Goal: Complete application form: Complete application form

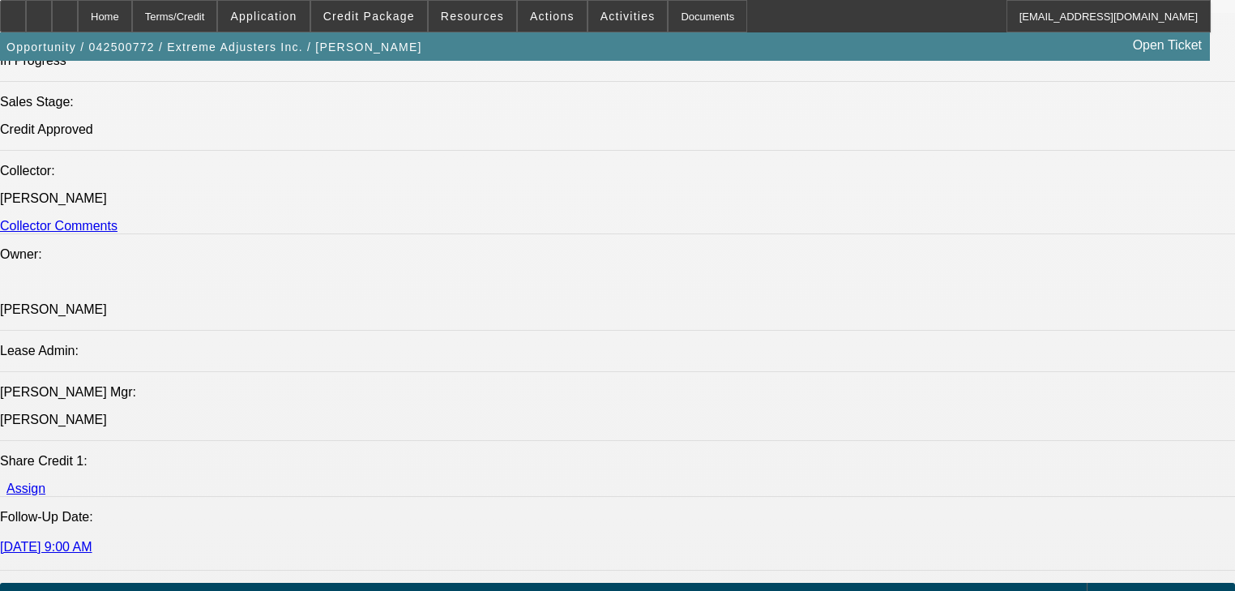
select select "0"
select select "2"
select select "0.1"
select select "4"
select select "0"
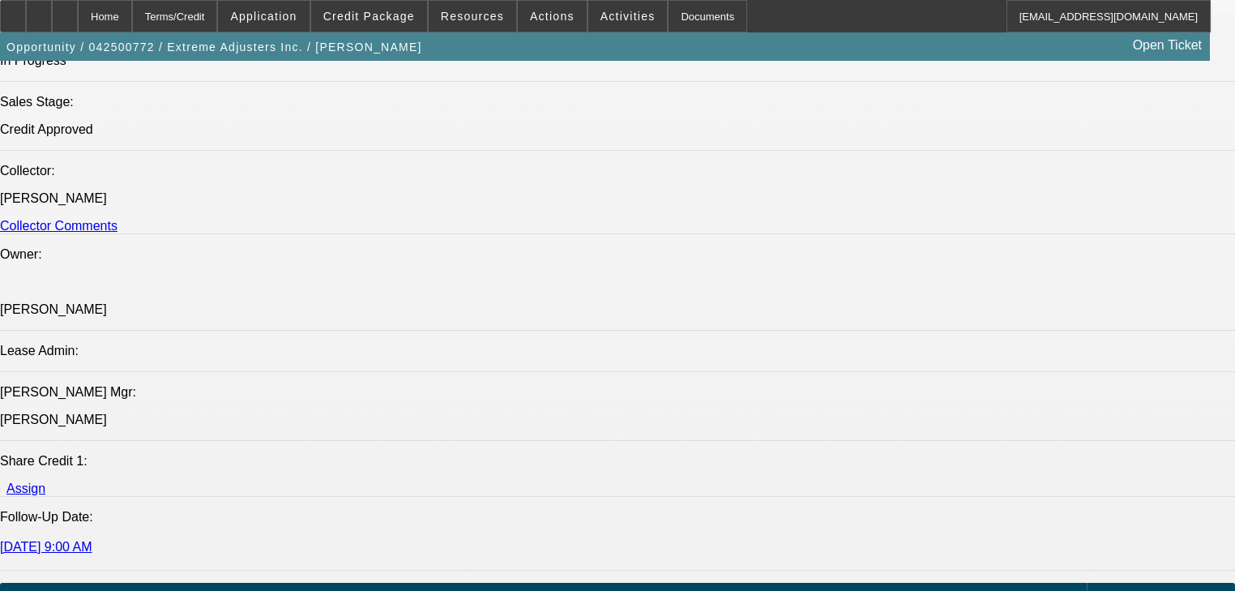
select select "2"
select select "0.1"
select select "4"
select select "0"
select select "2"
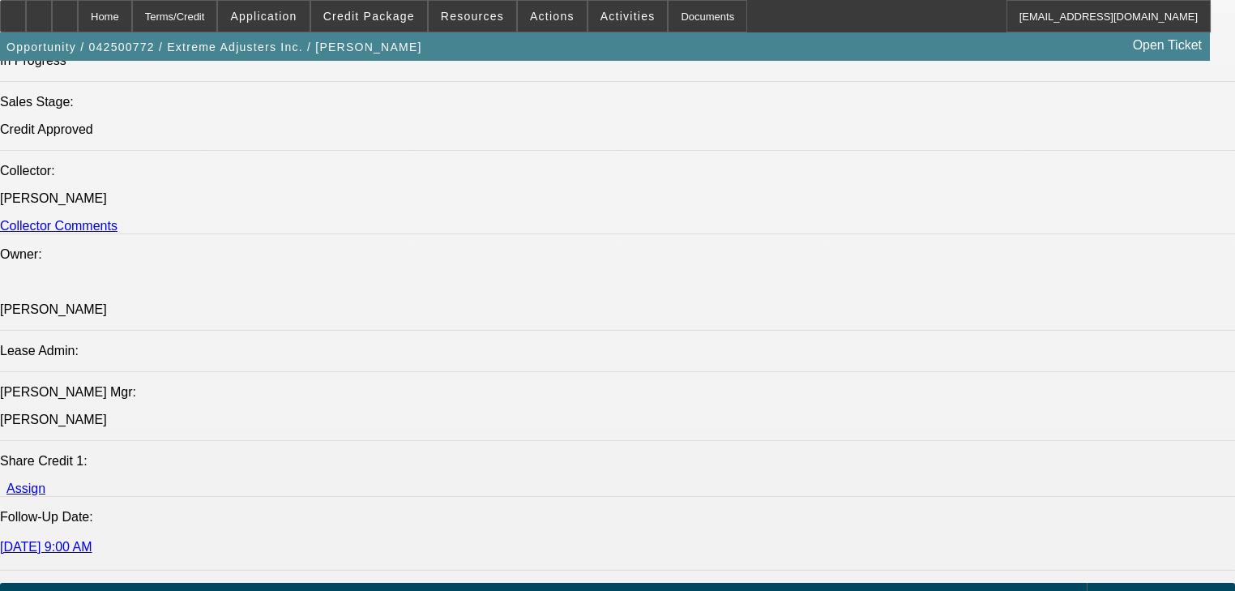
select select "0.1"
select select "4"
select select "0"
select select "2"
select select "0.1"
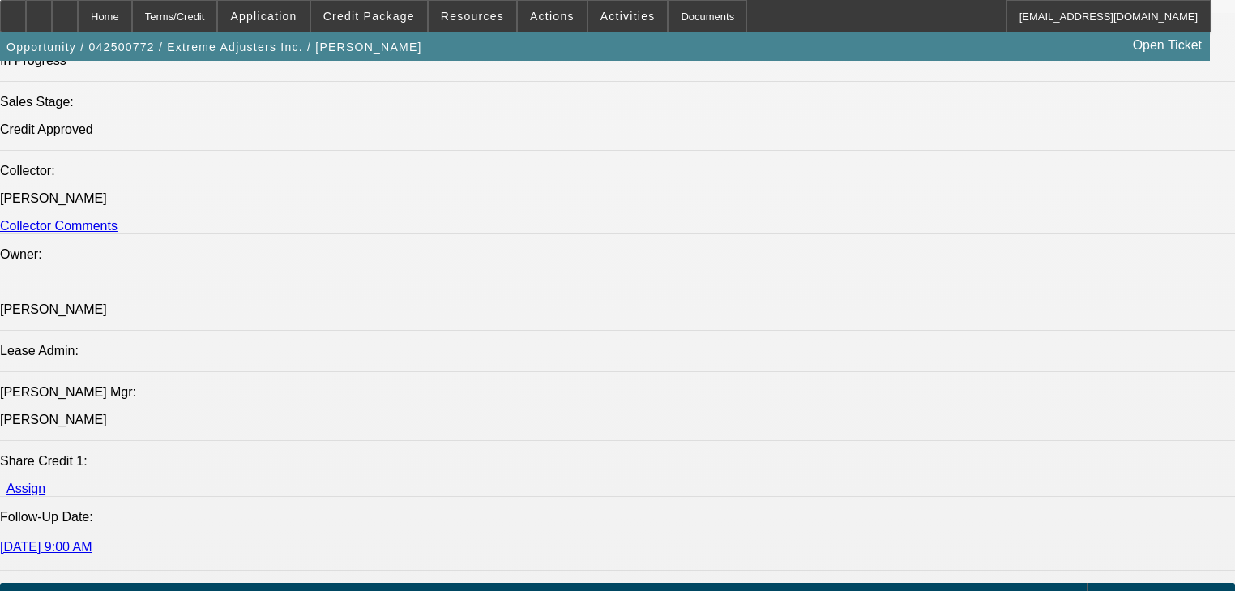
select select "4"
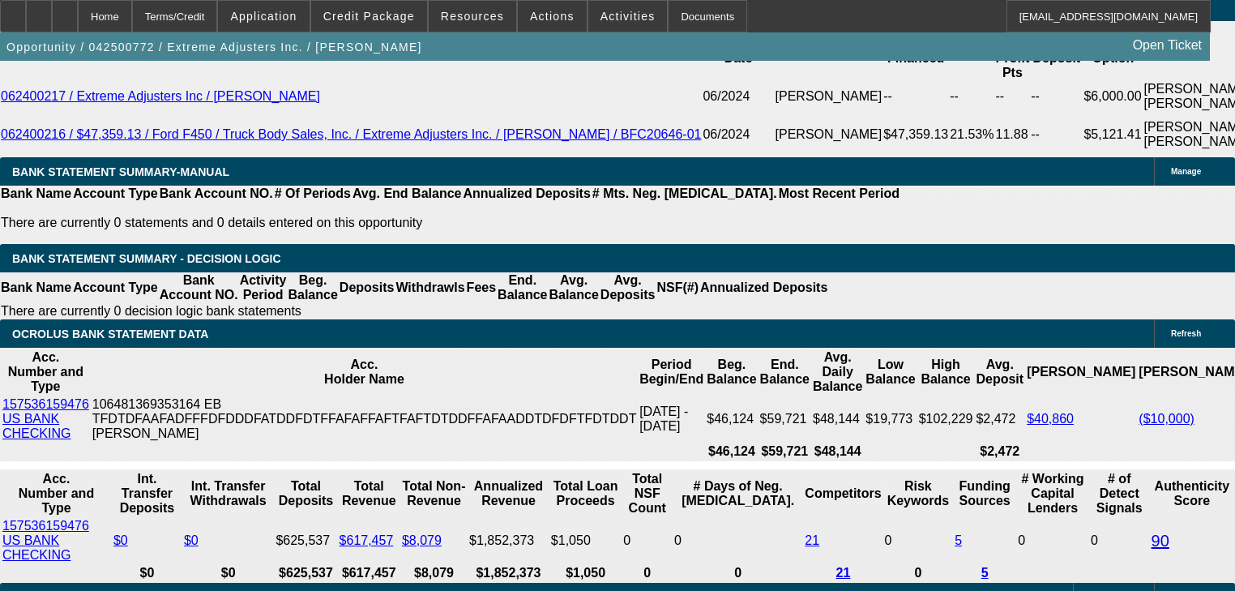
scroll to position [2942, 0]
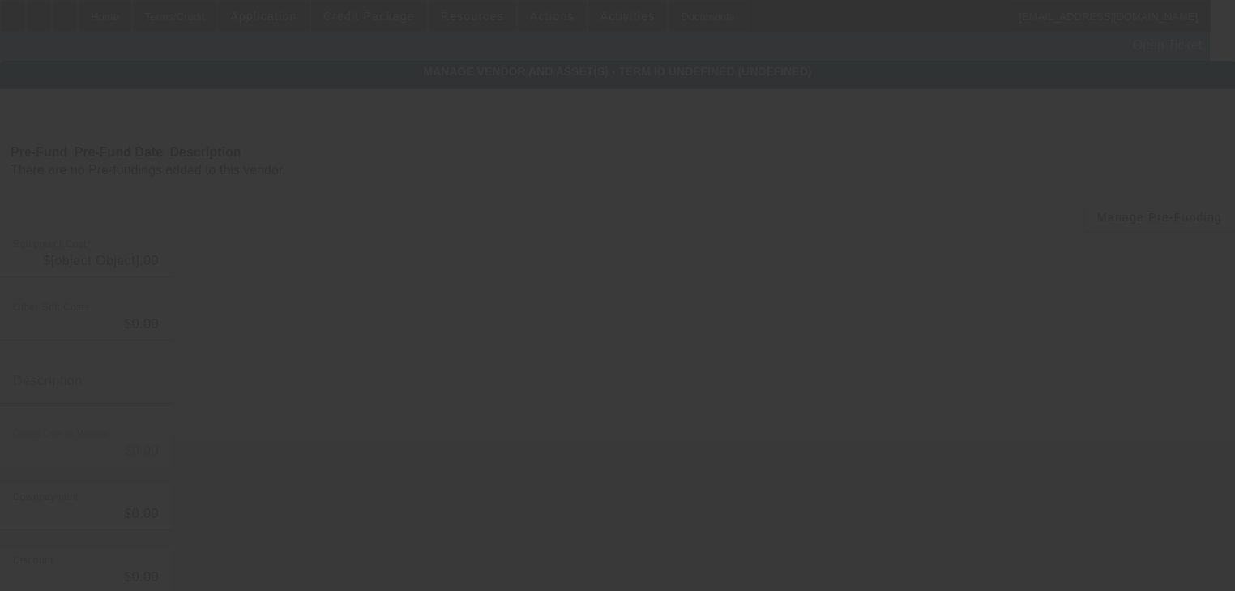
type input "$51,900.00"
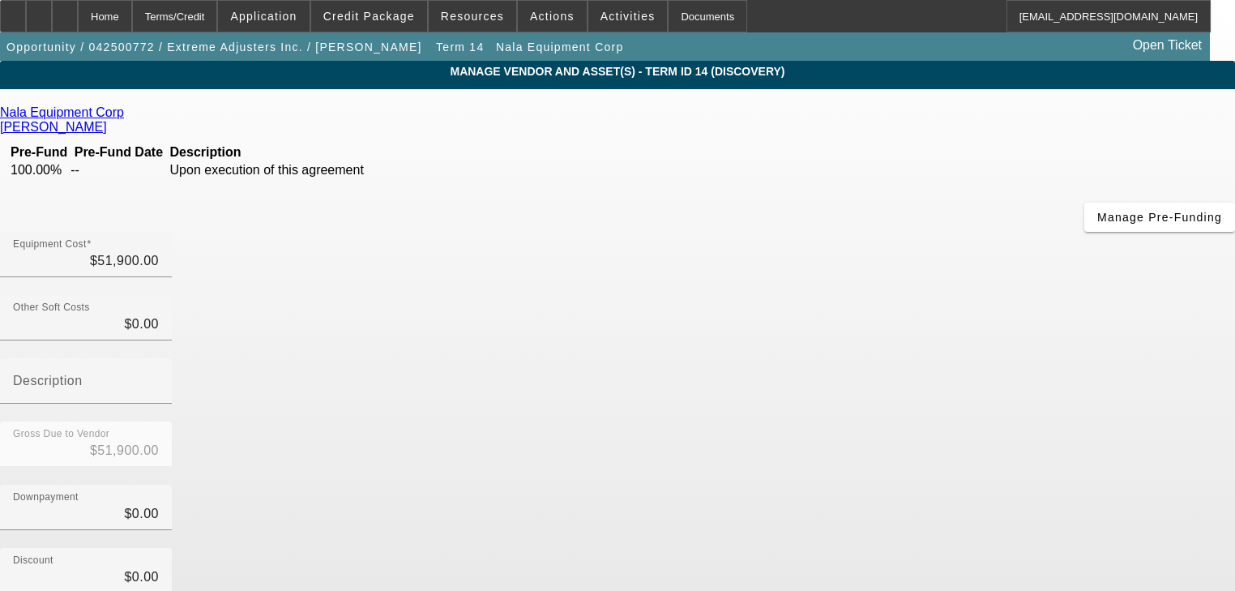
click at [128, 113] on icon at bounding box center [128, 112] width 0 height 14
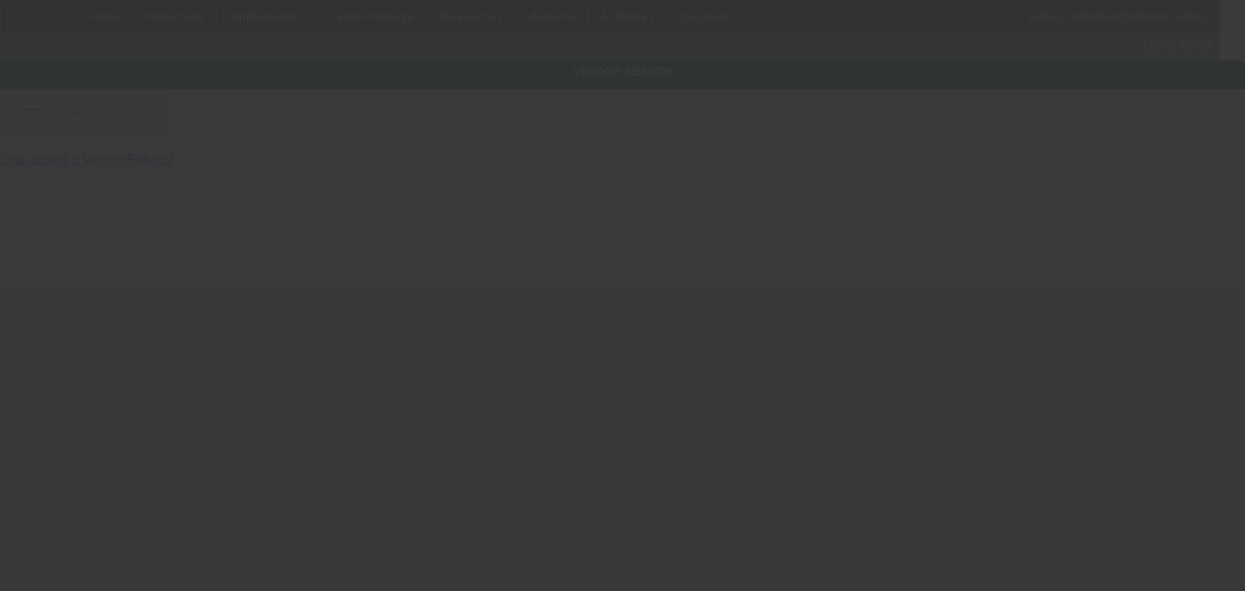
click at [159, 128] on input "Account Search" at bounding box center [86, 118] width 146 height 19
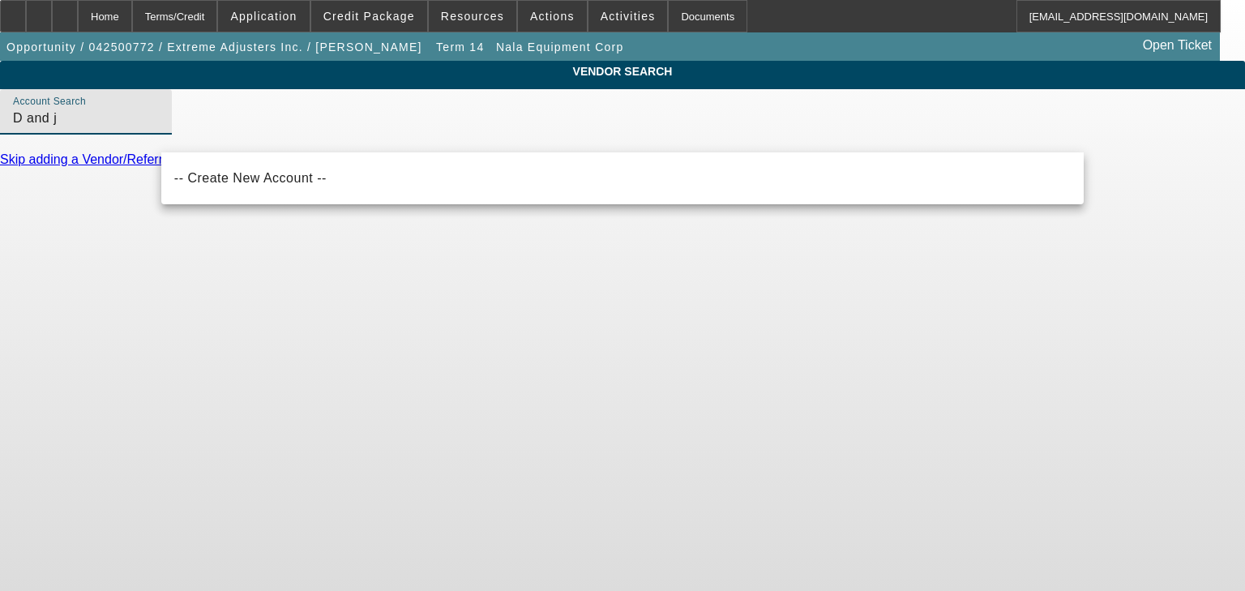
click at [159, 128] on input "D and j" at bounding box center [86, 118] width 146 height 19
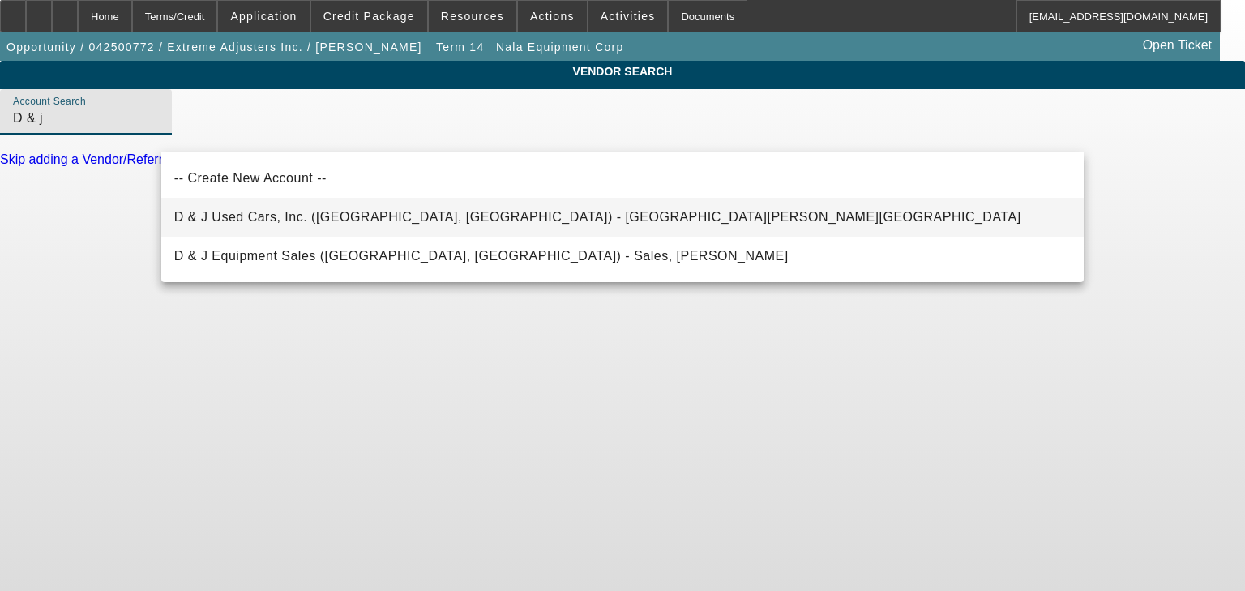
click at [240, 208] on span "D & J Used Cars, Inc. (Rutherfordton, NC) - McSwain, Heath" at bounding box center [597, 217] width 847 height 19
type input "D & J Used Cars, Inc. (Rutherfordton, NC) - McSwain, Heath"
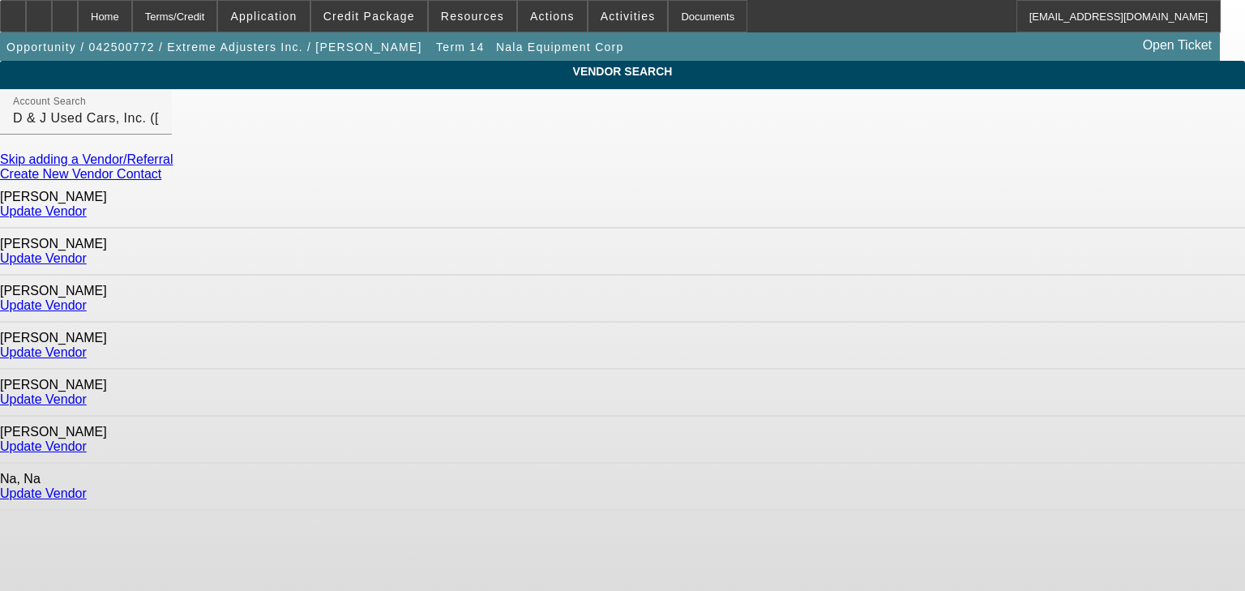
click at [87, 298] on link "Update Vendor" at bounding box center [43, 305] width 87 height 14
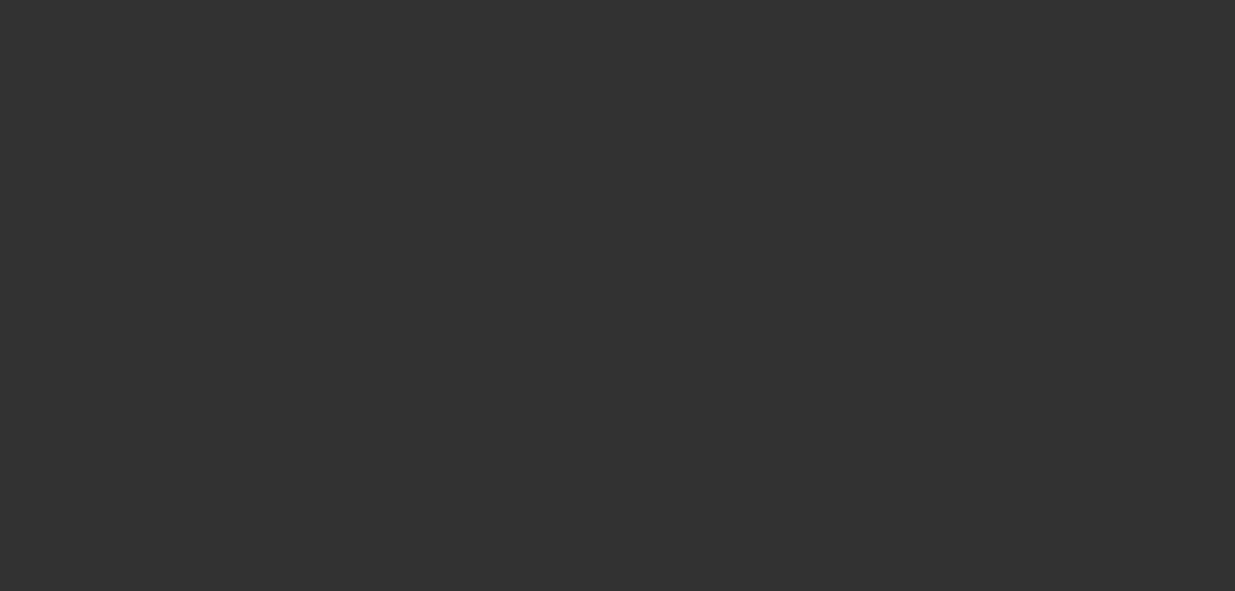
type input "$51,900.00"
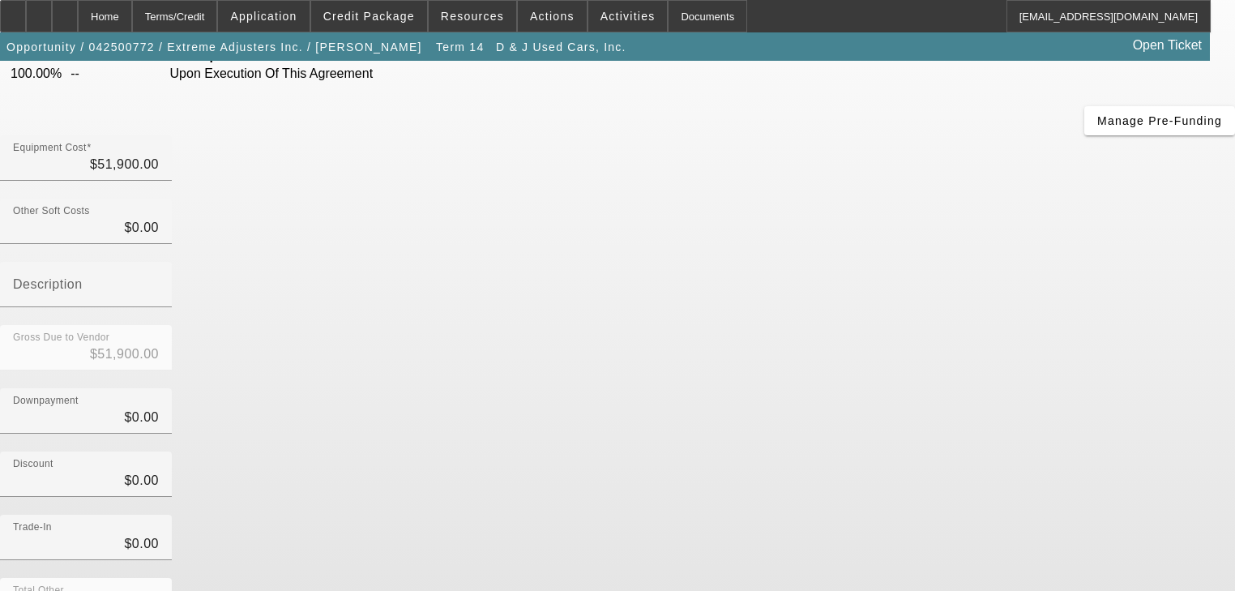
scroll to position [165, 0]
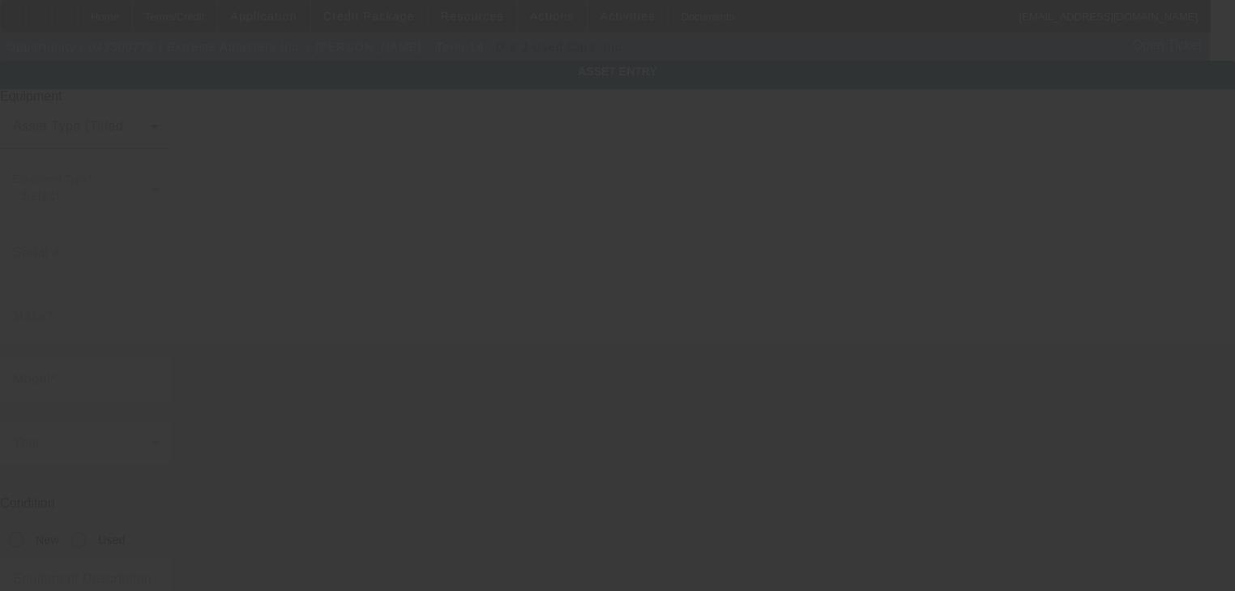
type input "JHHSDM2H0JK006438"
type input "HINO"
type input "XJC740 / XFC740"
radio input "true"
type textarea "Rollback Tow Truck"
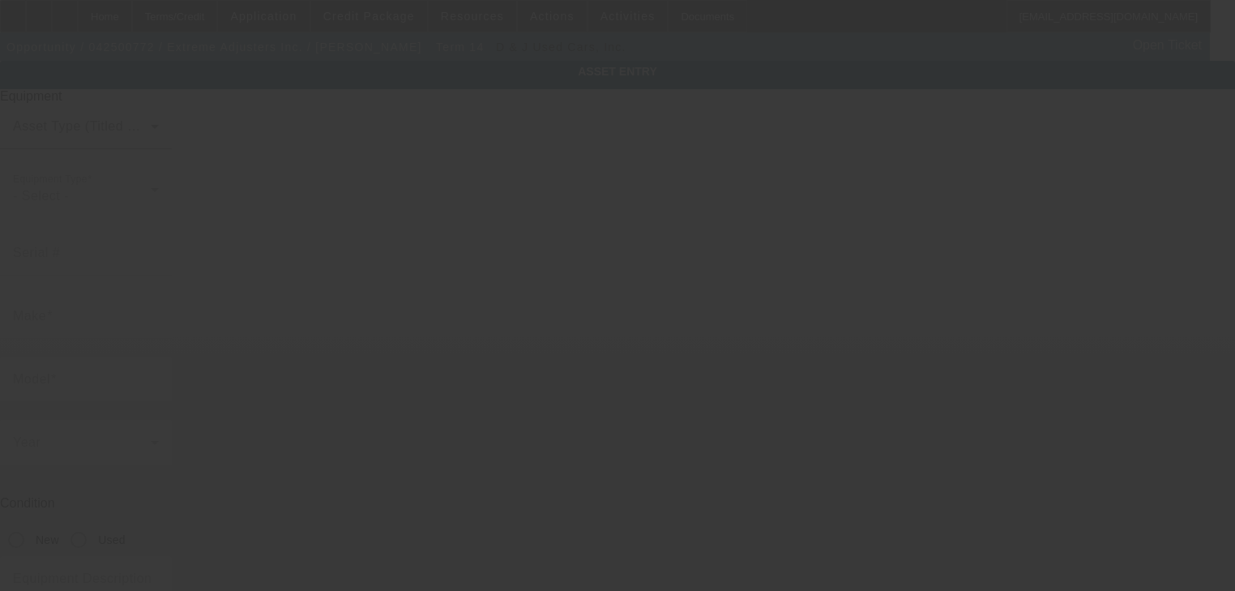
type input "10265 Rockingham Dr"
type input "Ste 100"
type input "Sacramento"
type input "95827"
type input "Sacramento"
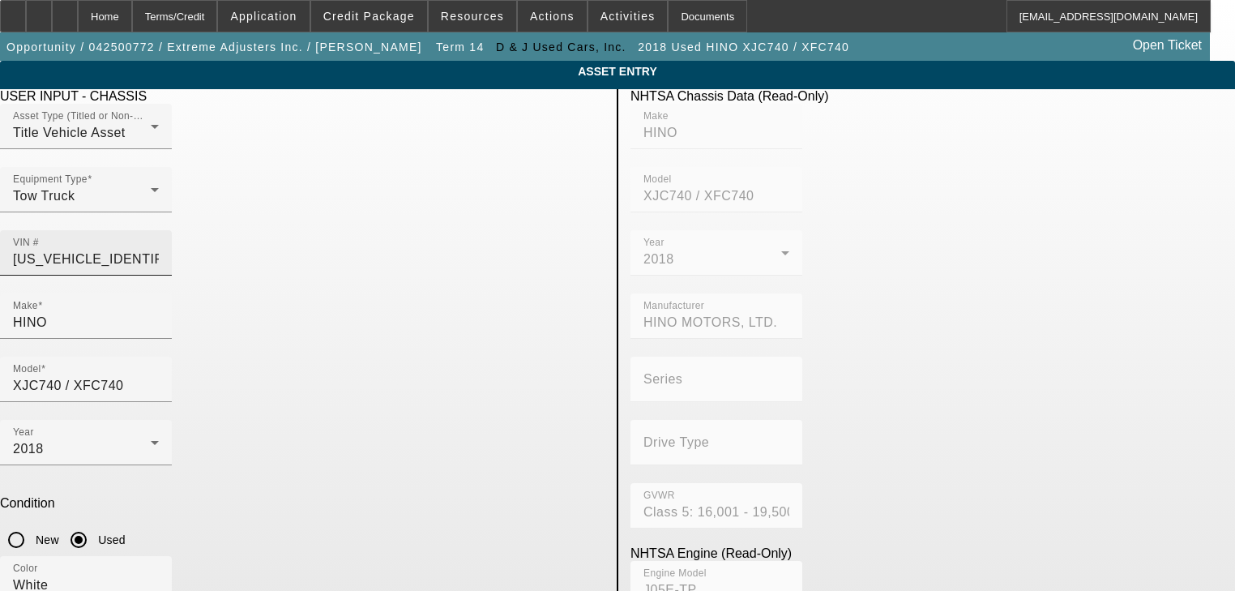
click at [159, 250] on input "JHHSDM2H0JK006438" at bounding box center [86, 259] width 146 height 19
paste input "1FD0W5GT9KED6139"
type input "1FD0W5GT9KED61398"
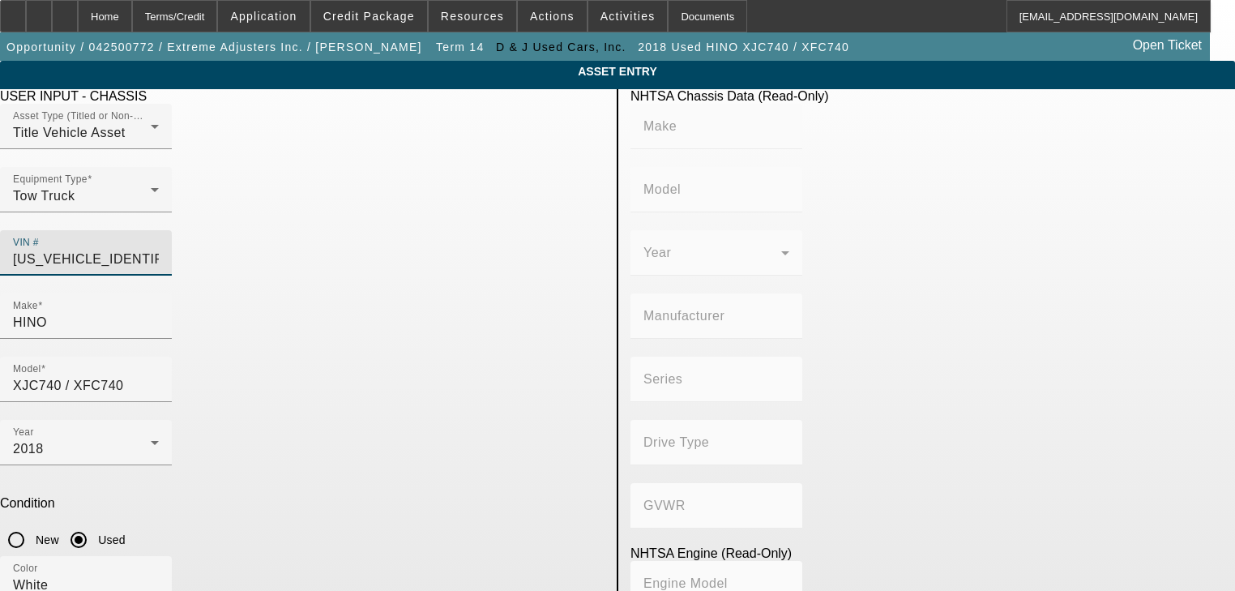
type input "FORD"
type input "F-550"
type input "FORD MOTOR COMPANY"
type input "4x2"
type input "Class 5: 16,001 - 19,500 lb (7,258 - 8,845 kg)"
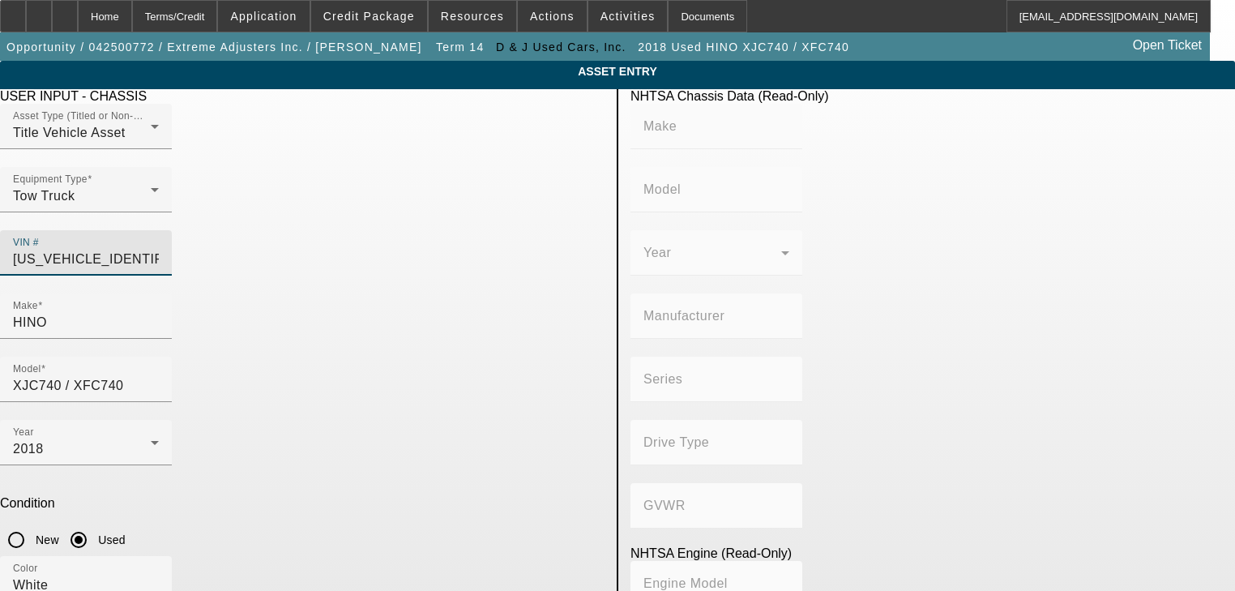
type input "8"
type input "Diesel"
type input "408.85908543470"
type input "6.7"
type input "1FD0W5GT9KED61398"
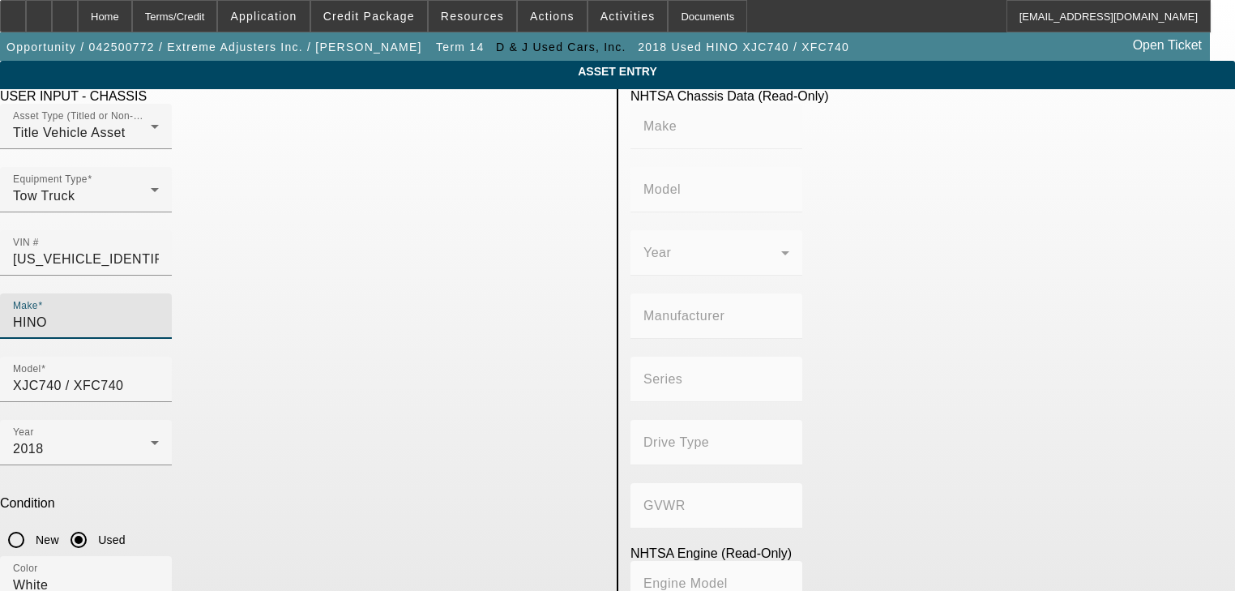
click at [159, 313] on input "HINO" at bounding box center [86, 322] width 146 height 19
type input "FORD"
type input "F-550"
type input "FORD MOTOR COMPANY"
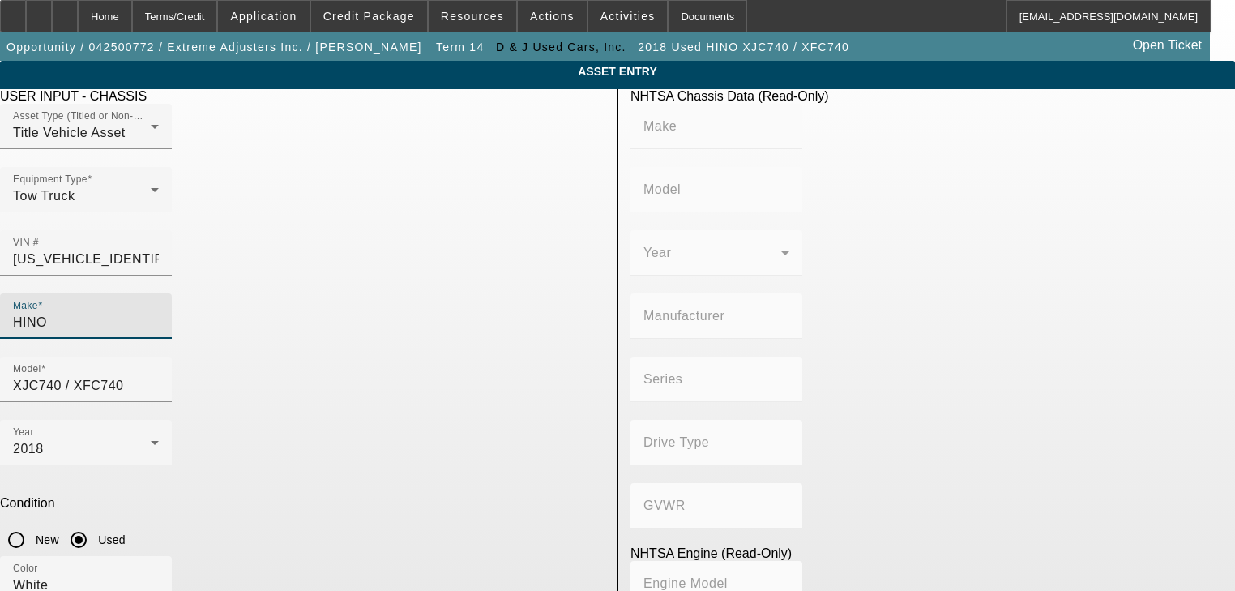
type input "4x2"
type input "Class 5: 16,001 - 19,500 lb (7,258 - 8,845 kg)"
type input "8"
type input "Diesel"
type input "408.85908543470"
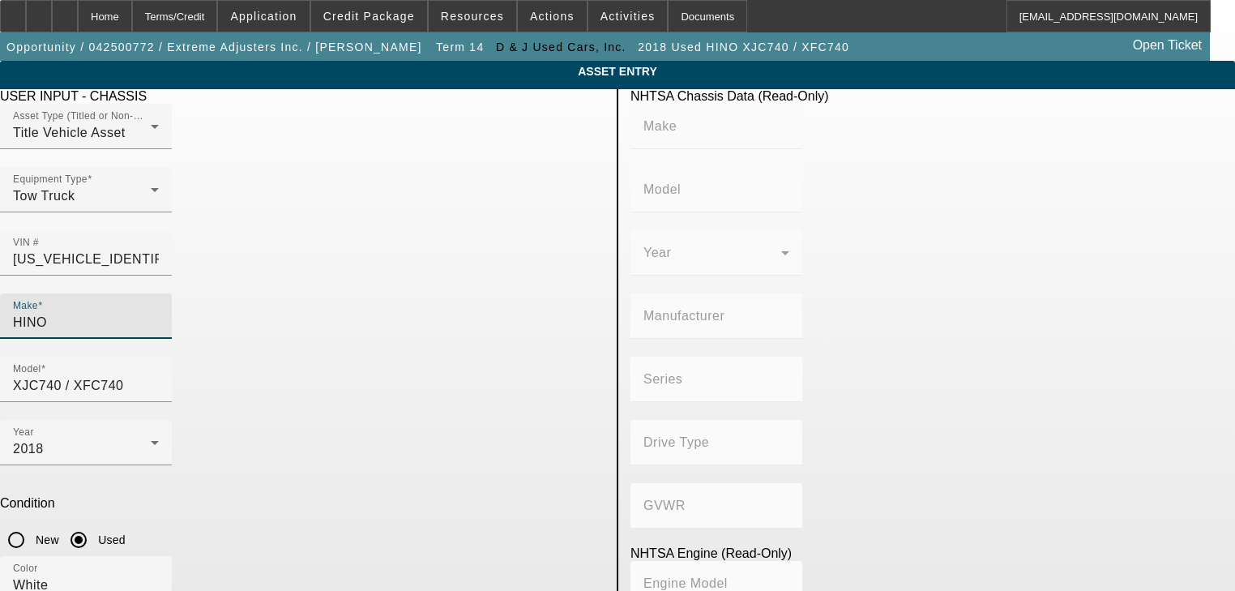
type input "6.7"
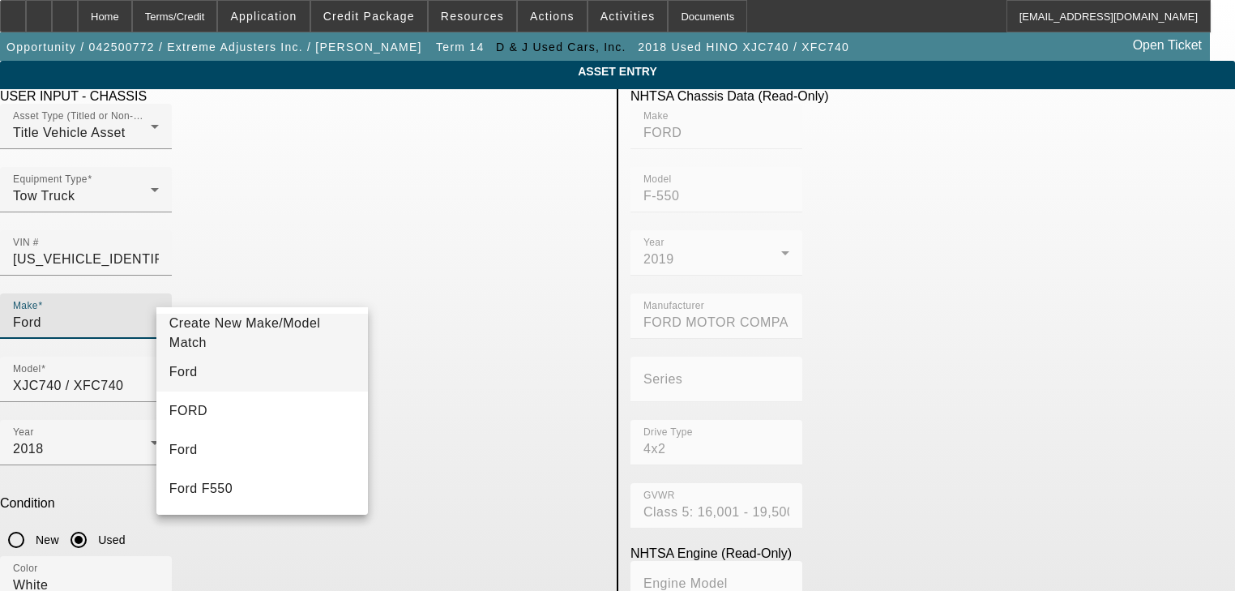
type input "Ford"
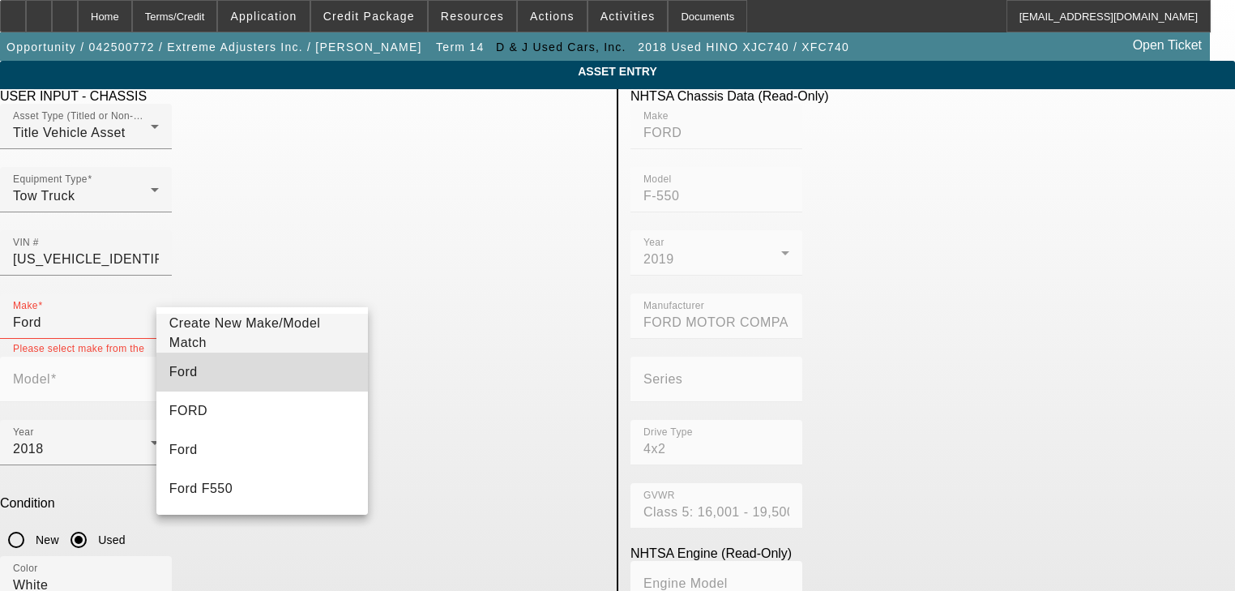
click at [279, 369] on mat-option "Ford" at bounding box center [262, 372] width 212 height 39
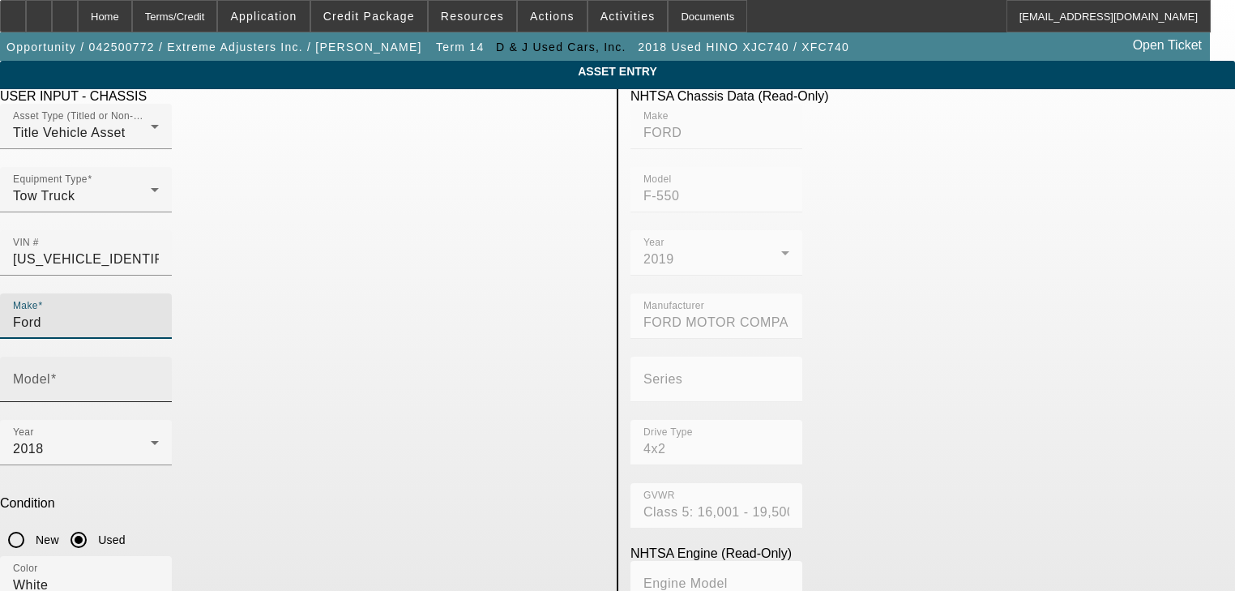
click at [159, 376] on input "Model" at bounding box center [86, 385] width 146 height 19
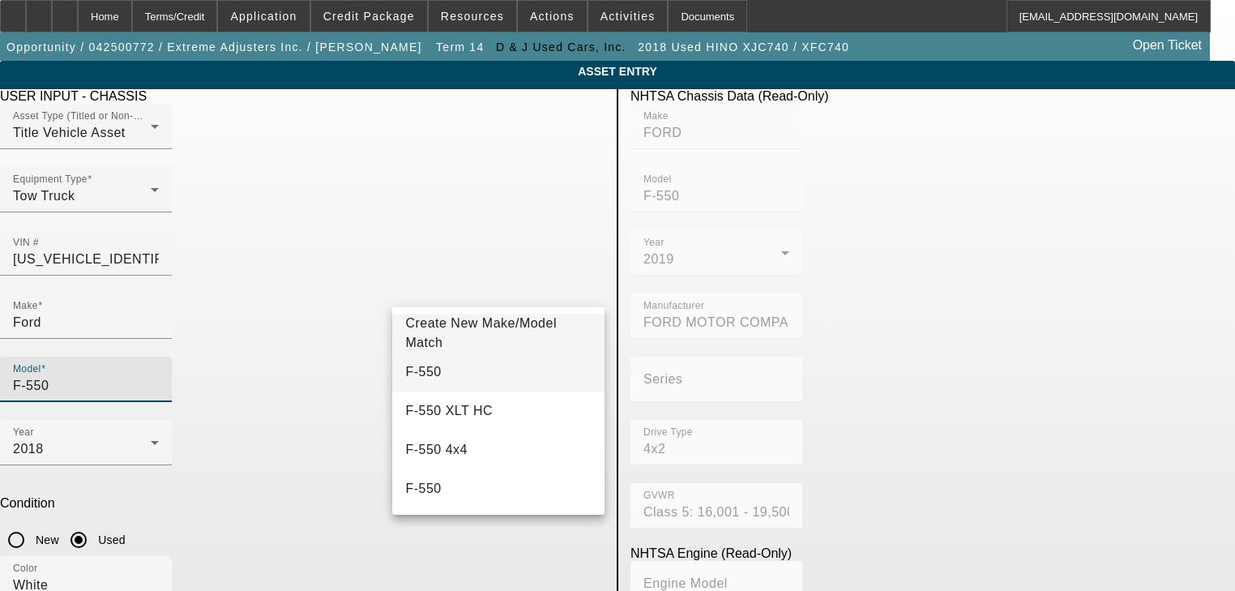
type input "F-550"
click at [476, 378] on mat-option "F-550" at bounding box center [498, 372] width 212 height 39
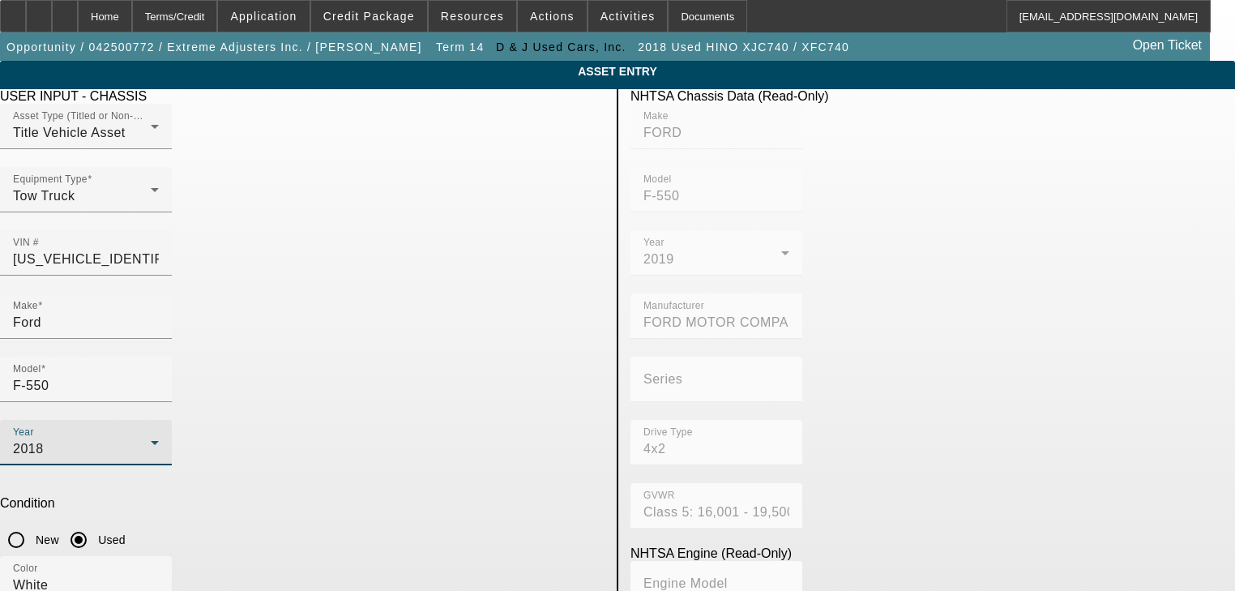
click at [151, 439] on div "2018" at bounding box center [82, 448] width 138 height 19
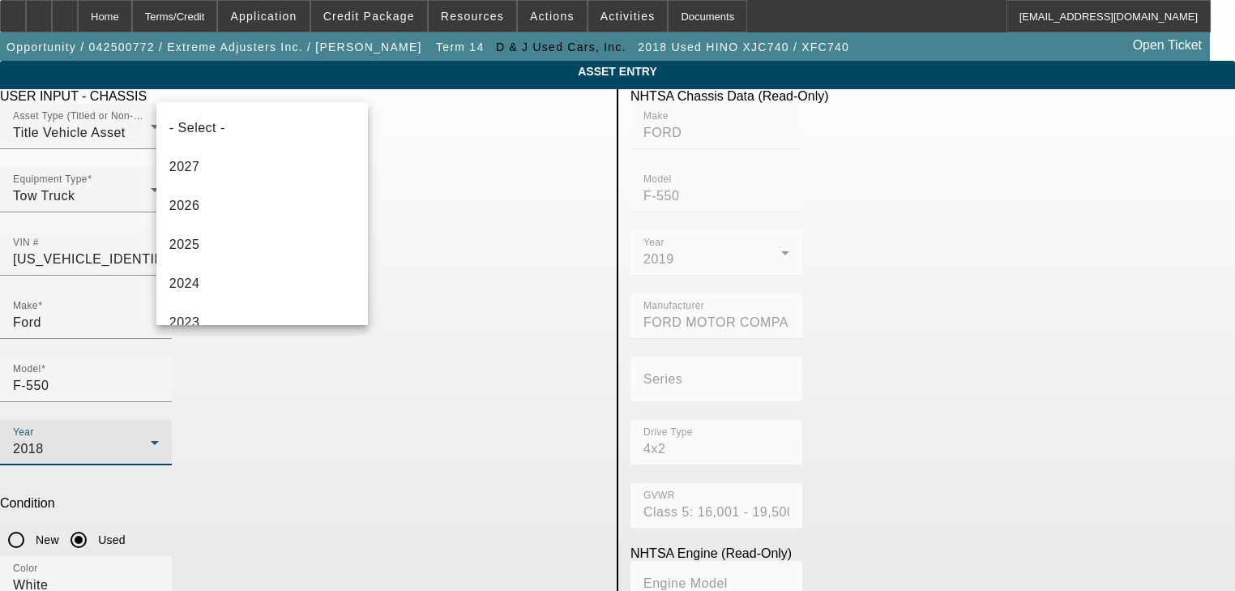
scroll to position [211, 0]
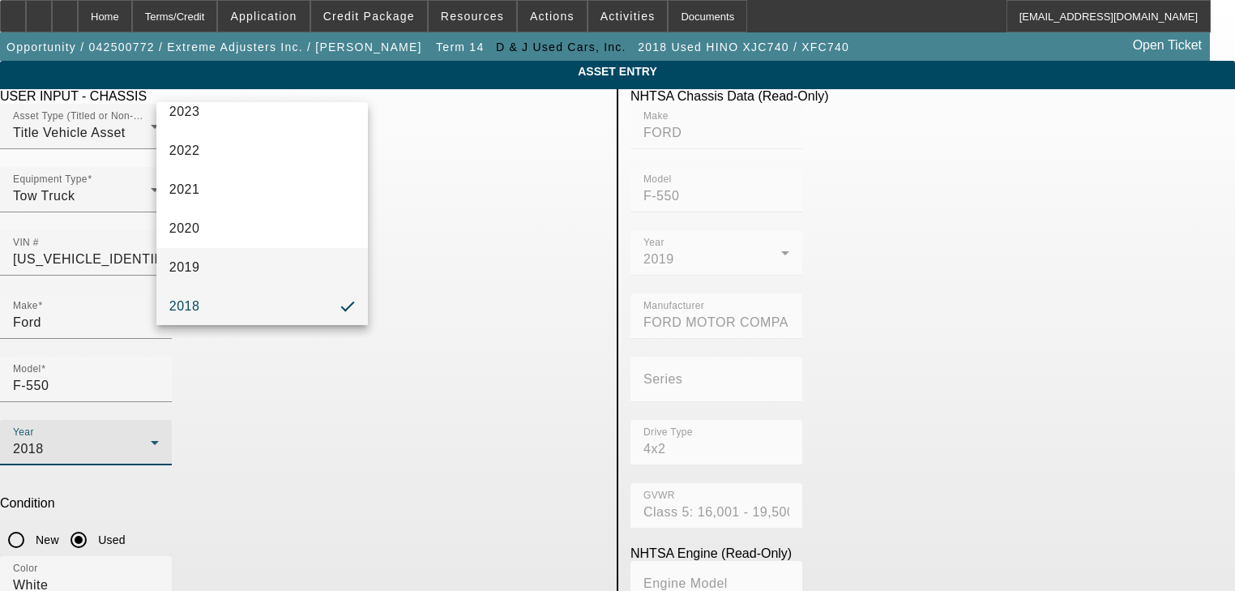
click at [253, 254] on mat-option "2019" at bounding box center [262, 267] width 212 height 39
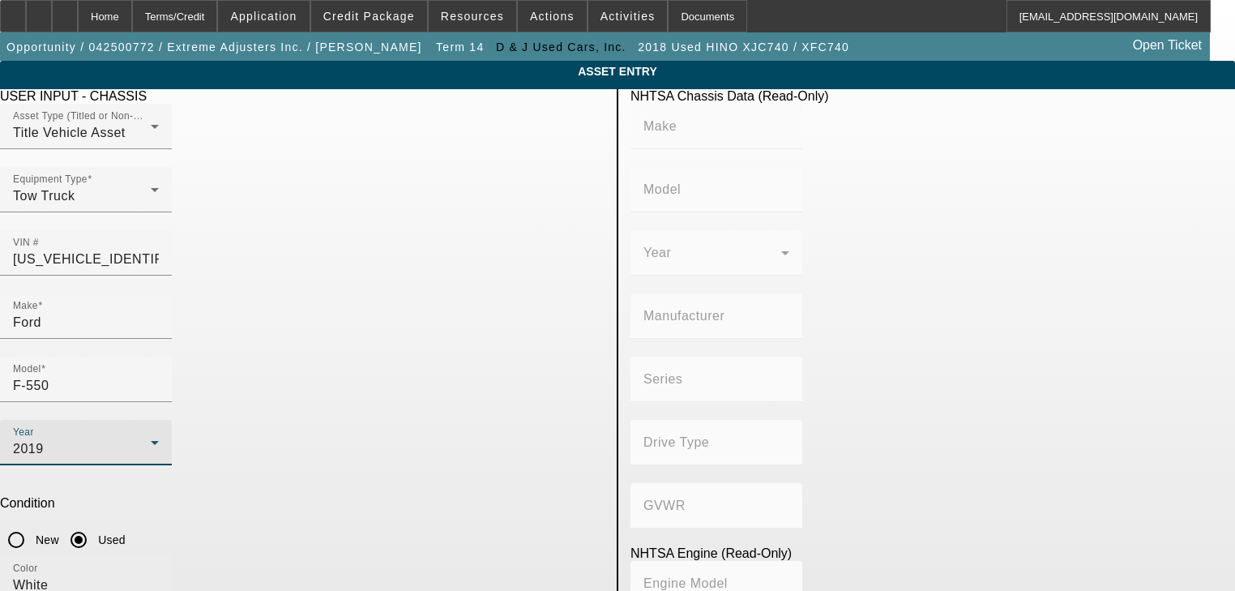
type input "FORD"
type input "F-550"
type input "FORD MOTOR COMPANY"
type input "4x2"
type input "Class 5: 16,001 - 19,500 lb (7,258 - 8,845 kg)"
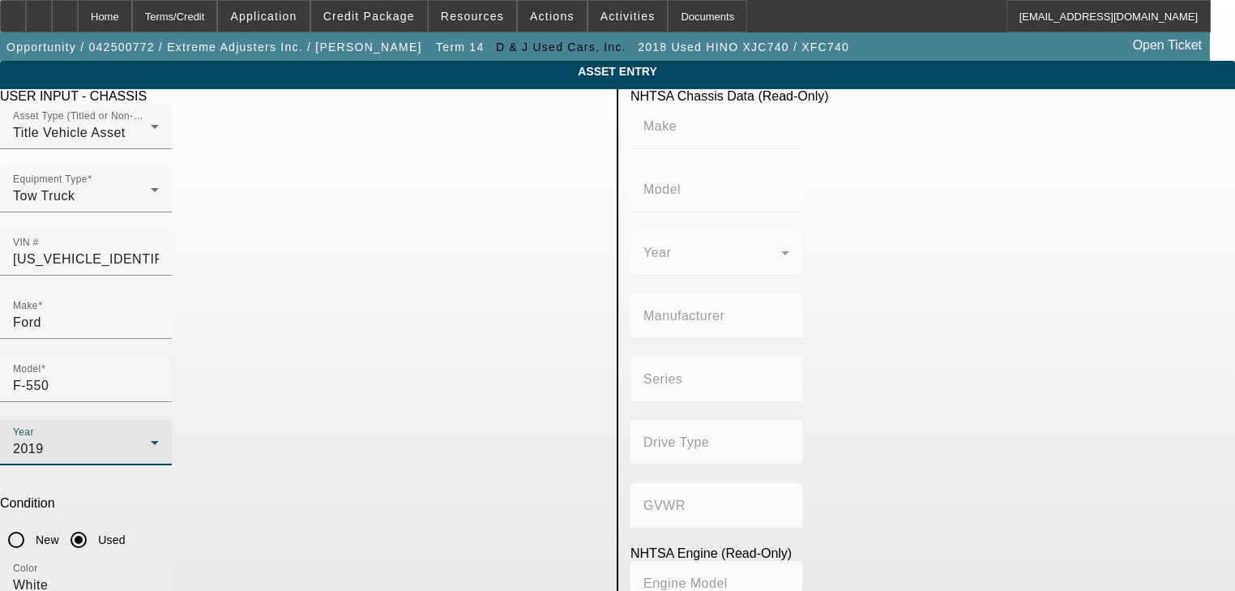
type input "8"
type input "Diesel"
type input "408.85908543470"
type input "6.7"
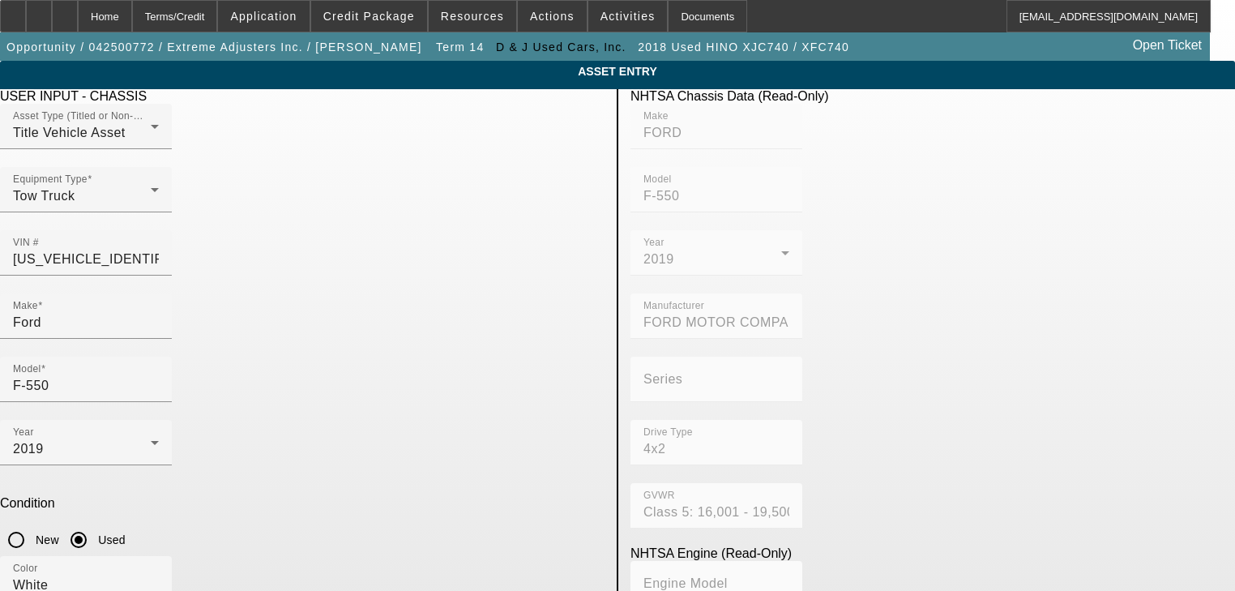
drag, startPoint x: 473, startPoint y: 421, endPoint x: 1015, endPoint y: 19, distance: 675.1
click at [512, 387] on div "USER INPUT - CHASSIS Asset Type (Titled or Non-Titled) Title Vehicle Asset Equi…" at bounding box center [302, 524] width 629 height 871
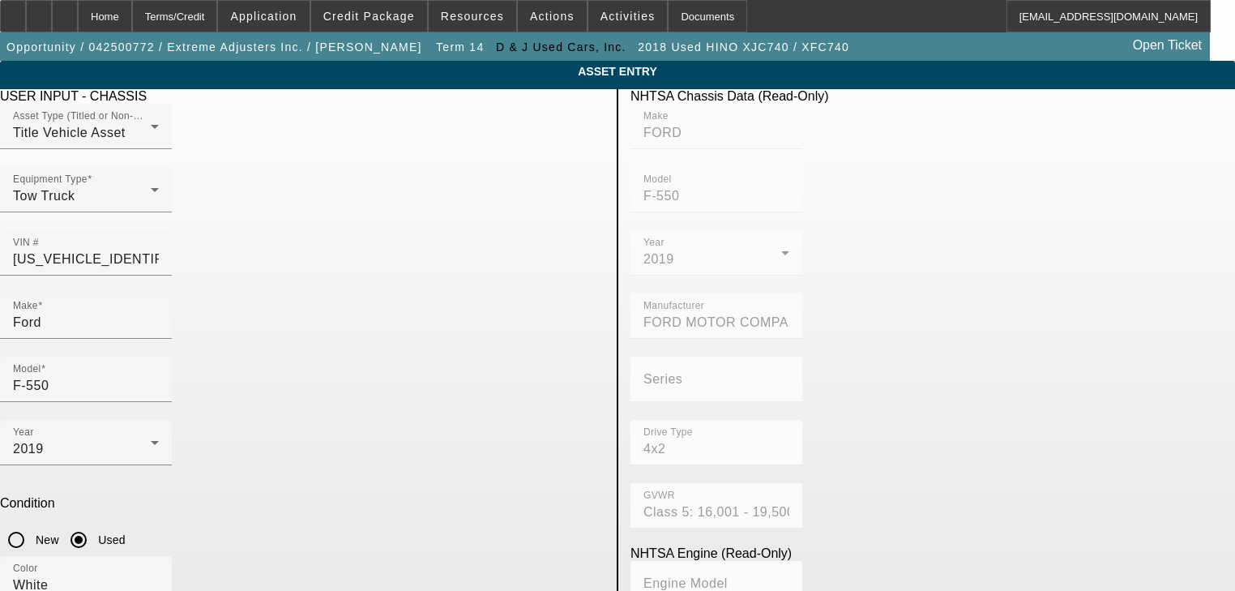
paste input "92492"
type input "92492"
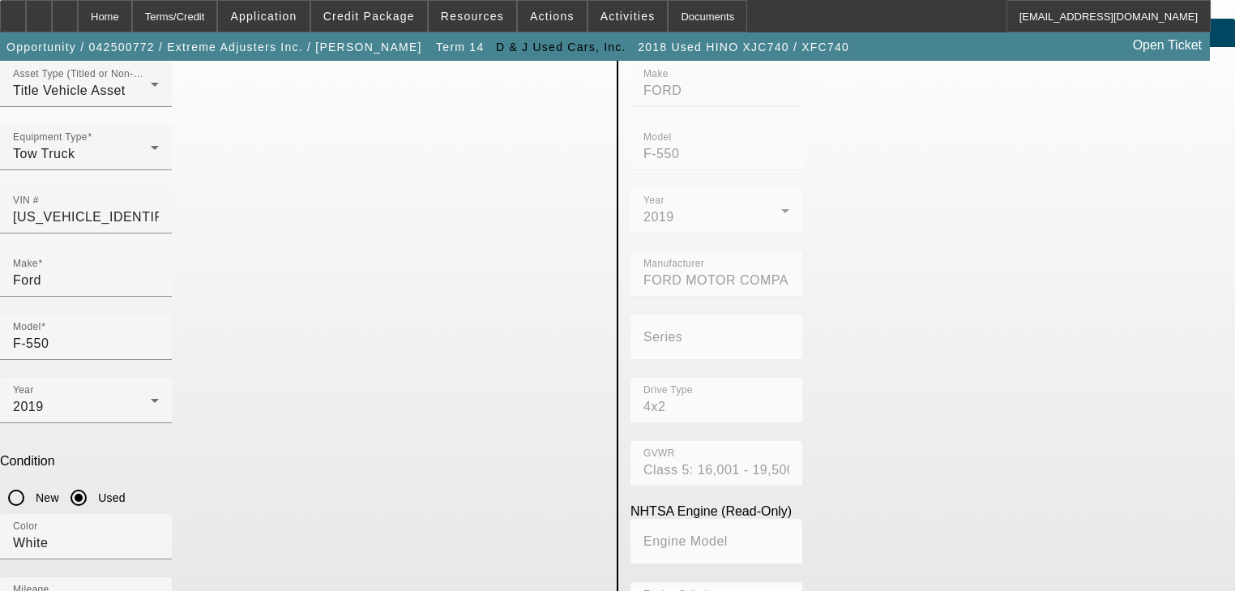
scroll to position [116, 0]
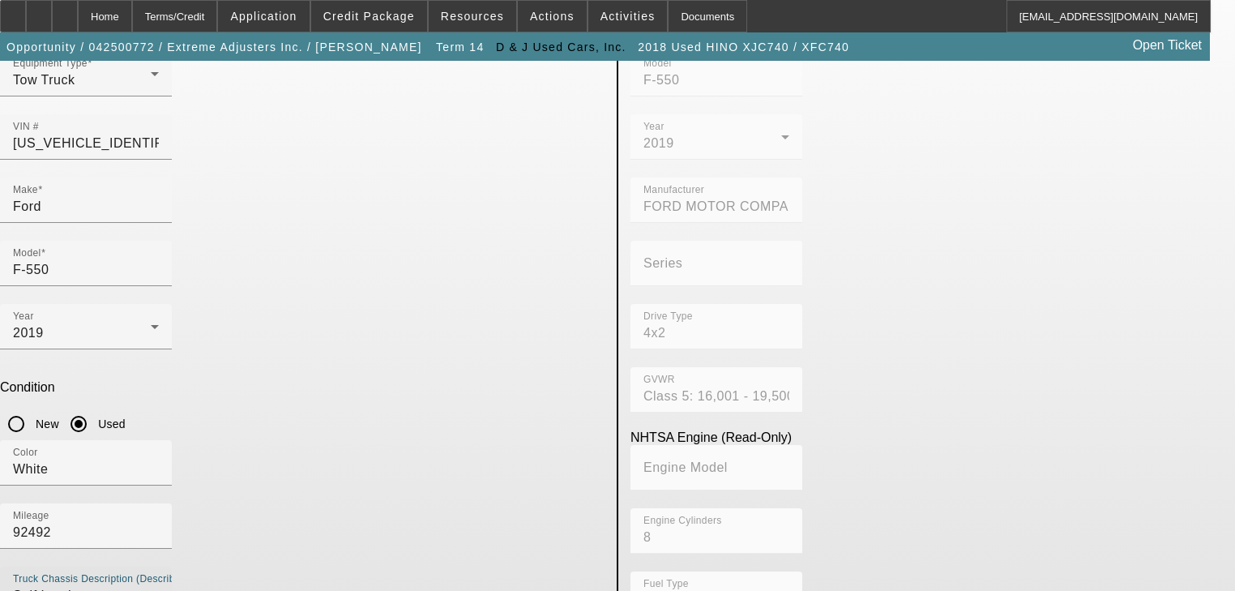
type textarea "Self Loader"
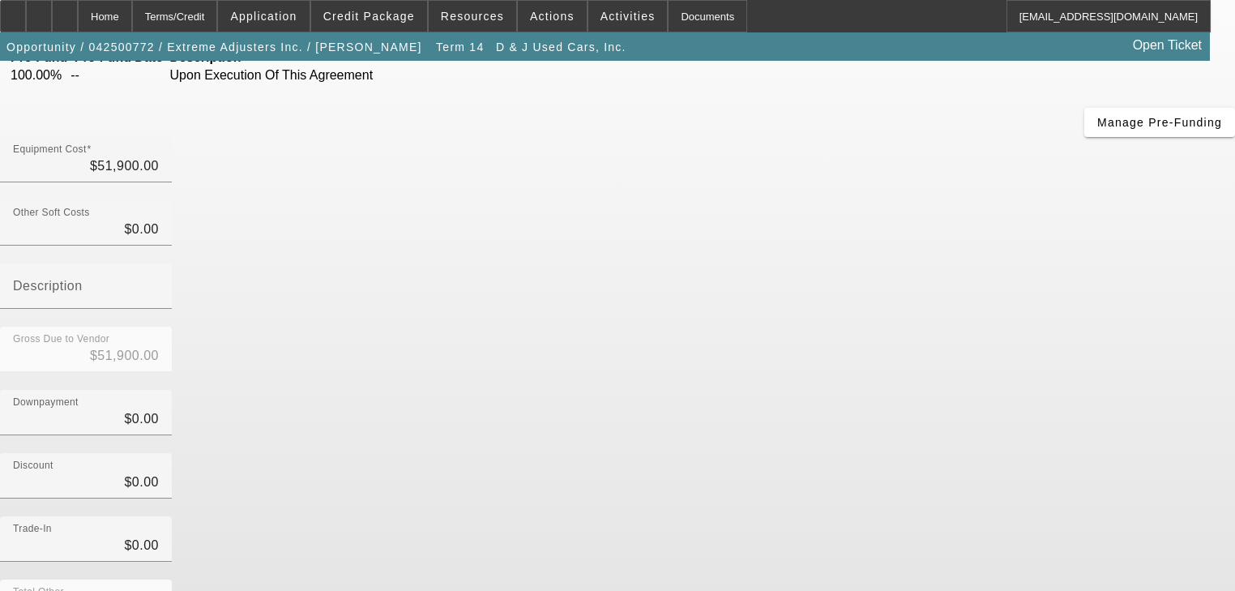
scroll to position [165, 0]
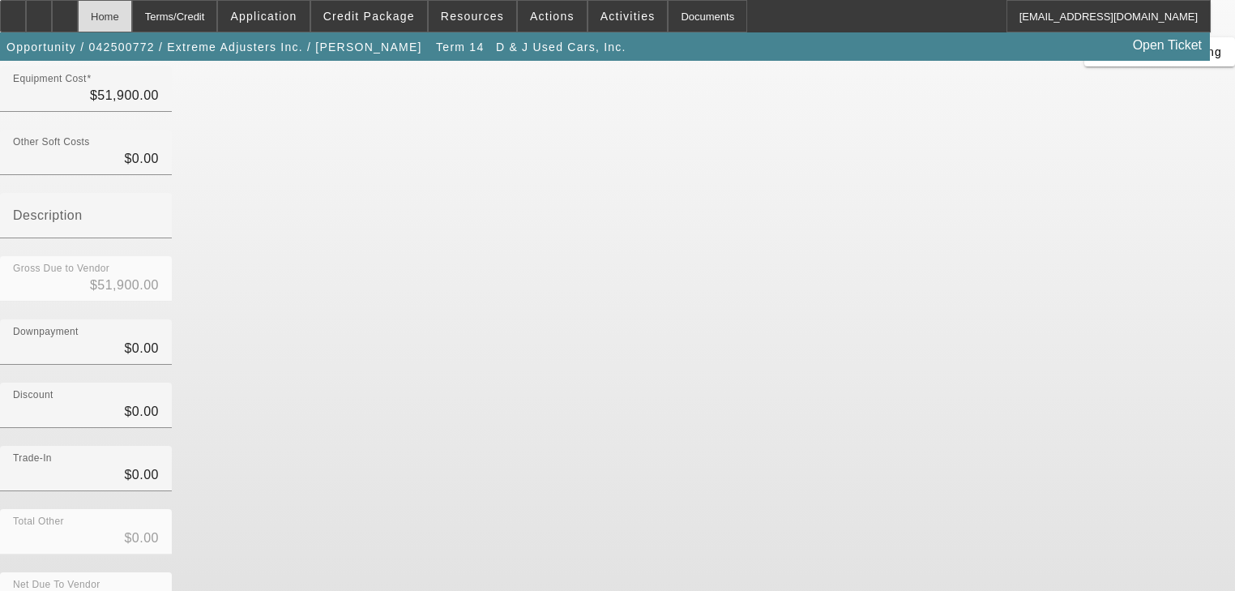
click at [132, 23] on div "Home" at bounding box center [105, 16] width 54 height 32
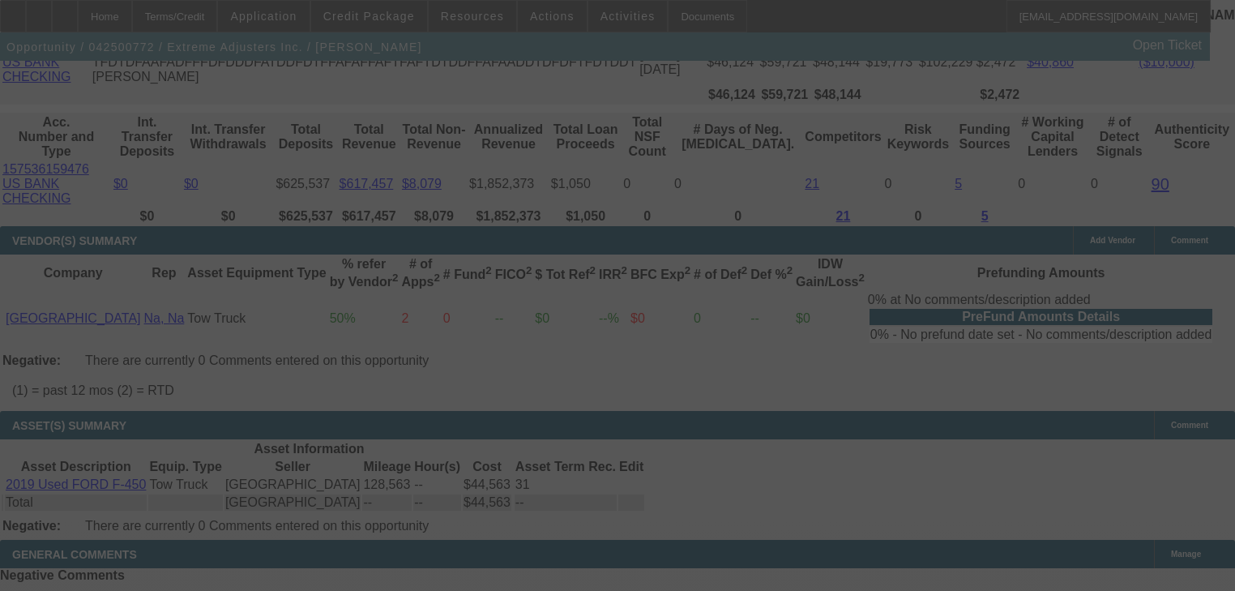
scroll to position [3054, 0]
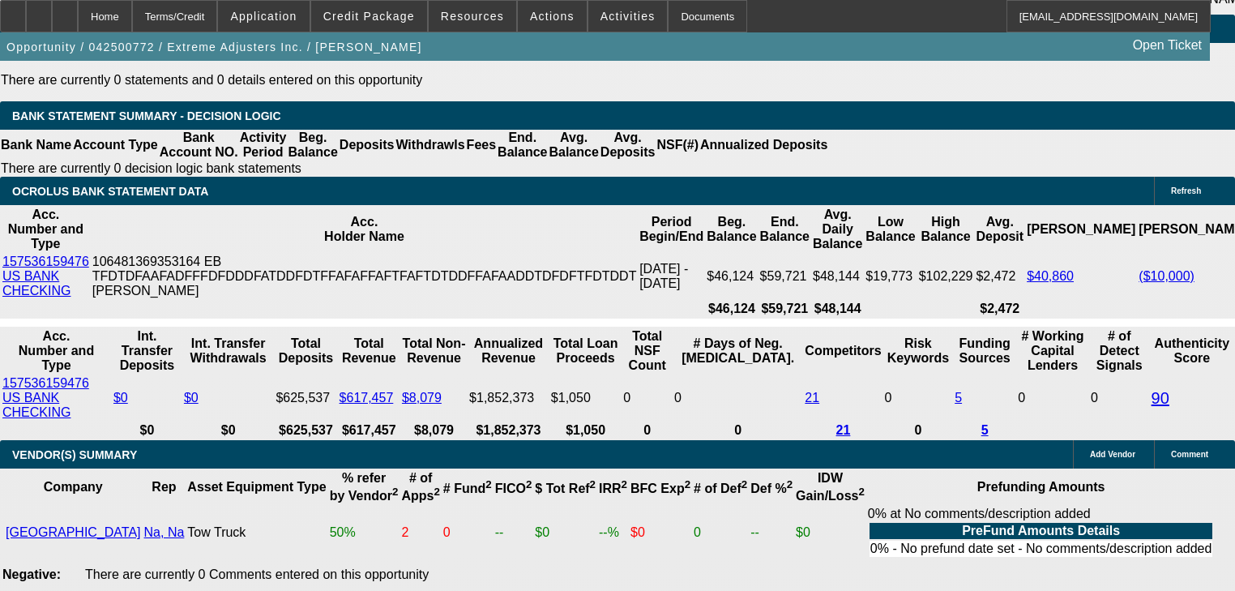
select select "0"
select select "2"
select select "0.1"
select select "4"
select select "0"
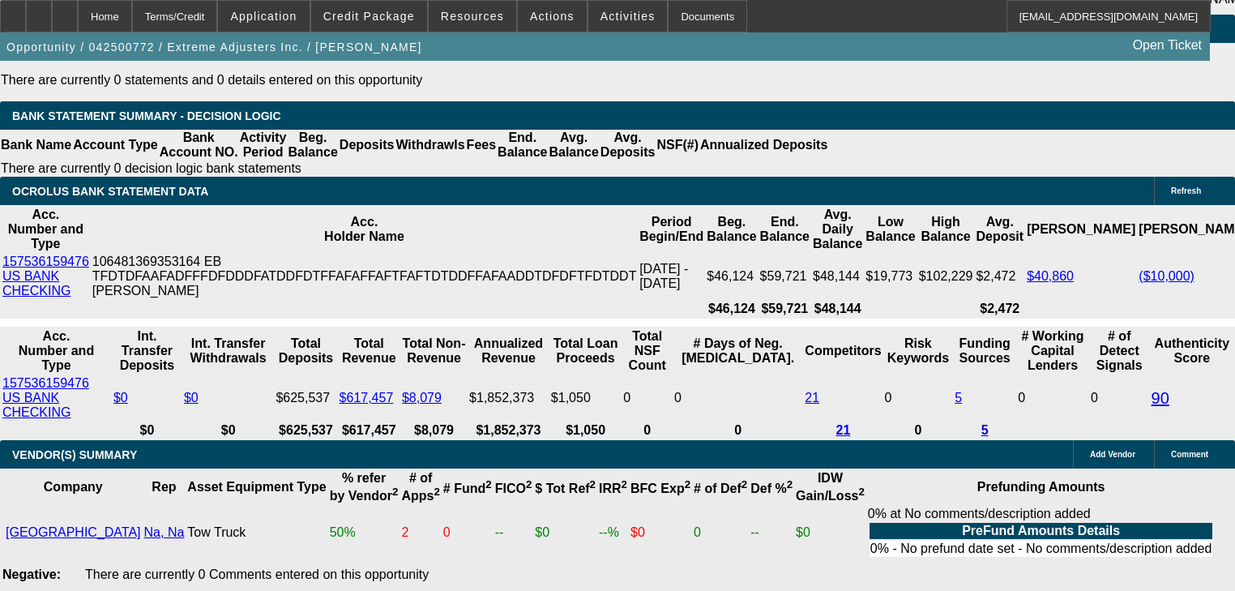
select select "2"
select select "0.1"
select select "4"
select select "0"
select select "2"
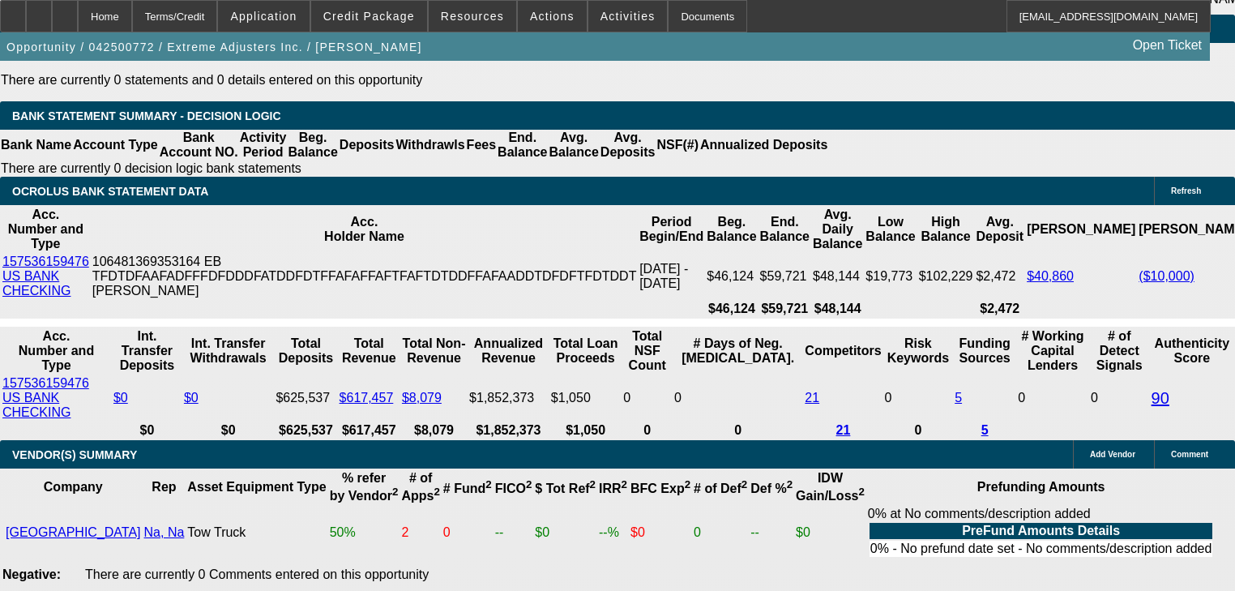
select select "0.1"
select select "4"
select select "0"
select select "2"
select select "0.1"
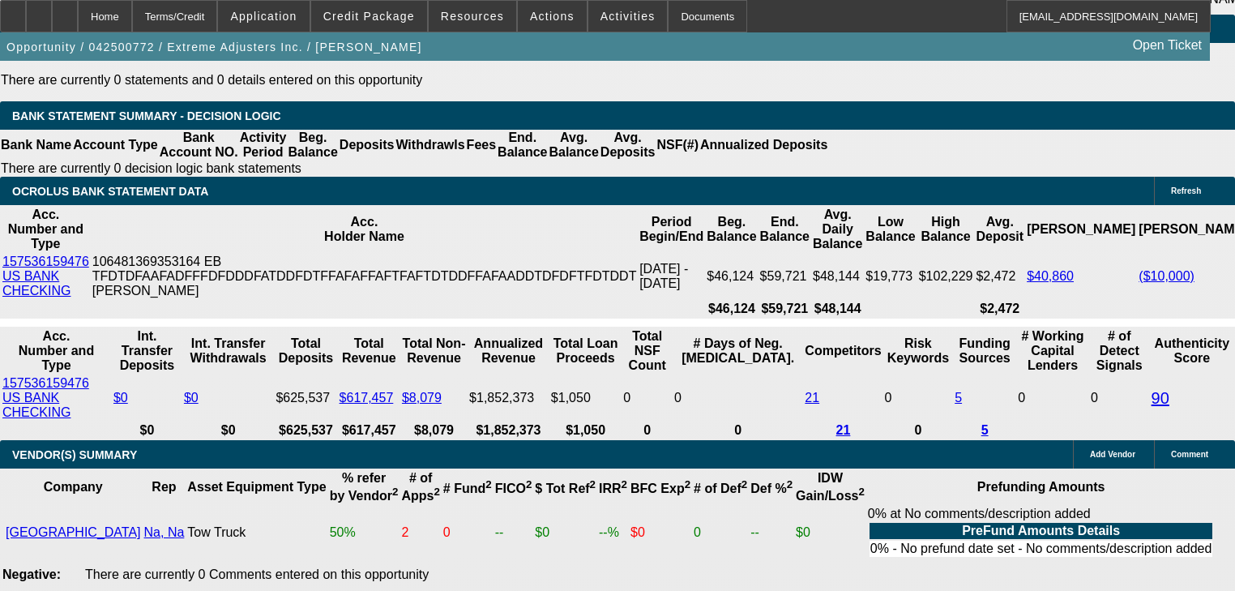
select select "4"
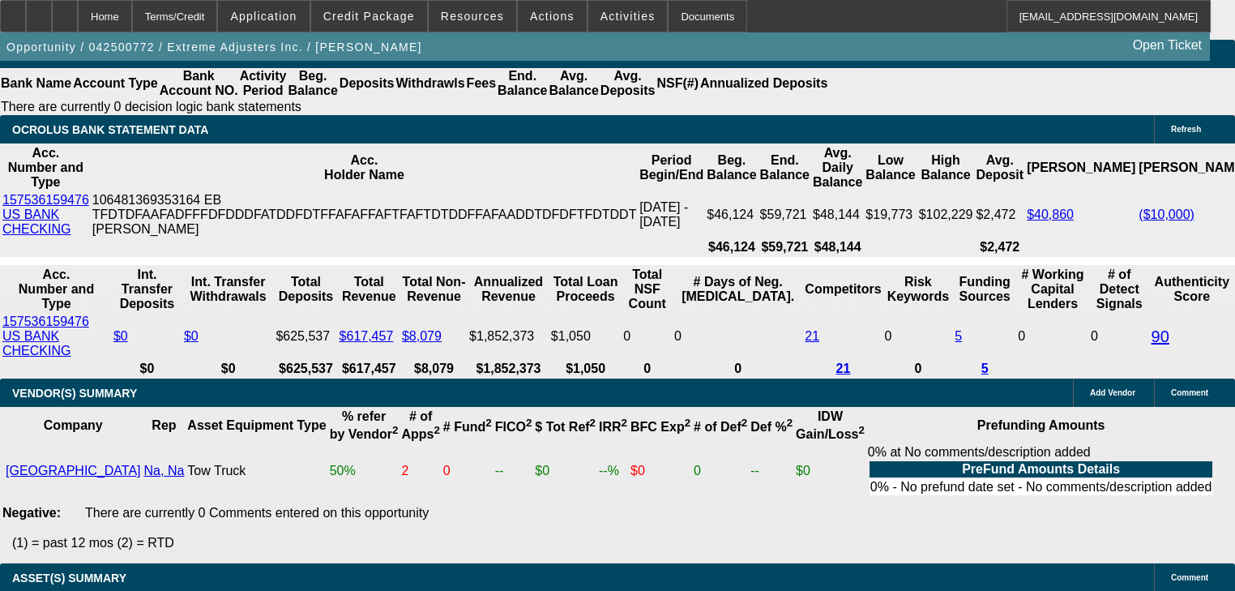
scroll to position [3250, 0]
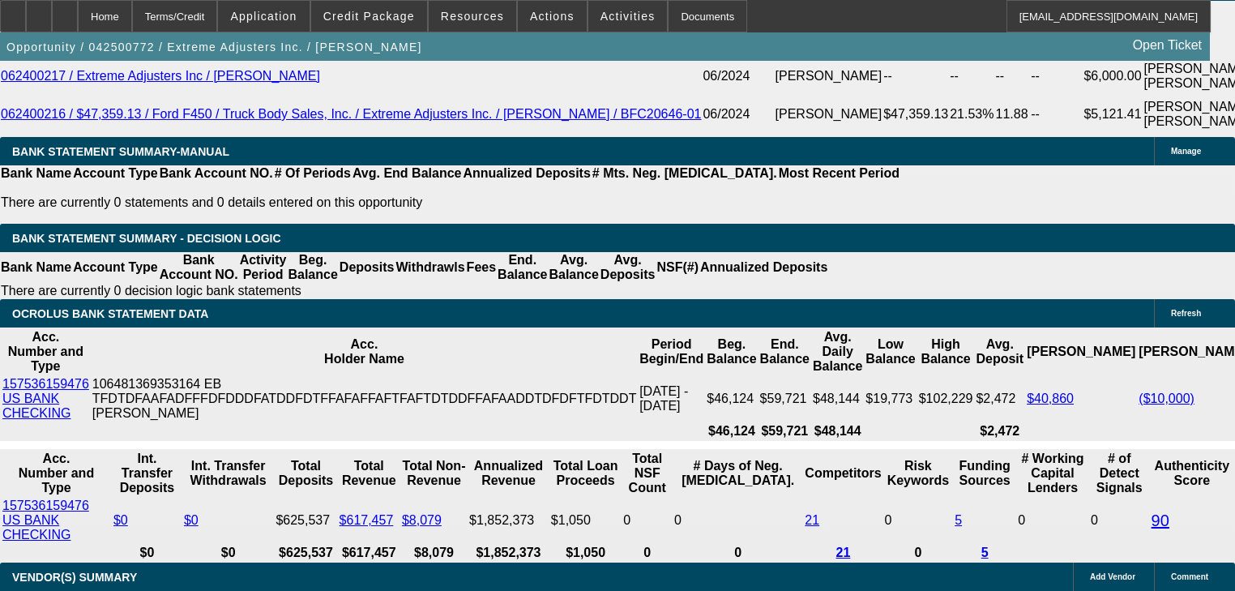
scroll to position [2926, 0]
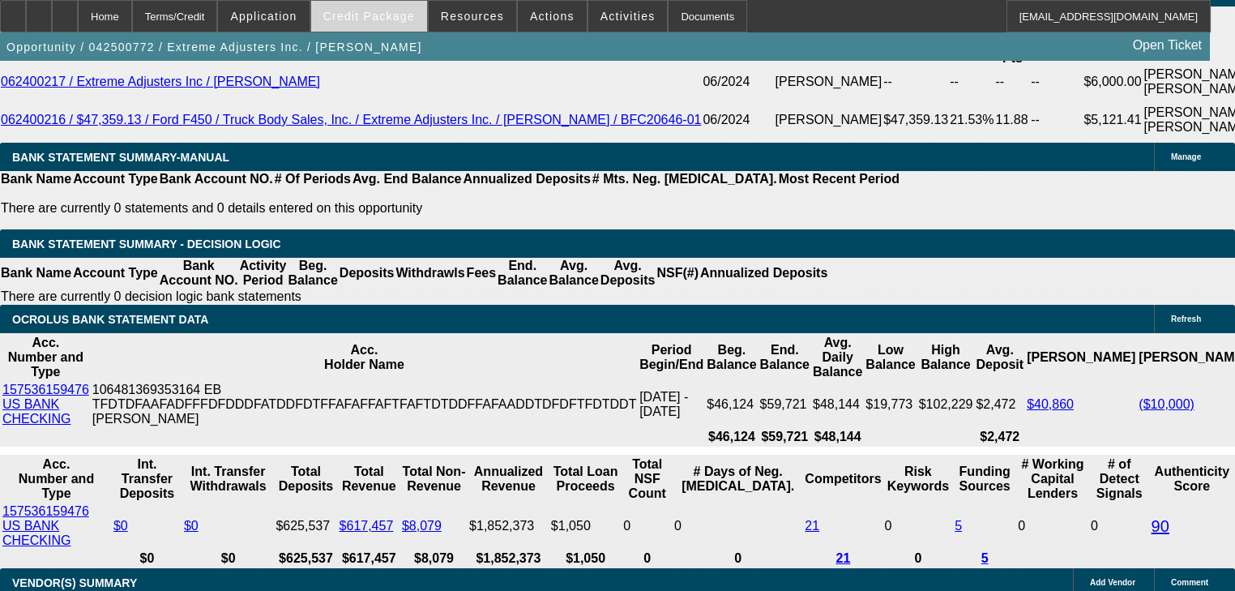
type input "$1,389.00"
click at [387, 25] on span at bounding box center [369, 16] width 116 height 39
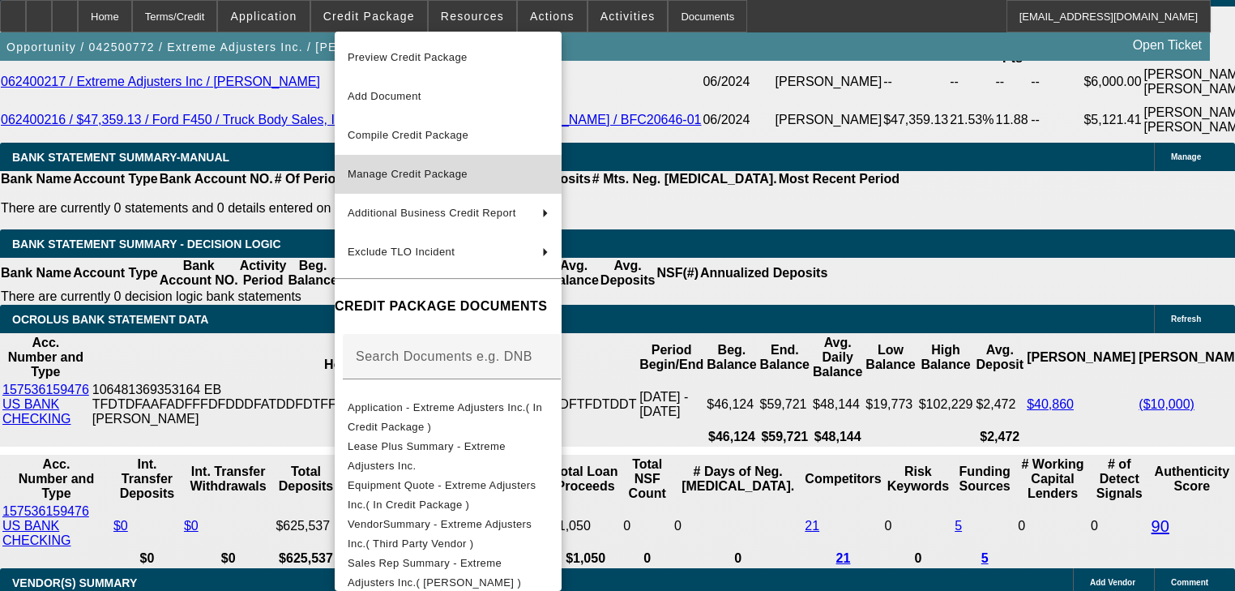
click at [411, 159] on button "Manage Credit Package" at bounding box center [448, 174] width 227 height 39
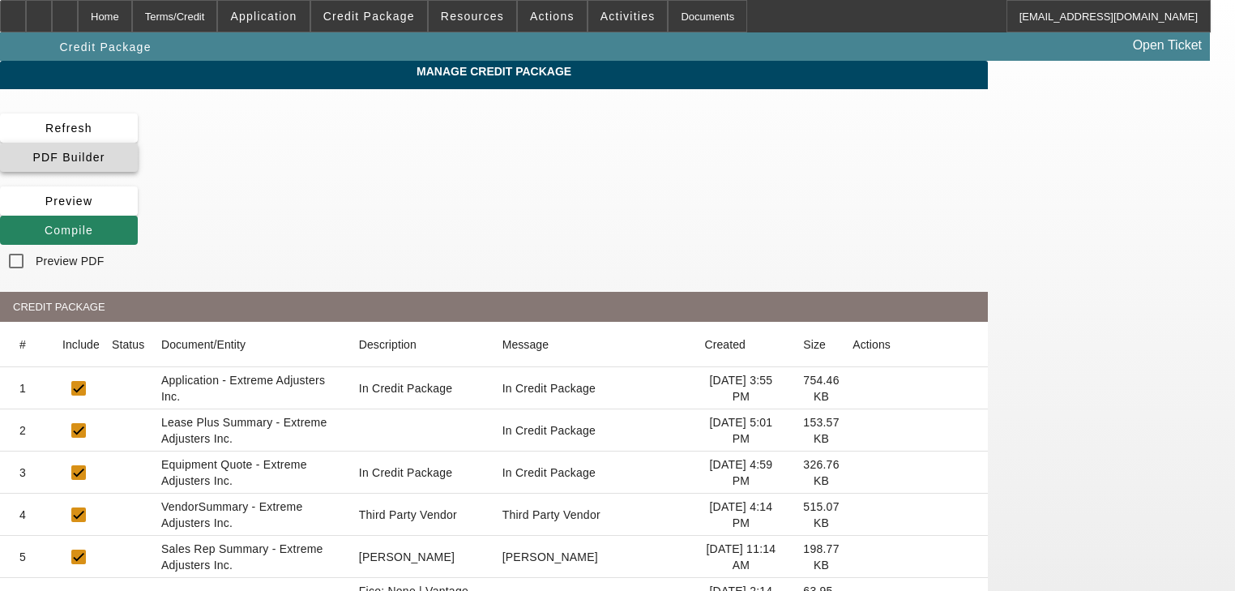
click at [138, 139] on span at bounding box center [69, 157] width 138 height 39
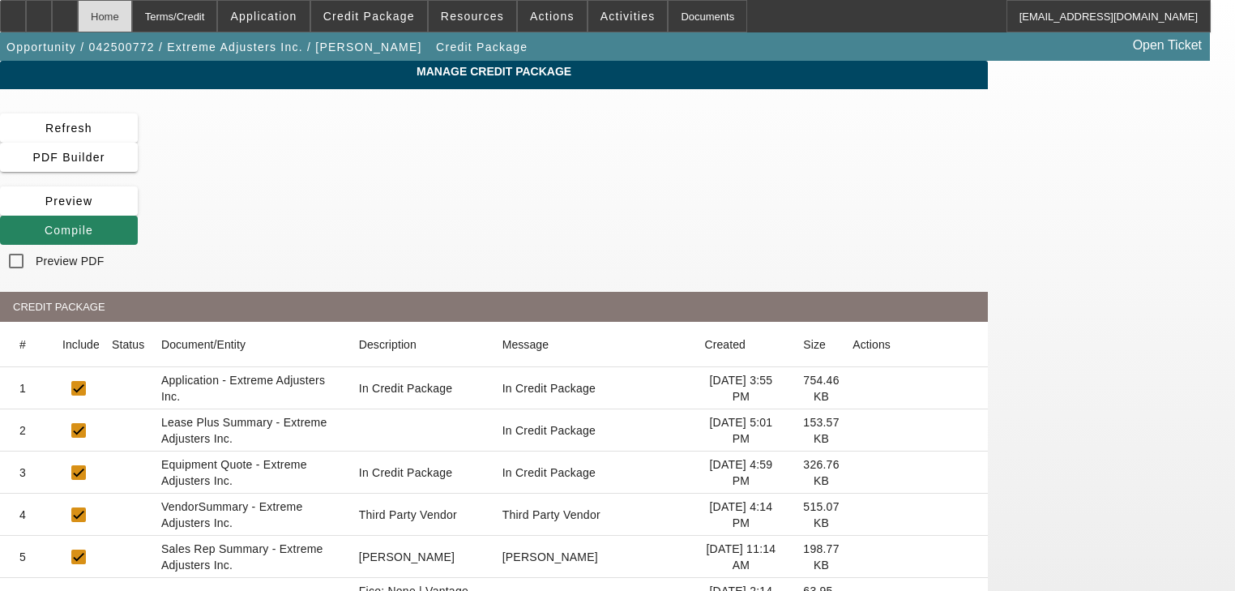
click at [132, 13] on div "Home" at bounding box center [105, 16] width 54 height 32
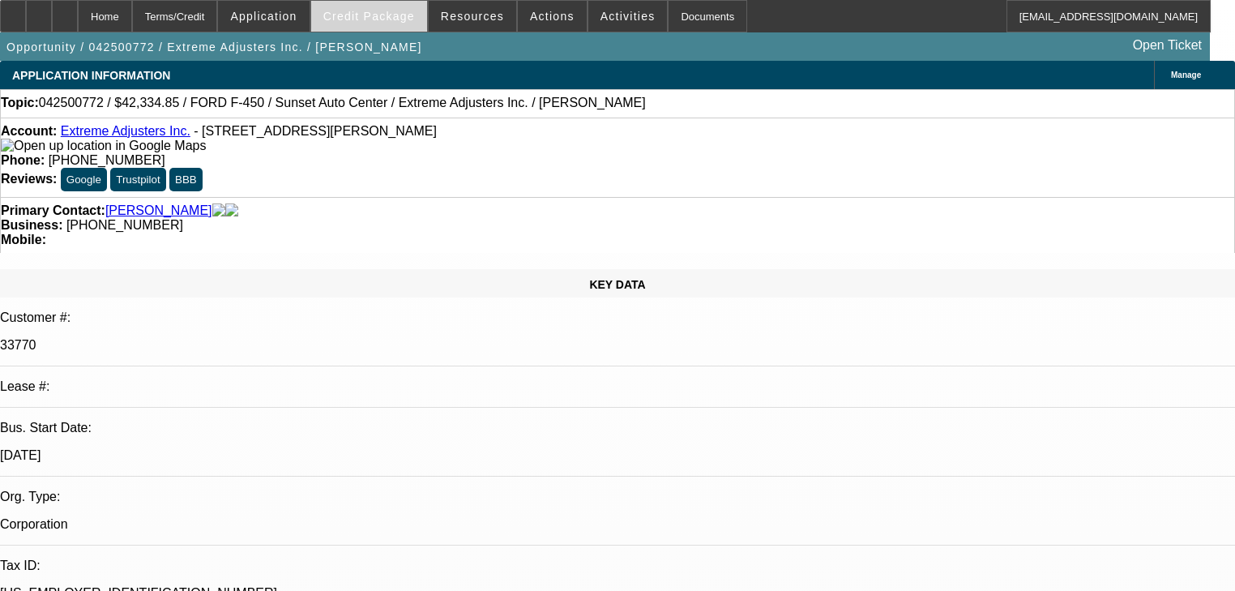
select select "0"
select select "2"
select select "0.1"
select select "4"
select select "0"
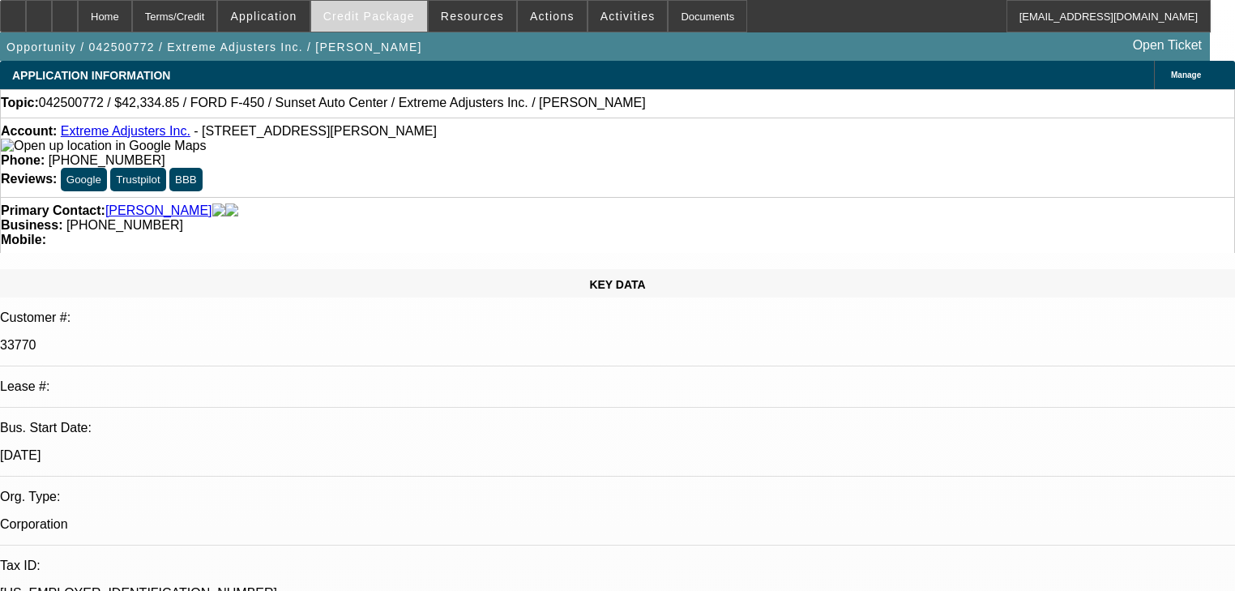
select select "2"
select select "0.1"
select select "4"
select select "0"
select select "2"
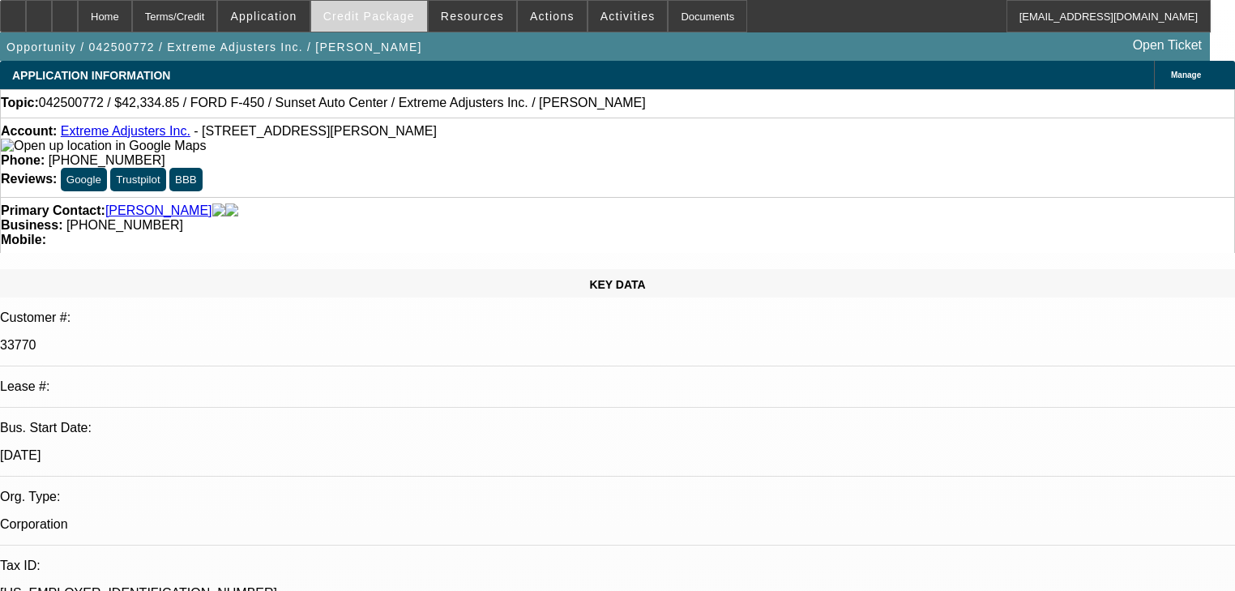
select select "0.1"
select select "4"
select select "0"
select select "2"
select select "0.1"
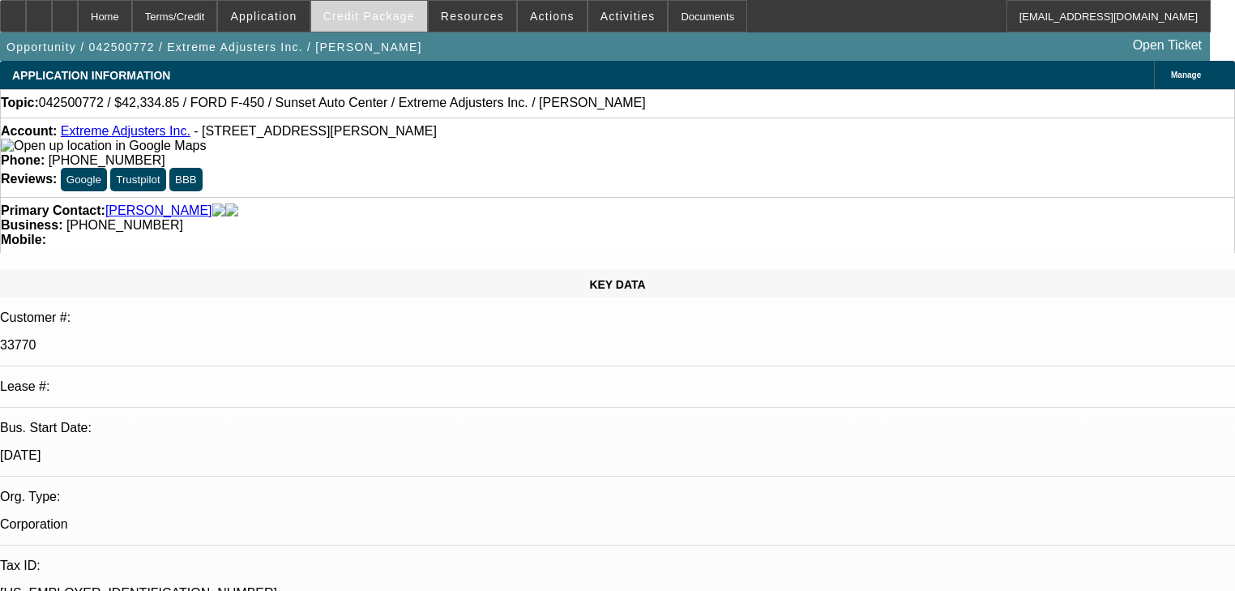
select select "4"
click at [358, 22] on span "Credit Package" at bounding box center [369, 16] width 92 height 13
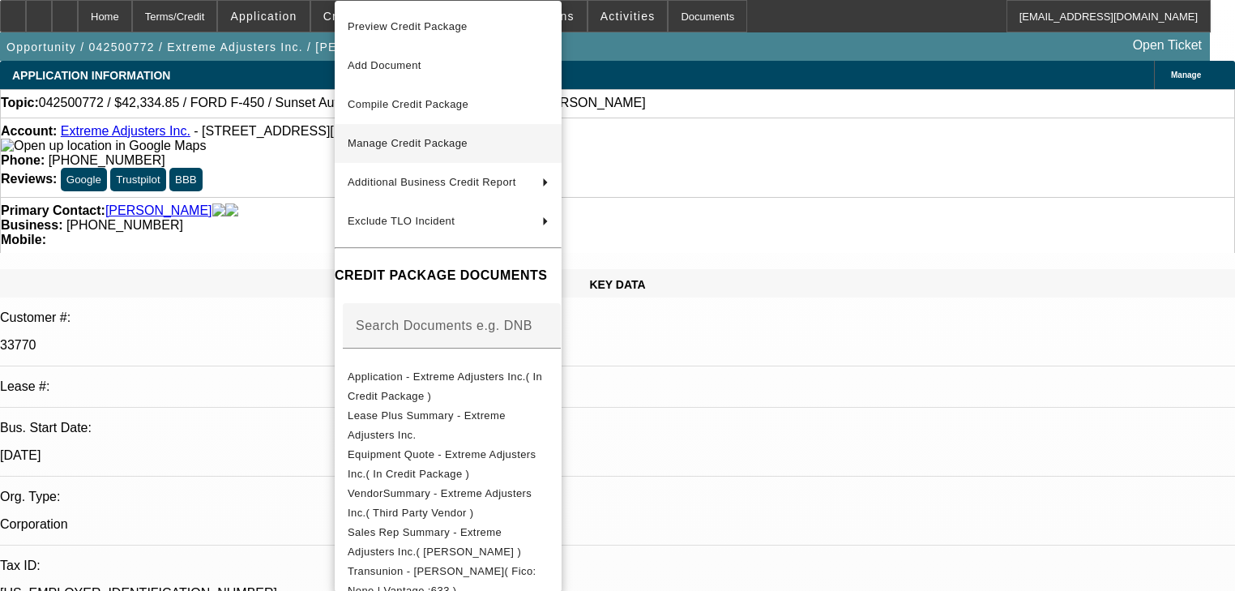
click at [409, 136] on span "Manage Credit Package" at bounding box center [448, 143] width 201 height 19
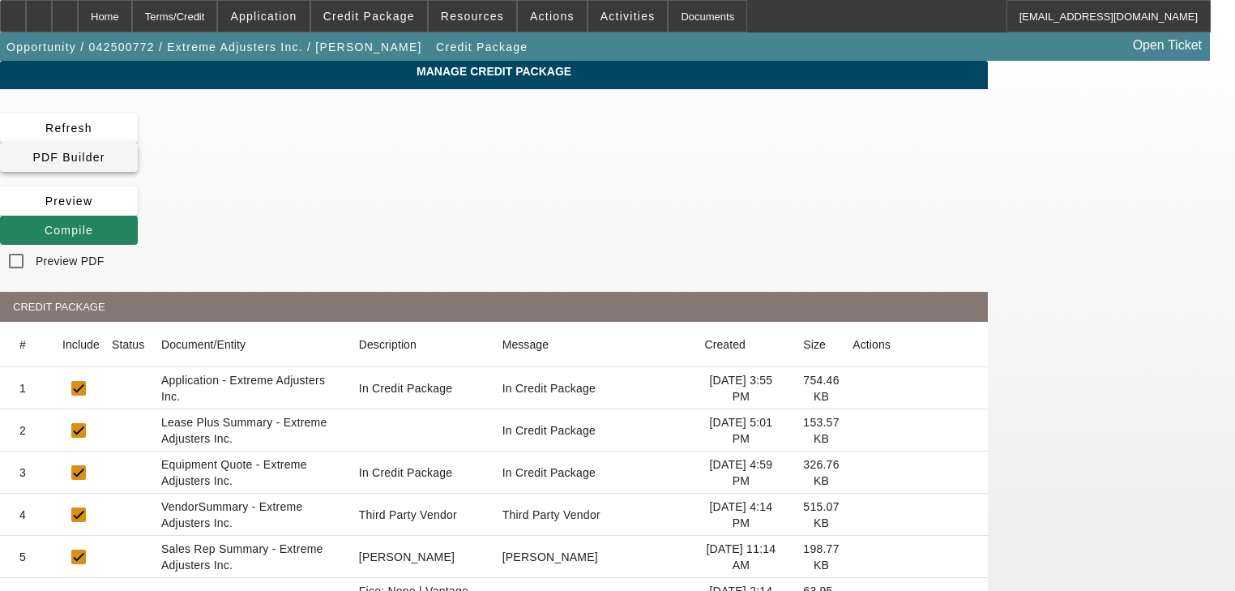
click at [105, 151] on span "PDF Builder" at bounding box center [68, 157] width 72 height 13
click at [93, 224] on span "Compile" at bounding box center [69, 230] width 49 height 13
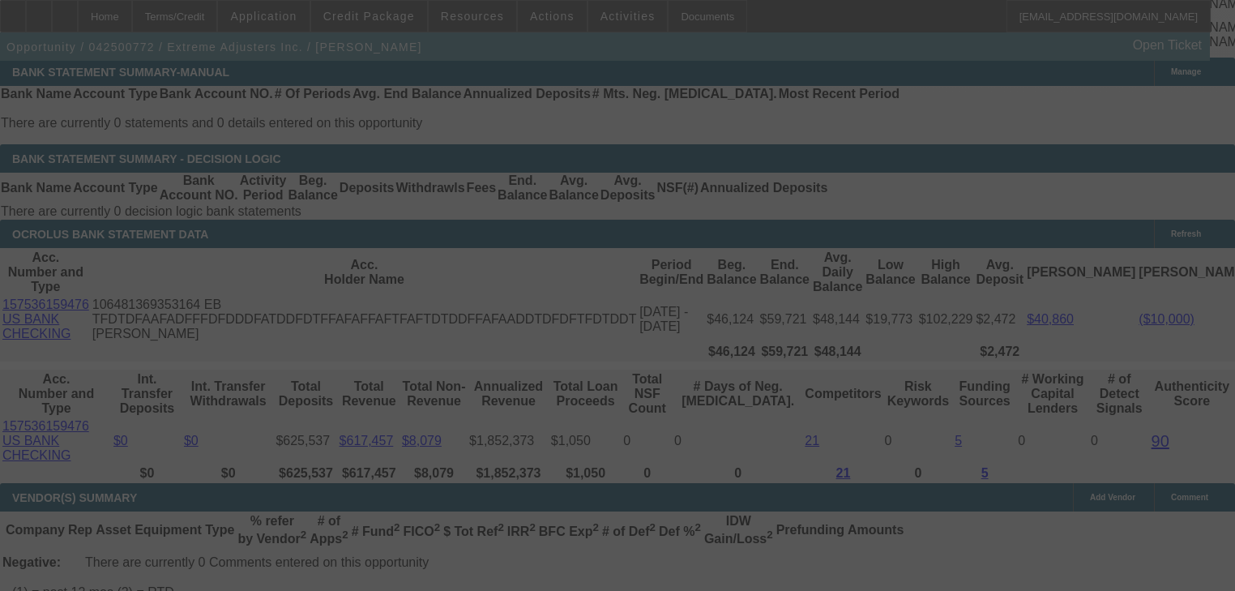
scroll to position [2897, 0]
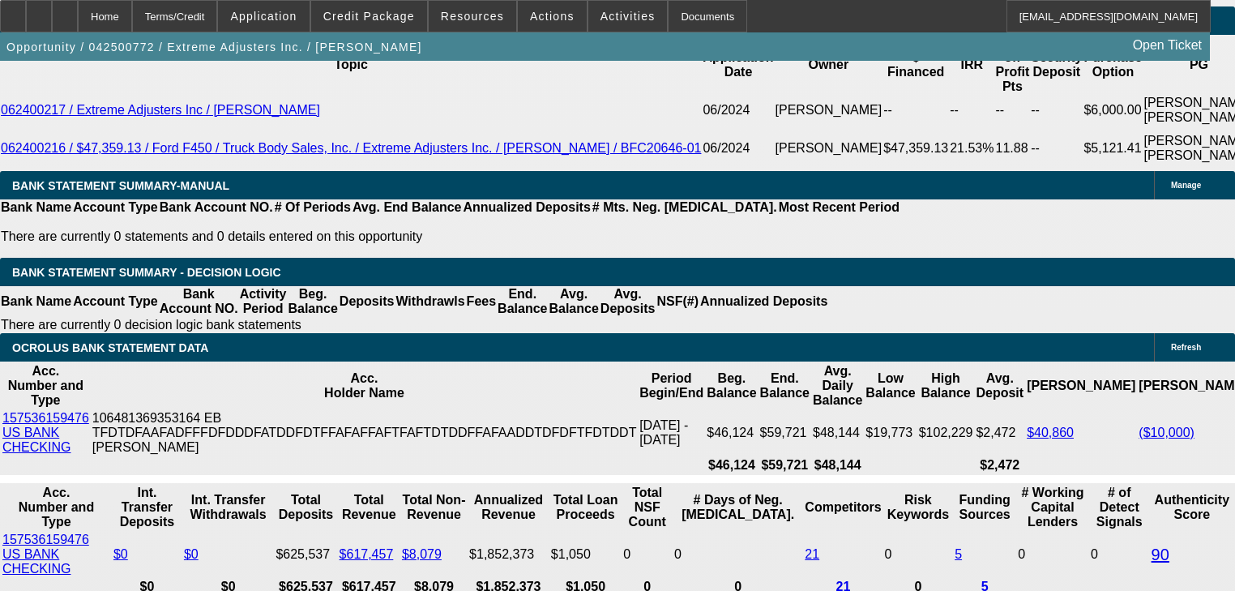
select select "0"
select select "2"
select select "0.1"
select select "4"
select select "0"
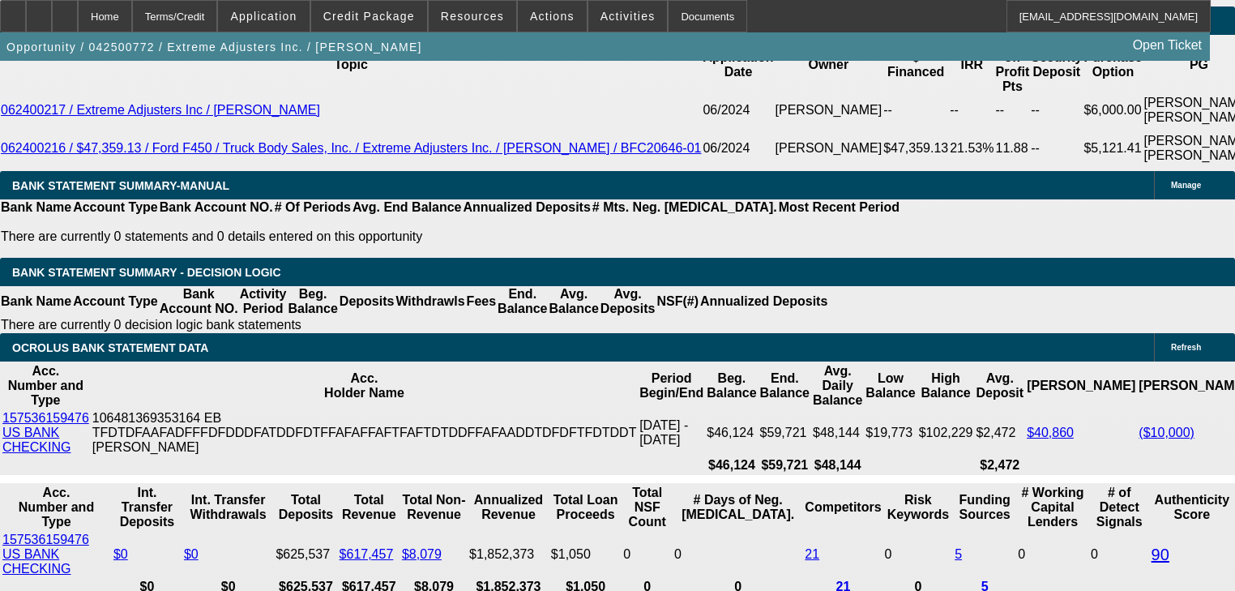
select select "2"
select select "0.1"
select select "4"
select select "0"
select select "2"
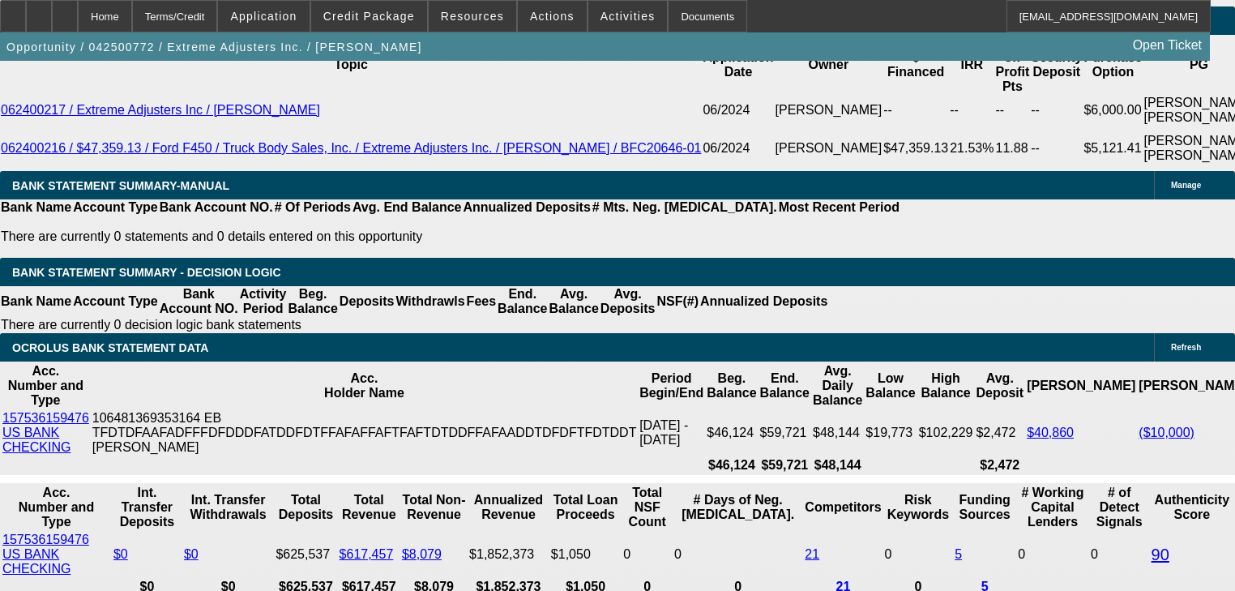
select select "0.1"
select select "4"
select select "0"
select select "2"
select select "0.1"
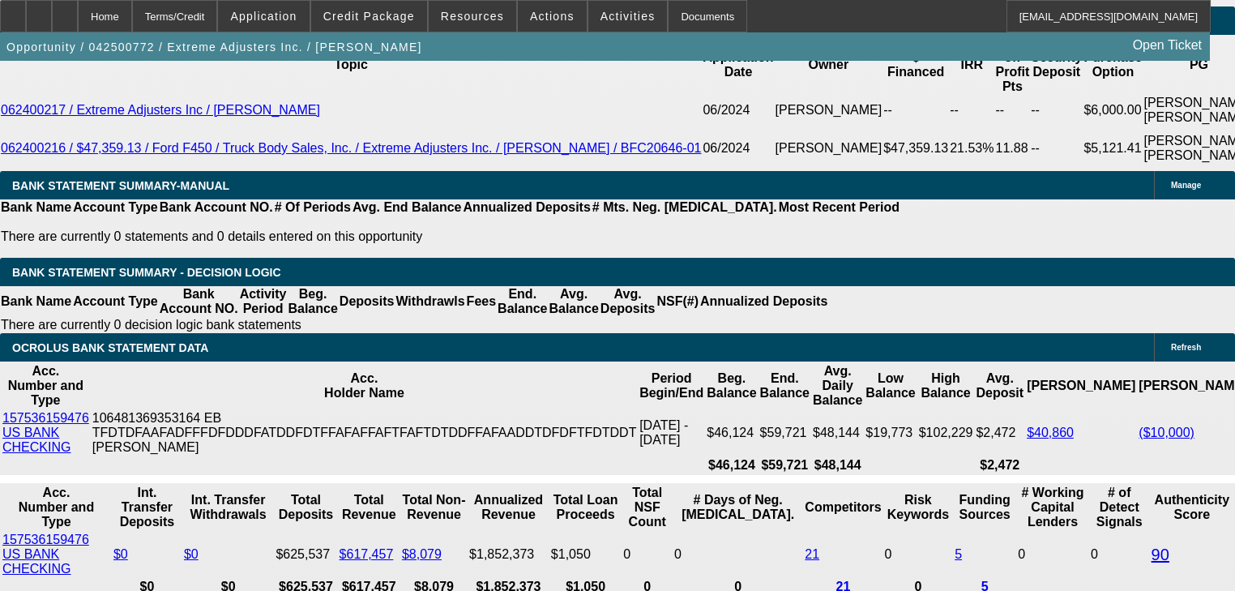
select select "4"
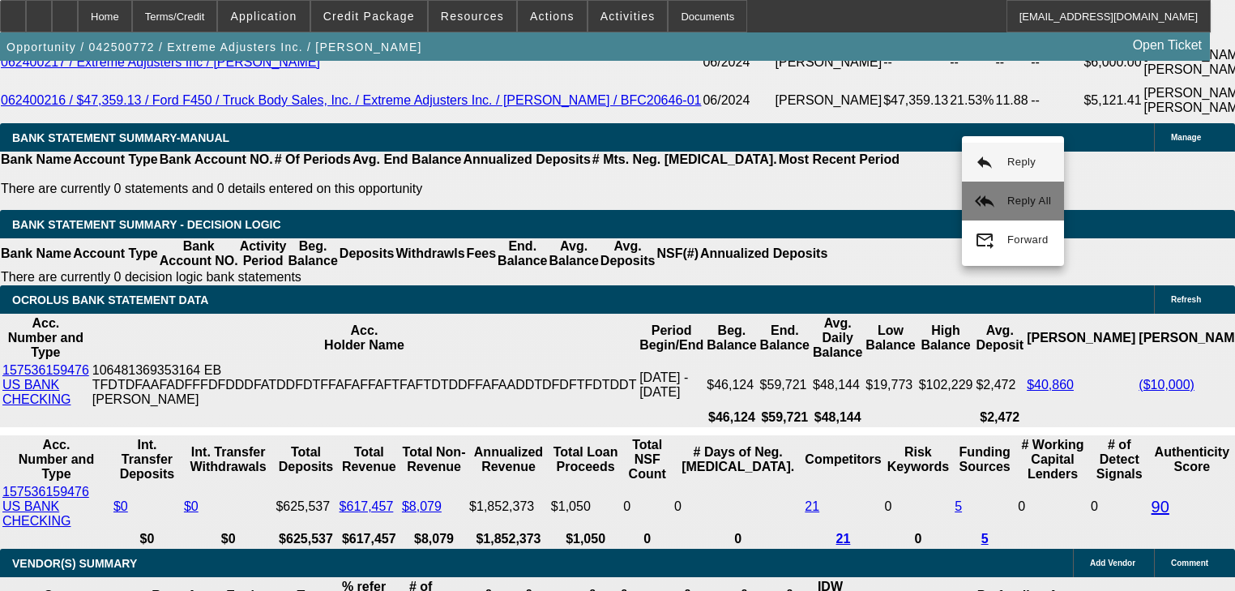
click at [994, 190] on button "reply_all Reply All" at bounding box center [1013, 201] width 102 height 39
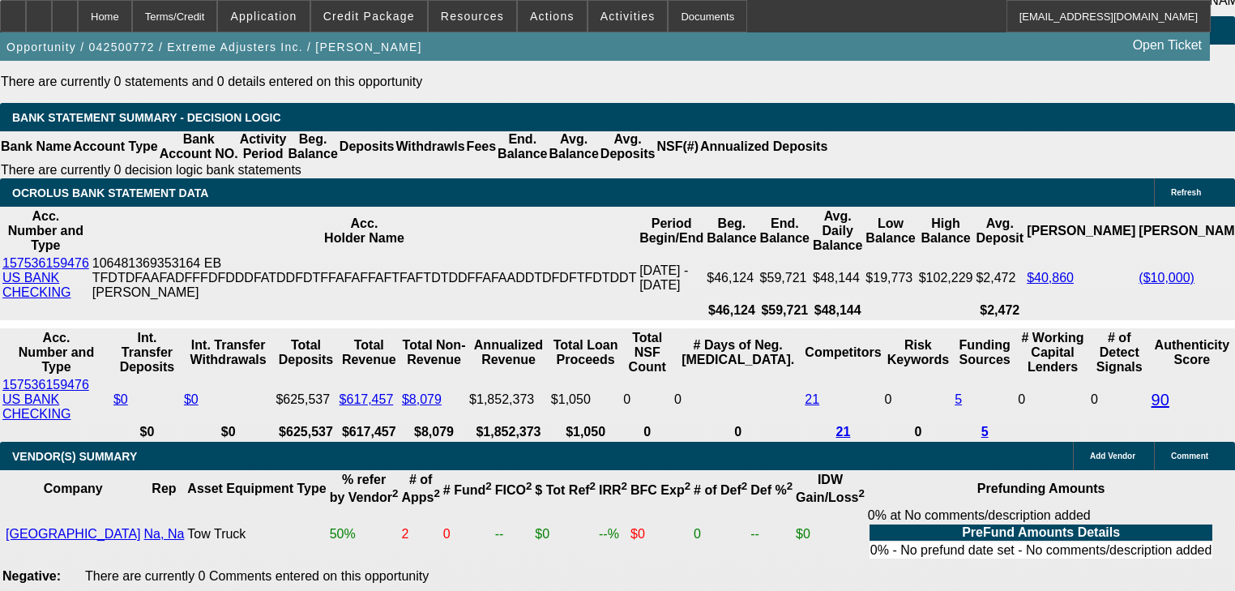
scroll to position [3165, 0]
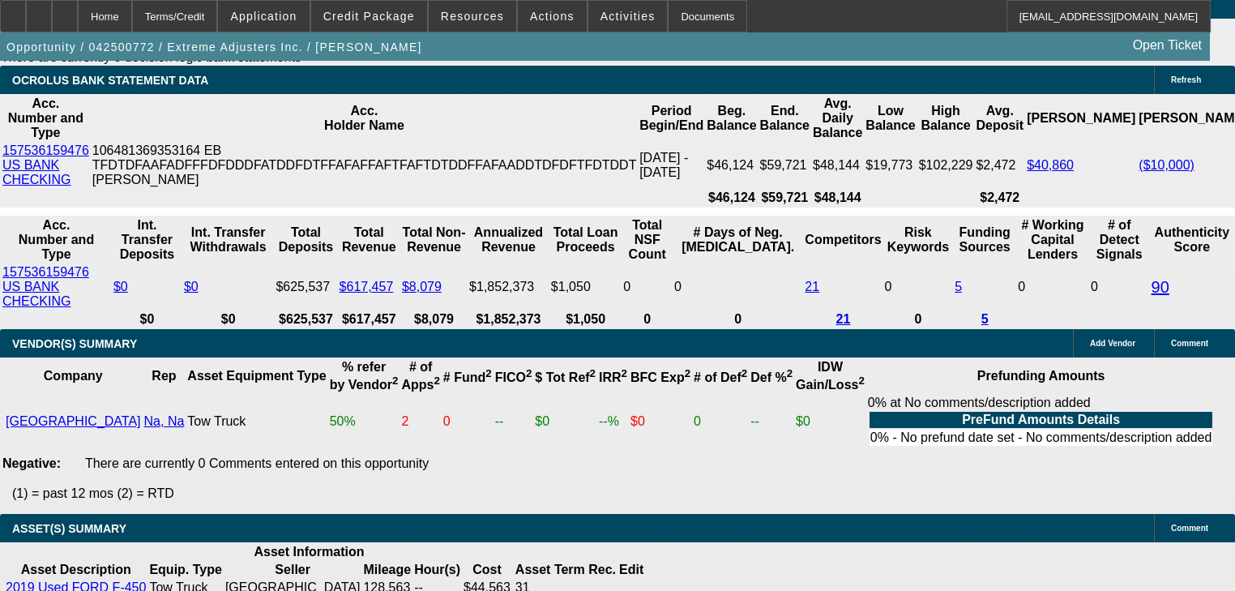
type input "18"
type input "UNKNOWN"
type input "$1,048.30"
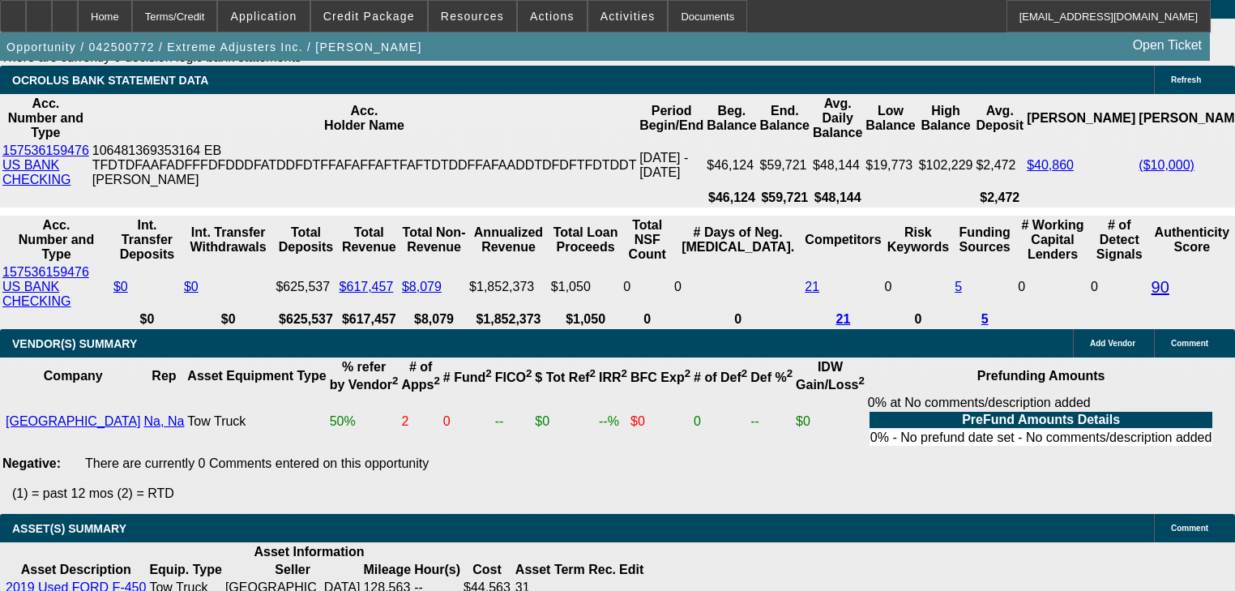
type input "18"
type input "$1,448.33"
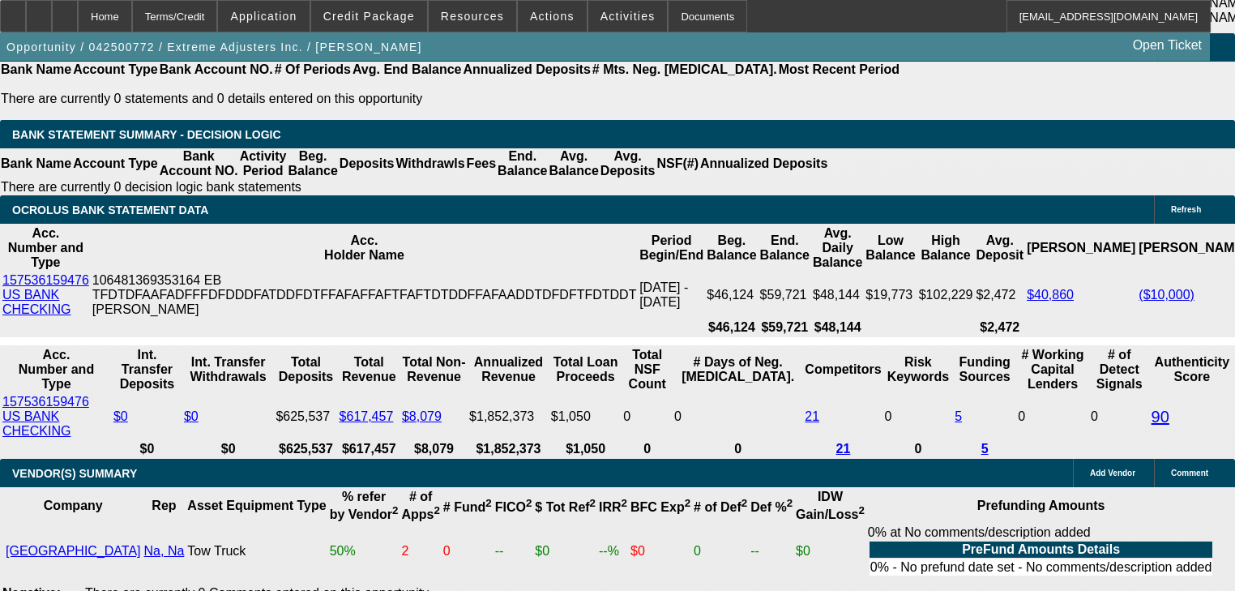
type input "18"
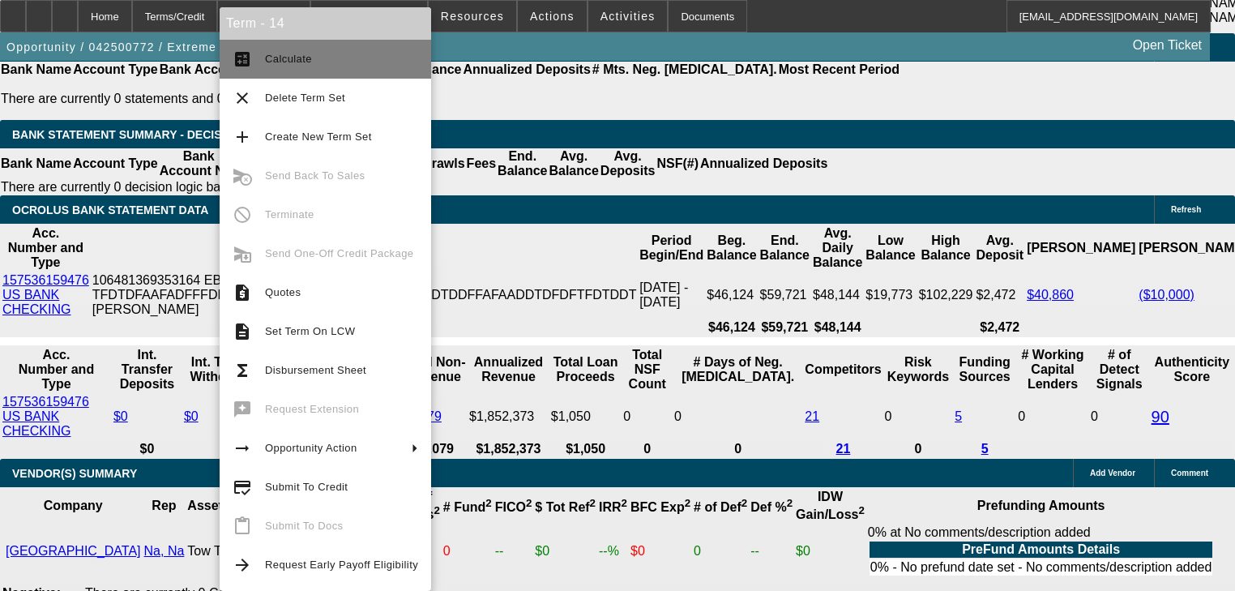
click at [298, 62] on span "Calculate" at bounding box center [288, 59] width 47 height 12
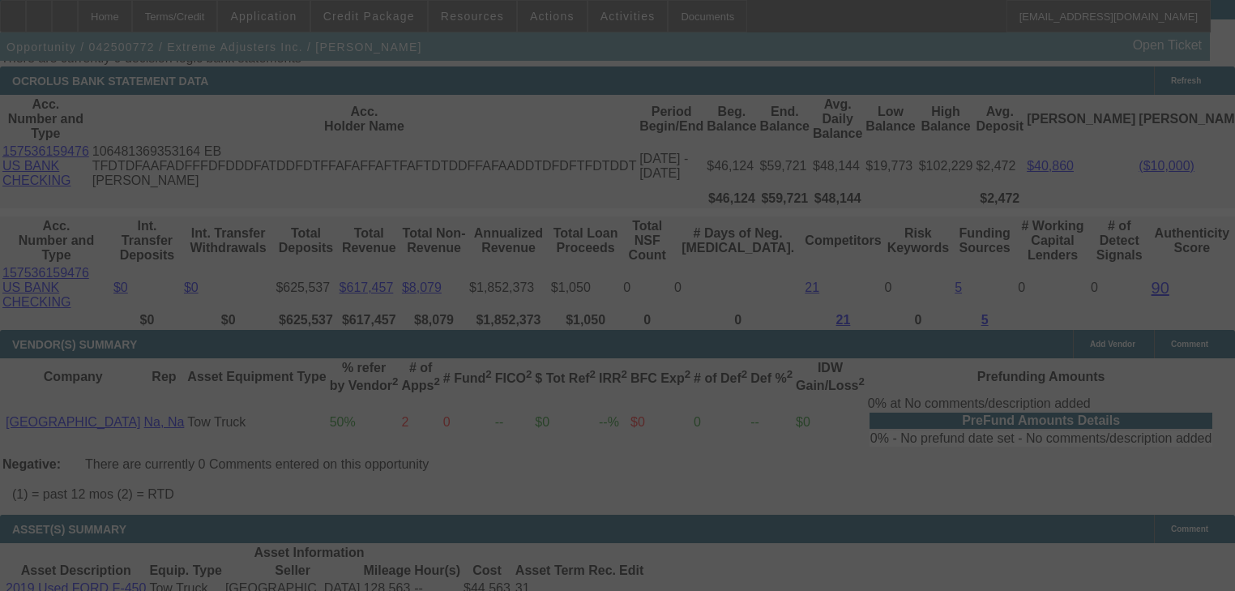
scroll to position [3165, 0]
select select "0"
select select "2"
select select "0.1"
select select "4"
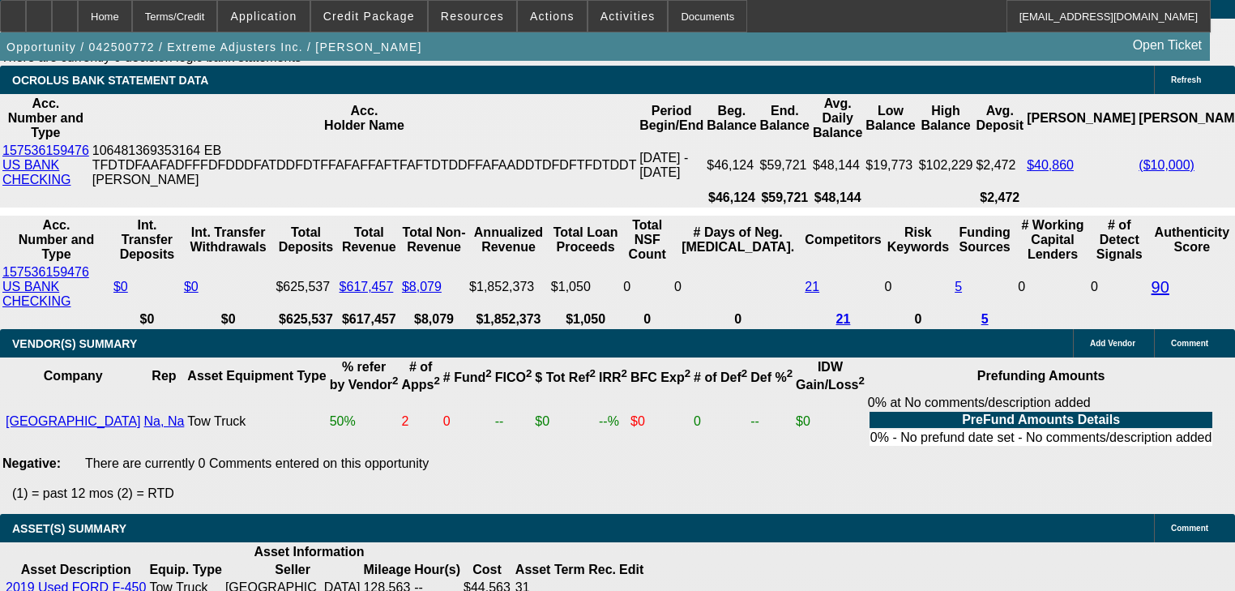
type input "UNKNOWN"
type input "1"
type input "$1,048.30"
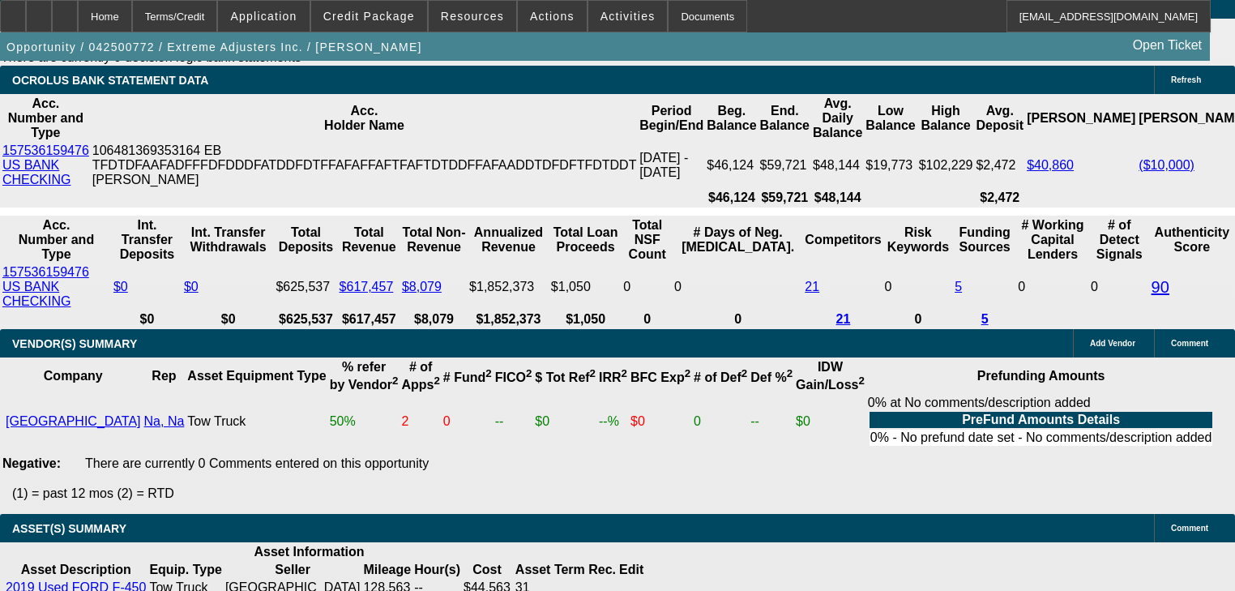
type input "1"
type input "$1,399.00"
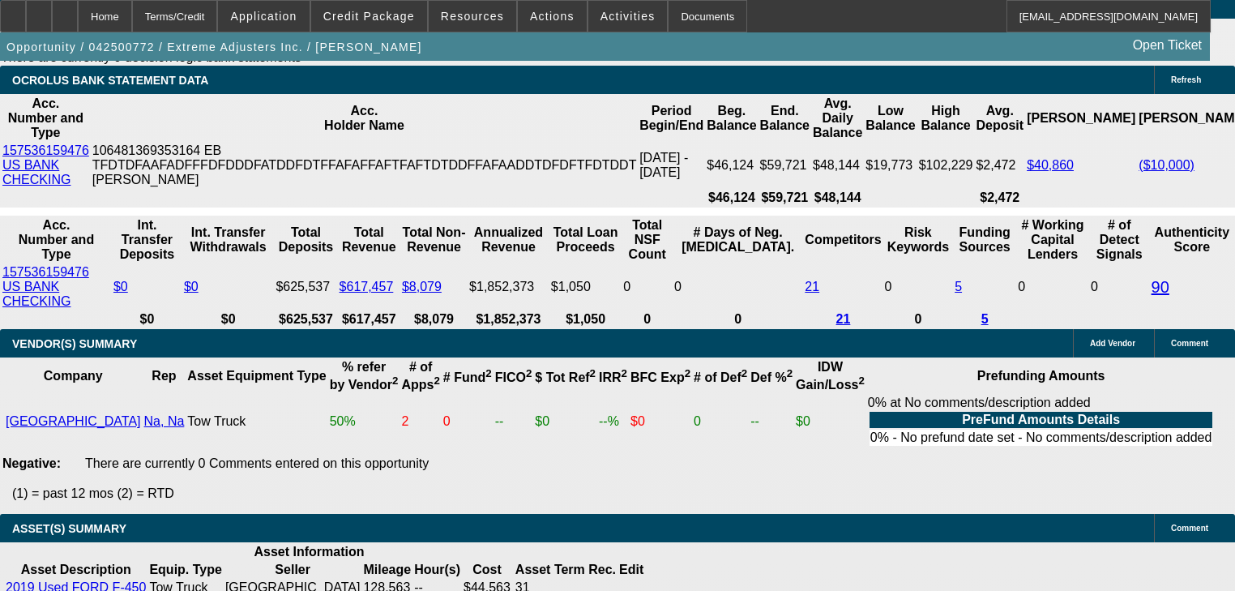
type input "16.1"
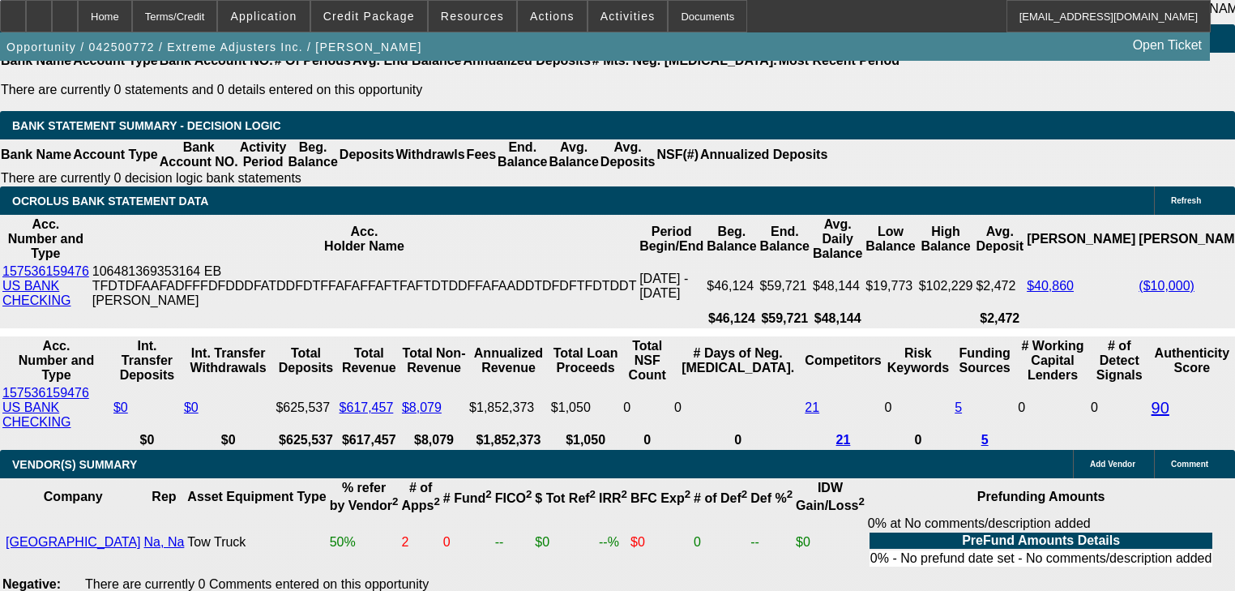
scroll to position [3035, 0]
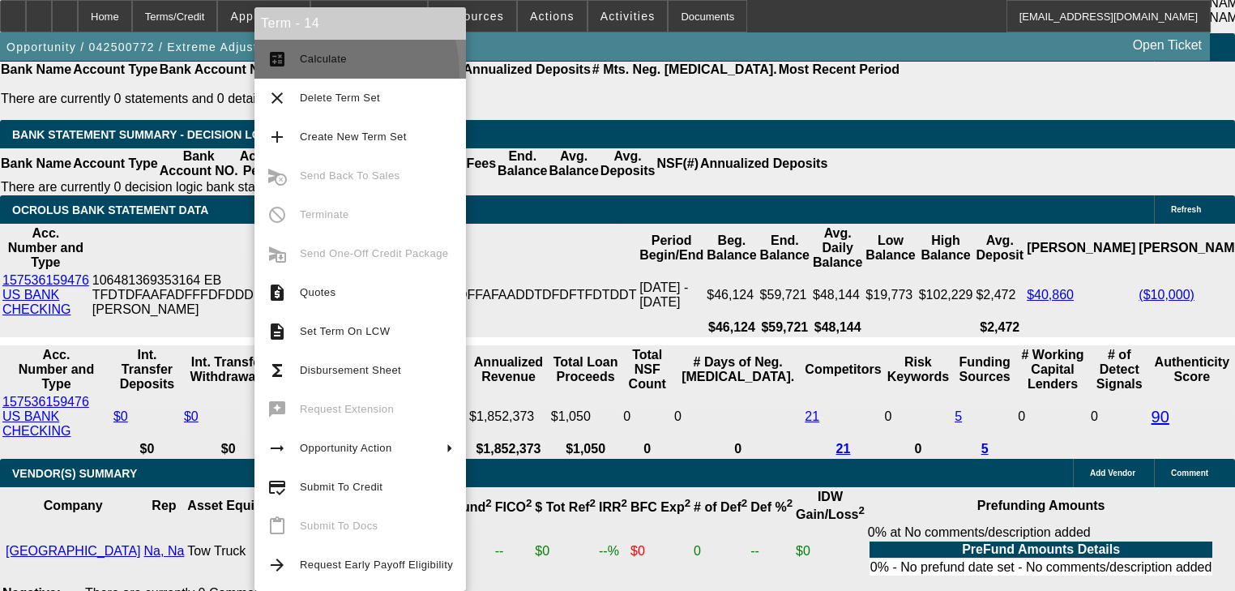
click at [319, 73] on button "calculate Calculate" at bounding box center [361, 59] width 212 height 39
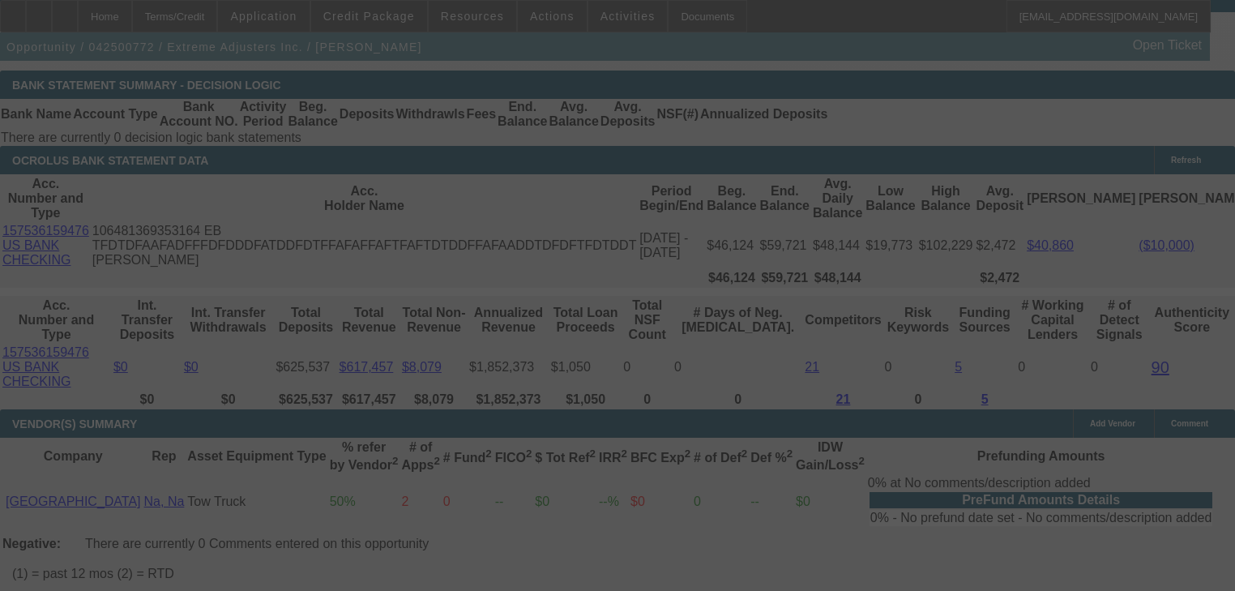
scroll to position [3165, 0]
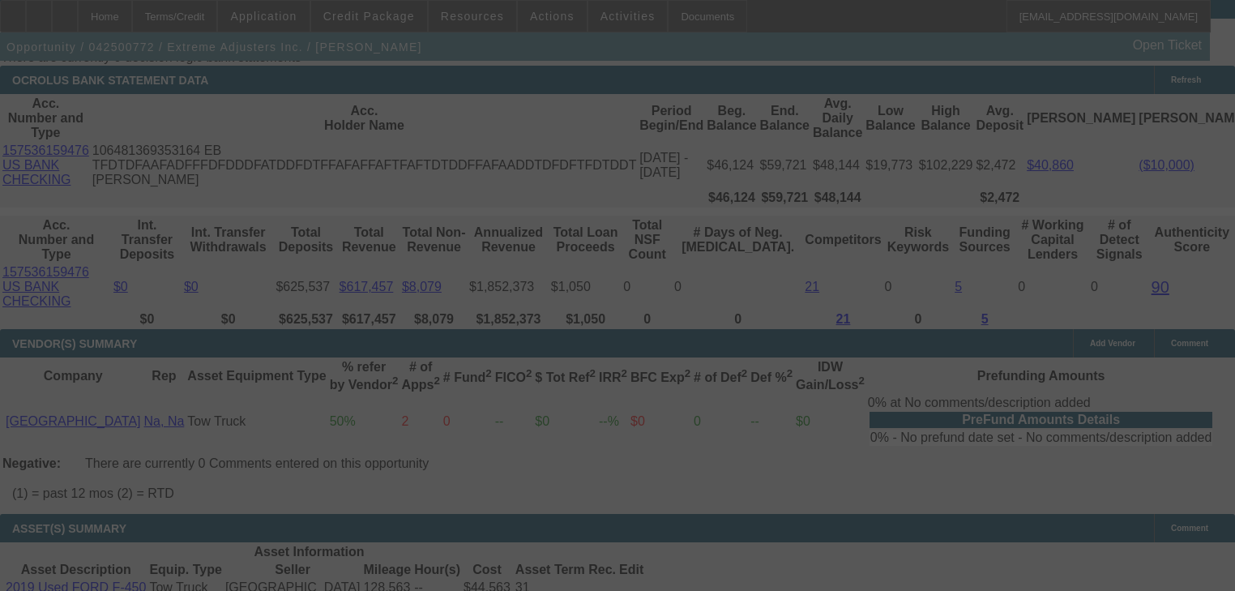
select select "0"
select select "2"
select select "0.1"
select select "4"
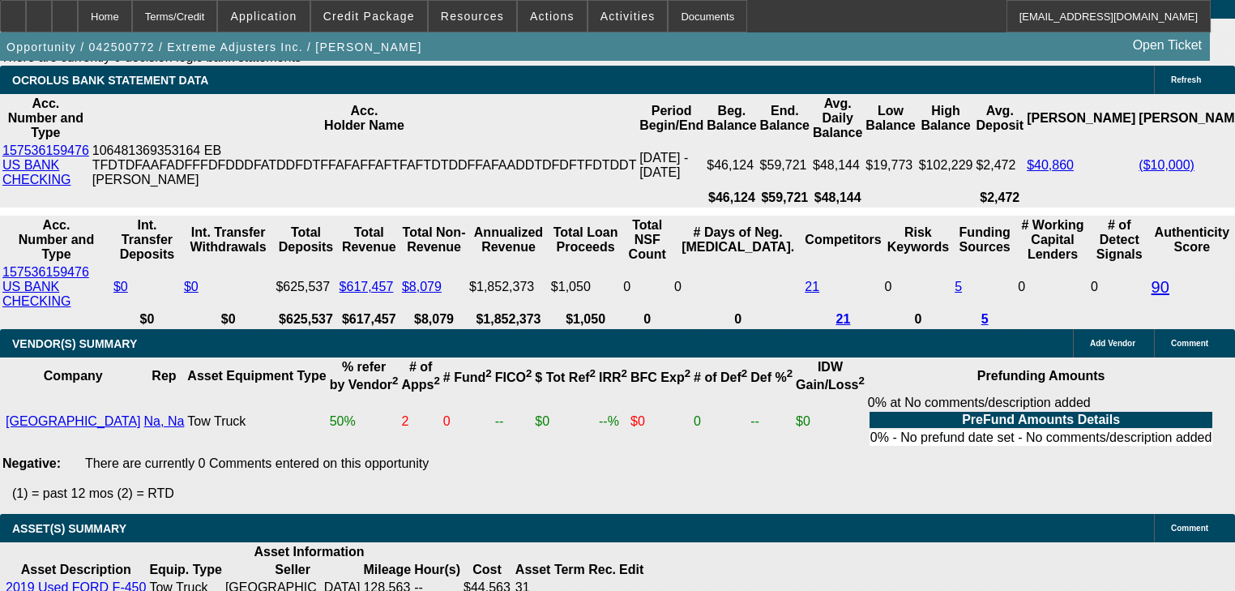
type input "1"
type input "UNKNOWN"
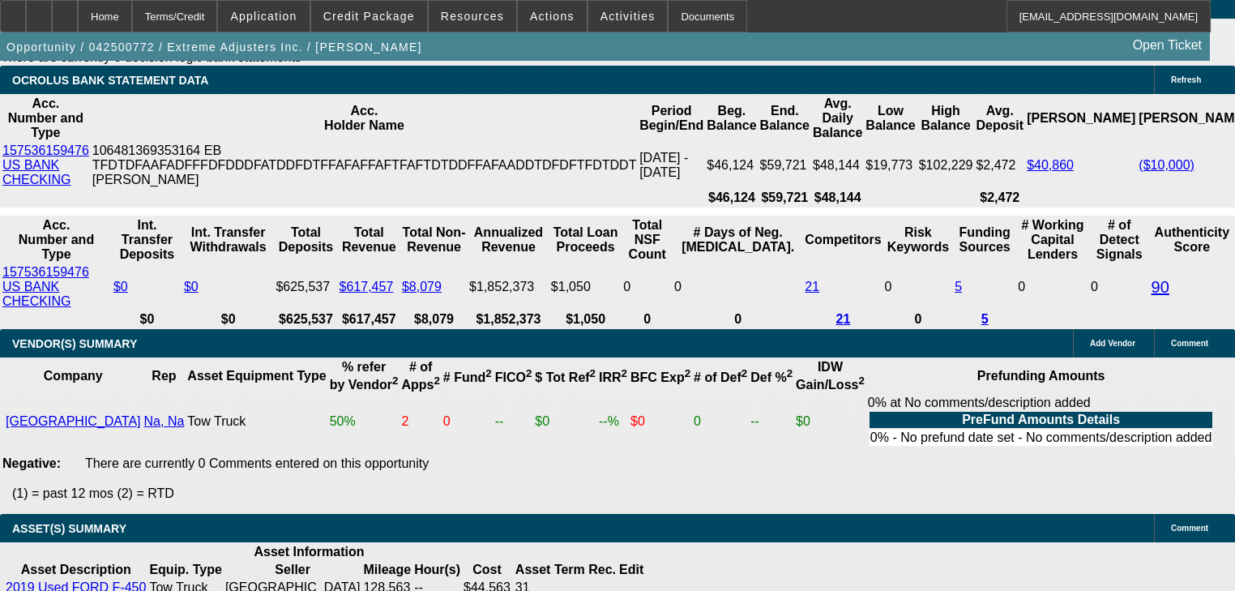
type input "1389"
type input "15.7"
type input "$1,389.00"
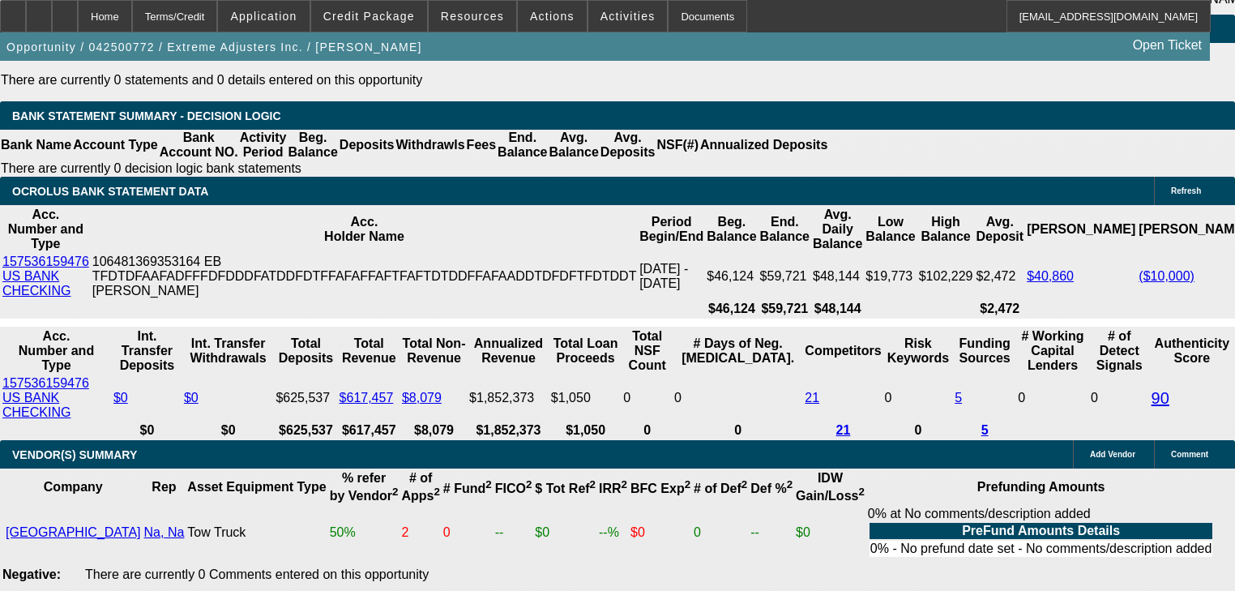
scroll to position [3035, 0]
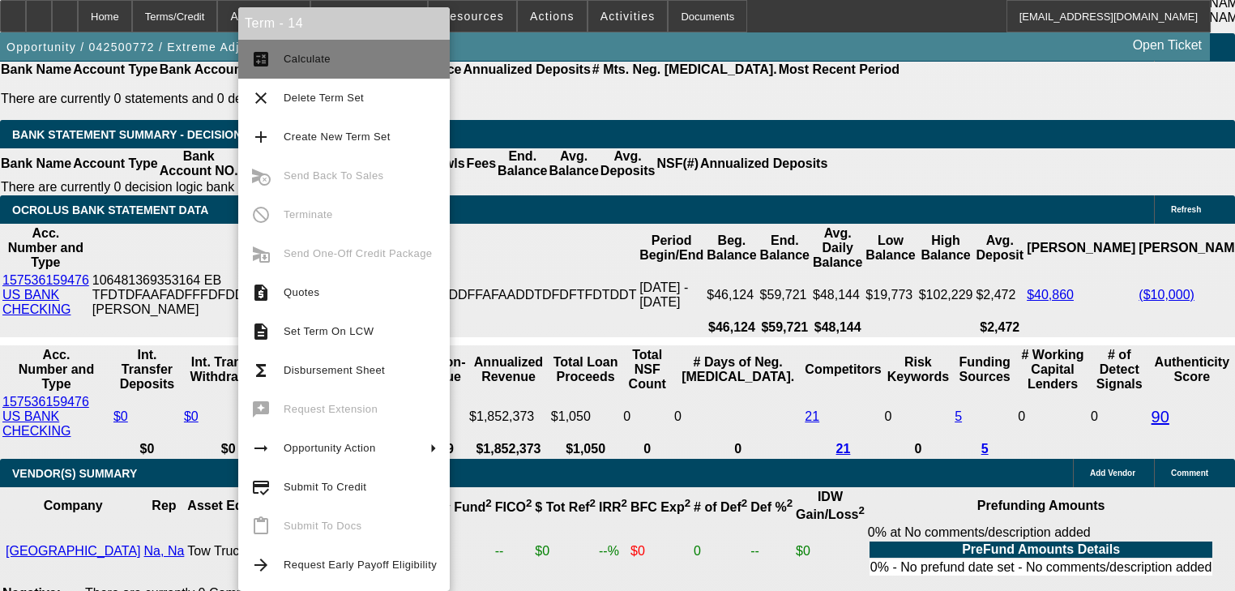
click at [337, 73] on button "calculate Calculate" at bounding box center [344, 59] width 212 height 39
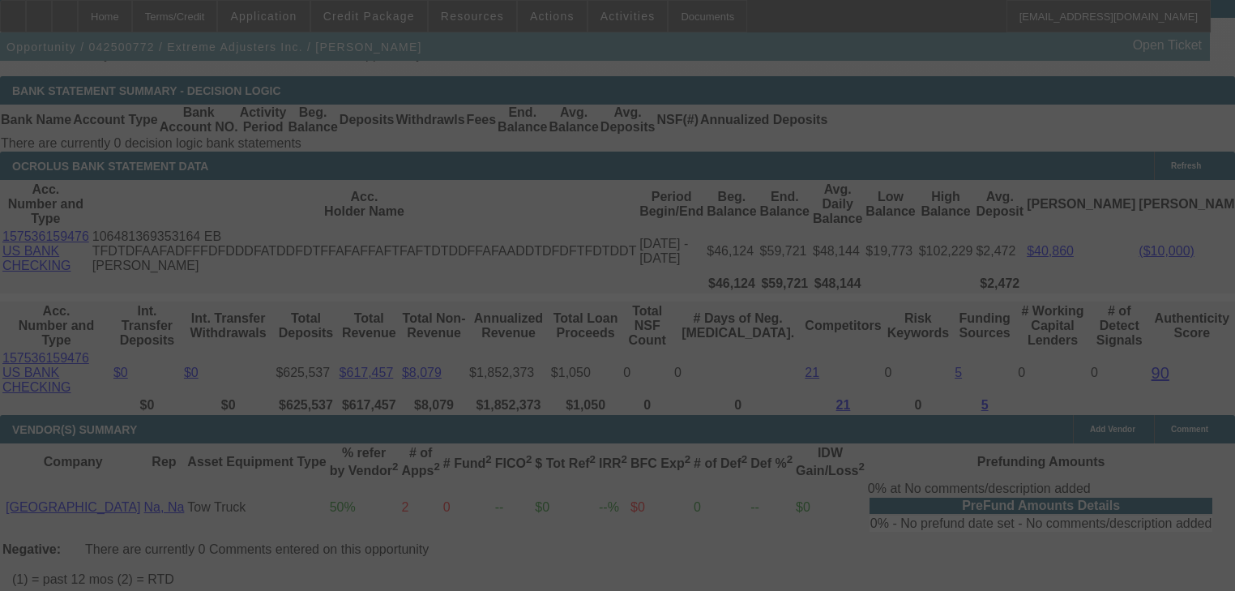
scroll to position [3165, 0]
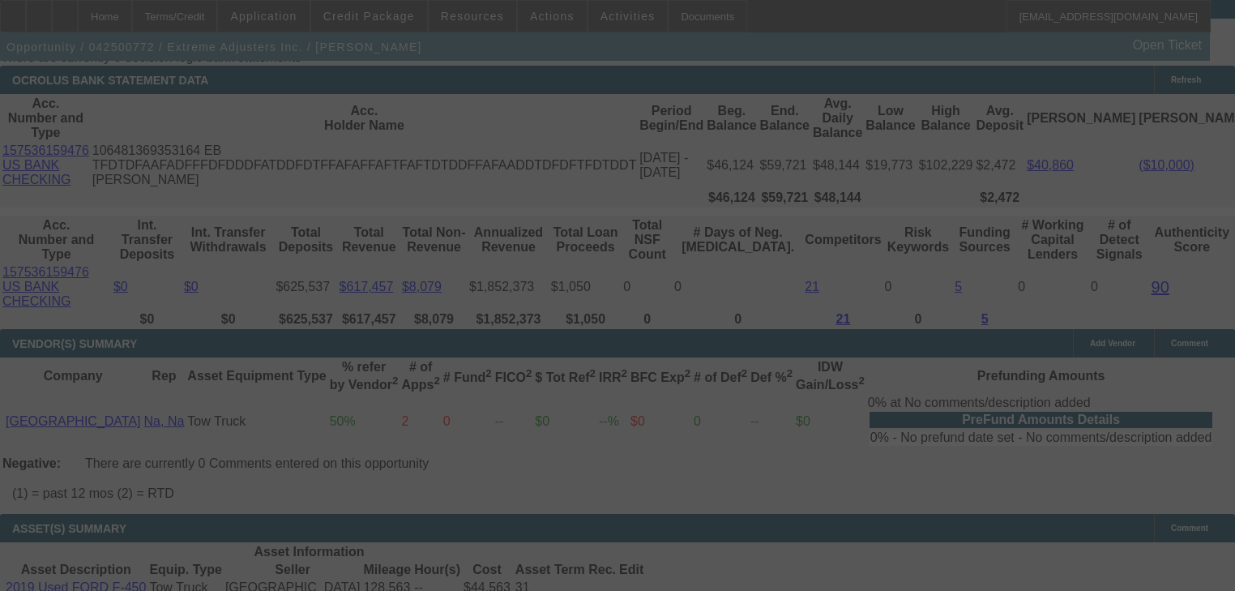
select select "0"
select select "2"
select select "0.1"
select select "4"
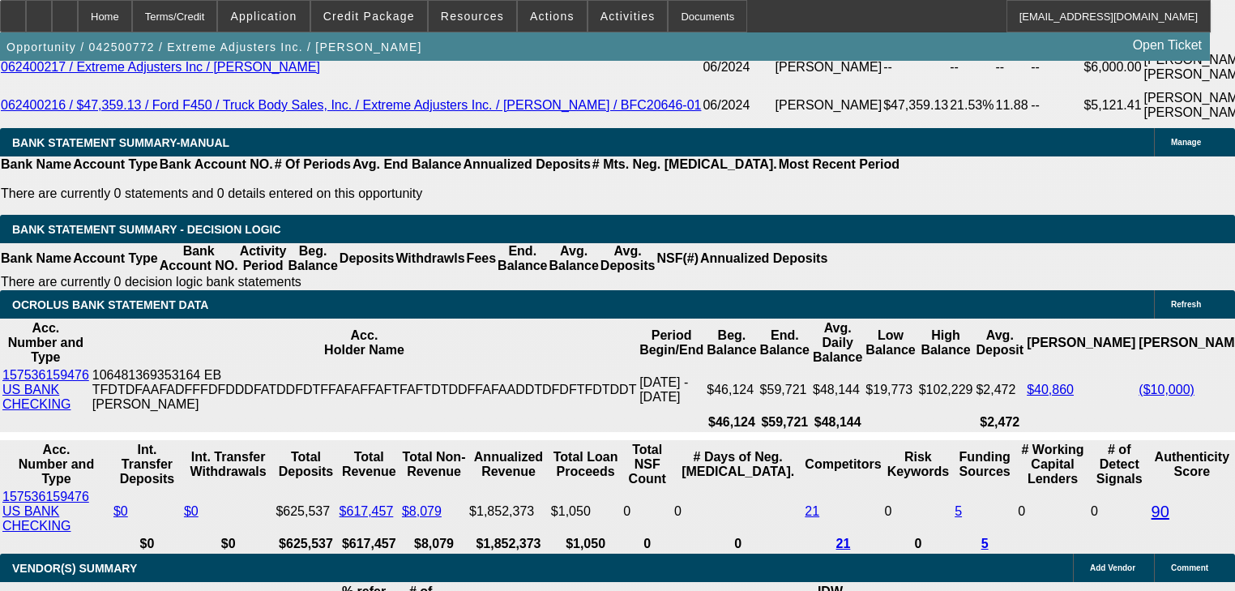
scroll to position [2970, 0]
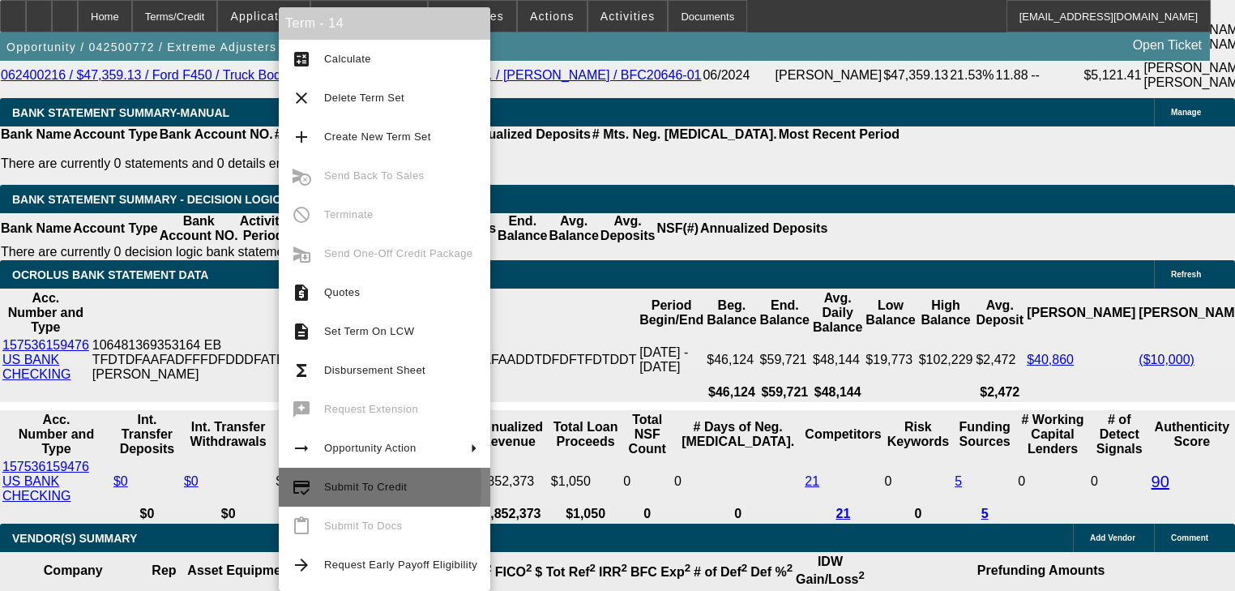
click at [298, 484] on mat-icon "credit_score" at bounding box center [301, 486] width 19 height 19
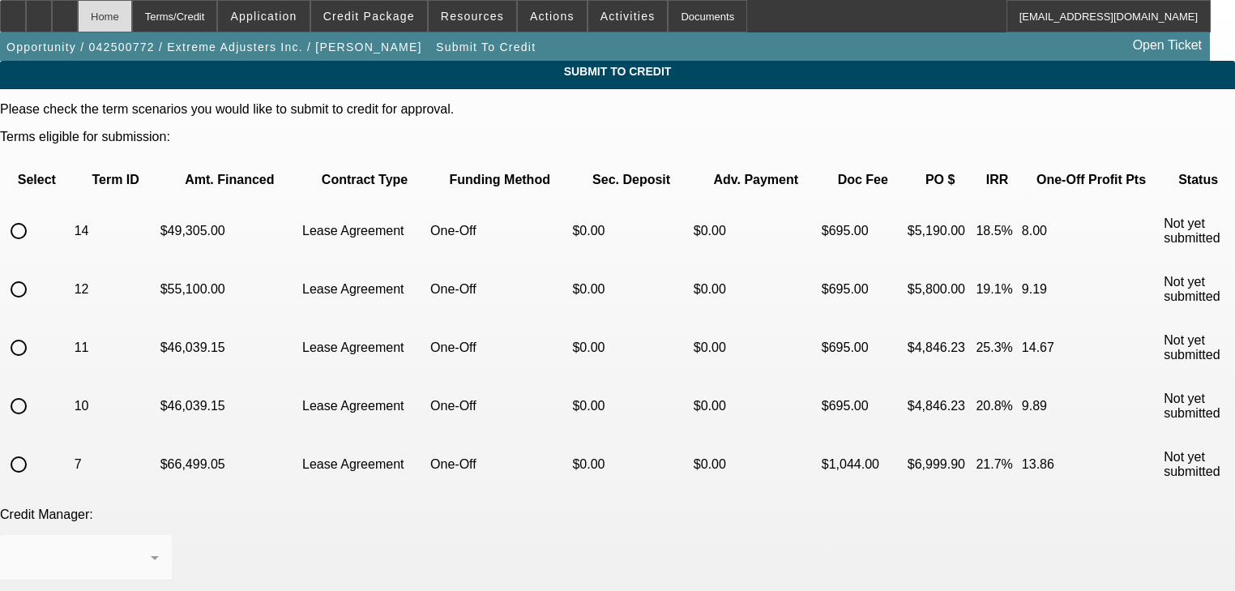
click at [132, 26] on div "Home" at bounding box center [105, 16] width 54 height 32
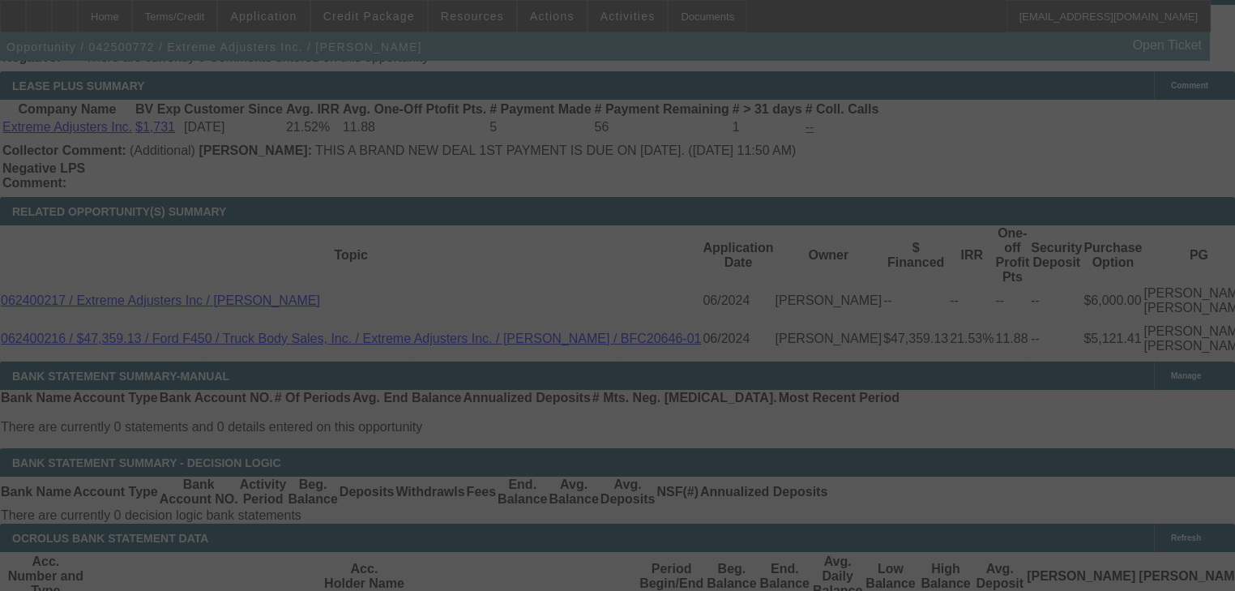
select select "0"
select select "2"
select select "0.1"
select select "4"
select select "0"
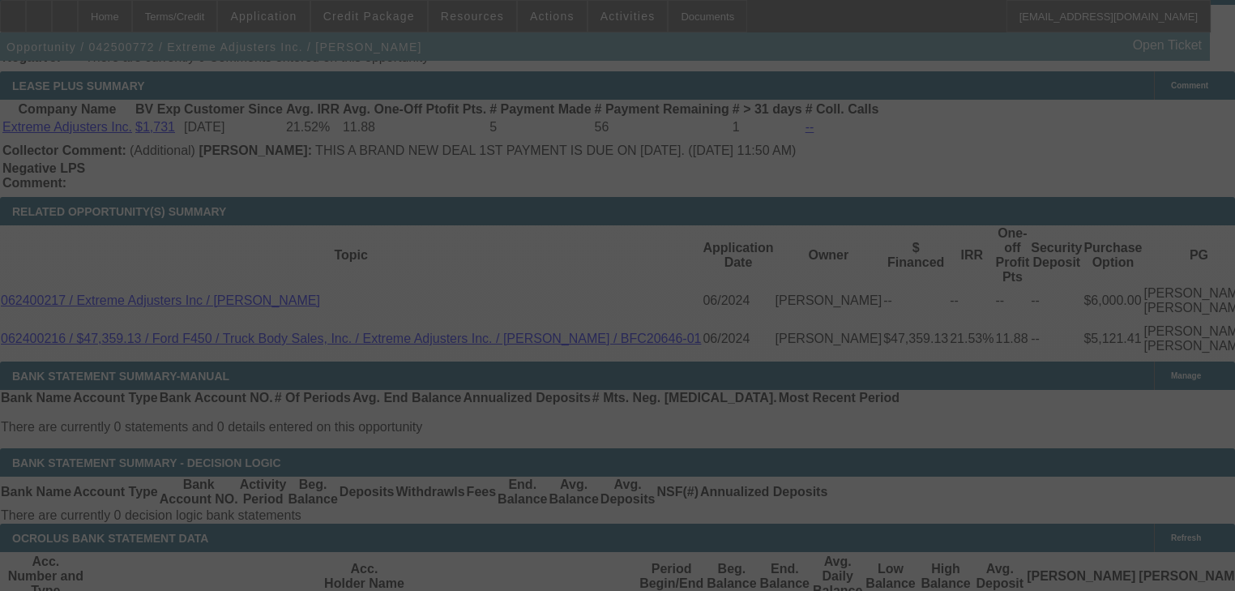
select select "2"
select select "0.1"
select select "4"
select select "0"
select select "2"
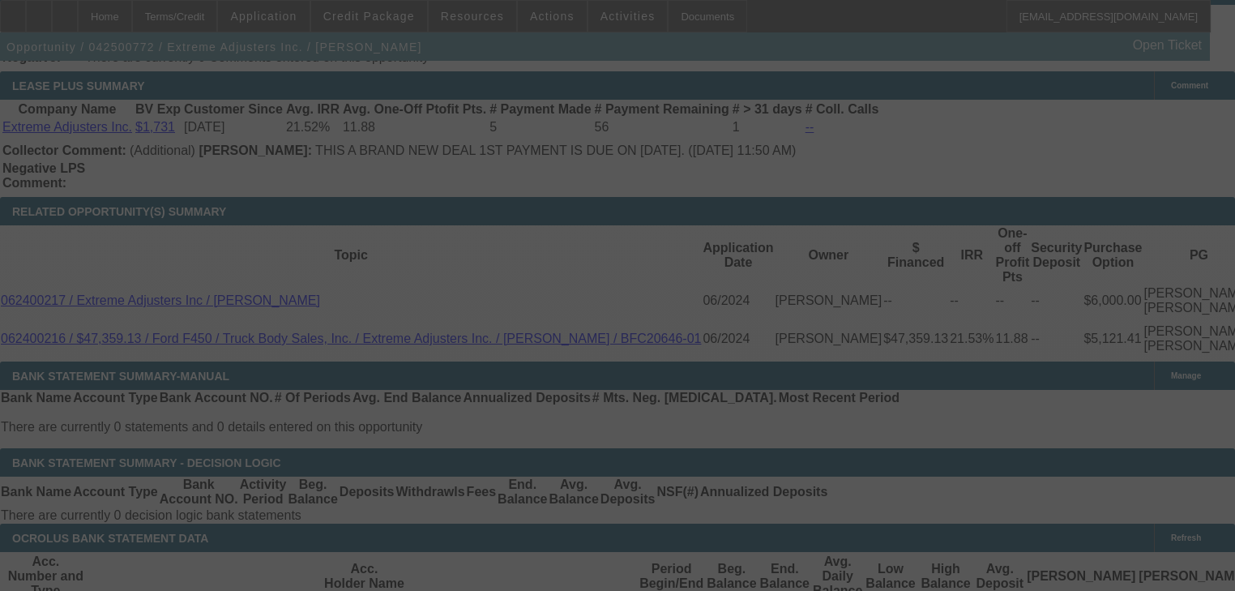
select select "0.1"
select select "4"
select select "0"
select select "2"
select select "0.1"
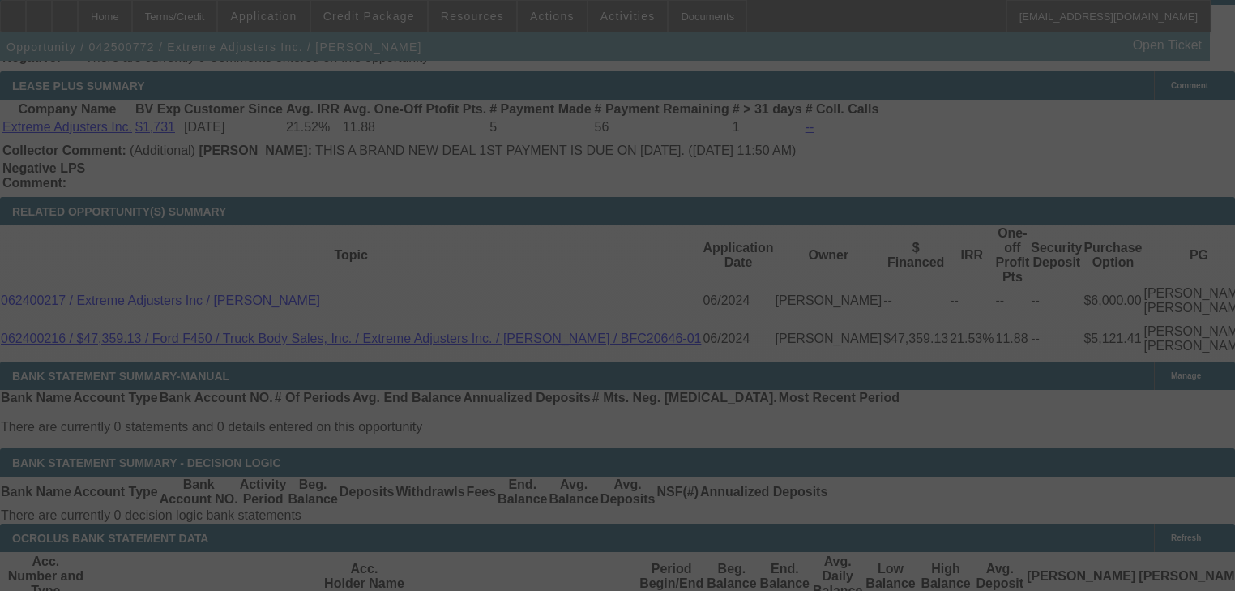
select select "4"
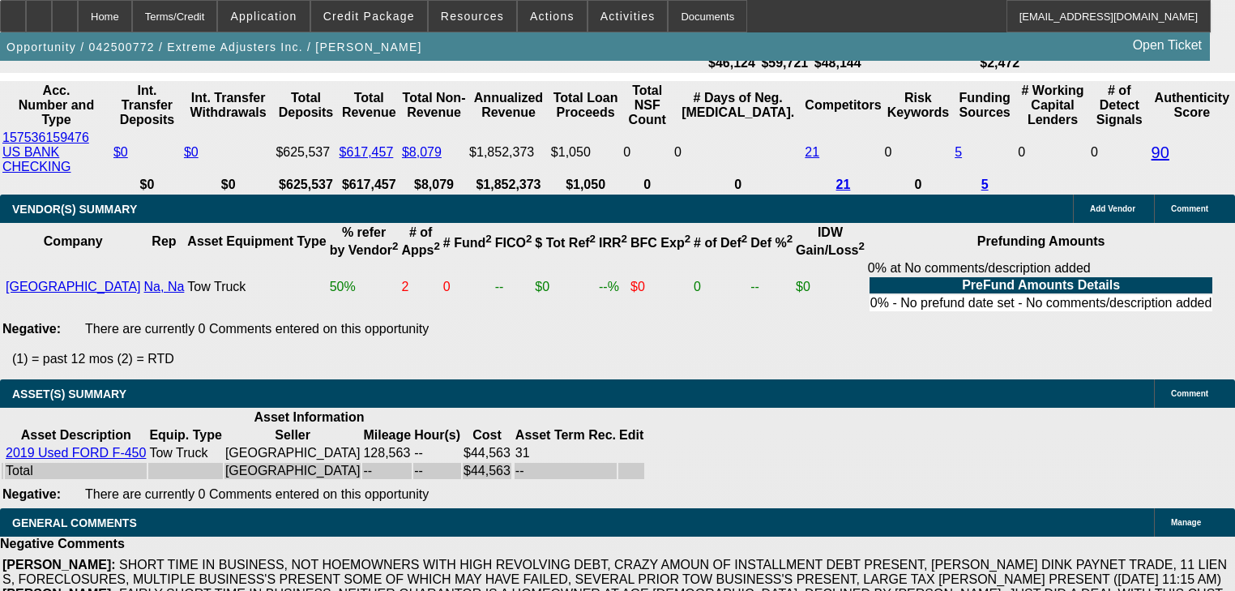
scroll to position [3235, 0]
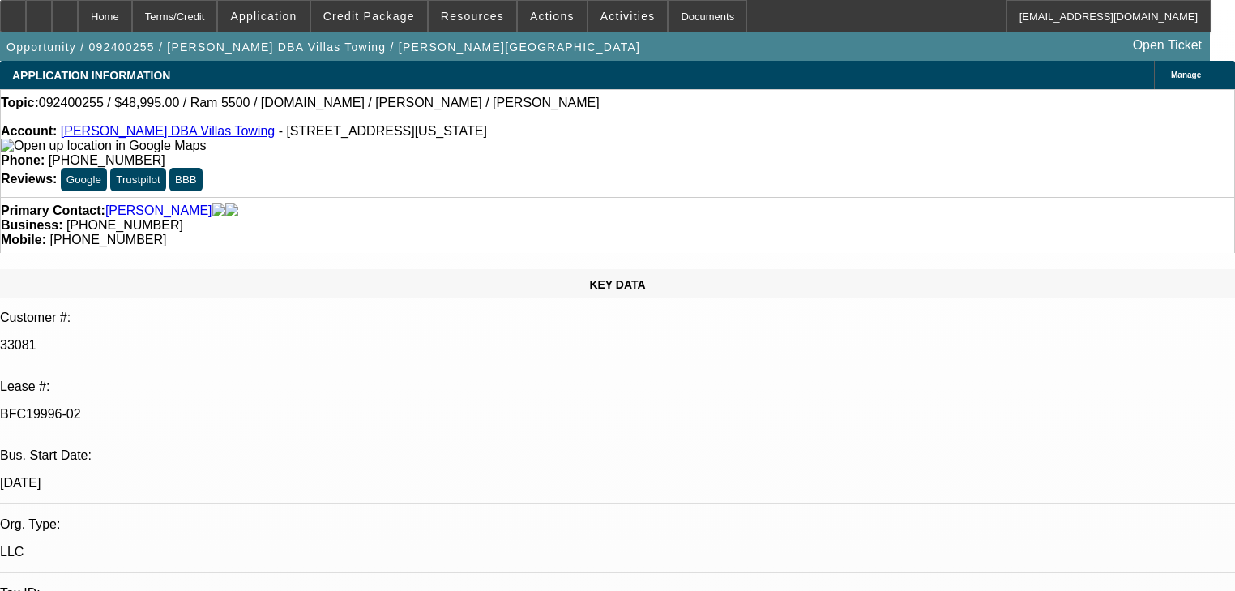
select select "0"
select select "2"
select select "0.1"
select select "4"
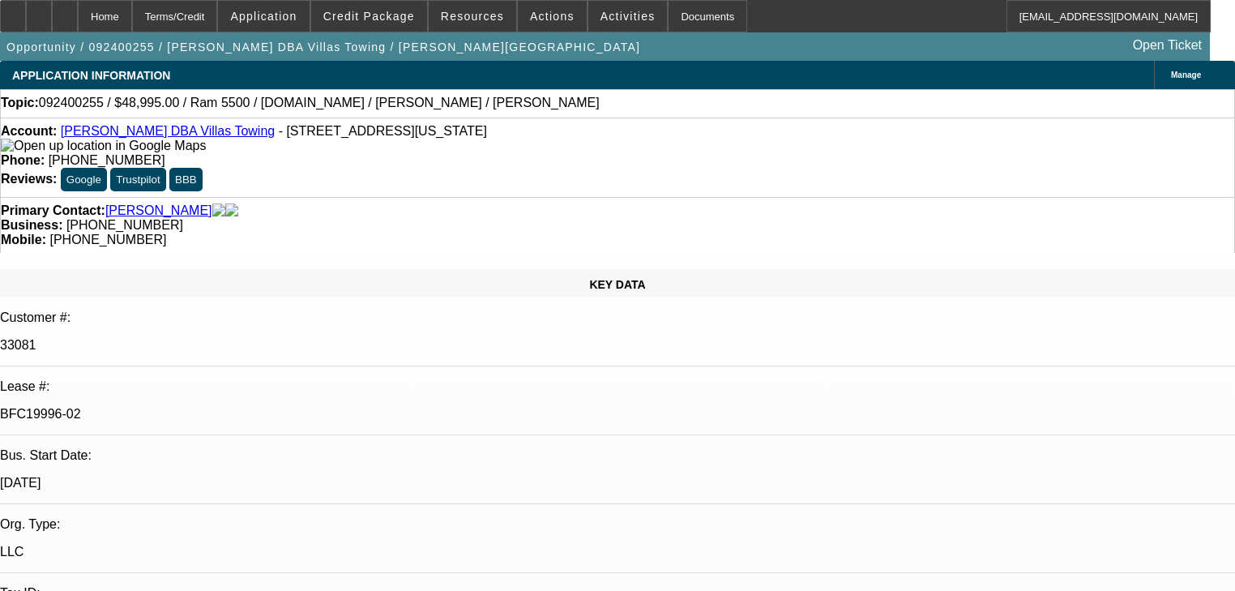
select select "0.1"
select select "2"
select select "0.1"
select select "4"
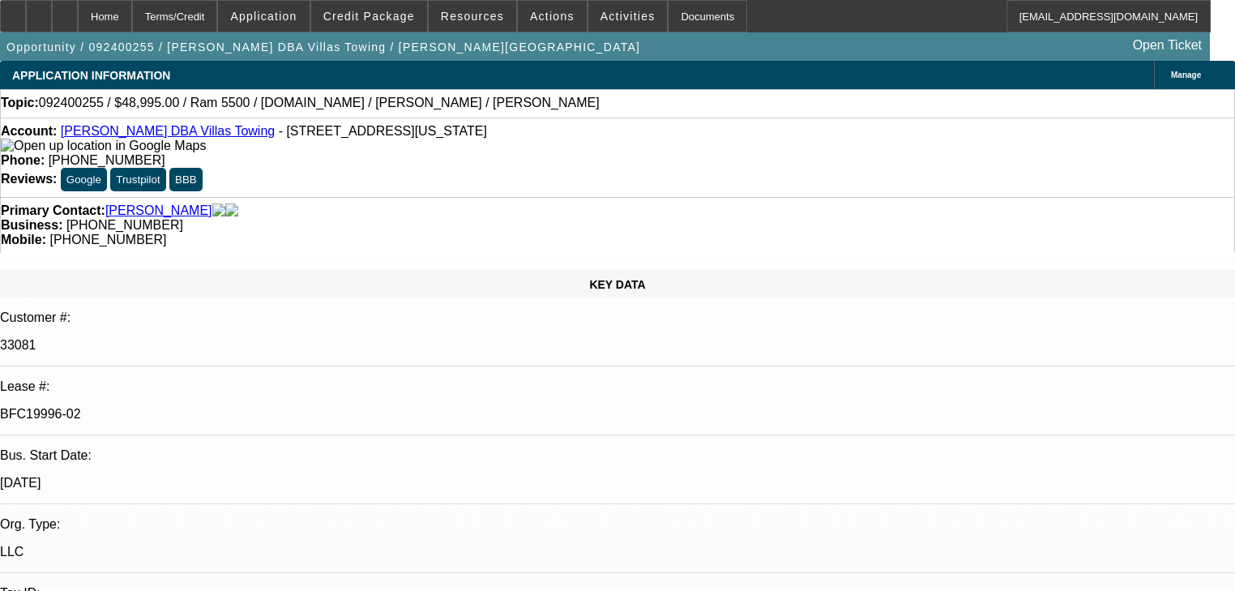
select select "0"
select select "2"
select select "0.1"
select select "4"
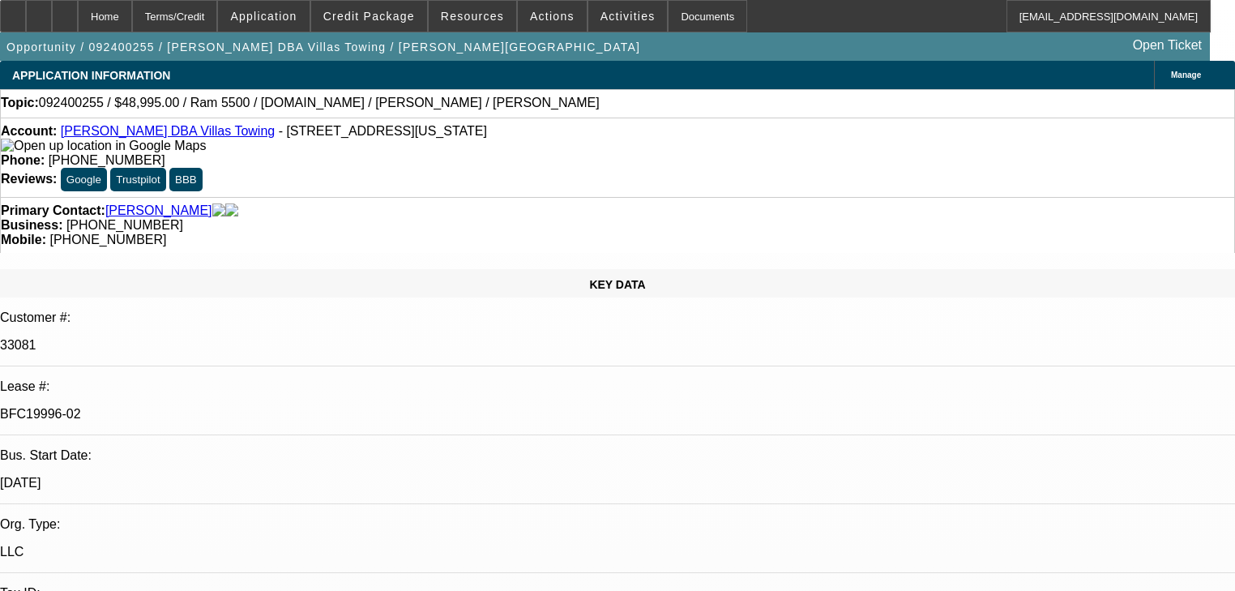
select select "0.1"
select select "2"
select select "0.1"
select select "4"
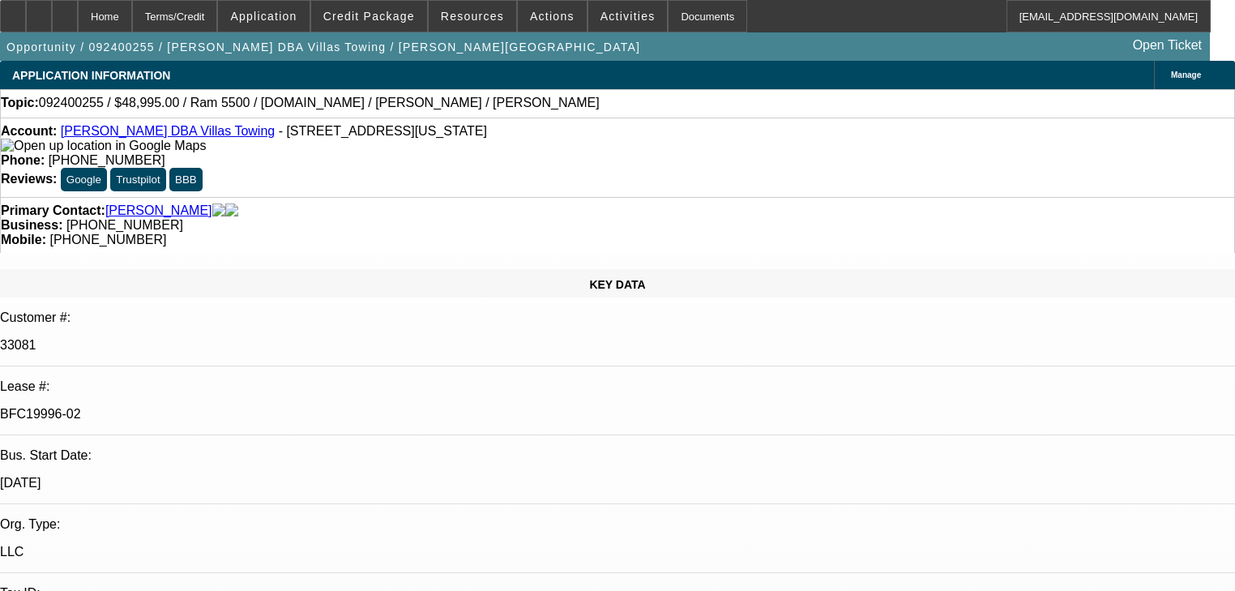
scroll to position [3178, 0]
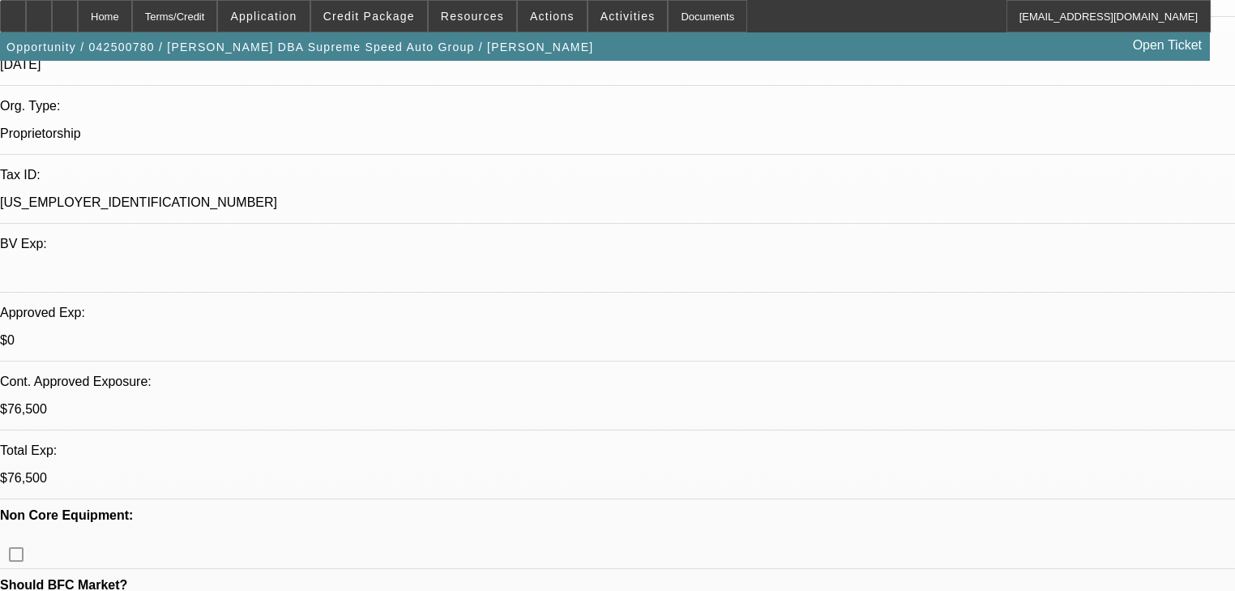
select select "0"
select select "2"
select select "0.1"
select select "4"
select select "0"
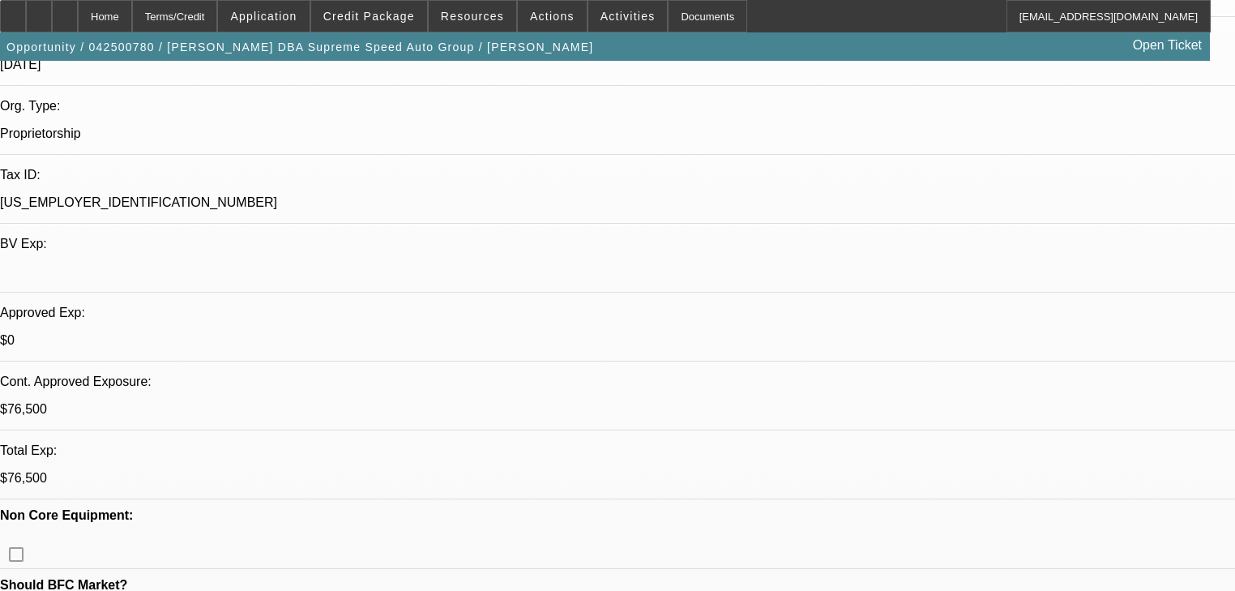
select select "3"
select select "0"
select select "6"
select select "2"
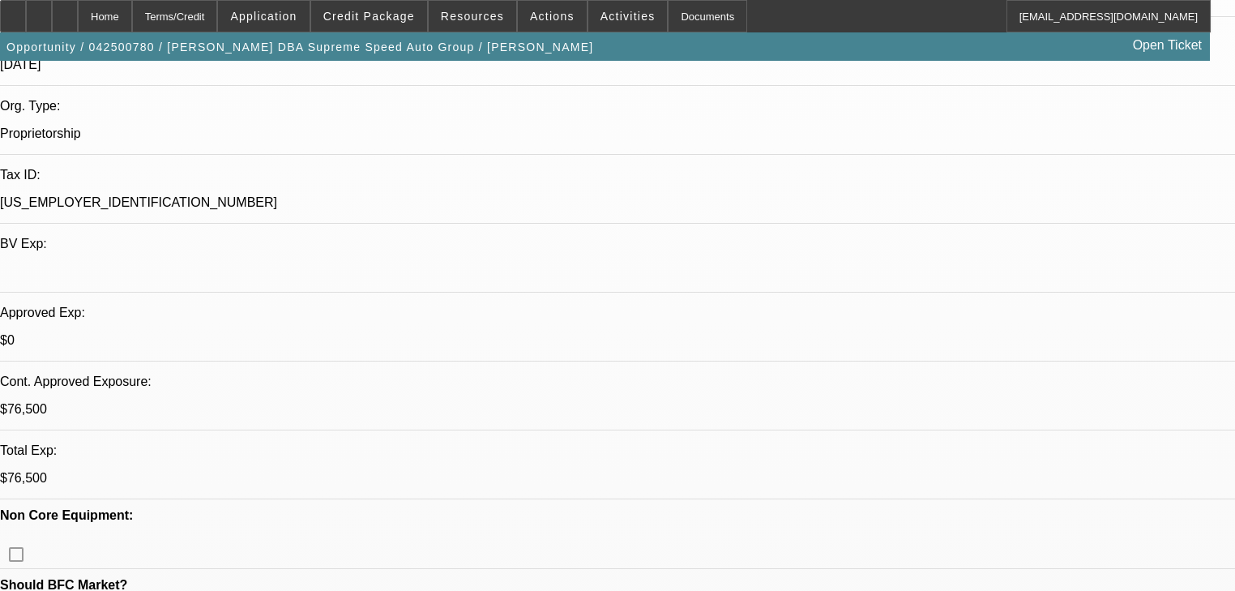
select select "0"
select select "6"
select select "0"
select select "2"
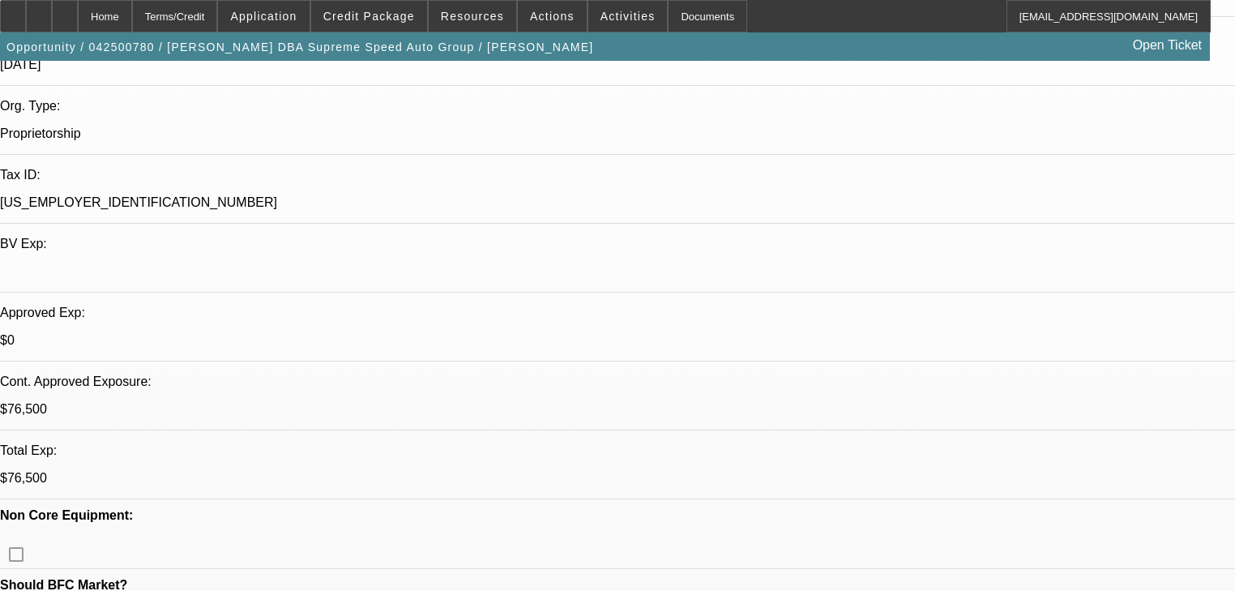
select select "0"
select select "6"
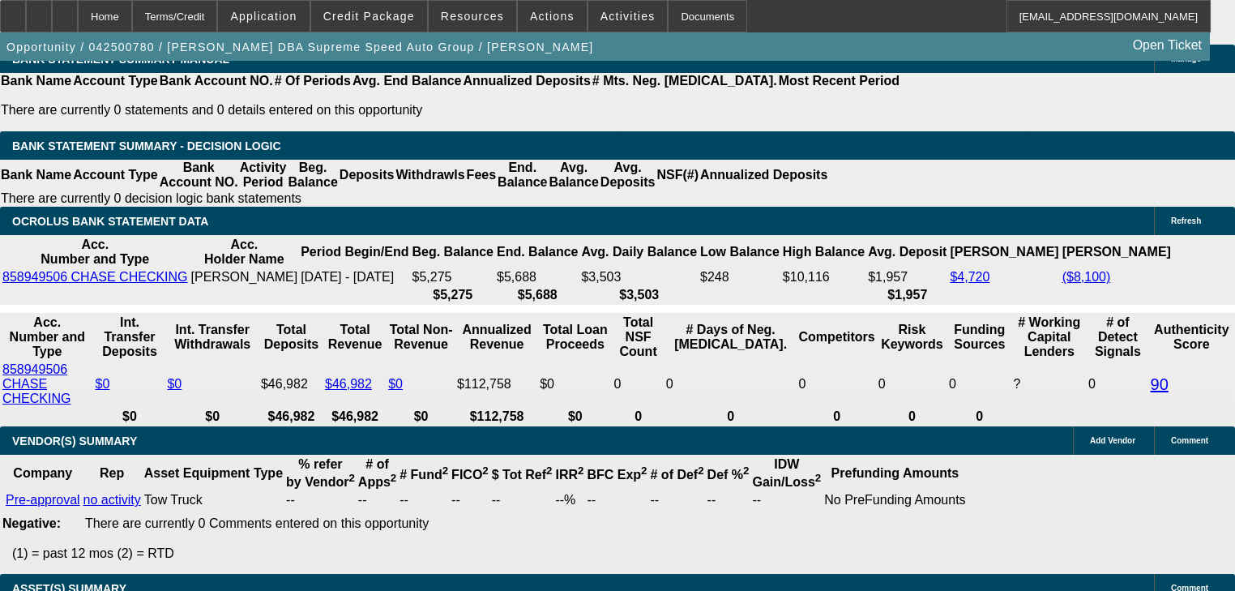
scroll to position [2854, 0]
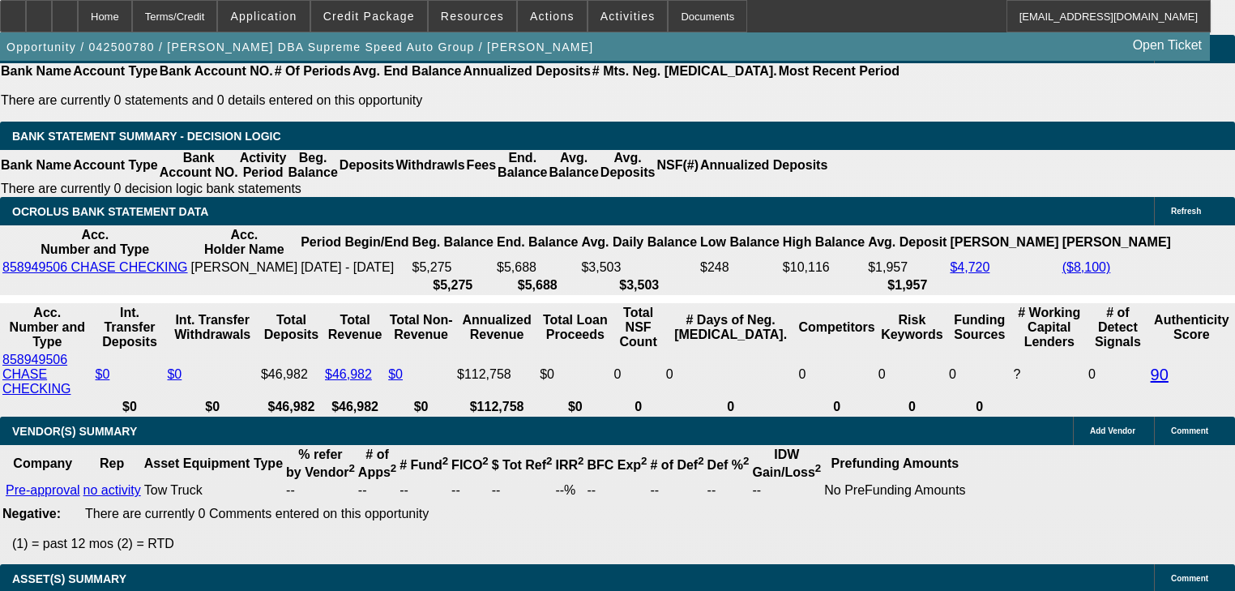
type input "1"
type input "UNKNOWN"
type input "1950"
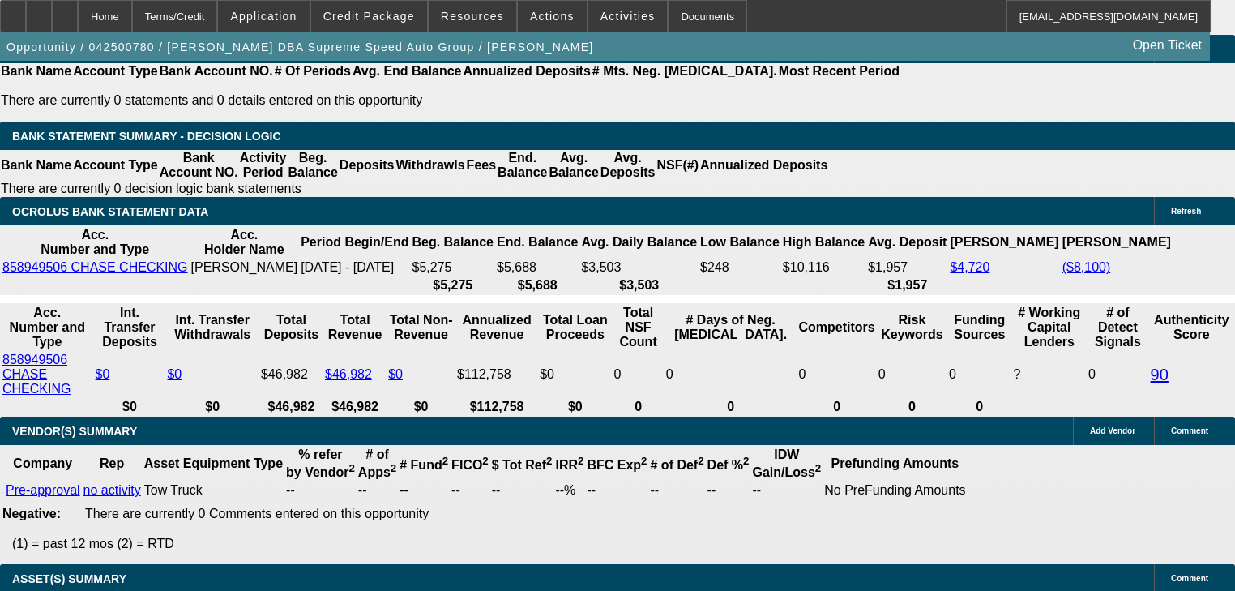
type input "14.6"
type input "$1,950.00"
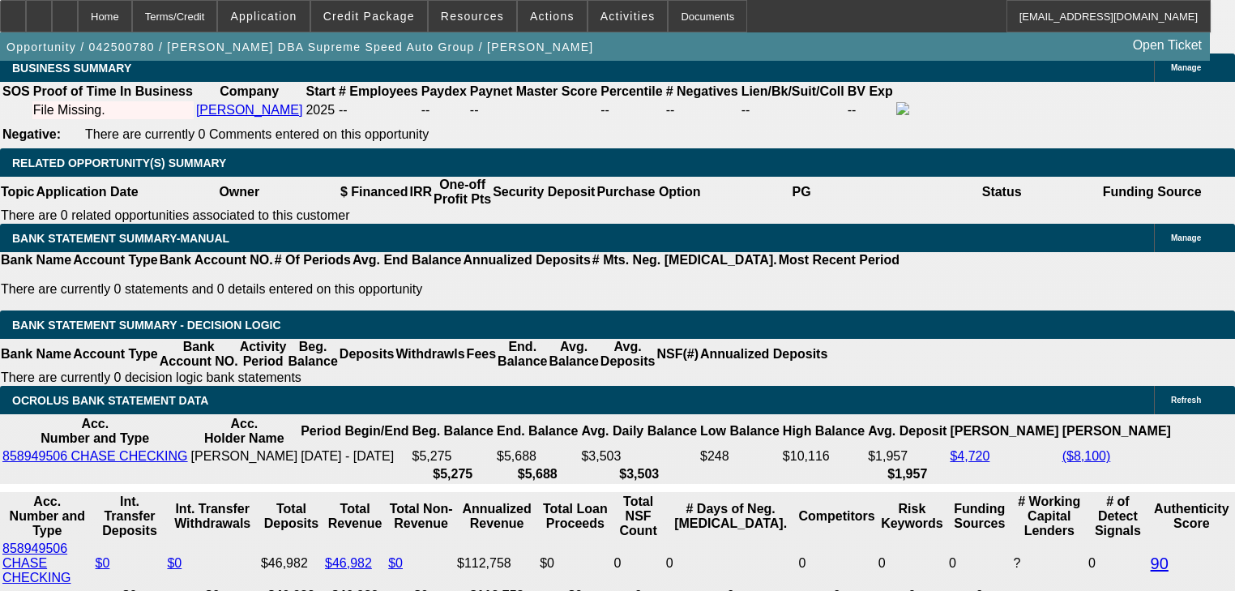
scroll to position [2659, 0]
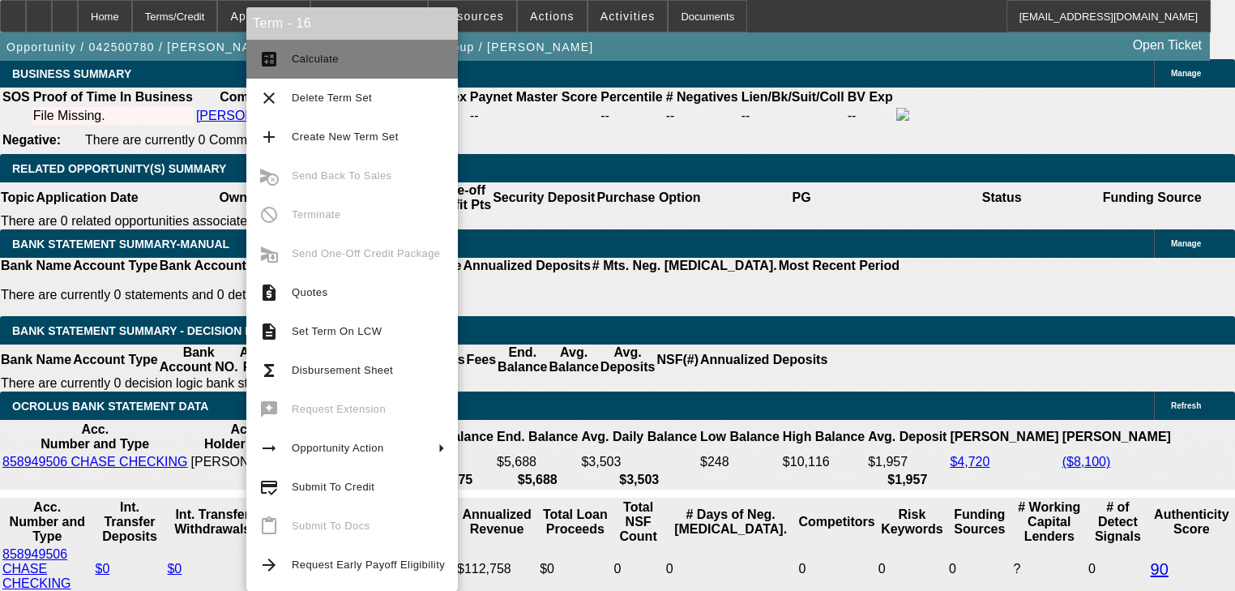
click at [336, 75] on button "calculate Calculate" at bounding box center [352, 59] width 212 height 39
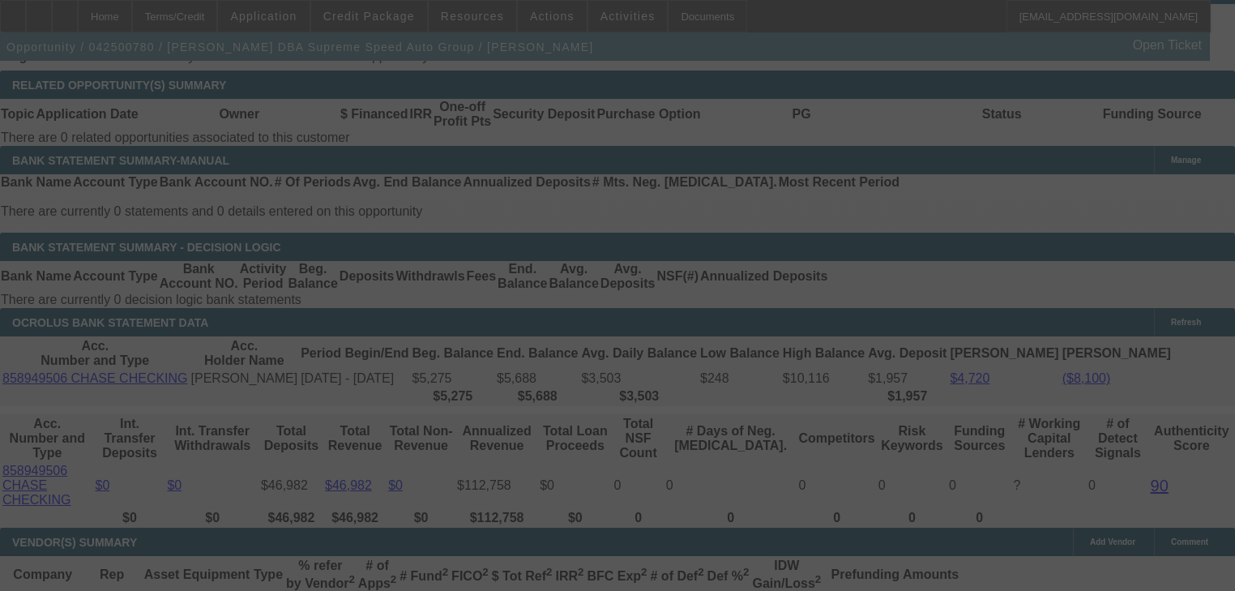
scroll to position [2918, 0]
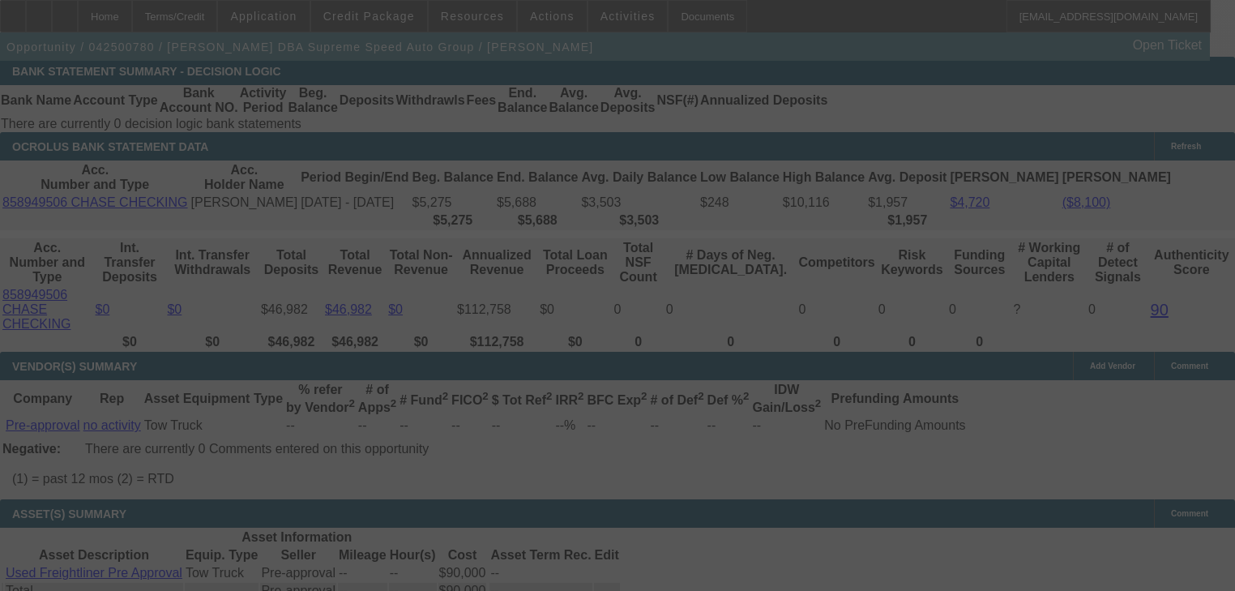
select select "0"
select select "2"
select select "0.1"
select select "4"
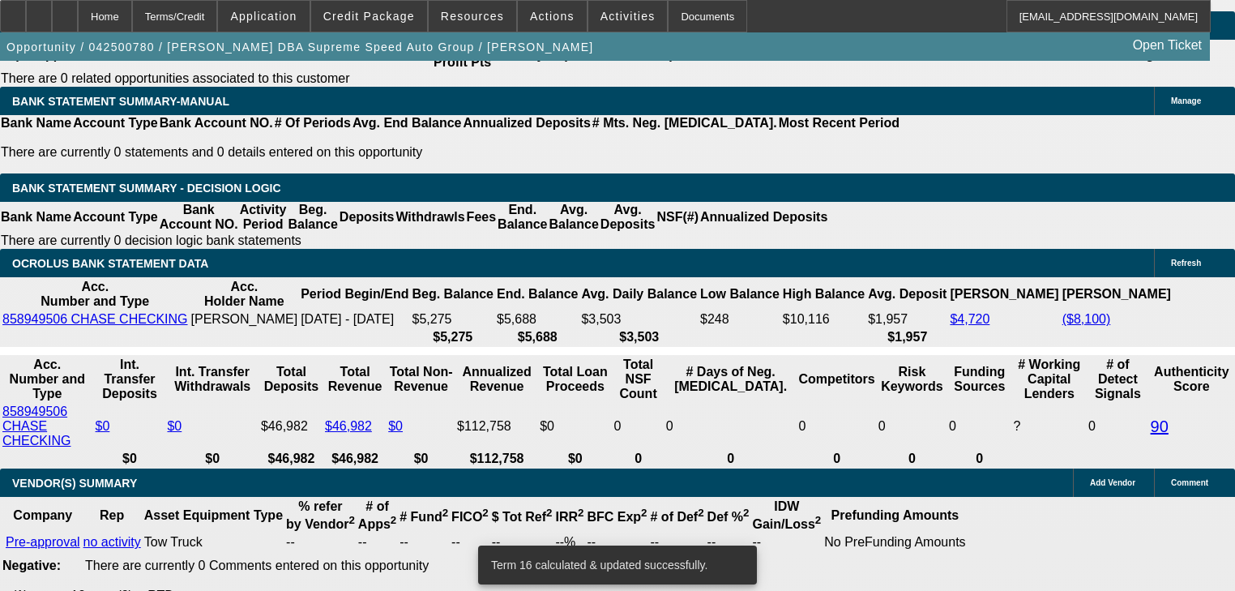
scroll to position [2789, 0]
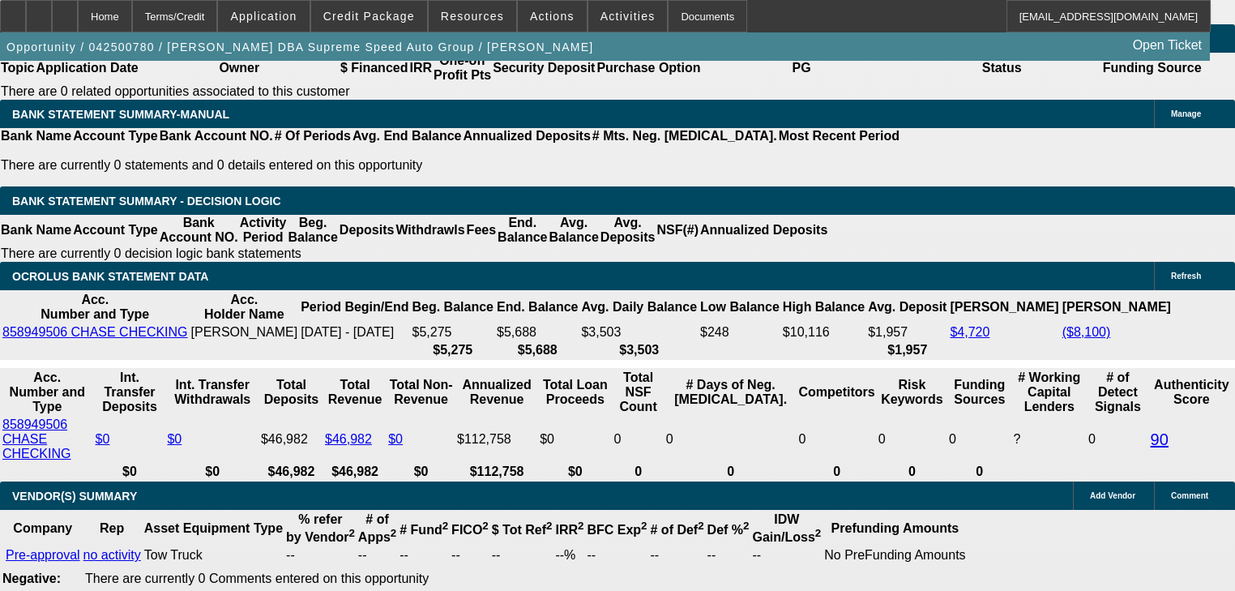
type input "19"
type input "UNKNOWN"
type input "$1,997.00"
type input "15.7"
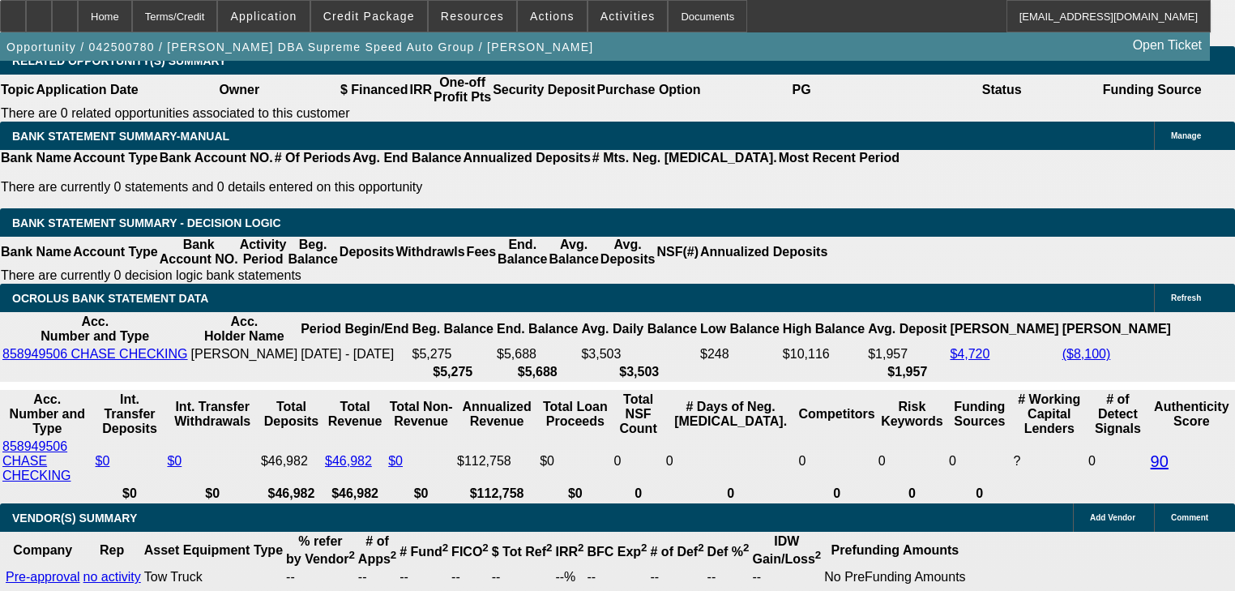
scroll to position [2594, 0]
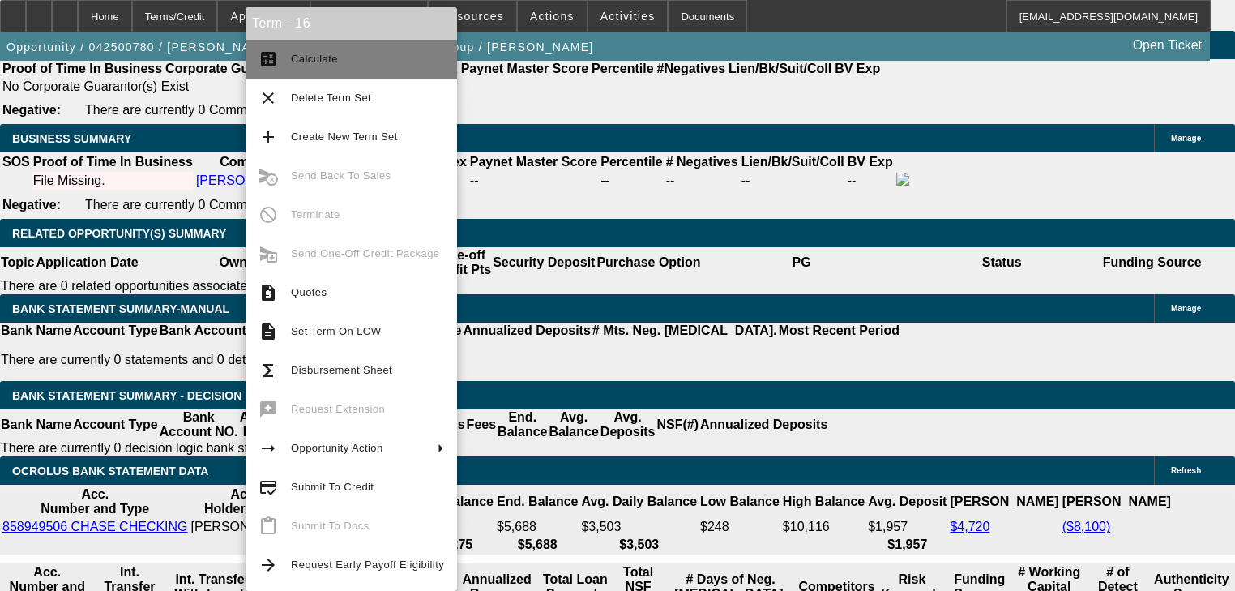
click at [298, 50] on span "Calculate" at bounding box center [367, 58] width 153 height 19
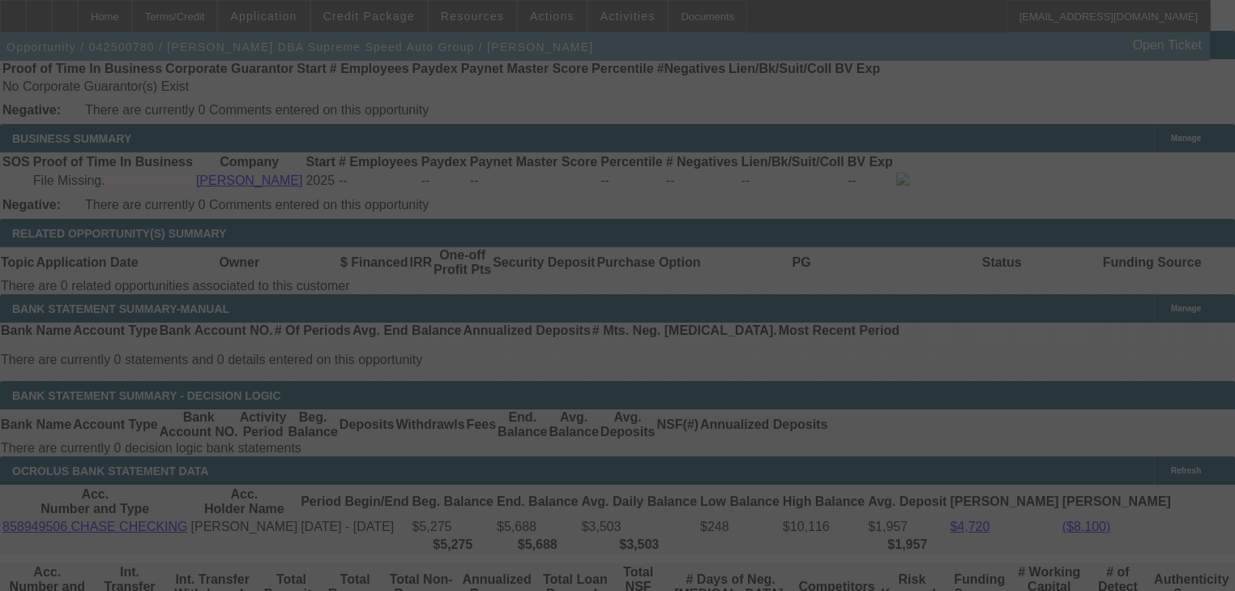
select select "0"
select select "2"
select select "0.1"
select select "4"
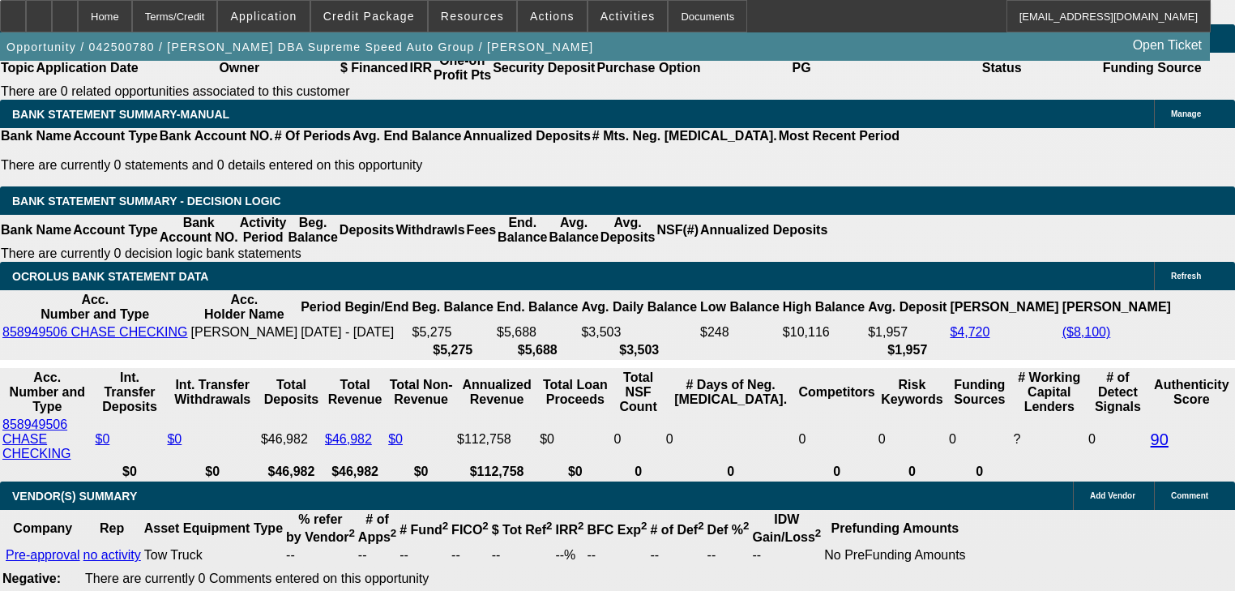
scroll to position [2724, 0]
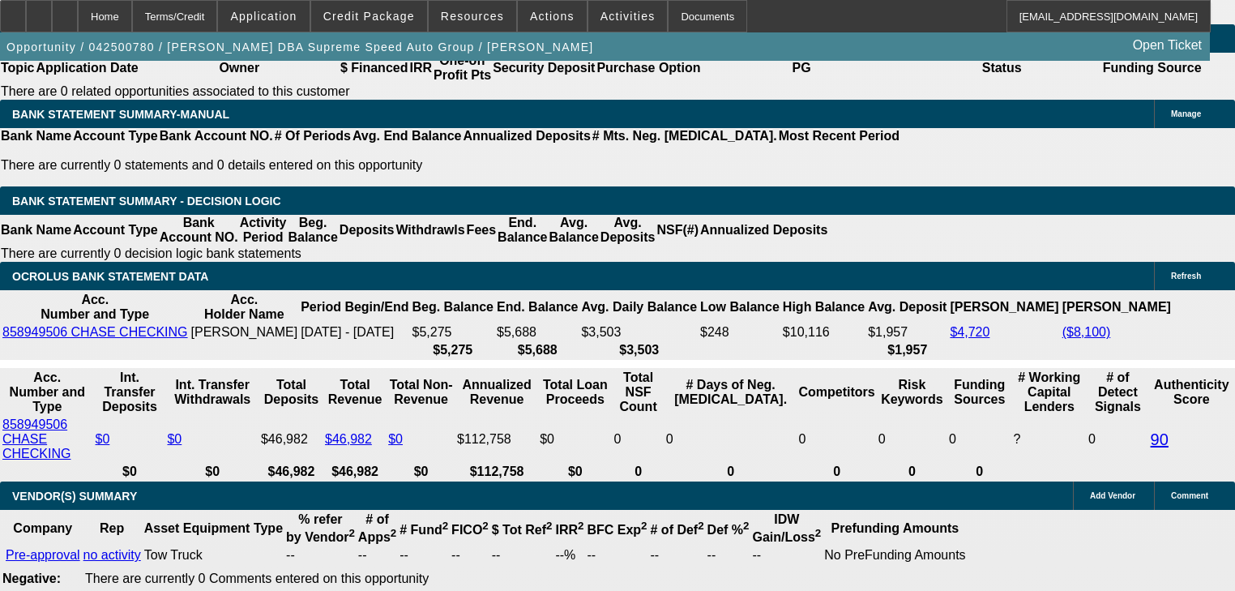
scroll to position [2659, 0]
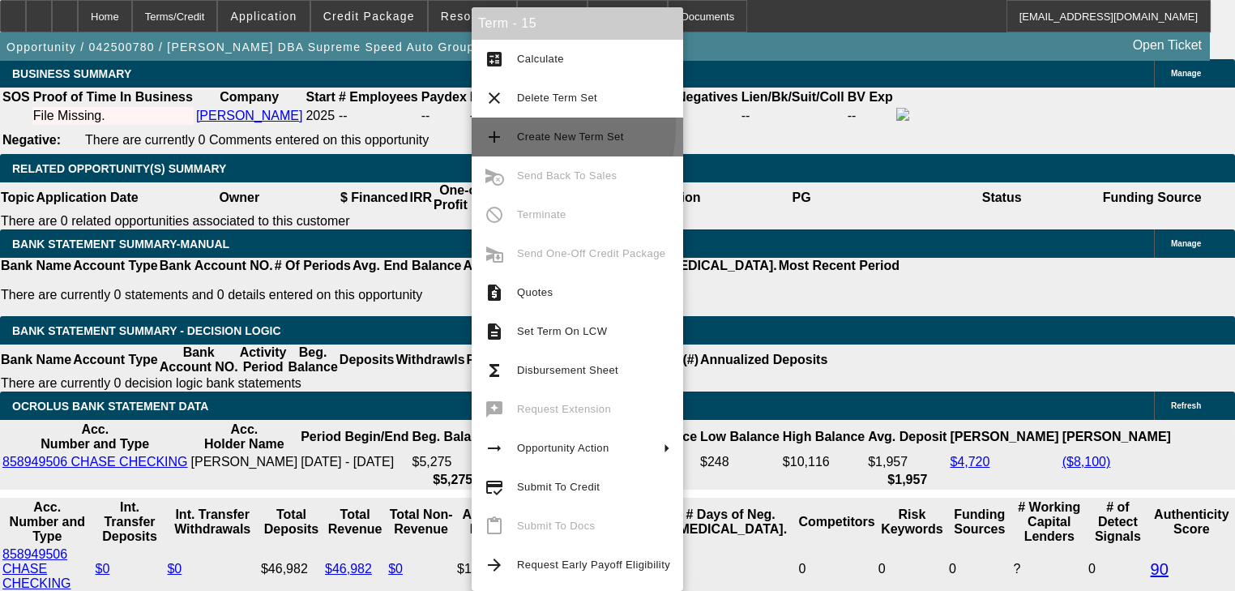
click at [507, 125] on button "add Create New Term Set" at bounding box center [578, 137] width 212 height 39
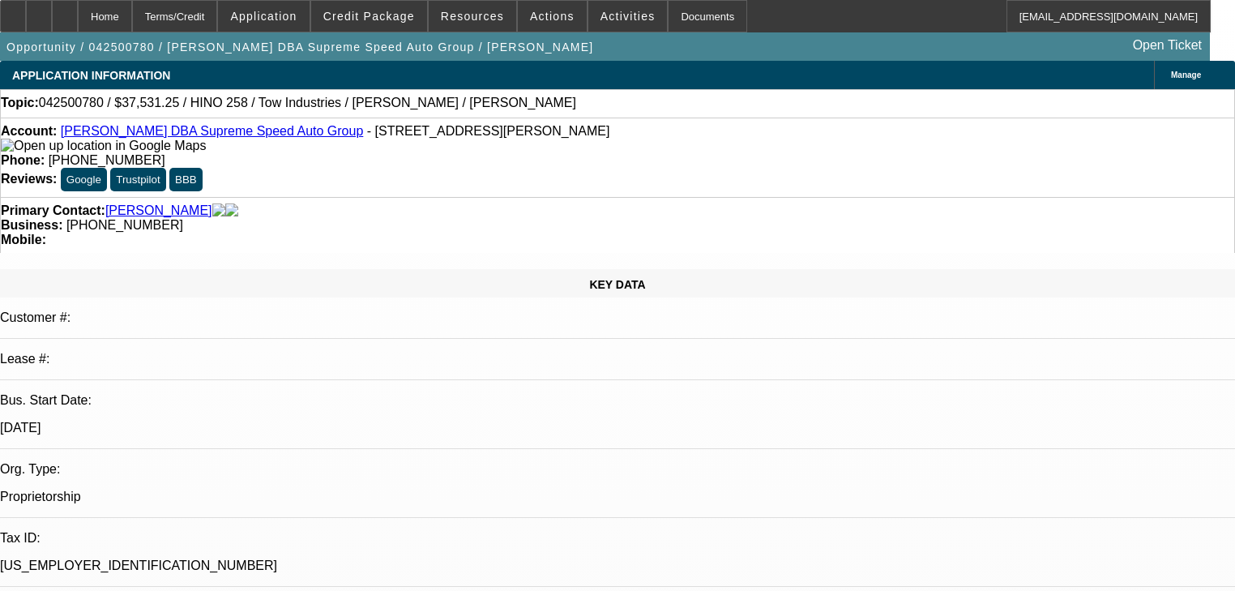
select select "0"
select select "3"
select select "0"
select select "6"
select select "0"
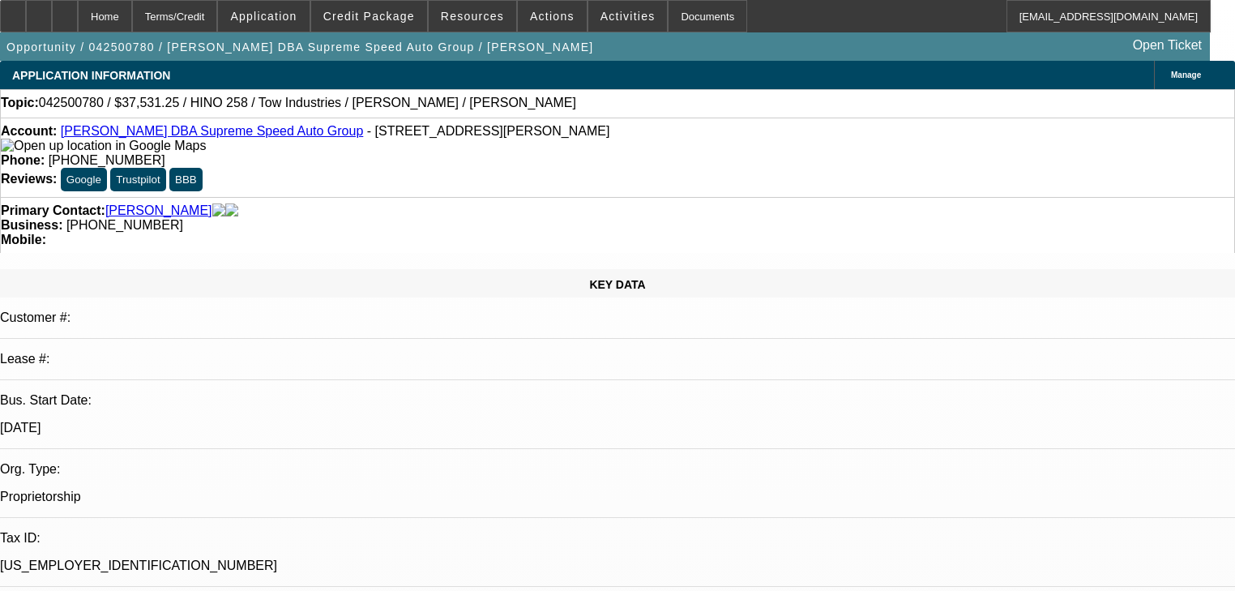
select select "2"
select select "0.1"
select select "4"
select select "0"
select select "3"
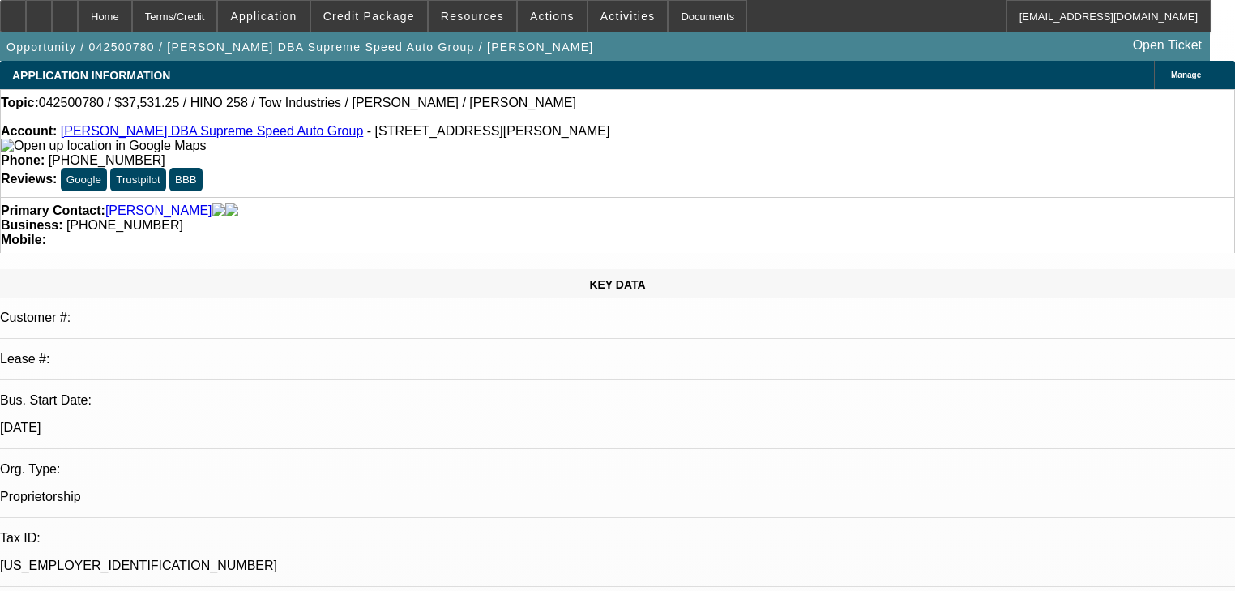
select select "0"
select select "6"
select select "2"
select select "0"
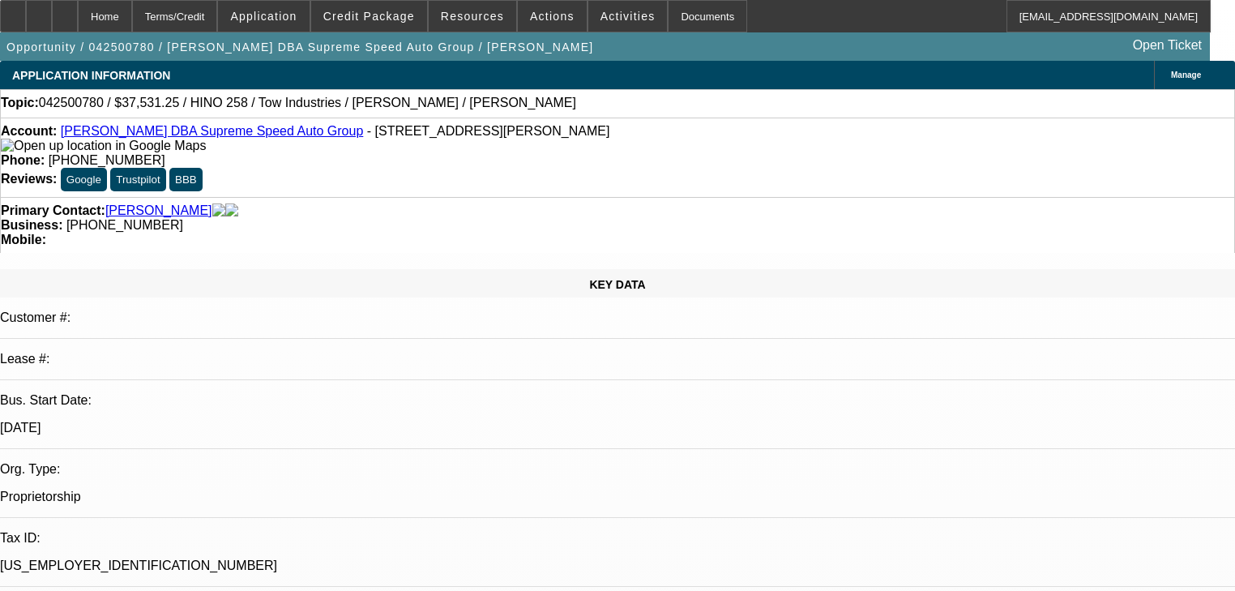
select select "6"
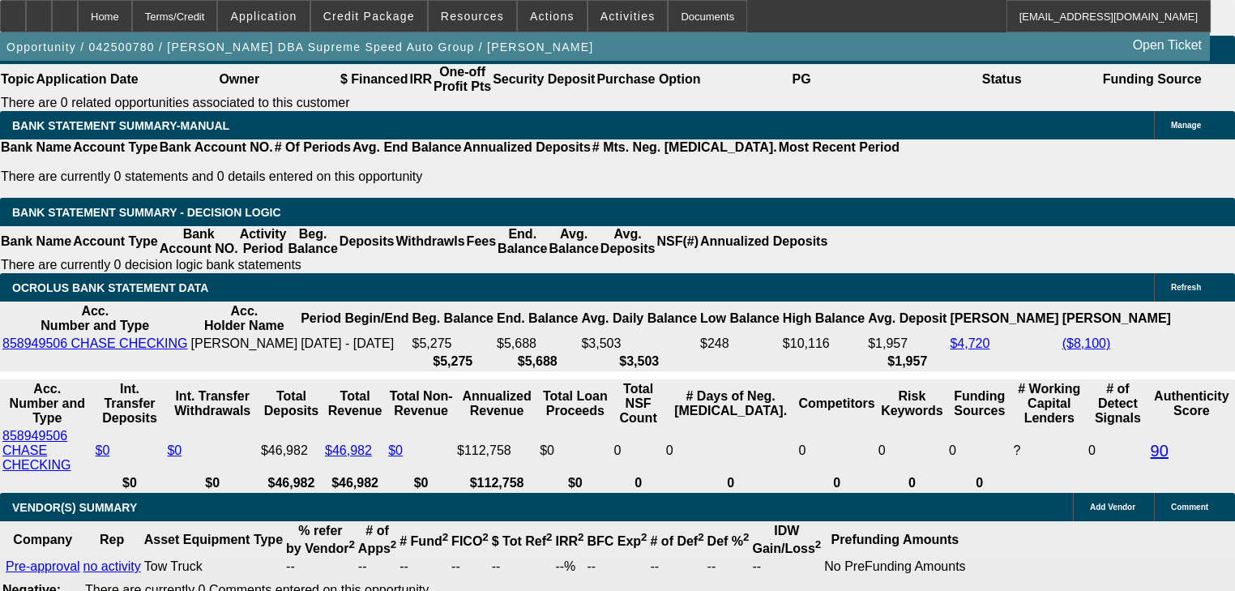
scroll to position [2594, 0]
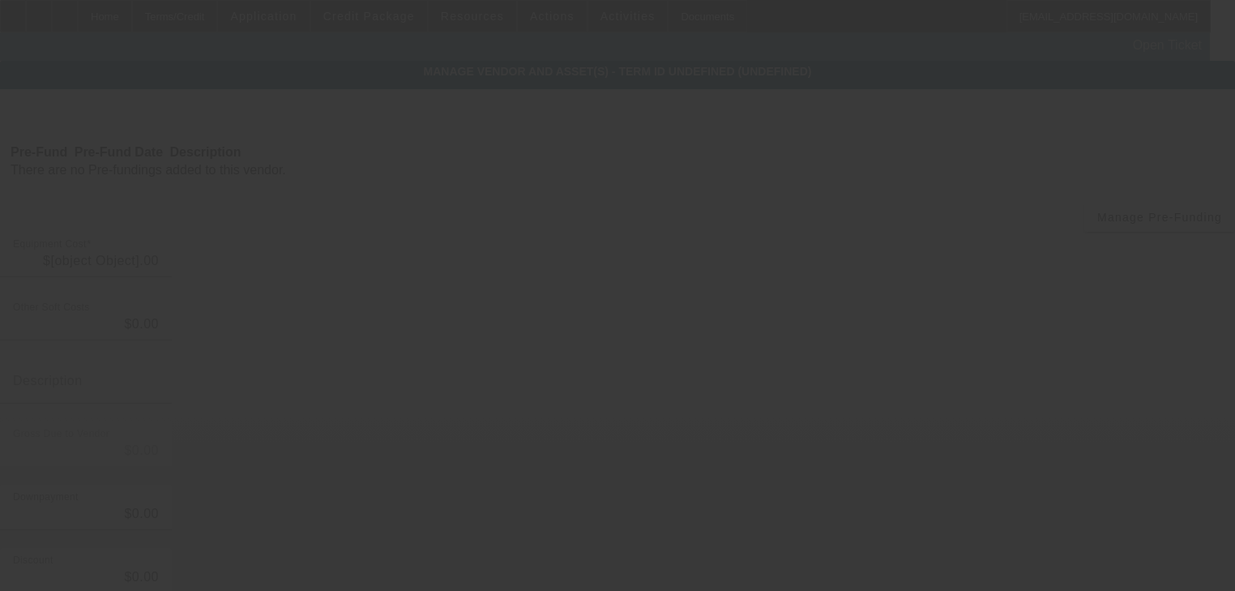
type input "$87,000.00"
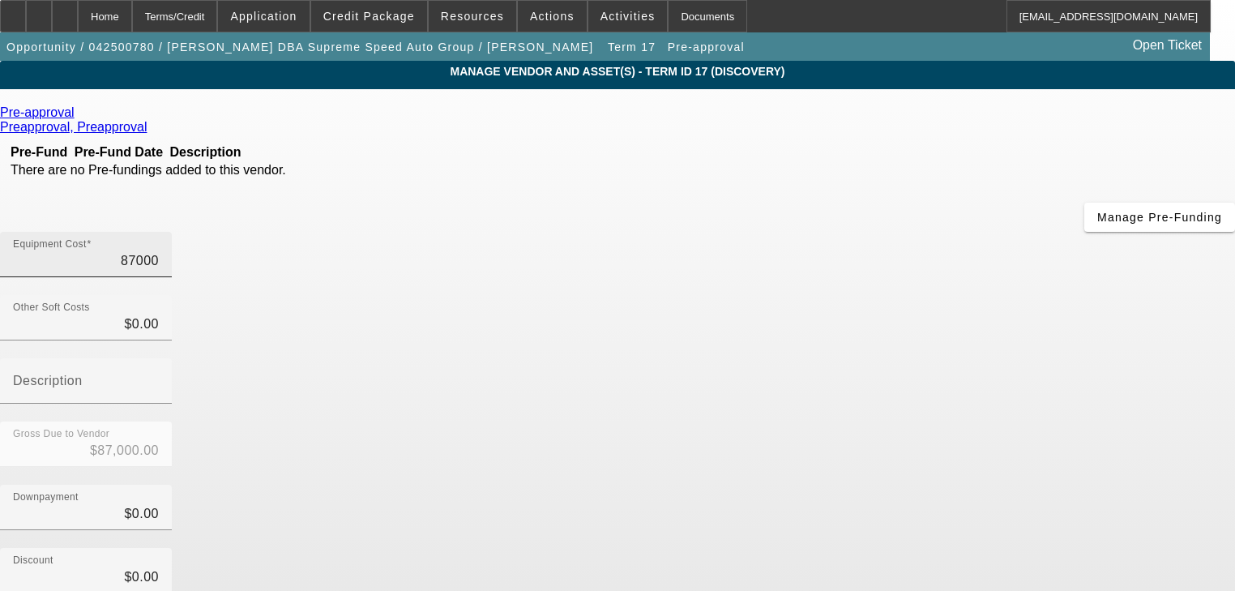
click at [159, 251] on input "87000" at bounding box center [86, 260] width 146 height 19
type input "6"
type input "$6.00"
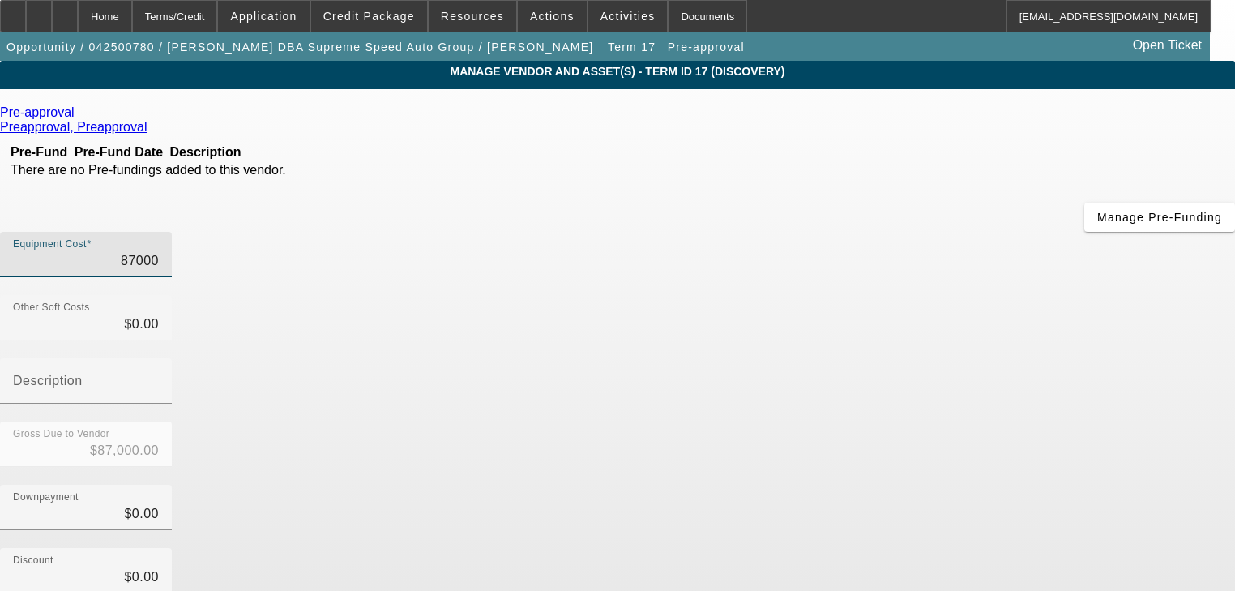
type input "$6.00"
type input "62"
type input "$62.00"
type input "620"
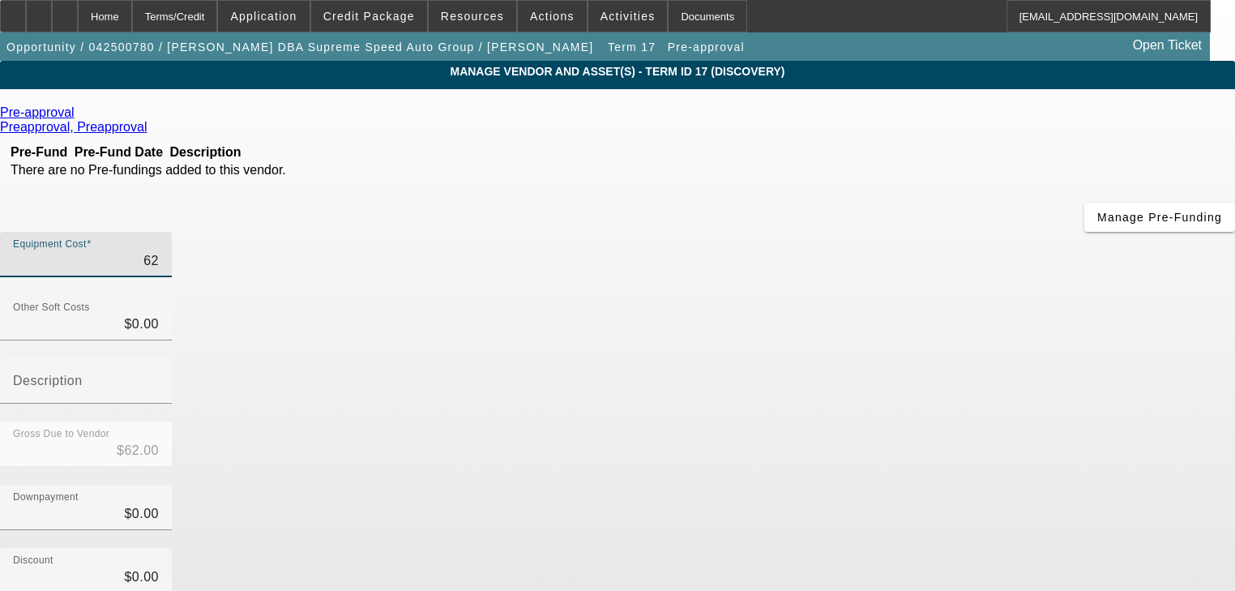
type input "$620.00"
type input "6200"
type input "$6,200.00"
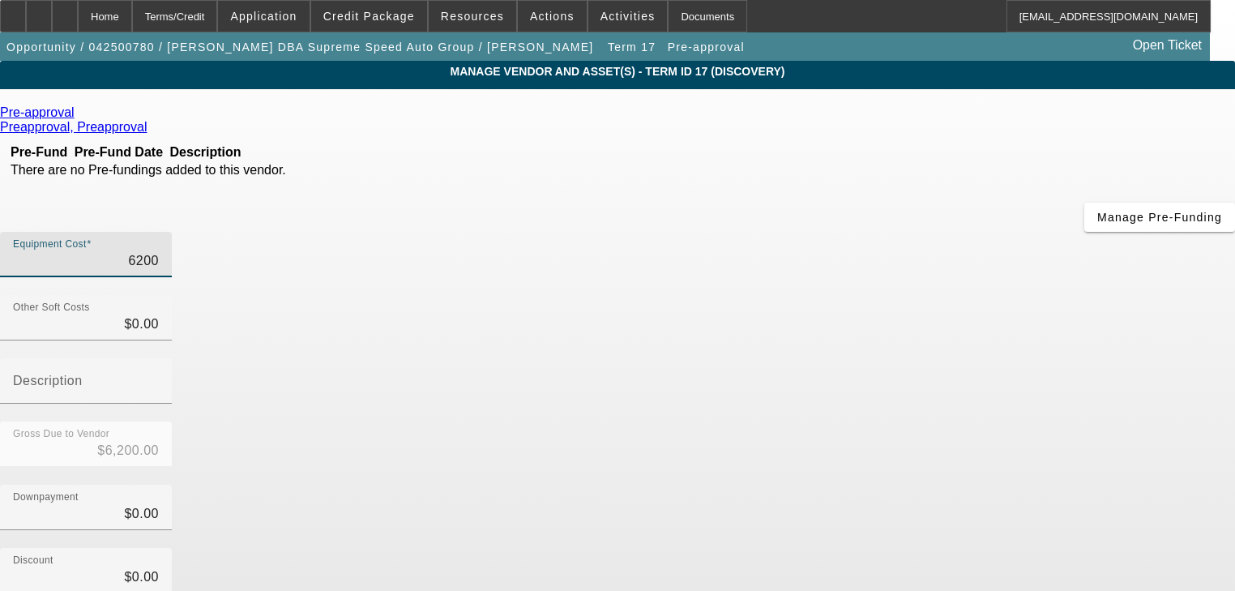
type input "62000"
type input "$62,000.00"
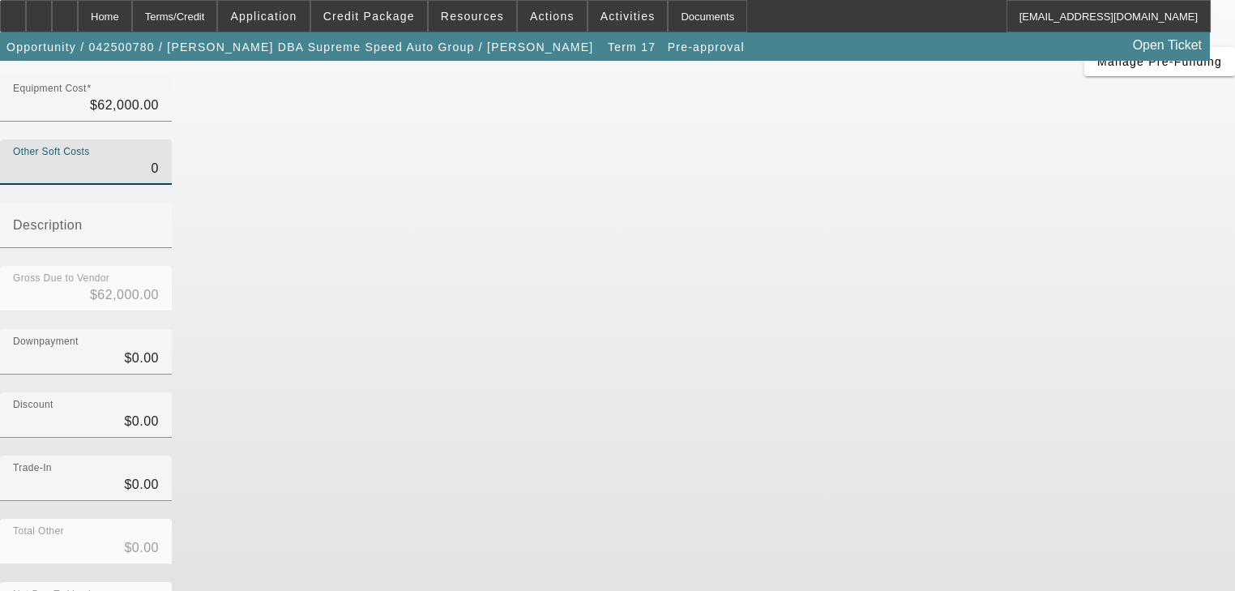
scroll to position [165, 0]
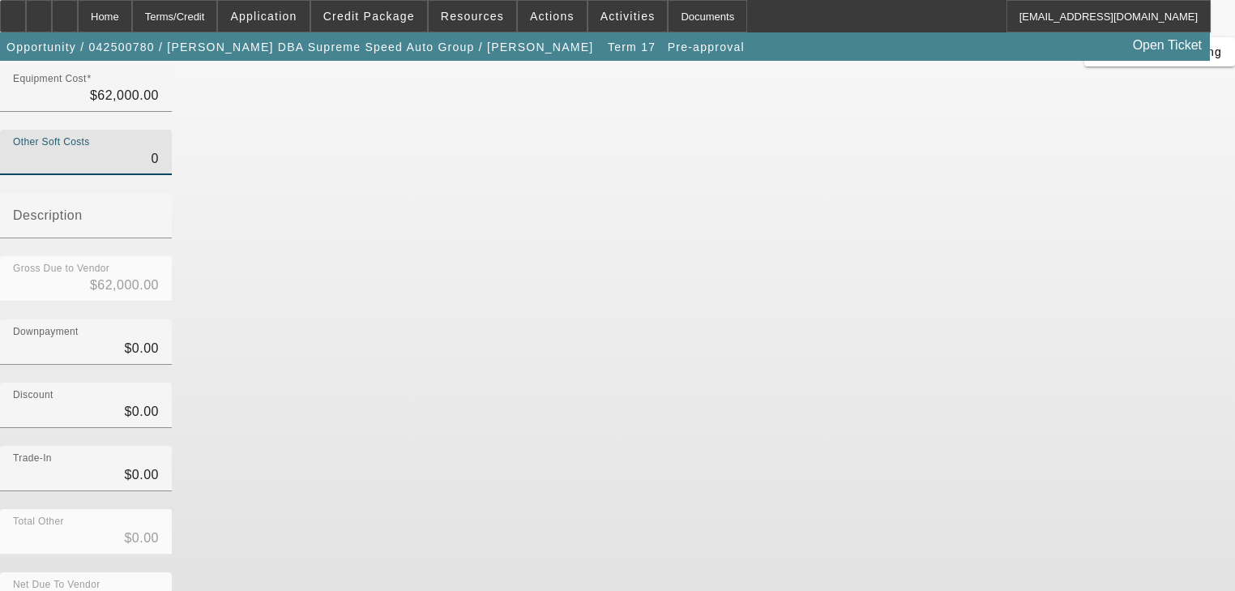
type input "$0.00"
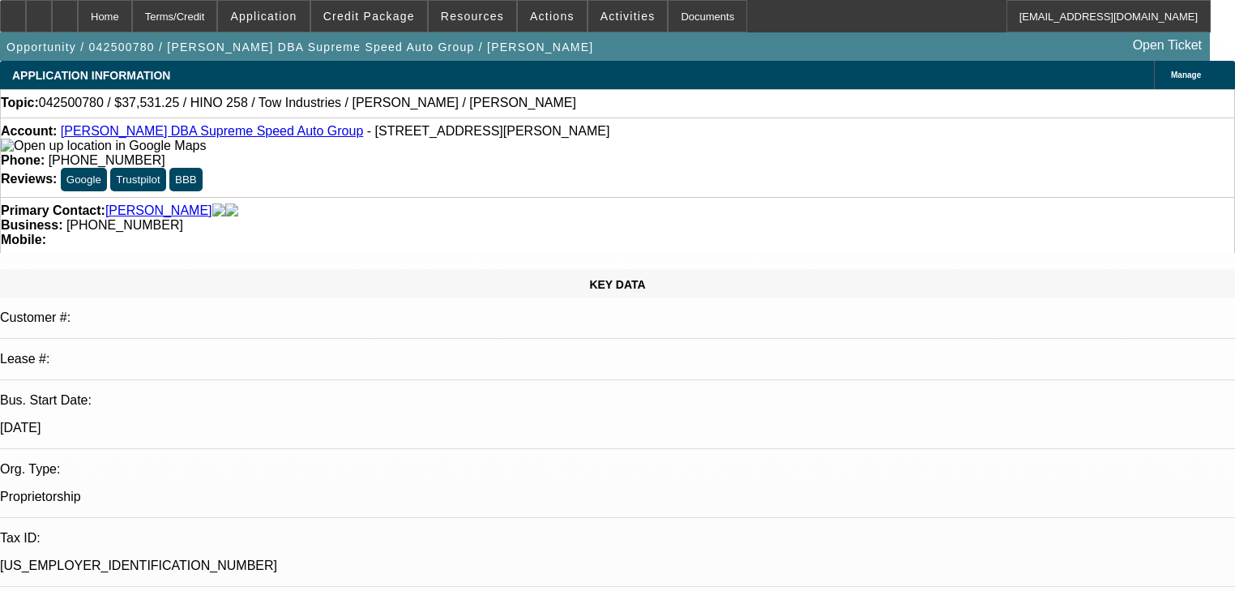
select select "0"
select select "3"
select select "0"
select select "6"
select select "0"
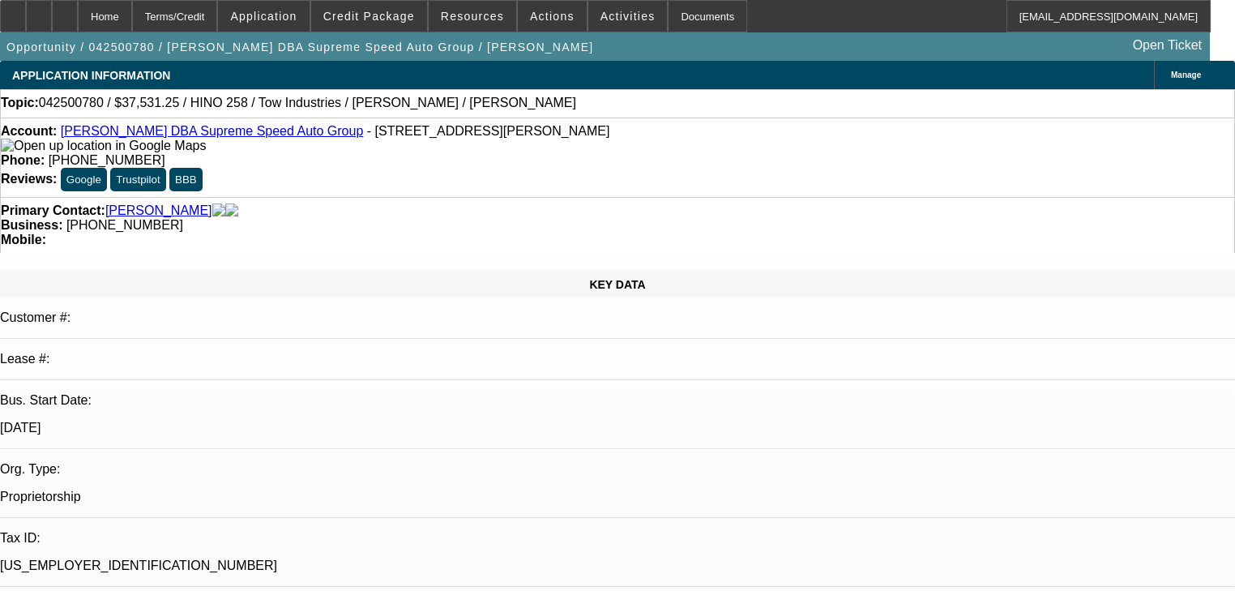
select select "2"
select select "0.1"
select select "4"
select select "0"
select select "3"
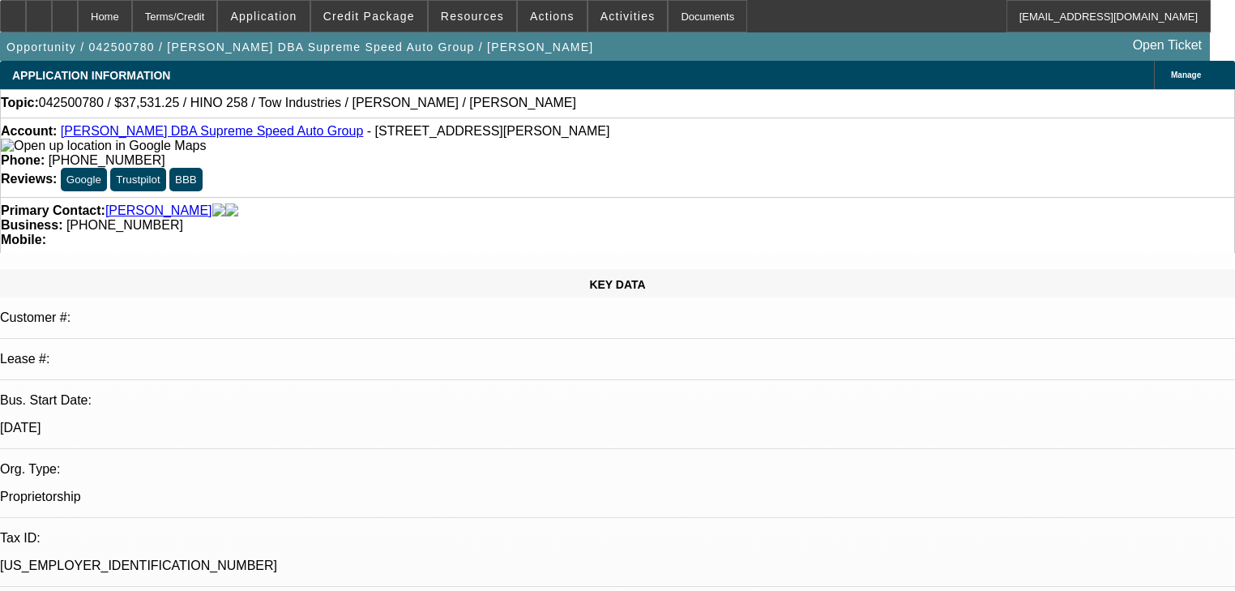
select select "0"
select select "6"
select select "2"
select select "0"
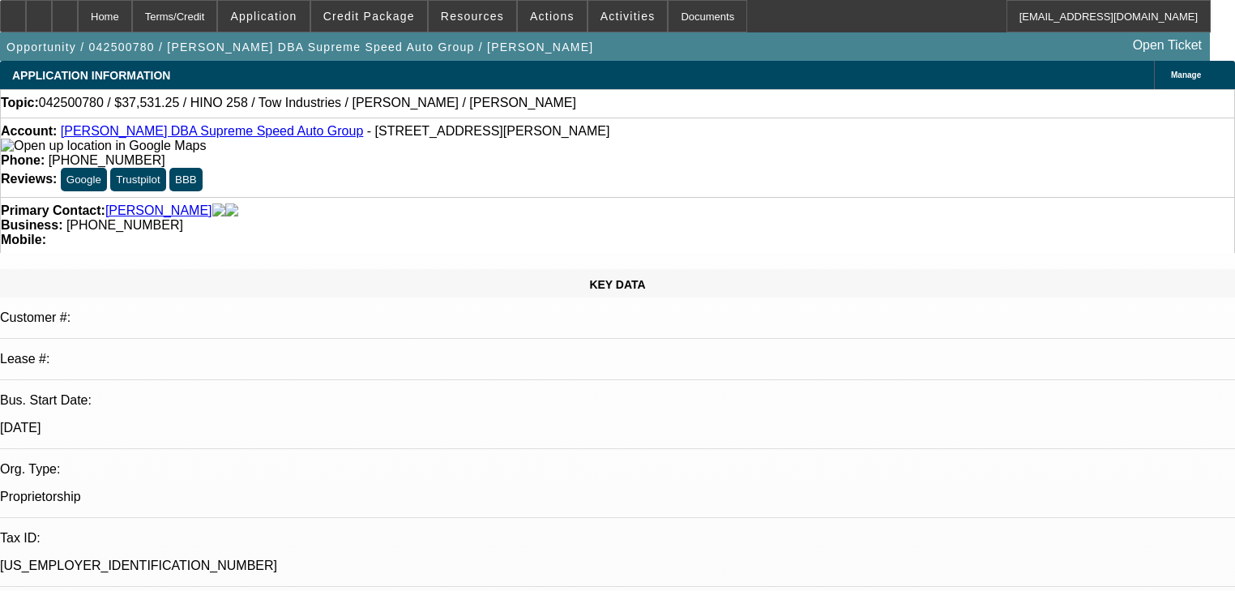
select select "6"
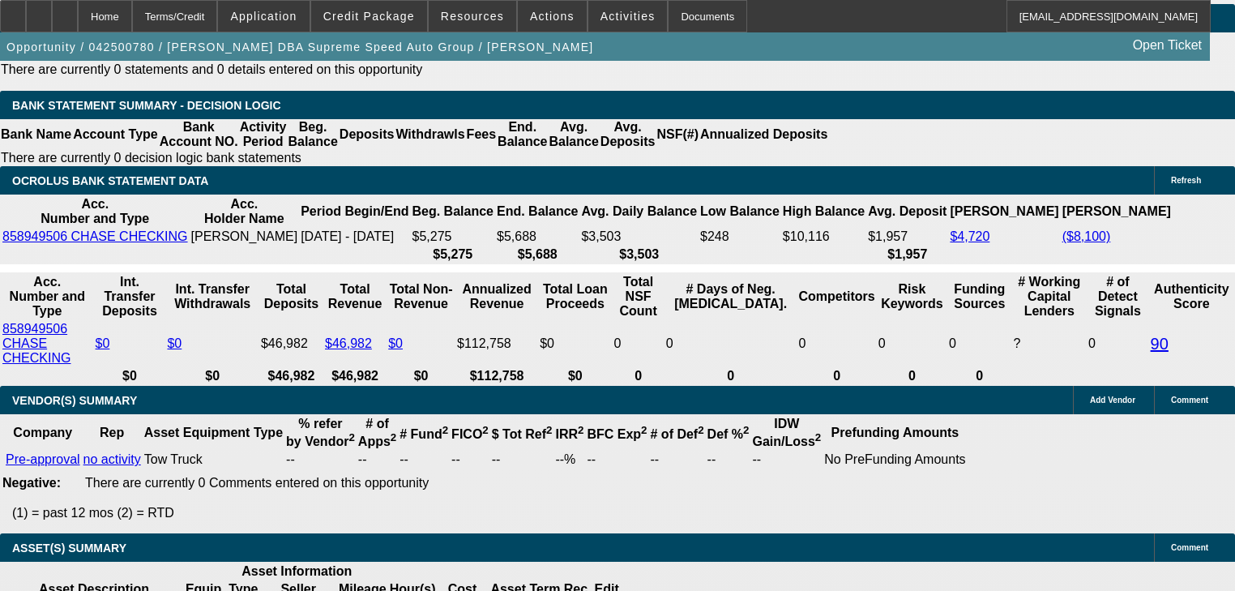
scroll to position [2854, 0]
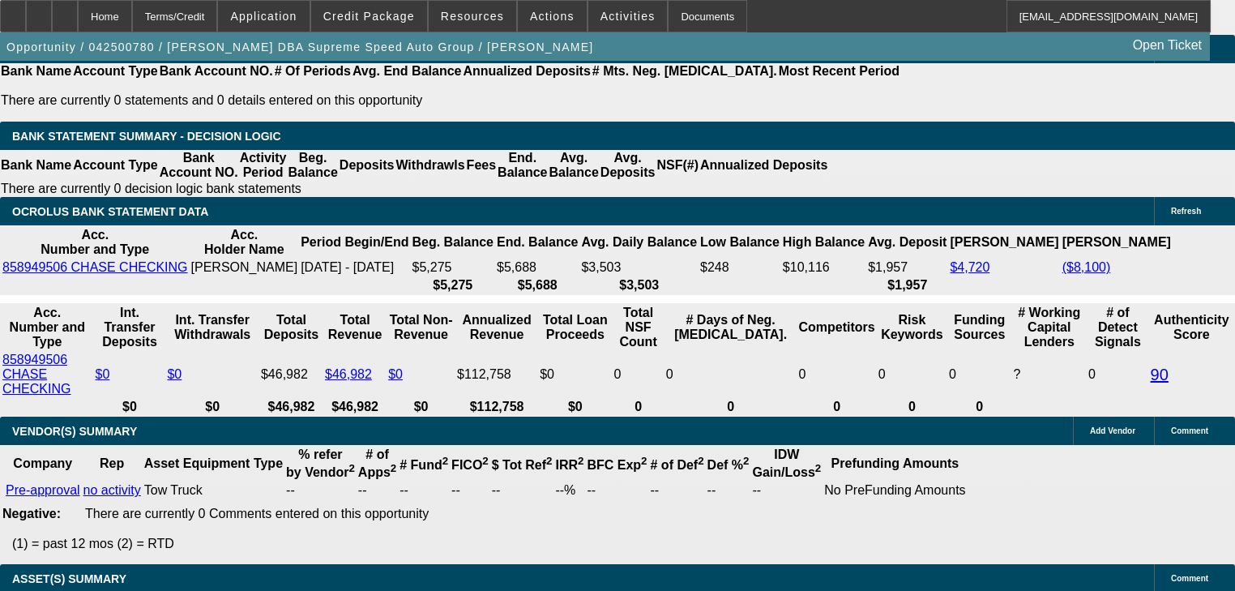
type input "4"
type input "UNKNOWN"
type input "$15,268.29"
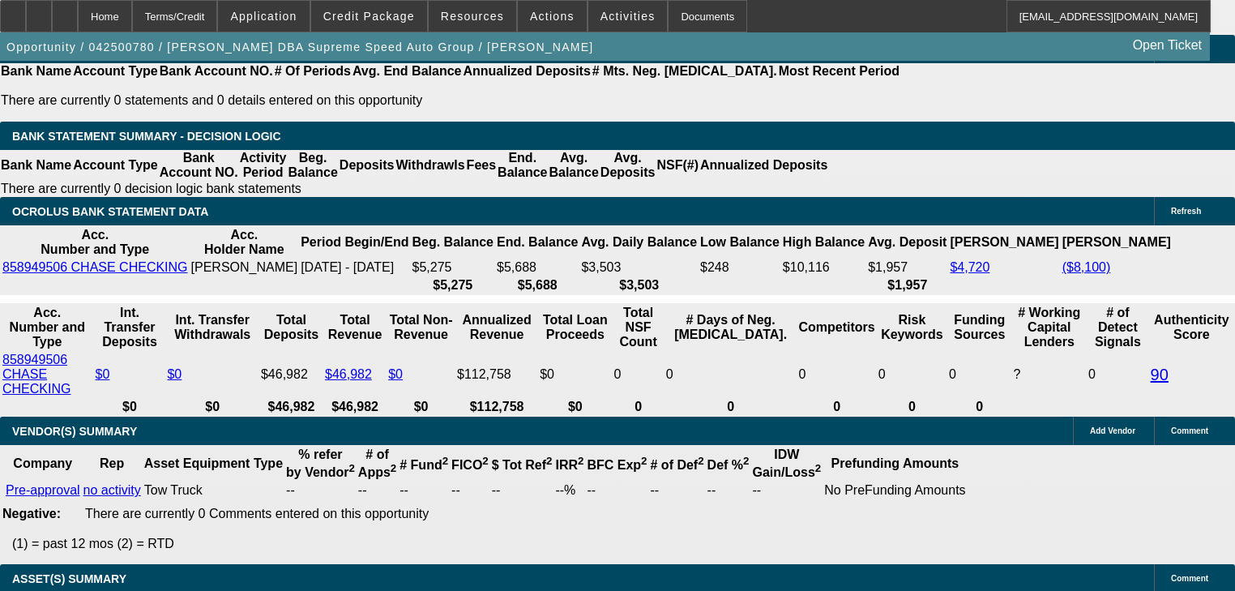
type input "45"
type input "$1,796.68"
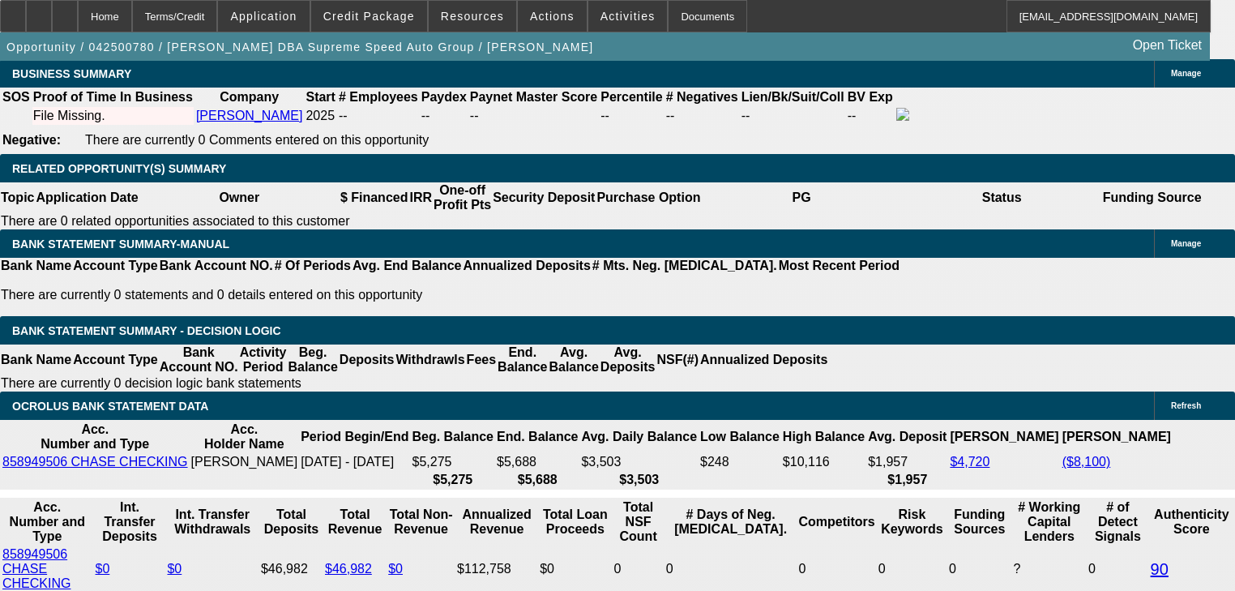
type input "45"
select select "2"
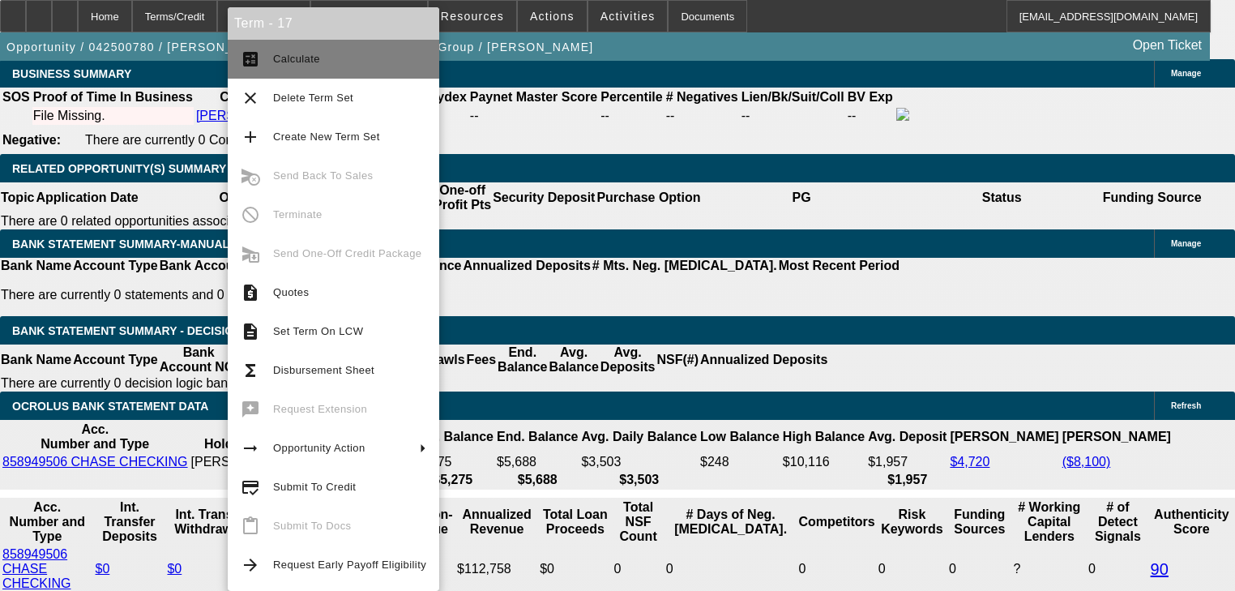
click at [318, 56] on span "Calculate" at bounding box center [349, 58] width 153 height 19
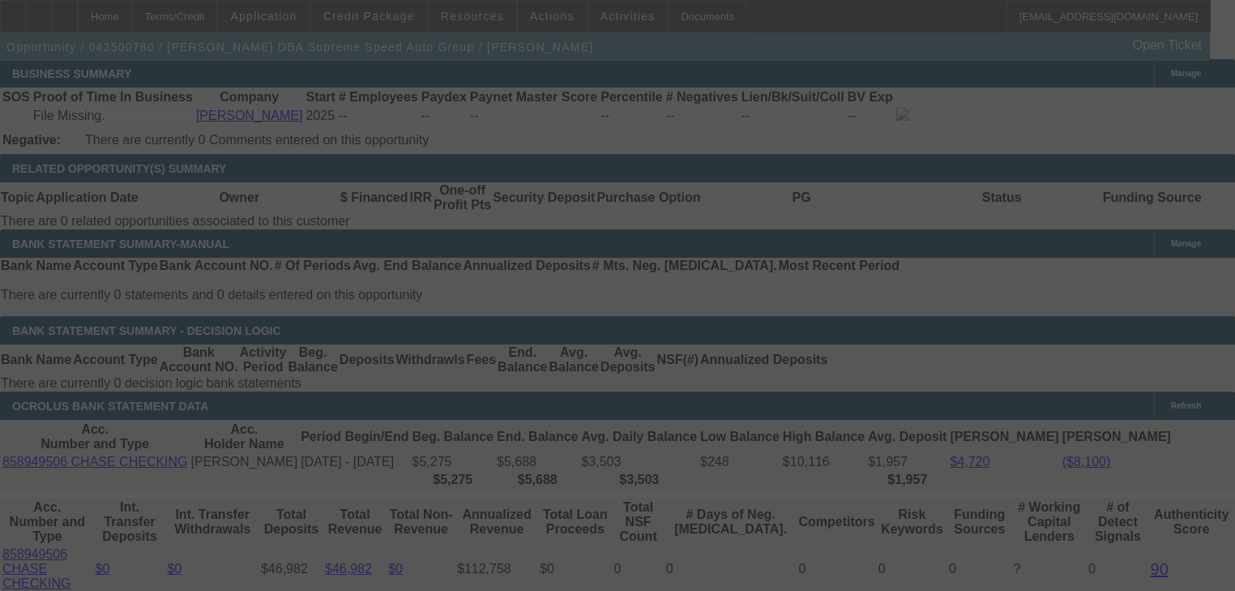
scroll to position [2854, 0]
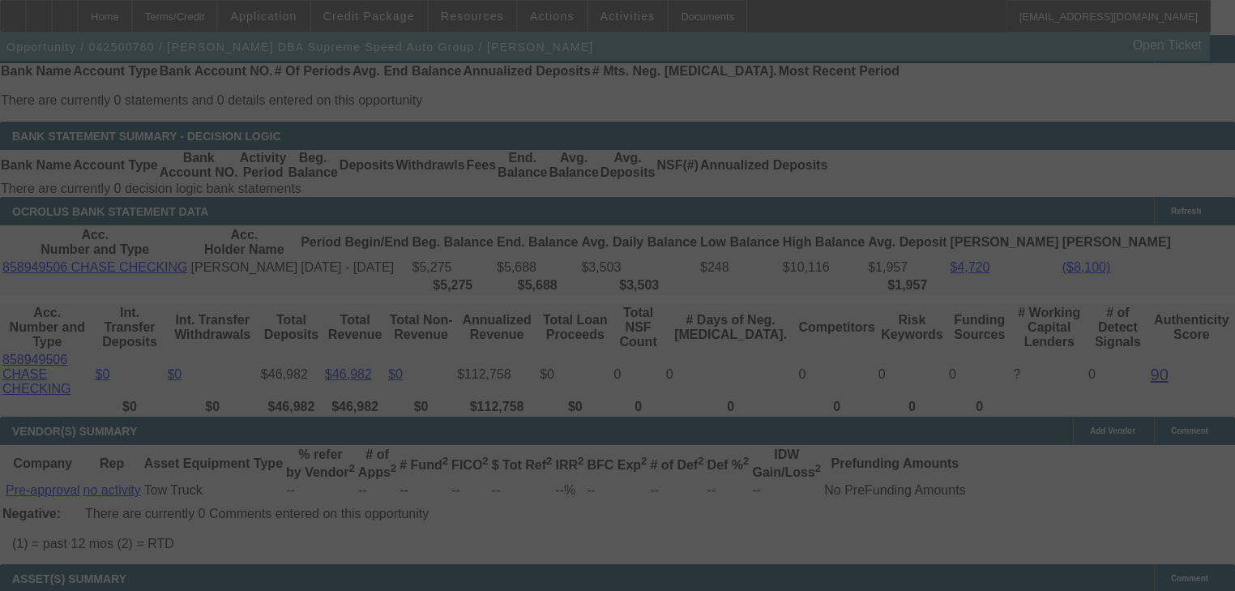
select select "0"
select select "2"
select select "0"
select select "6"
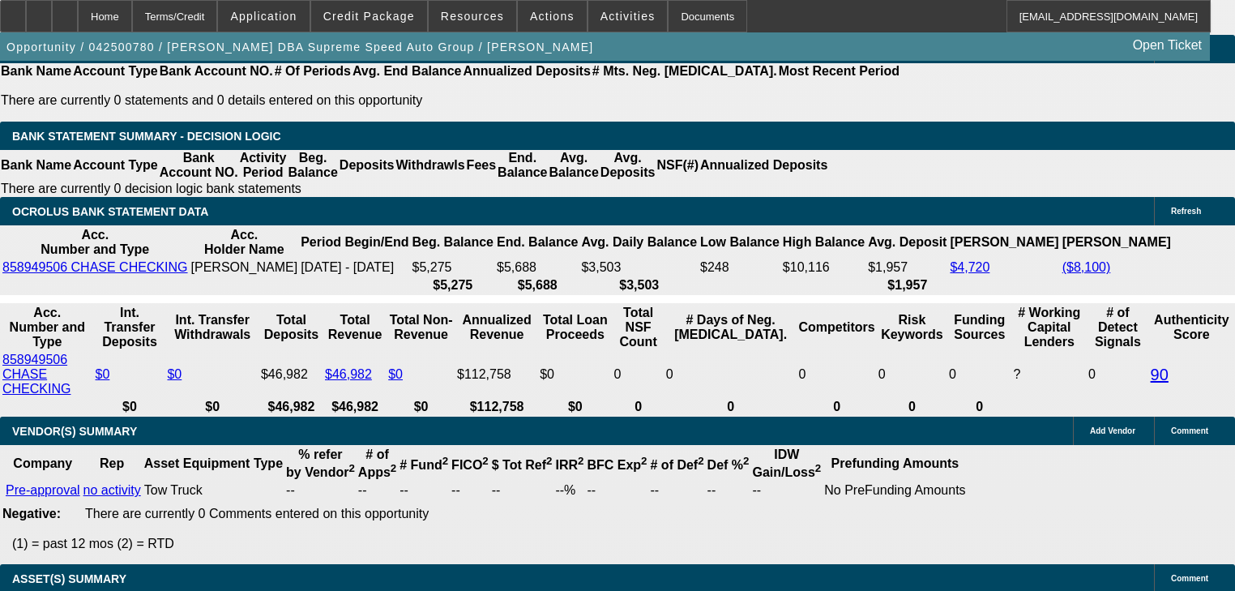
select select "3"
type input "UNKNOWN"
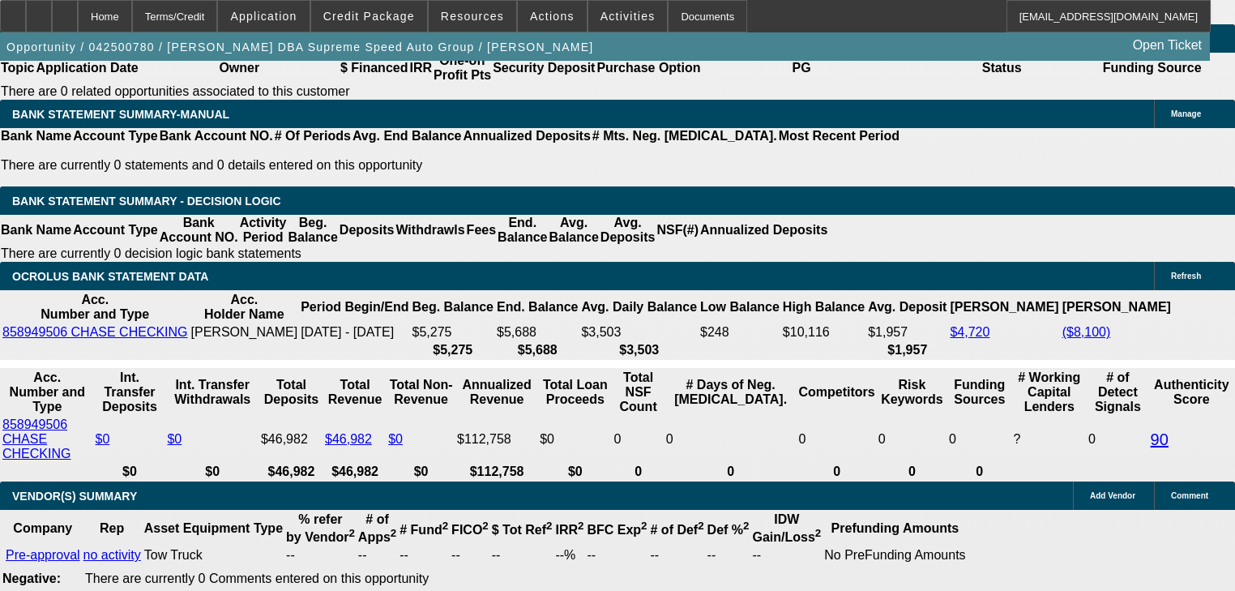
scroll to position [2724, 0]
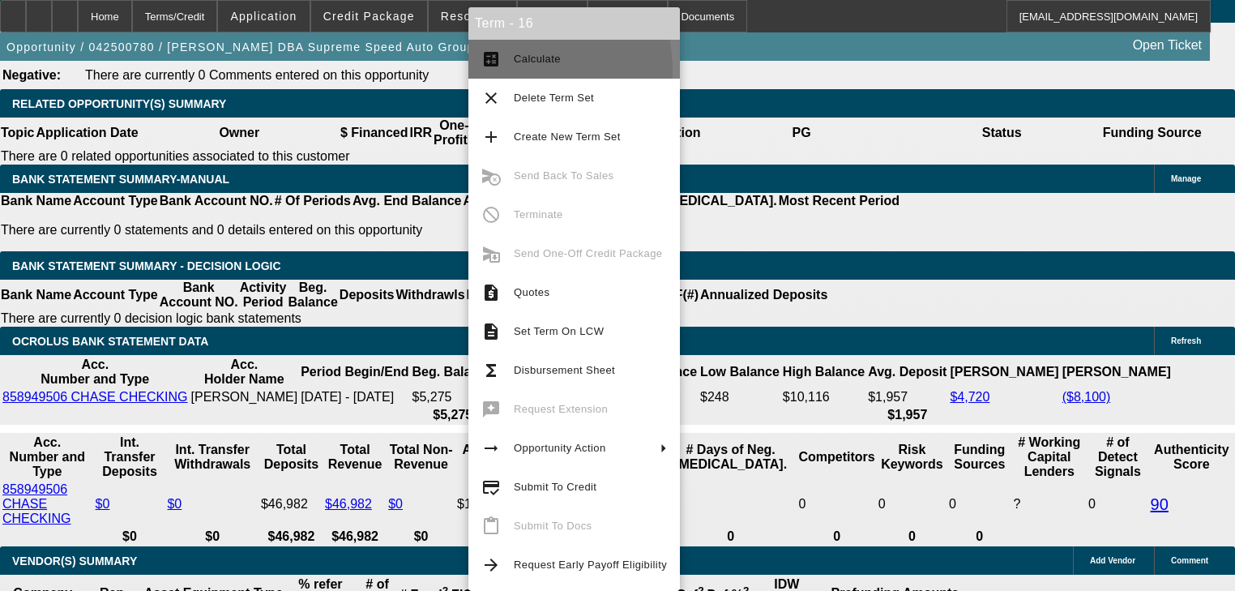
click at [520, 70] on button "calculate Calculate" at bounding box center [575, 59] width 212 height 39
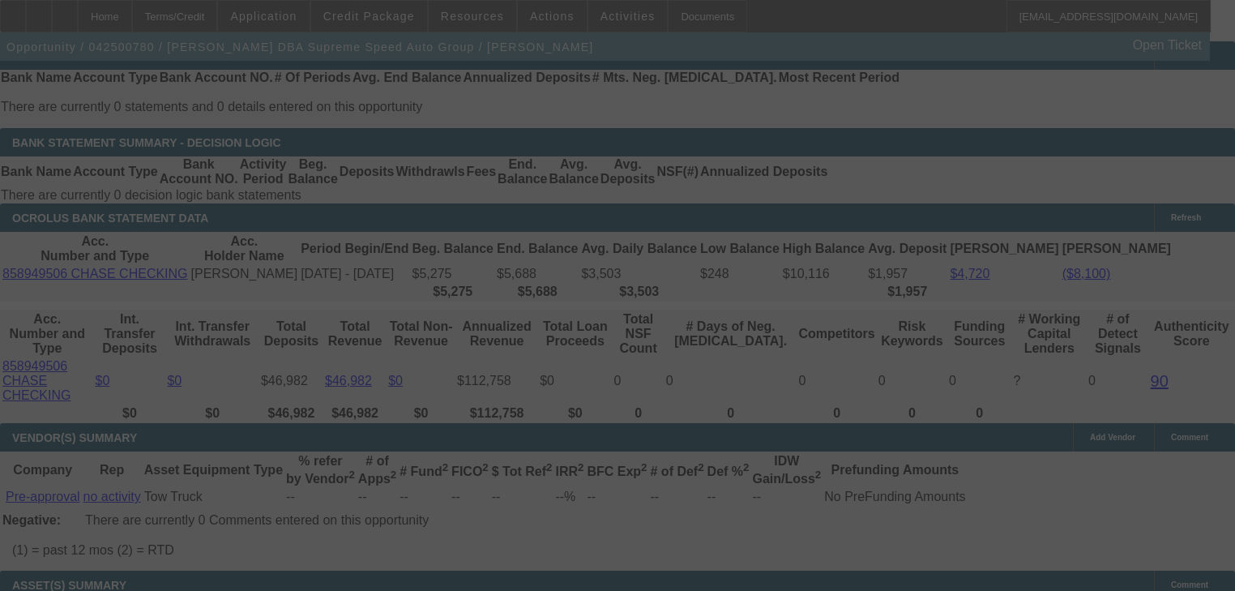
scroll to position [2854, 0]
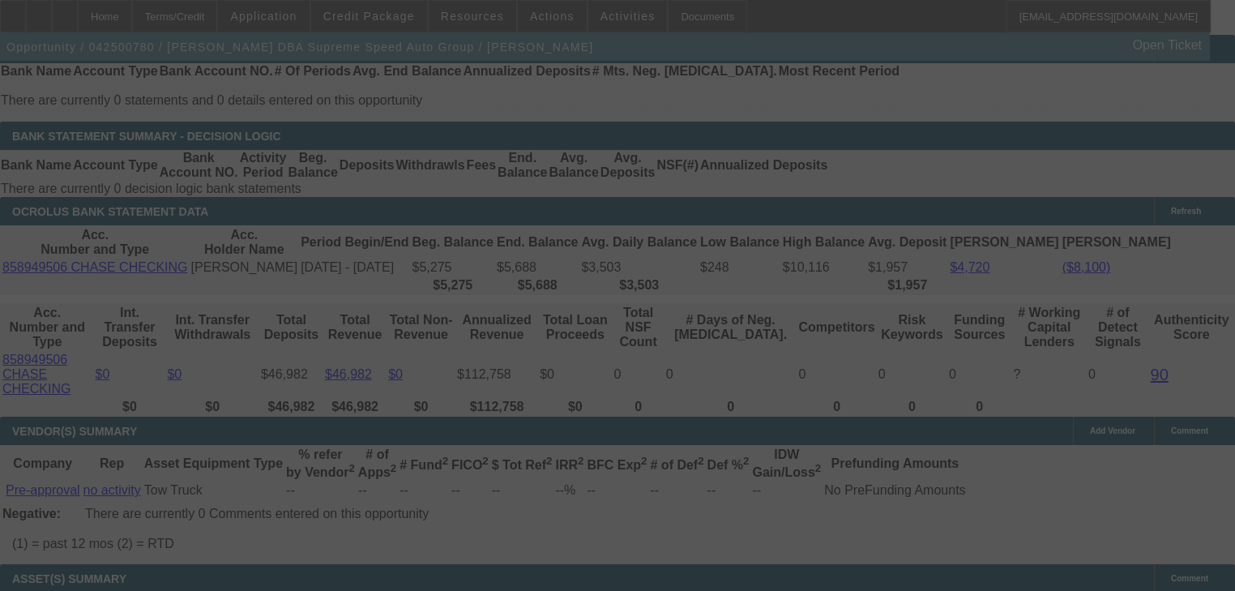
select select "0"
select select "3"
select select "0.1"
select select "4"
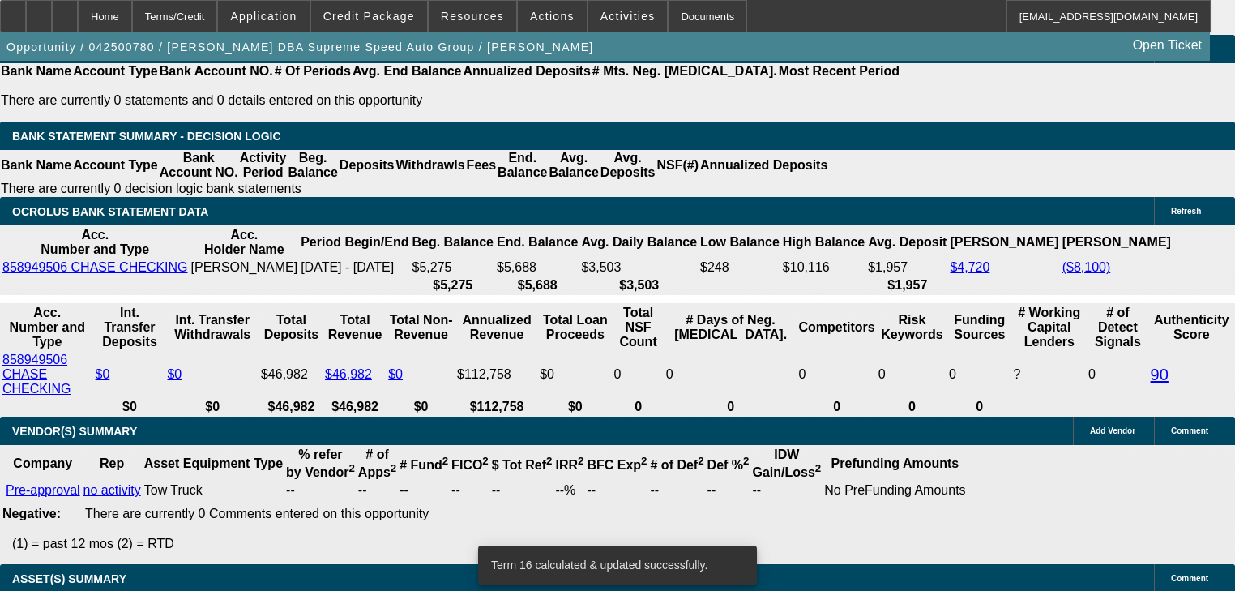
select select "3"
type input "UNKNOWN"
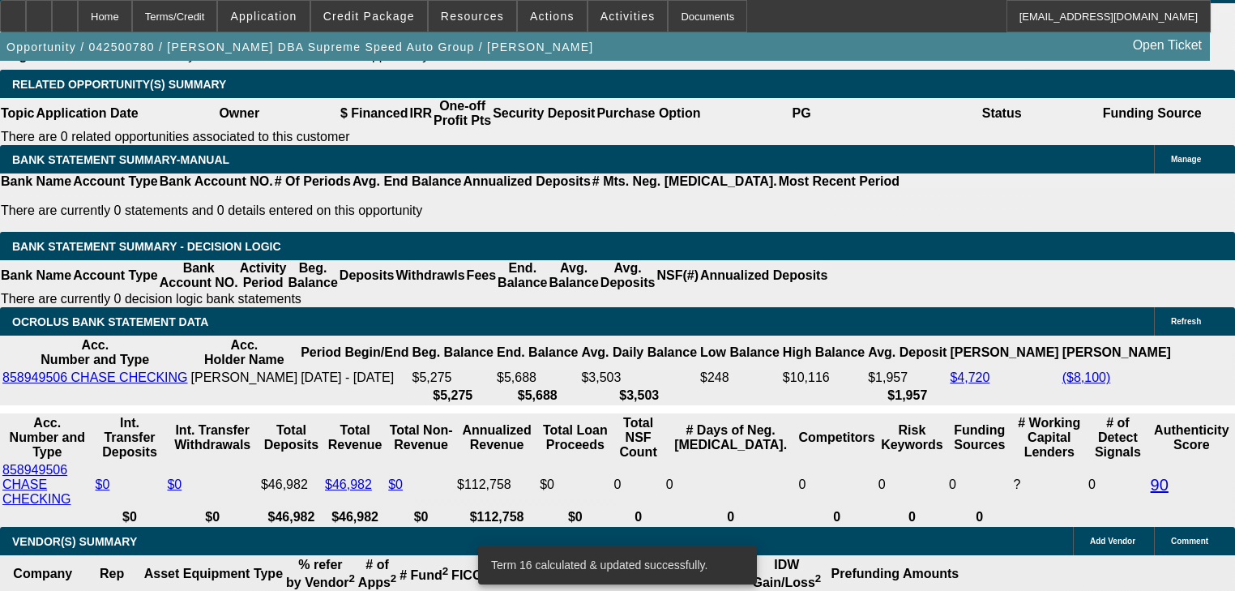
scroll to position [2594, 0]
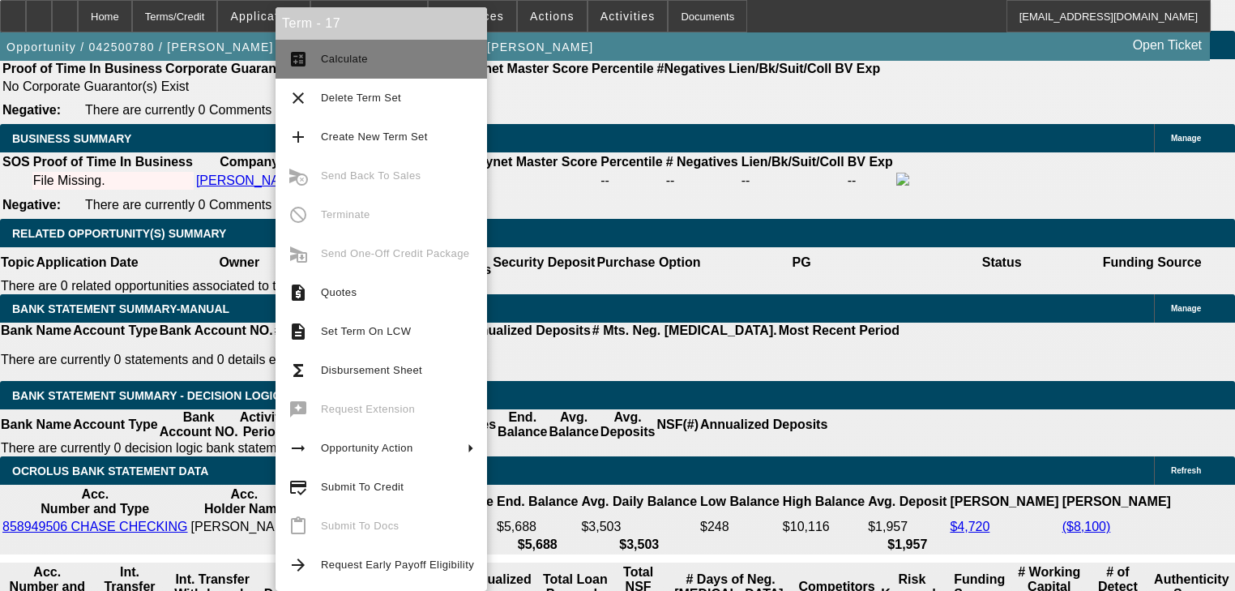
click at [323, 55] on span "Calculate" at bounding box center [344, 59] width 47 height 12
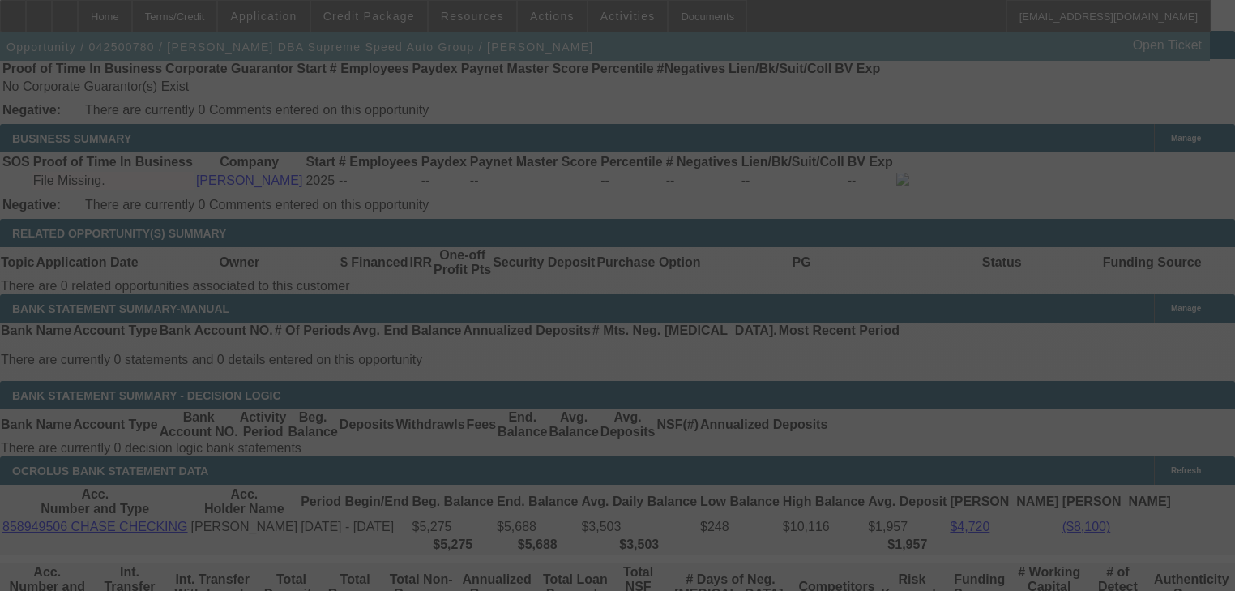
scroll to position [2659, 0]
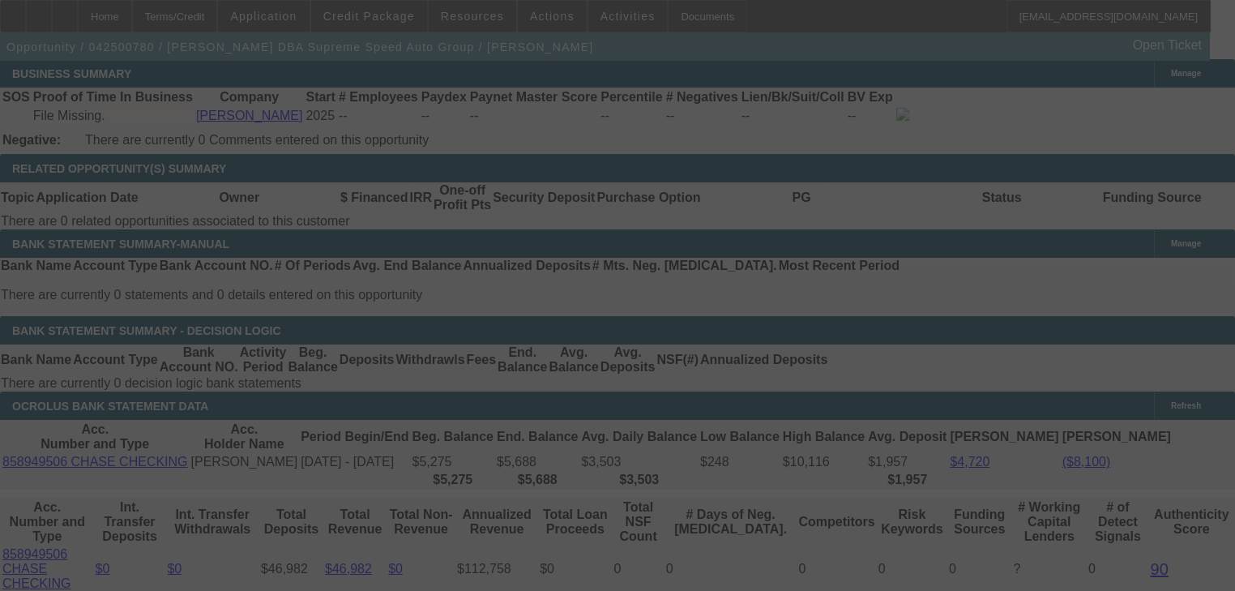
select select "0"
select select "3"
select select "0"
select select "6"
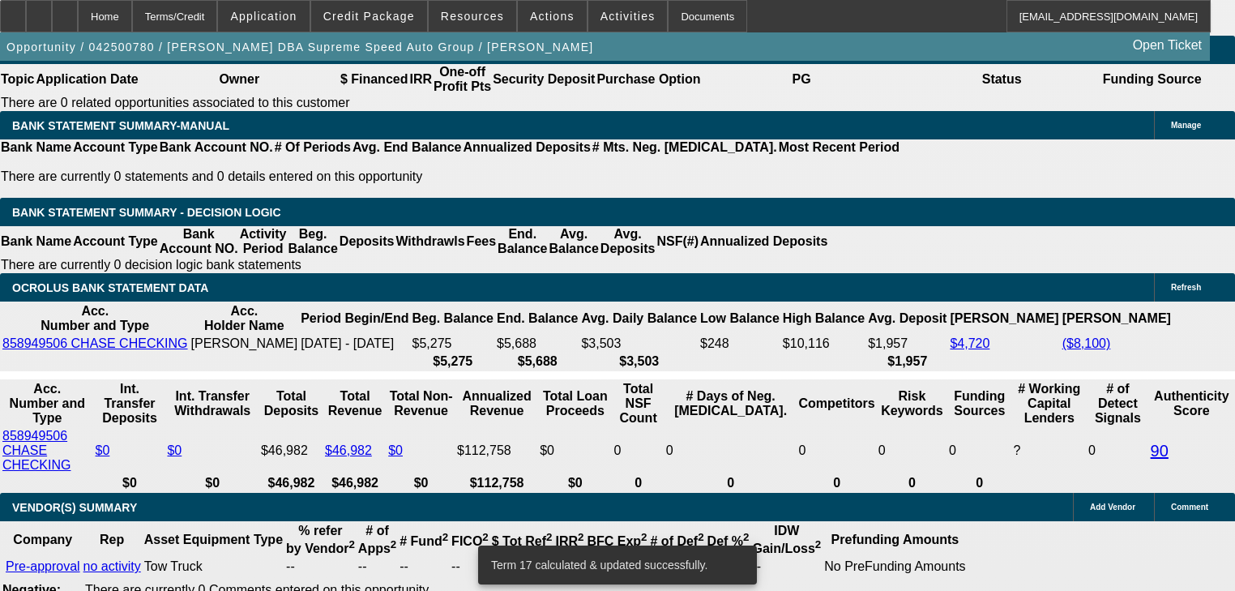
scroll to position [2789, 0]
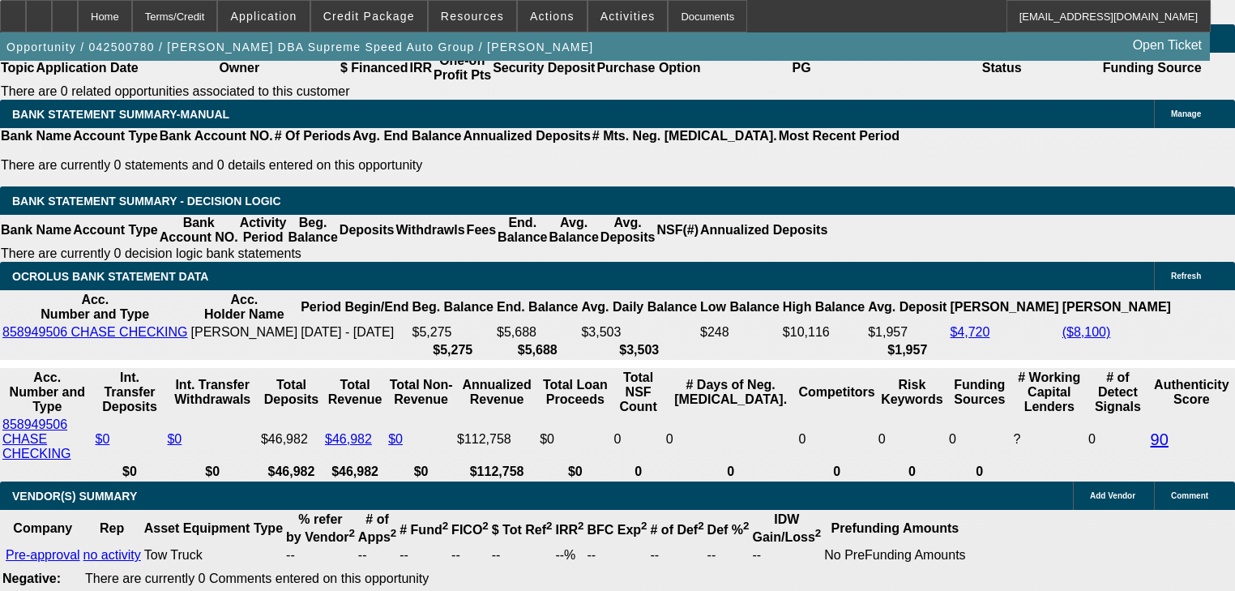
type input "UNKNOWN"
type input "18"
type input "$1,809.39"
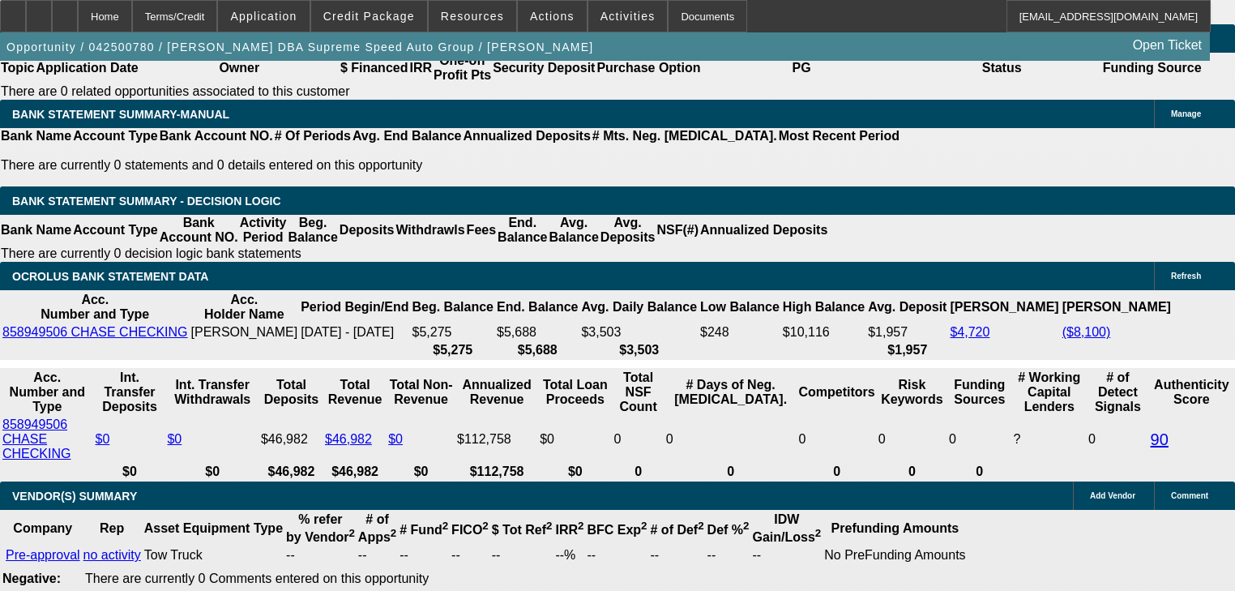
type input "18.6"
type input "$1,827.72"
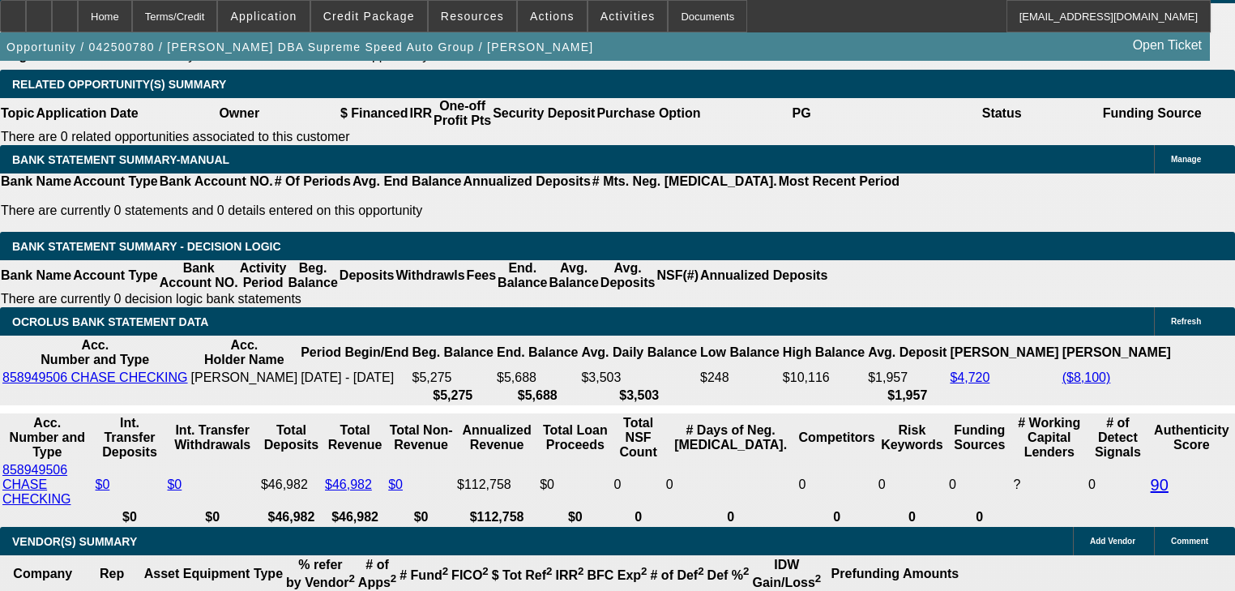
scroll to position [2659, 0]
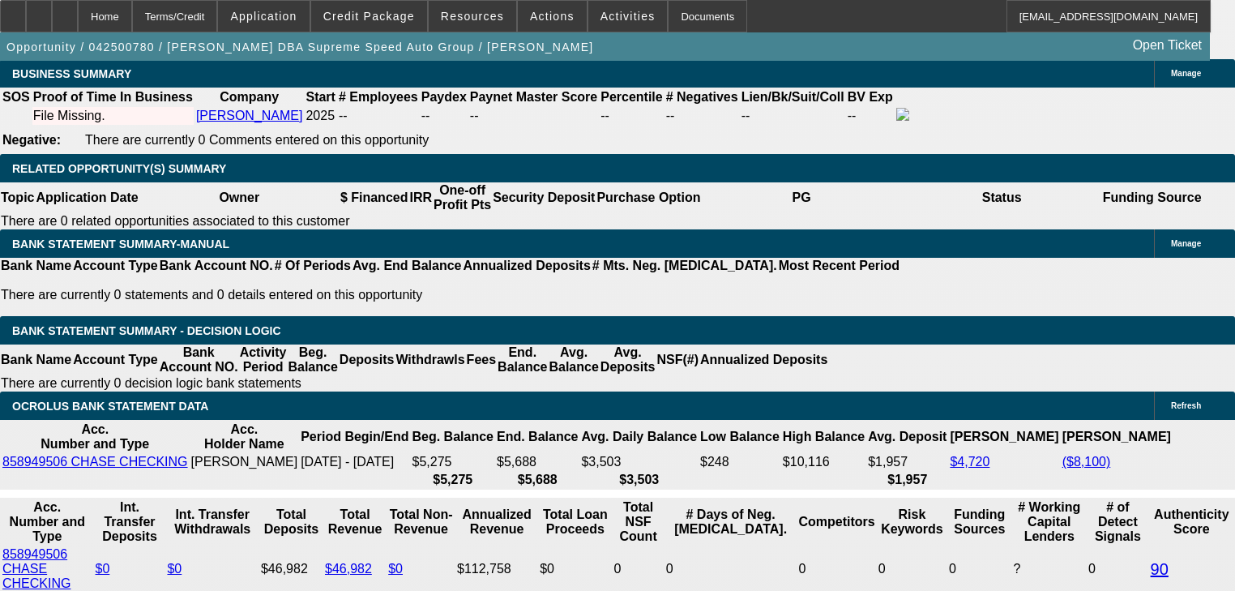
type input "18.6"
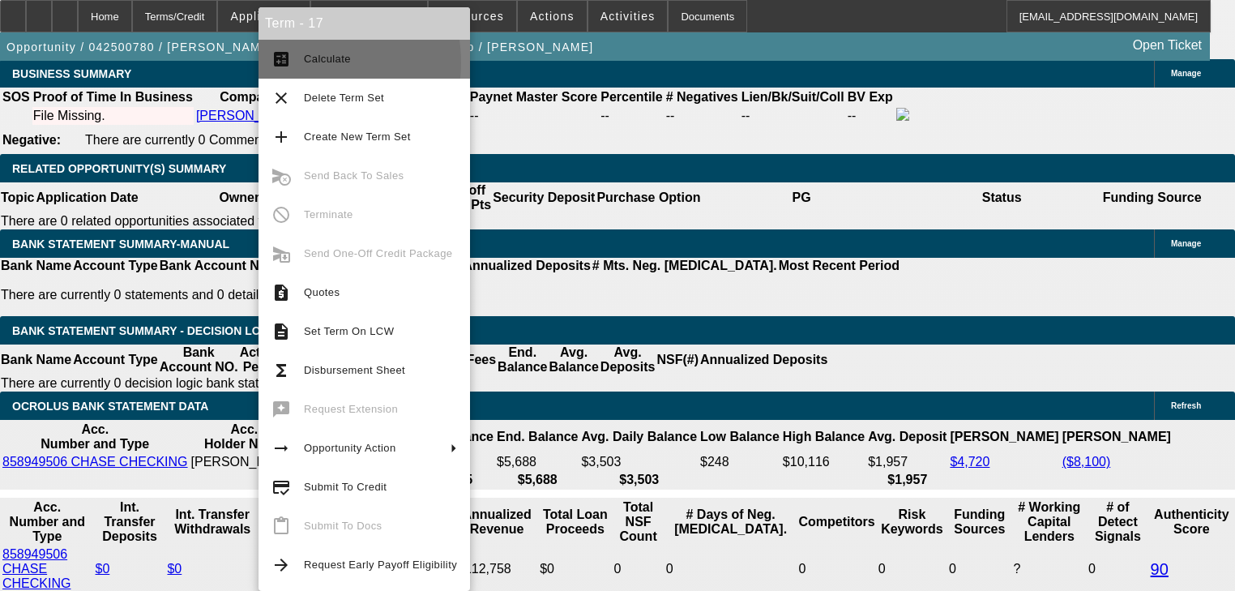
click at [305, 62] on span "Calculate" at bounding box center [327, 59] width 47 height 12
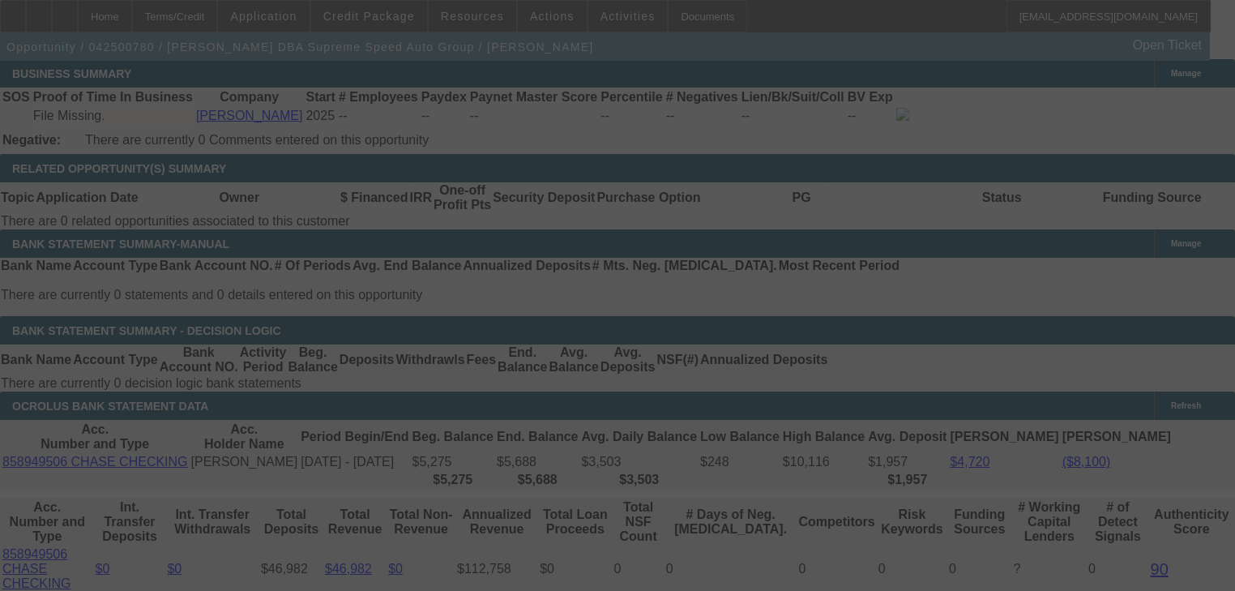
scroll to position [2724, 0]
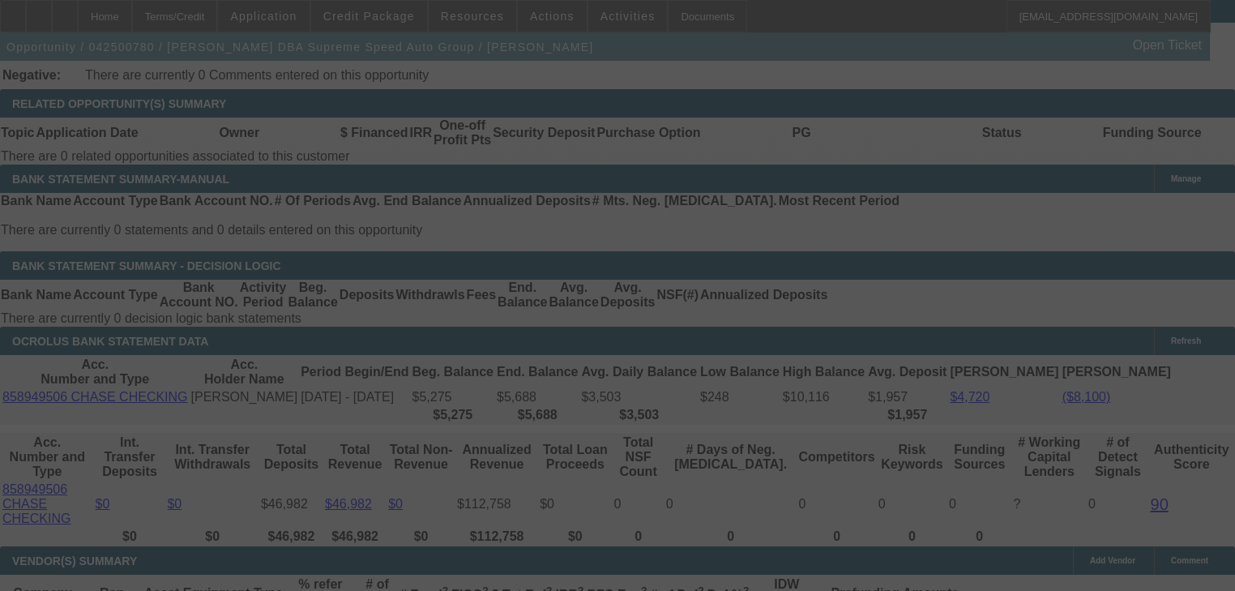
select select "0"
select select "3"
select select "0"
select select "6"
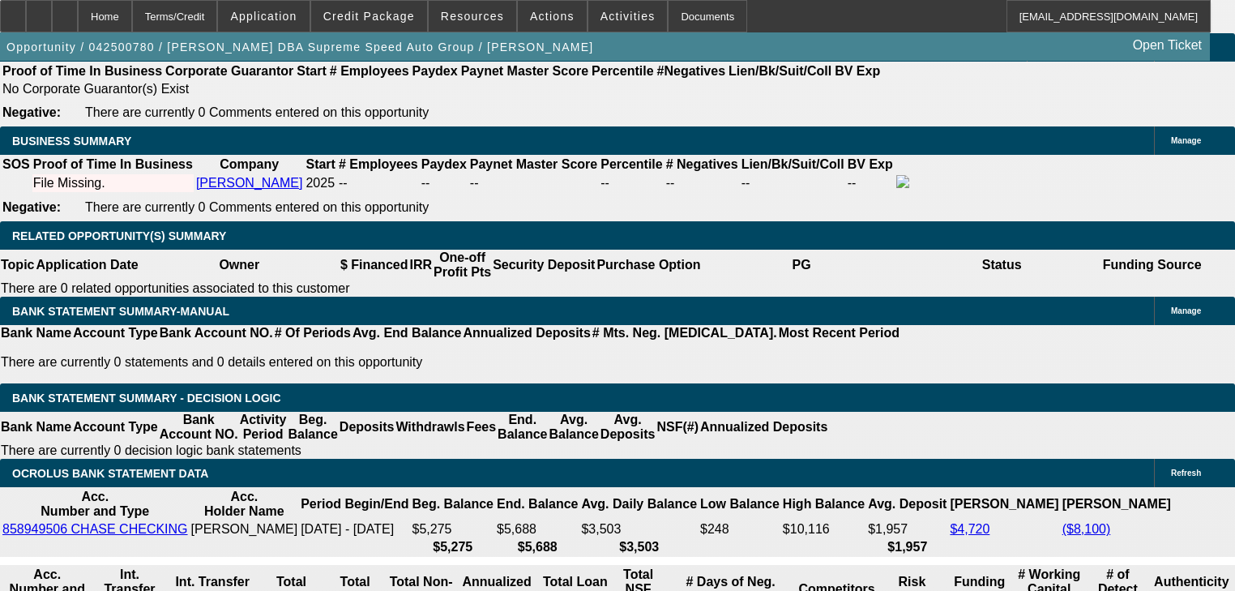
scroll to position [2520, 0]
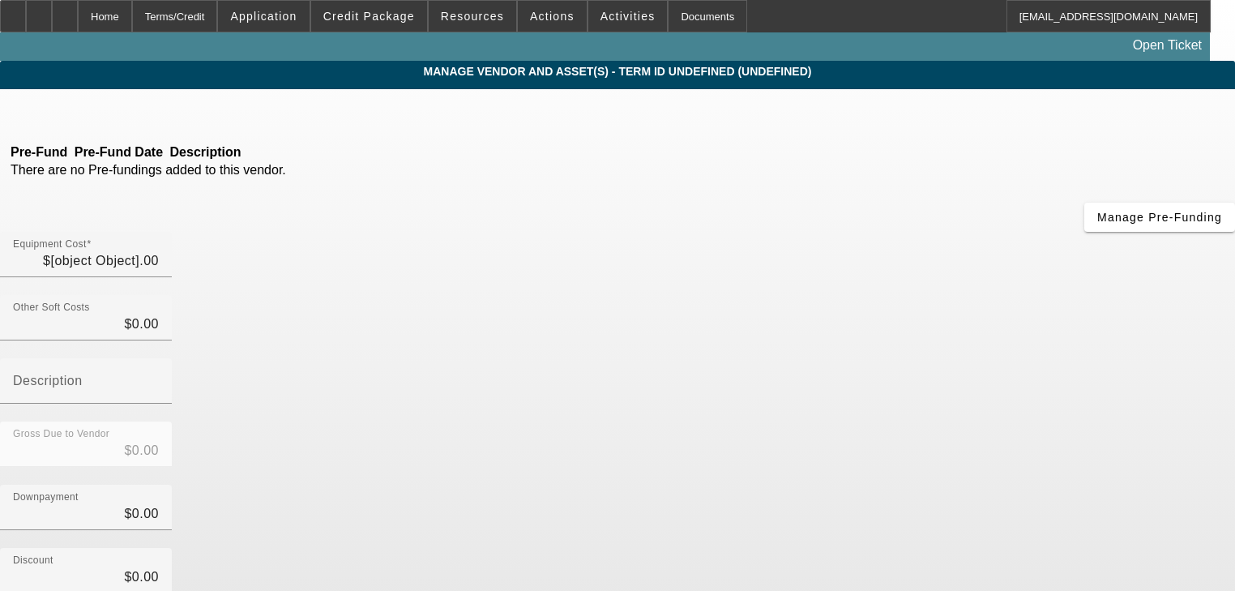
type input "$62,000.00"
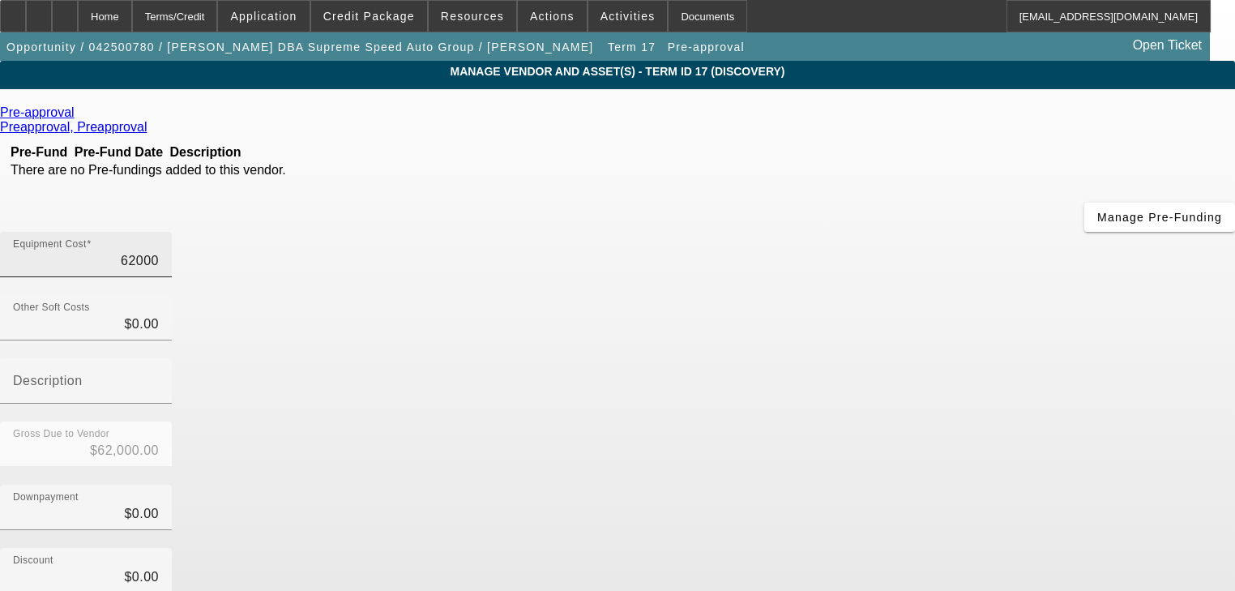
click at [159, 251] on input "62000" at bounding box center [86, 260] width 146 height 19
type input "6"
type input "$6.00"
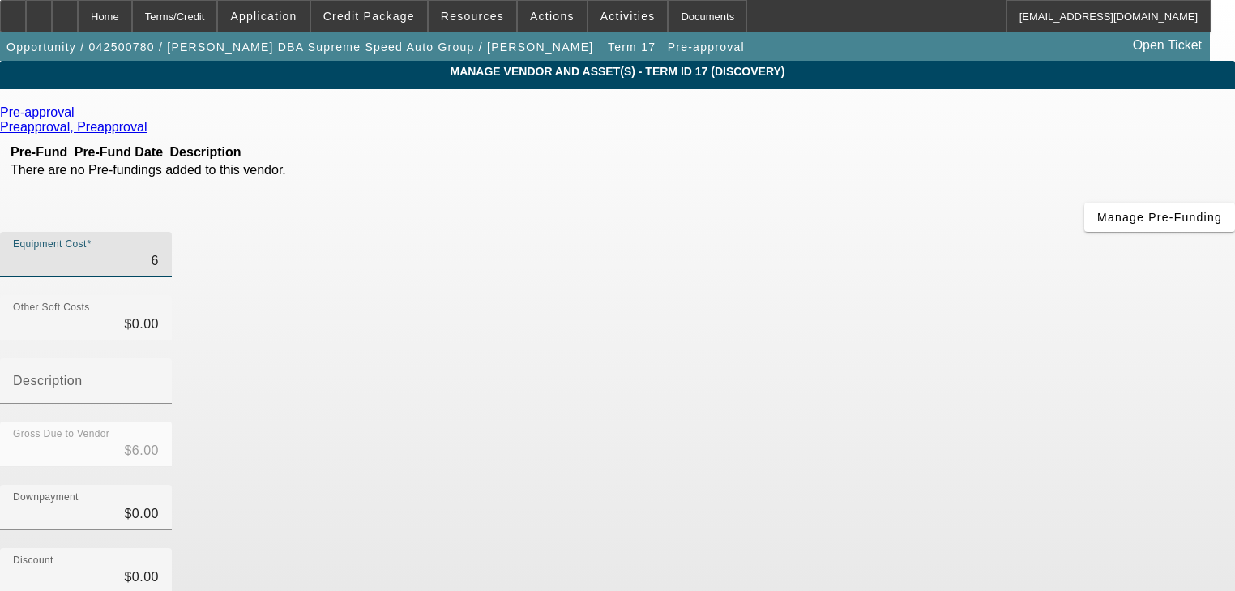
type input "65"
type input "$65.00"
type input "650"
type input "$650.00"
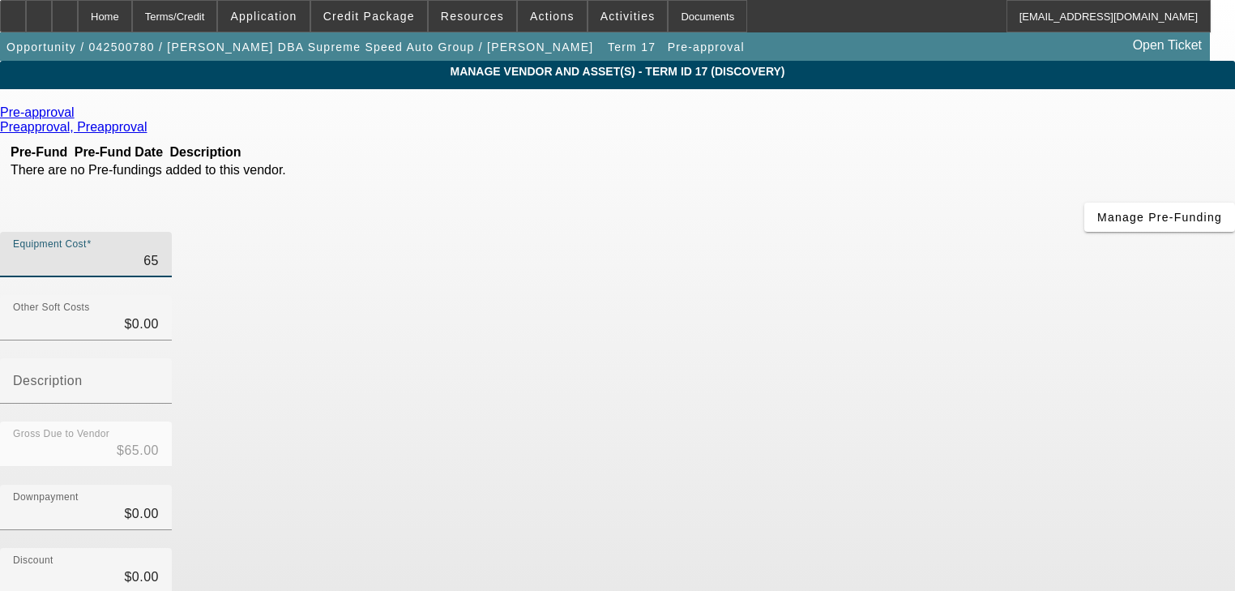
type input "$650.00"
type input "6500"
type input "$6,500.00"
type input "65000"
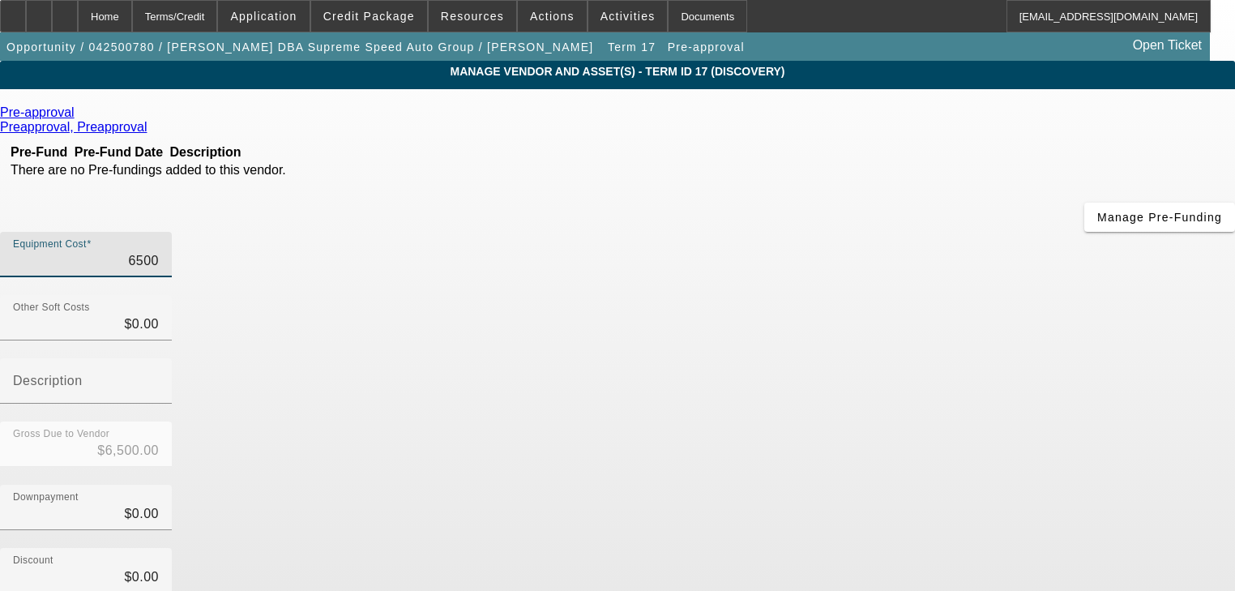
type input "$65,000.00"
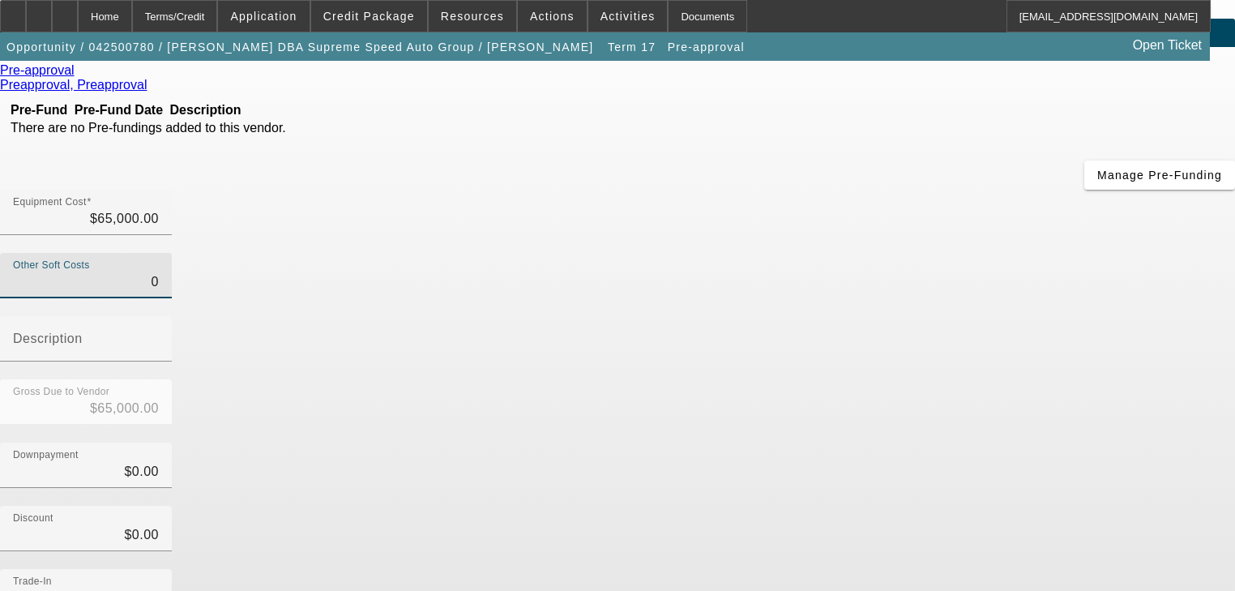
scroll to position [165, 0]
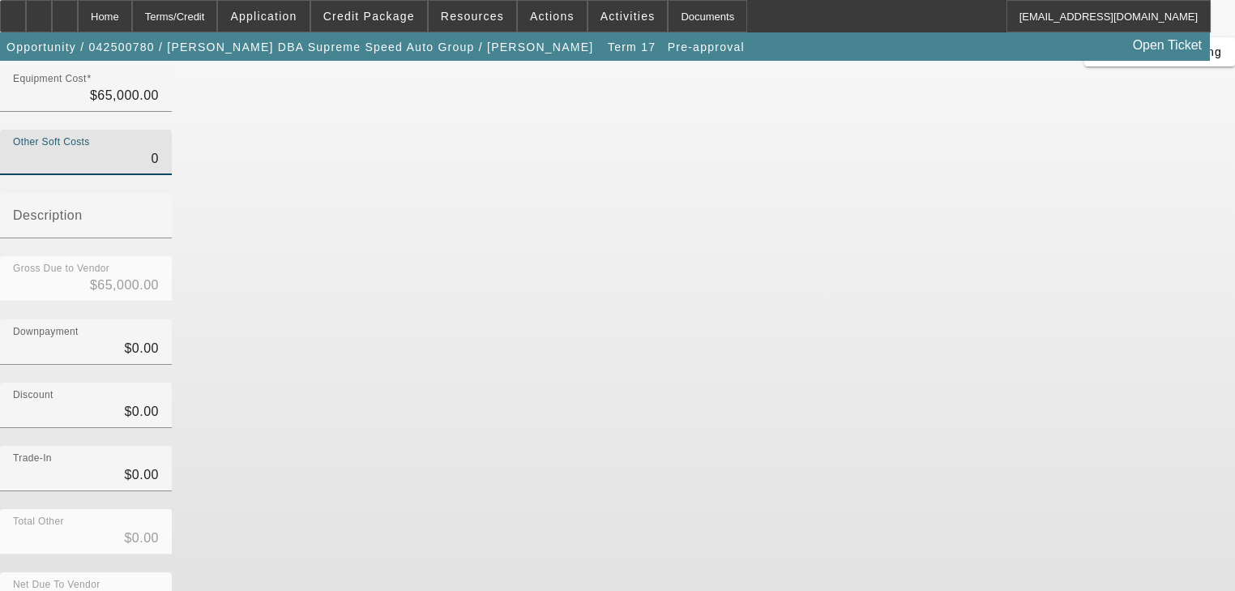
type input "$0.00"
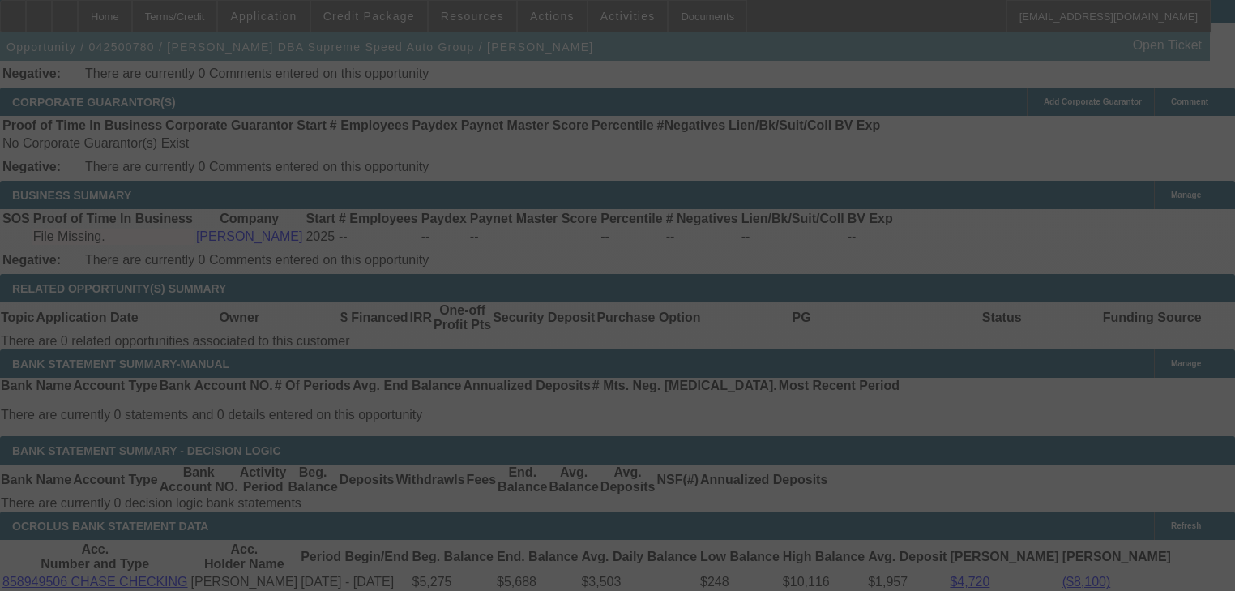
scroll to position [2580, 0]
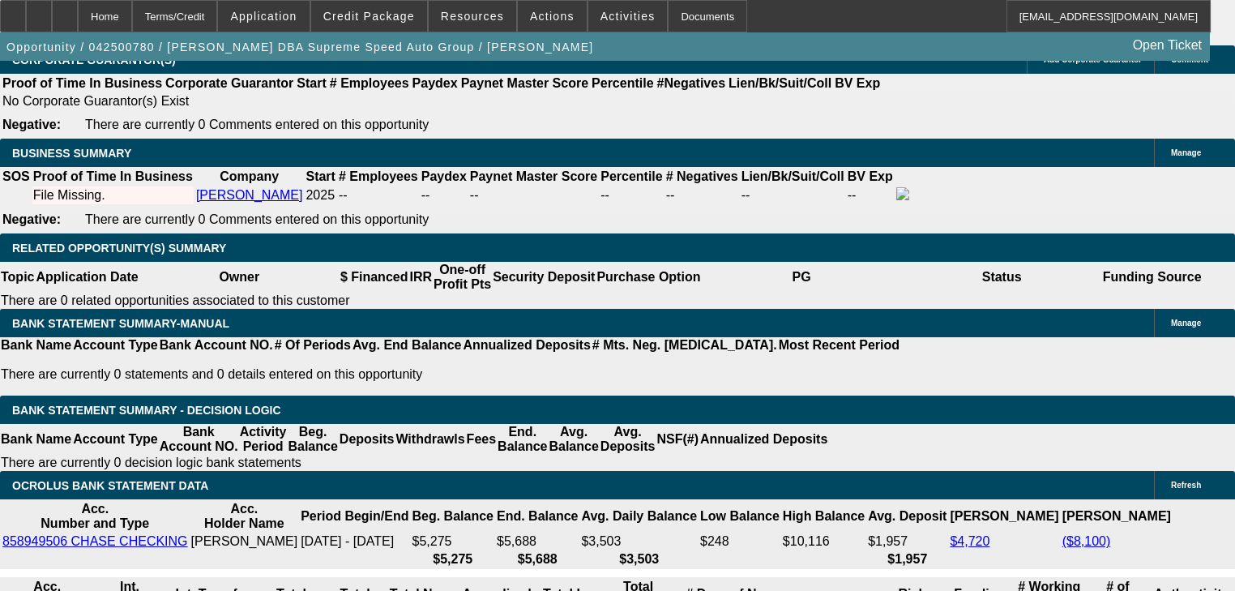
select select "0"
select select "3"
select select "0"
select select "6"
select select "0"
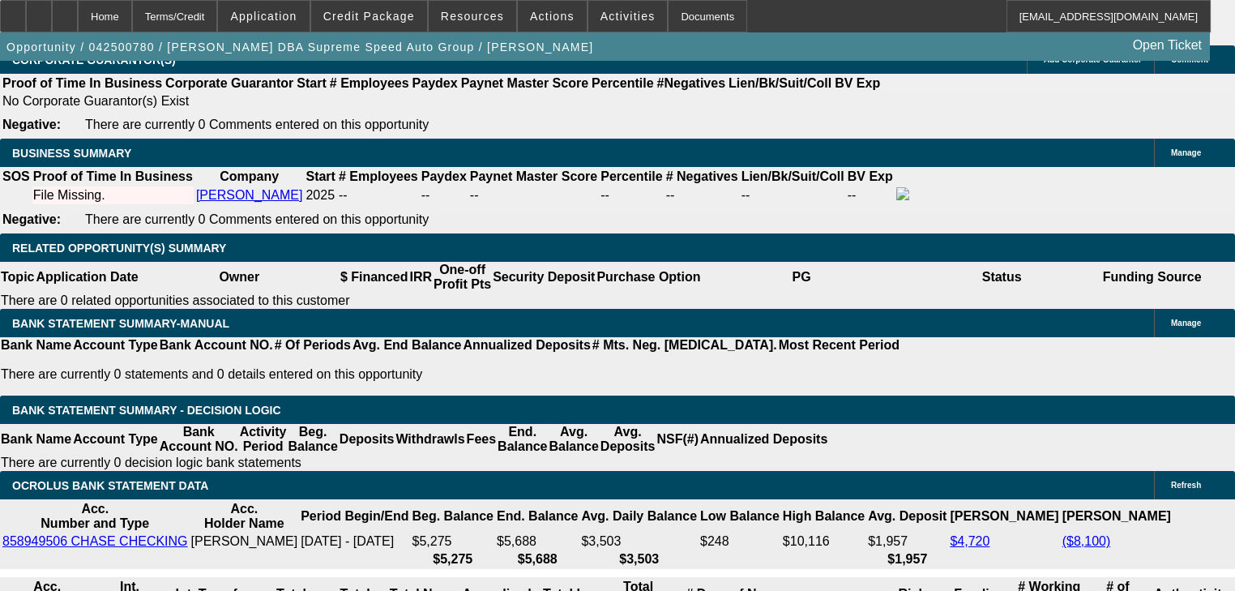
select select "3"
select select "0.1"
select select "4"
select select "0"
select select "3"
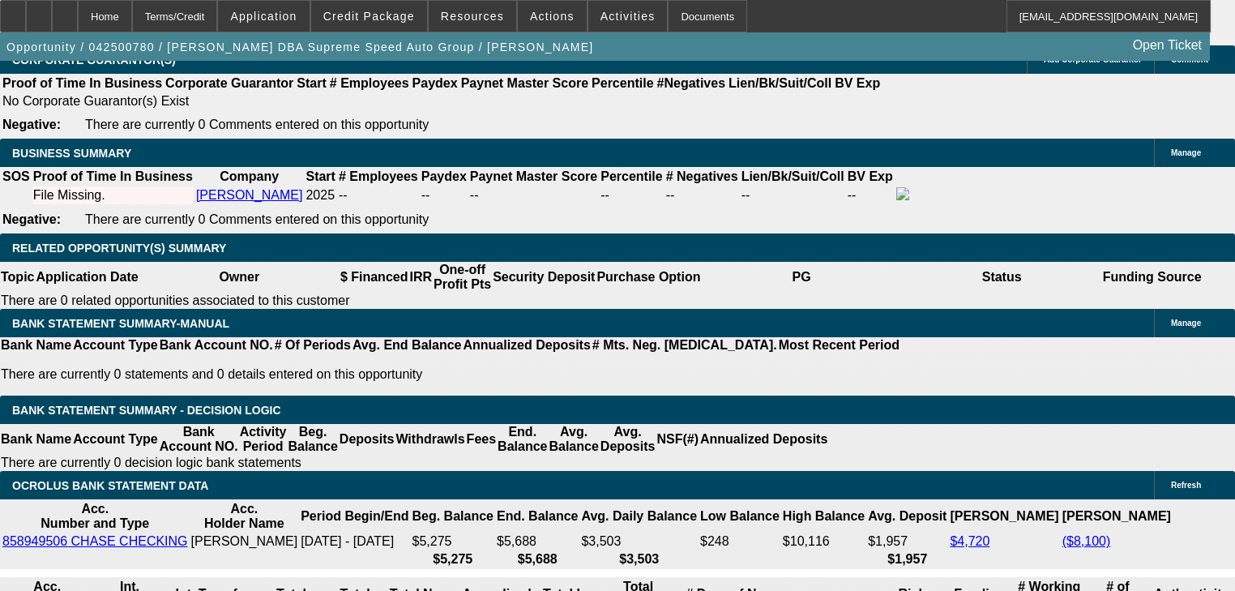
select select "0"
select select "6"
select select "2"
select select "0"
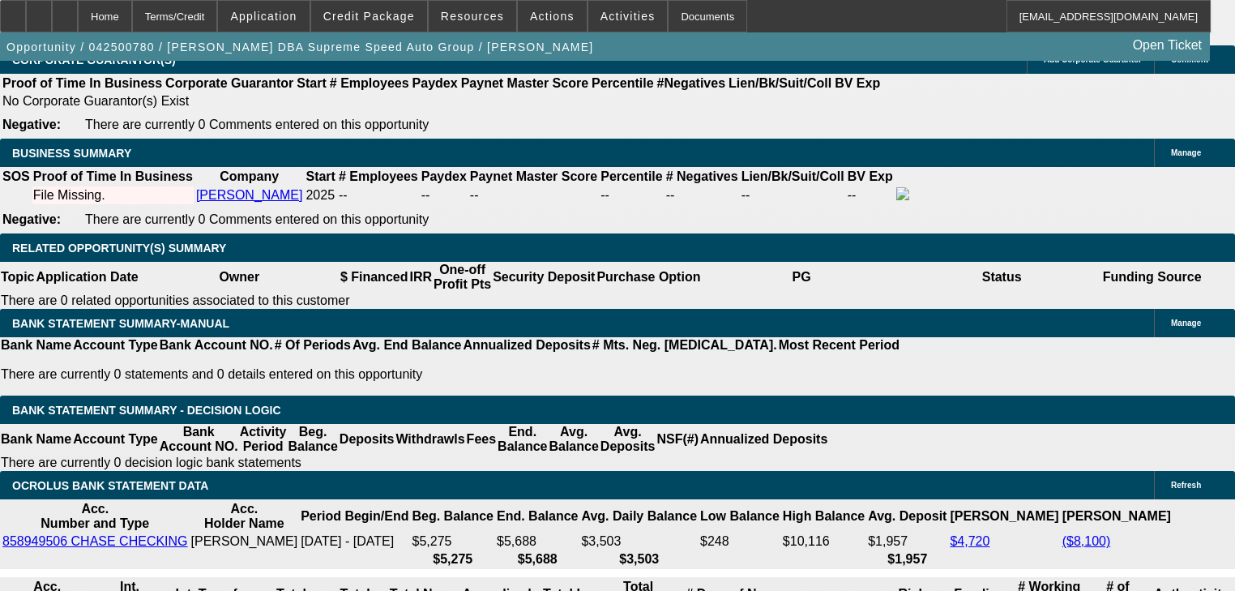
select select "6"
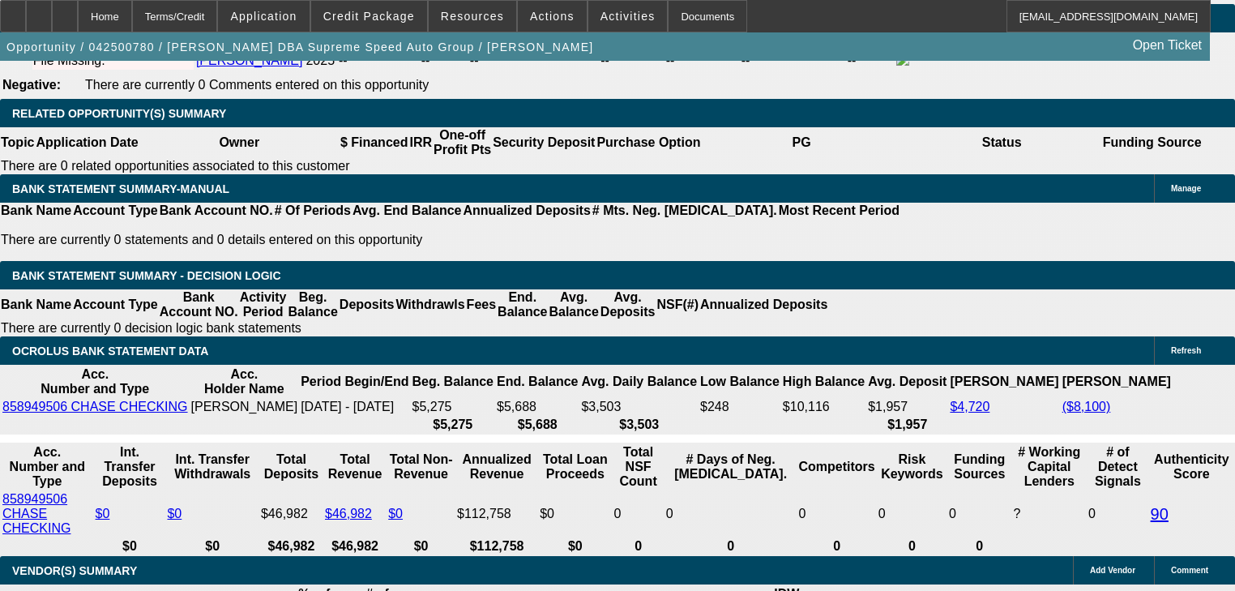
scroll to position [2709, 0]
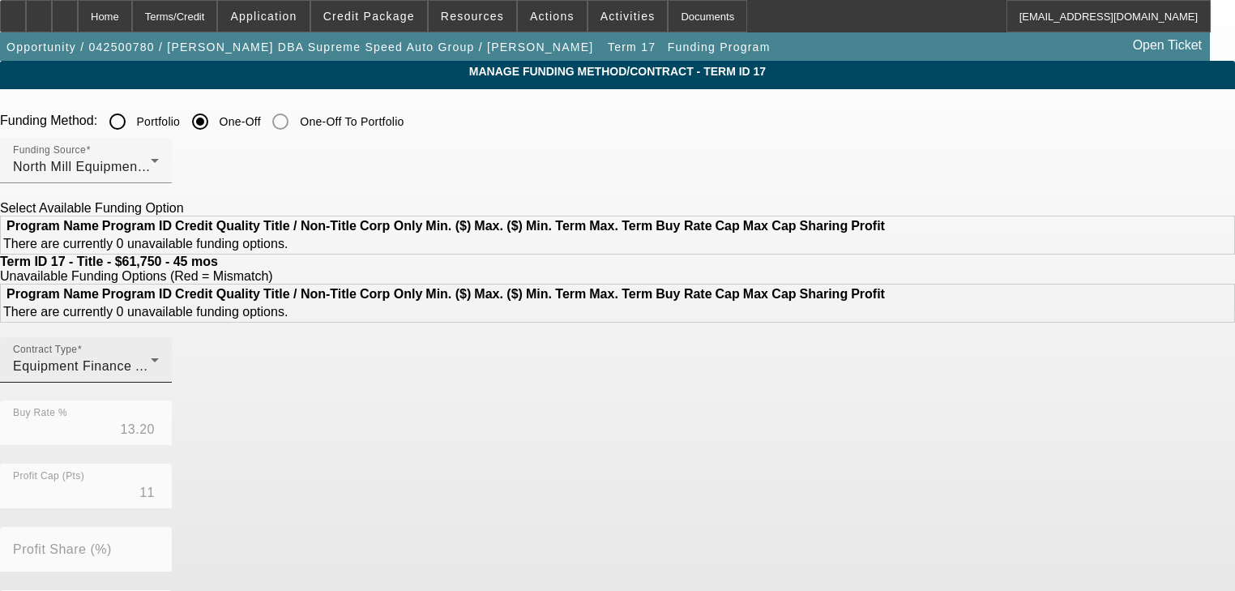
click at [202, 373] on span "Equipment Finance Agreement" at bounding box center [107, 366] width 189 height 14
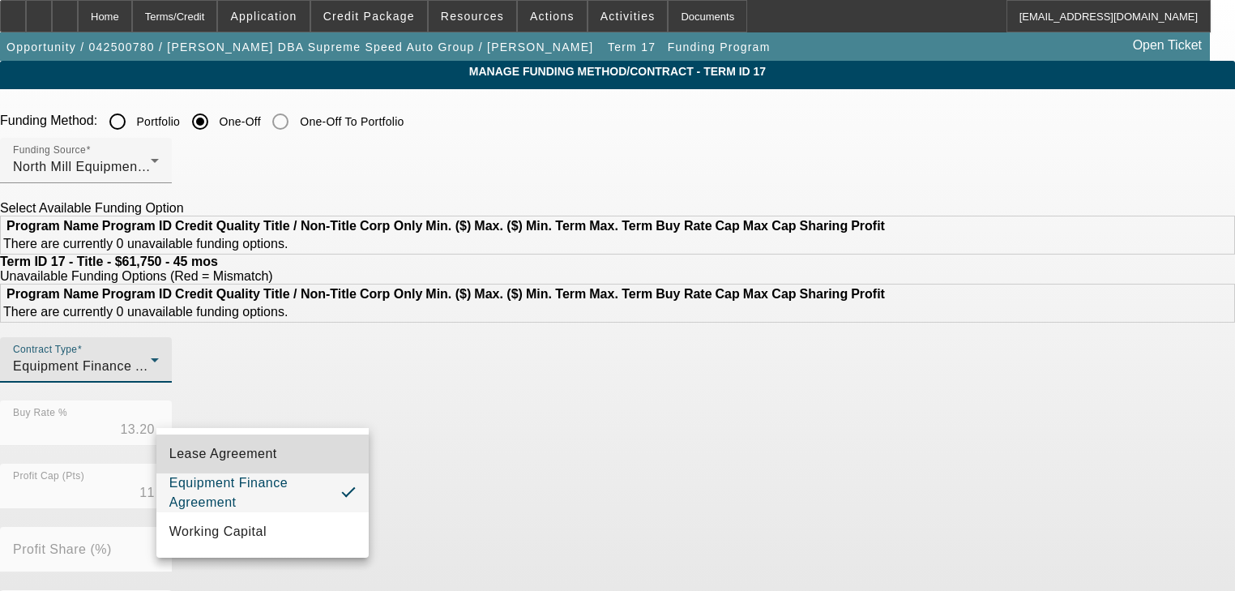
click at [280, 468] on mat-option "Lease Agreement" at bounding box center [262, 454] width 212 height 39
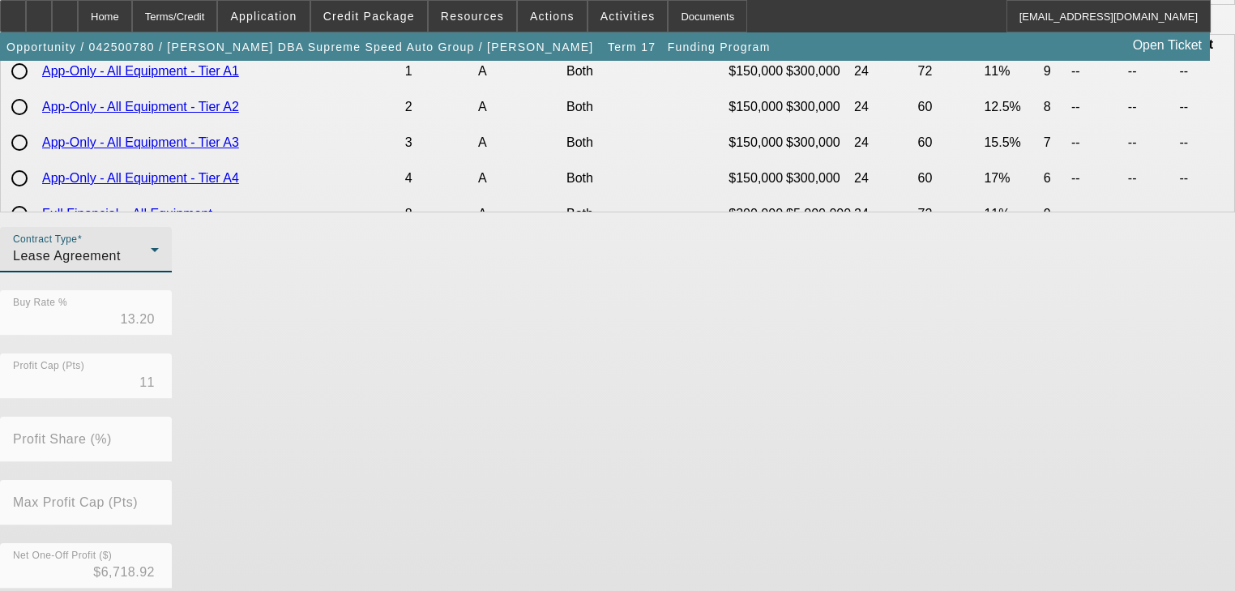
scroll to position [527, 0]
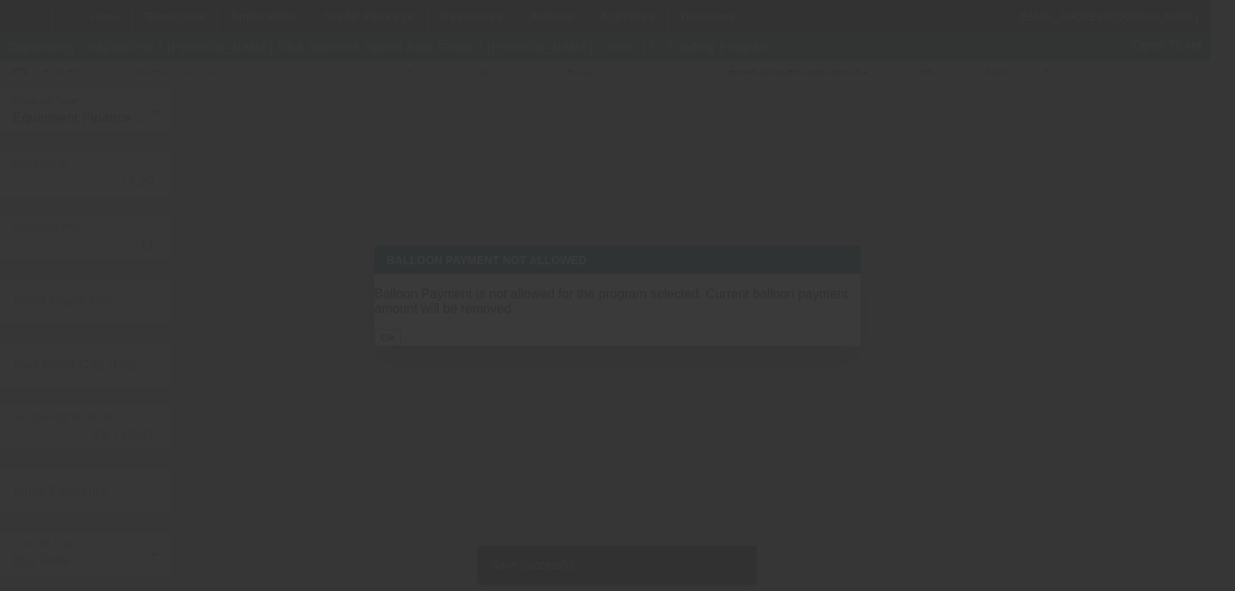
scroll to position [0, 0]
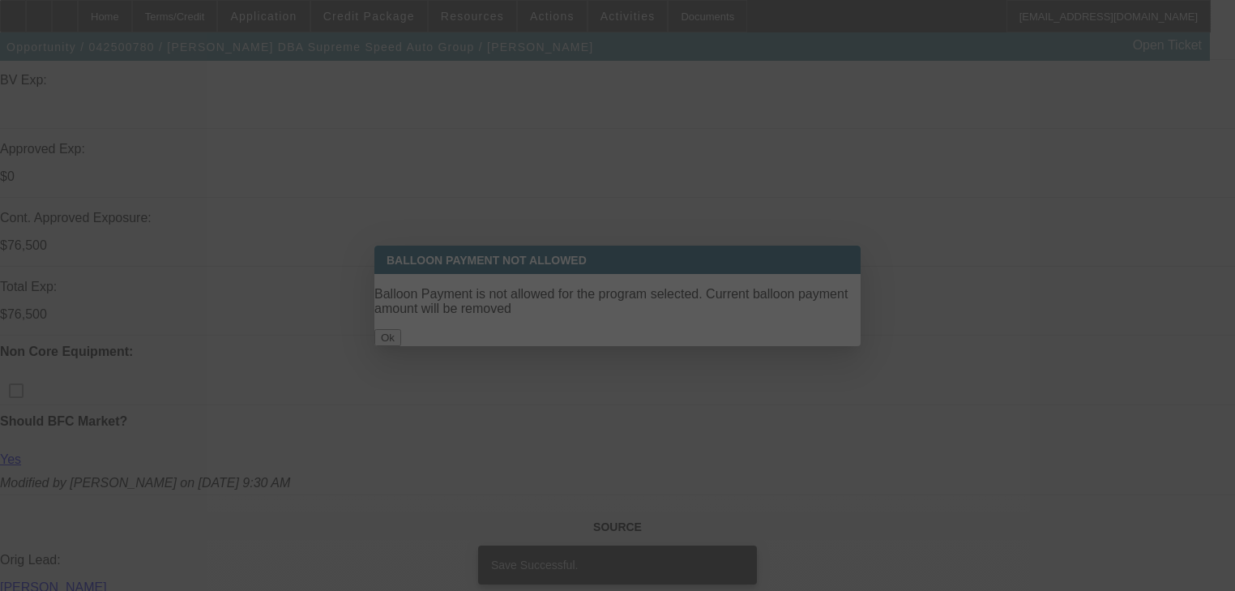
click at [572, 334] on div at bounding box center [617, 295] width 1235 height 591
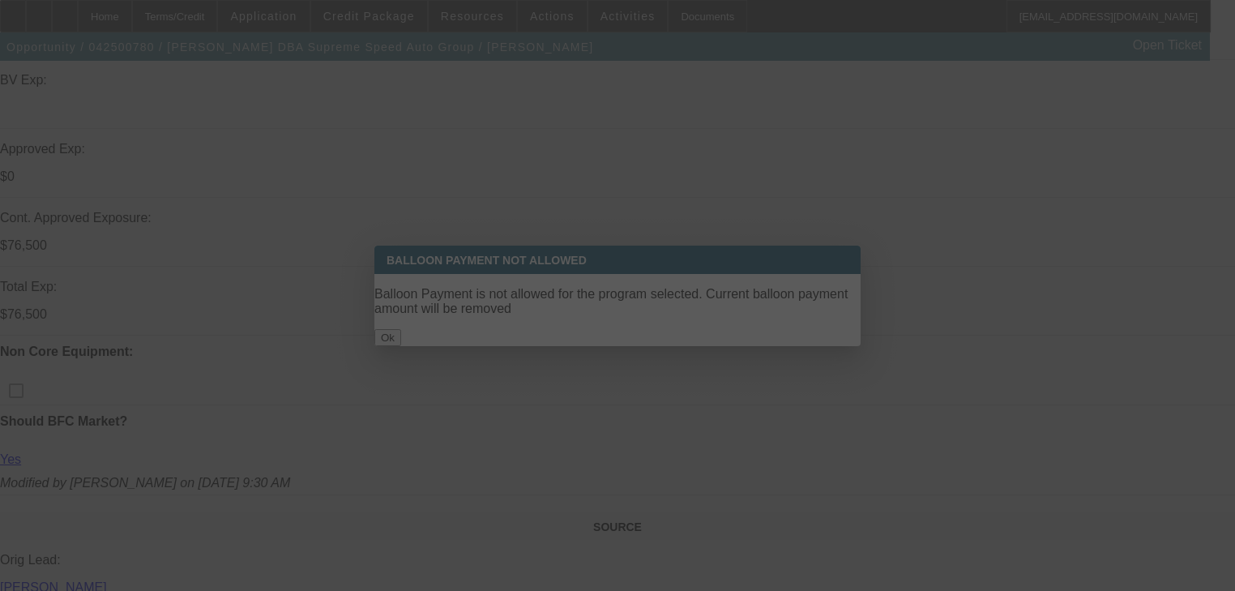
click at [575, 326] on div at bounding box center [617, 295] width 1235 height 591
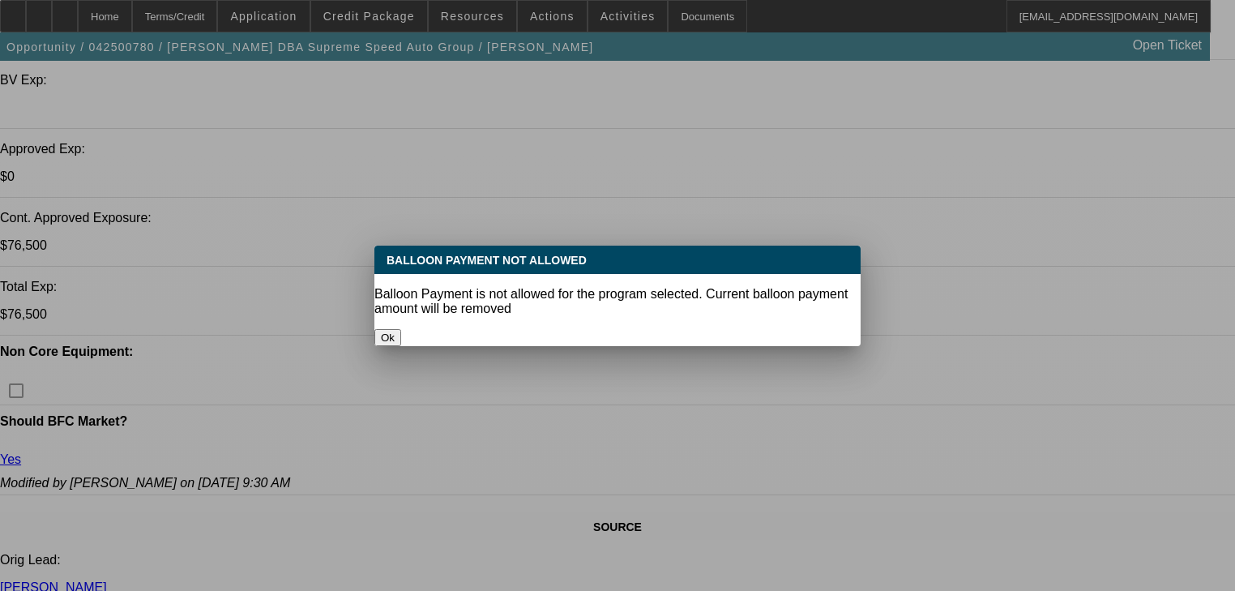
click at [401, 329] on button "Ok" at bounding box center [388, 337] width 27 height 17
select select "0"
select select "3"
select select "0"
select select "6"
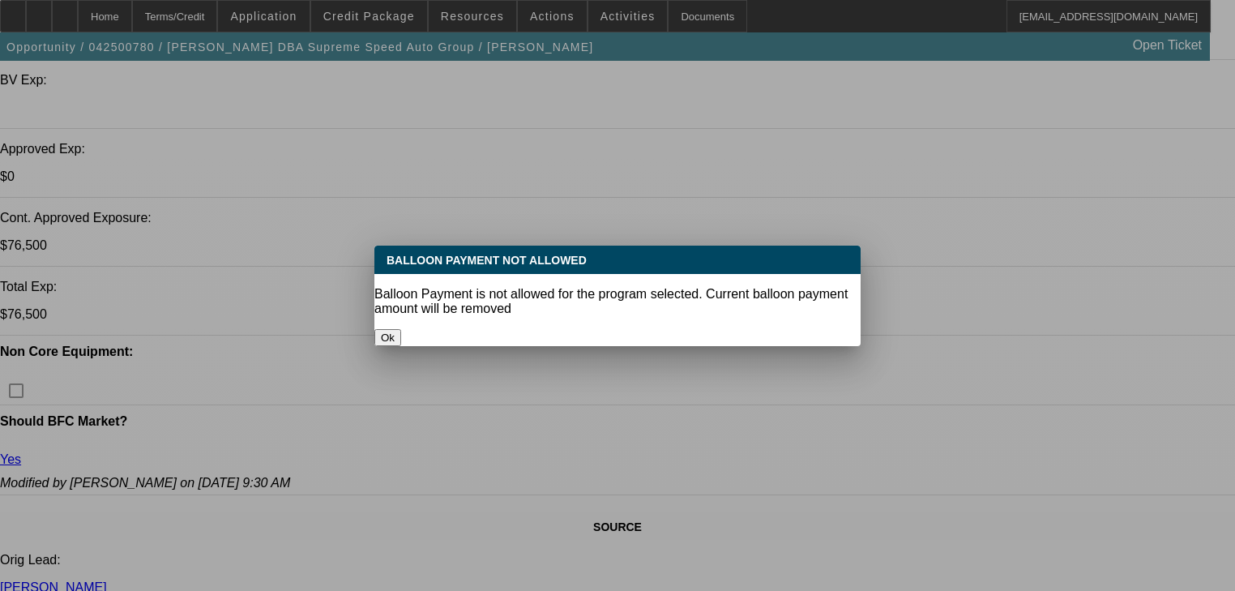
select select "0"
select select "3"
select select "0.1"
select select "4"
select select "0"
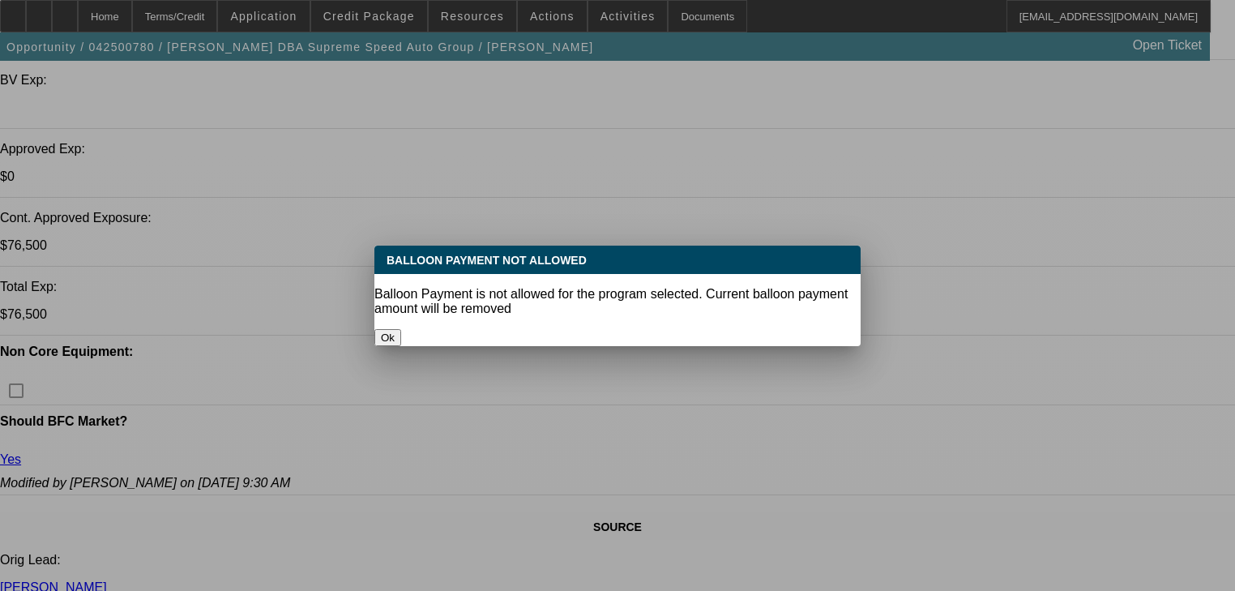
select select "3"
select select "0"
select select "6"
select select "2"
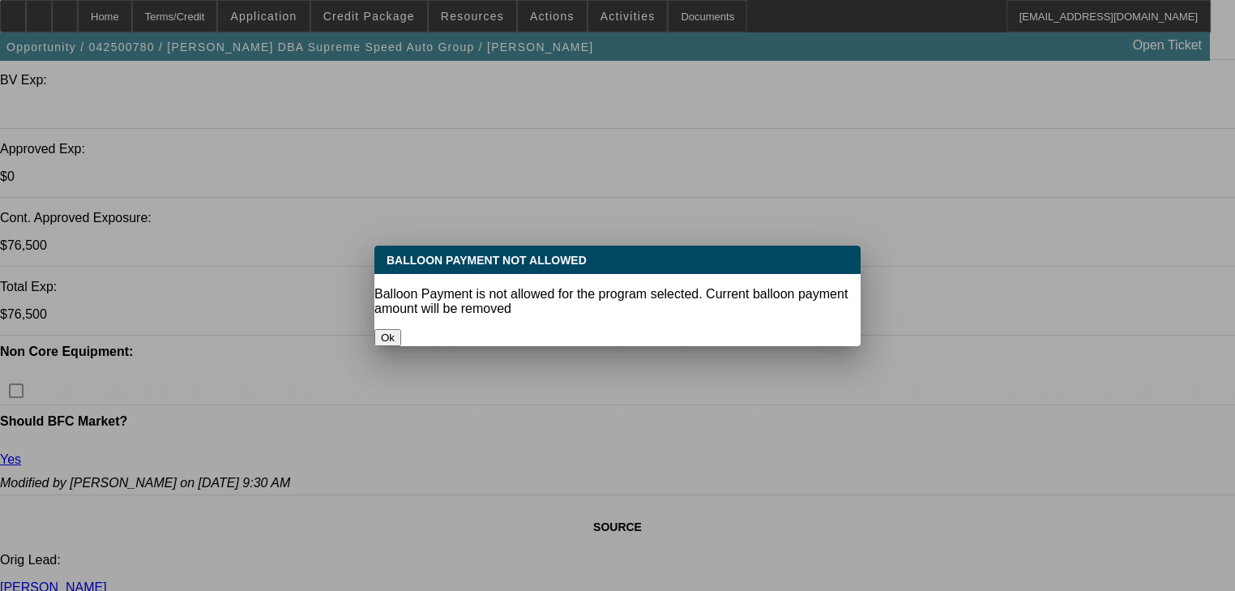
select select "0"
select select "6"
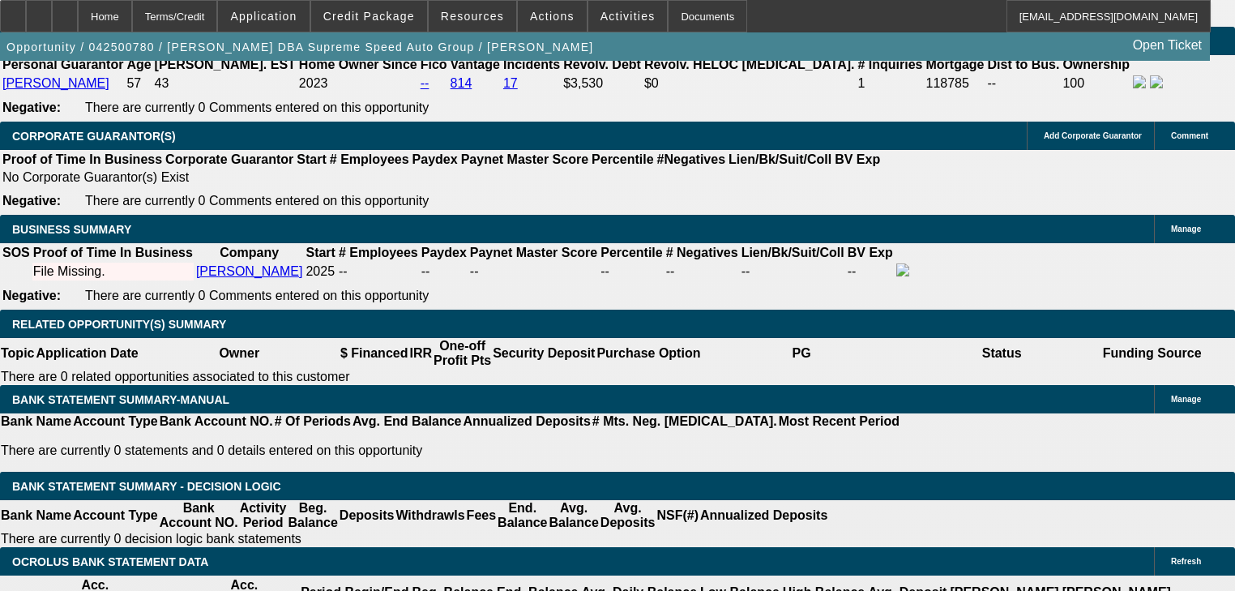
scroll to position [2797, 0]
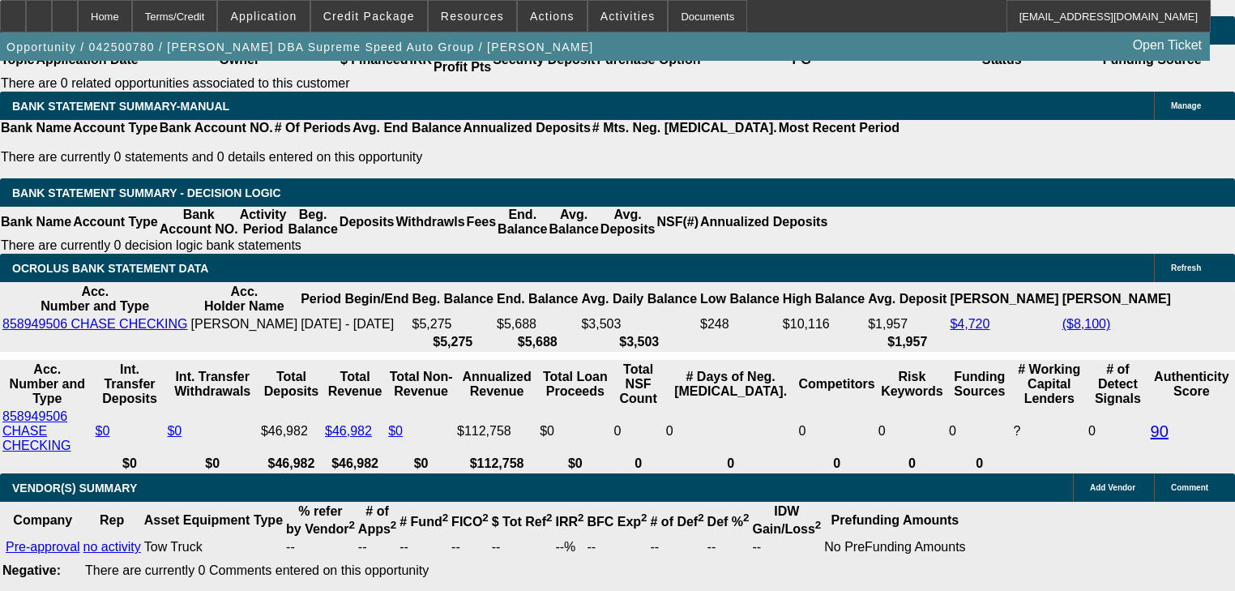
select select "0.1"
type input "$6,500.00"
type input "UNKNOWN"
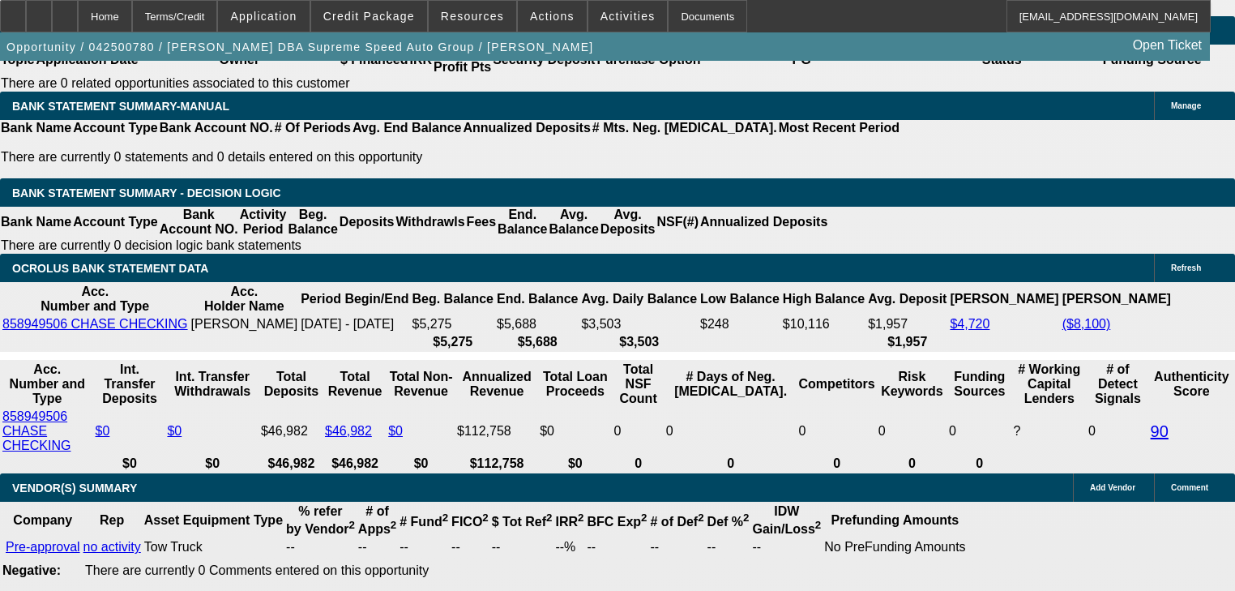
select select "4"
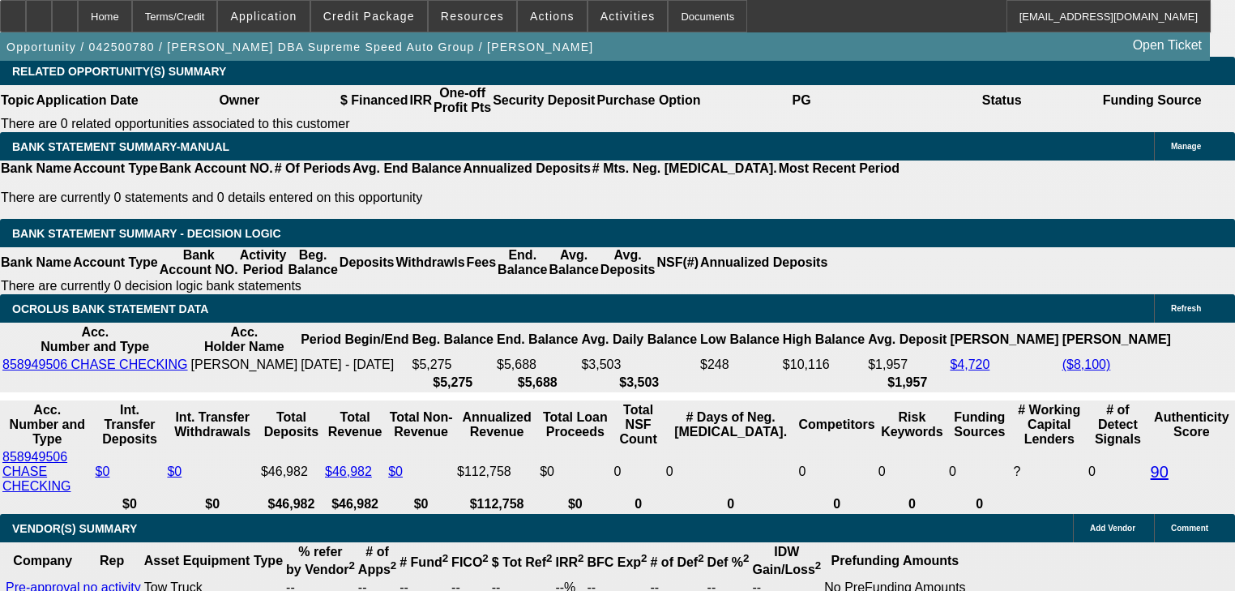
scroll to position [2667, 0]
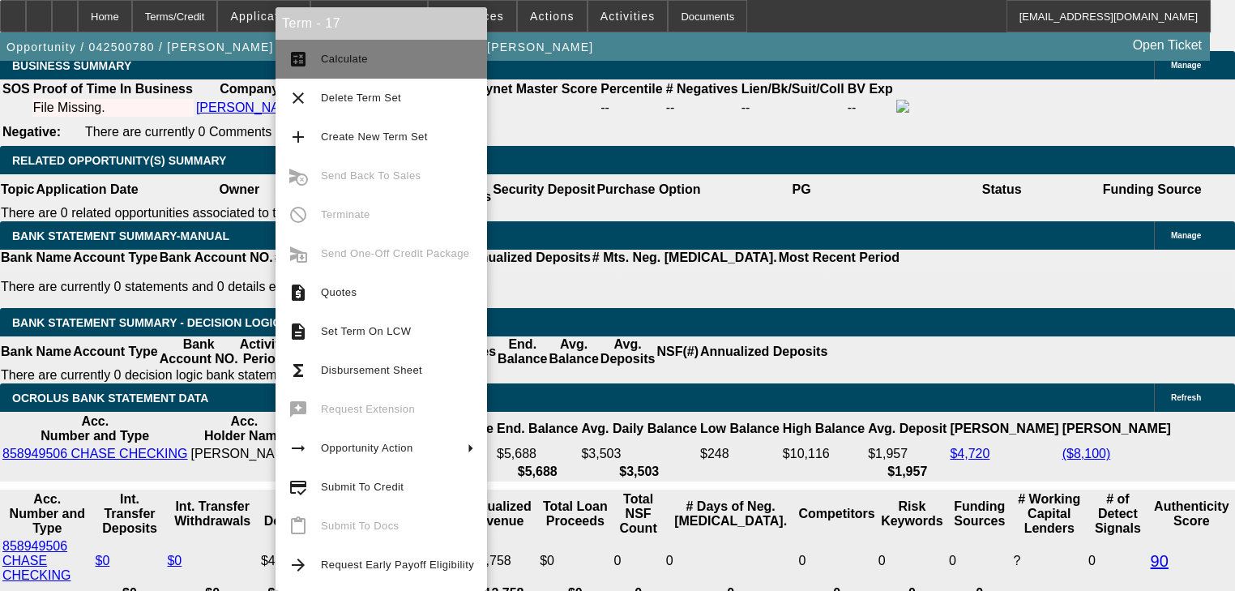
click at [312, 58] on button "calculate Calculate" at bounding box center [382, 59] width 212 height 39
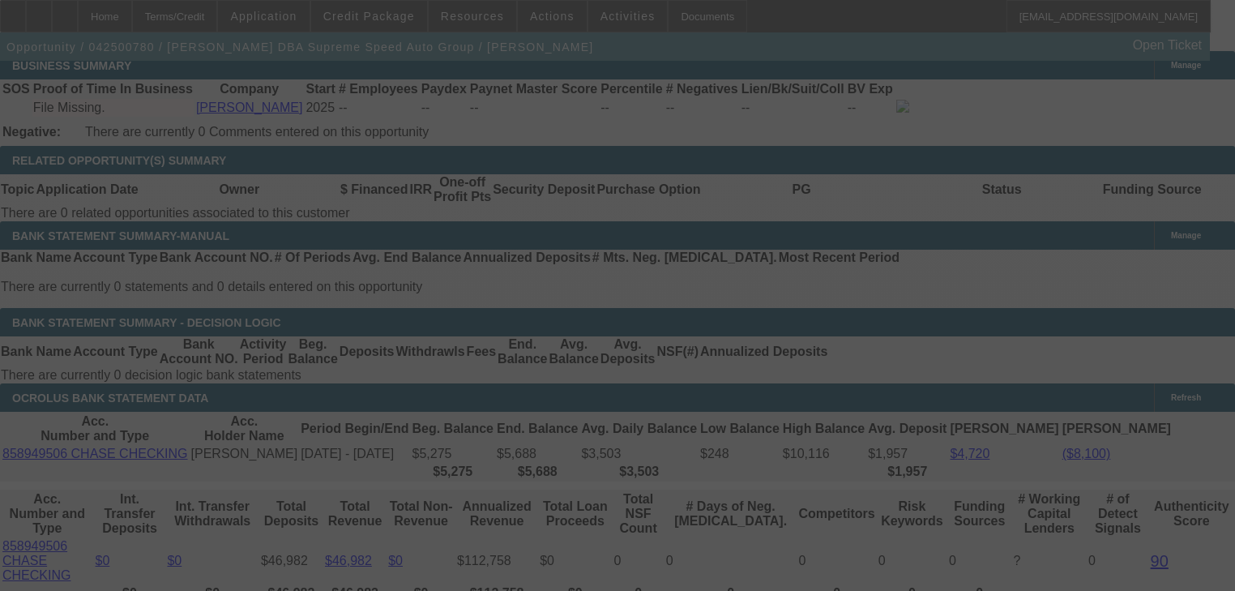
scroll to position [2797, 0]
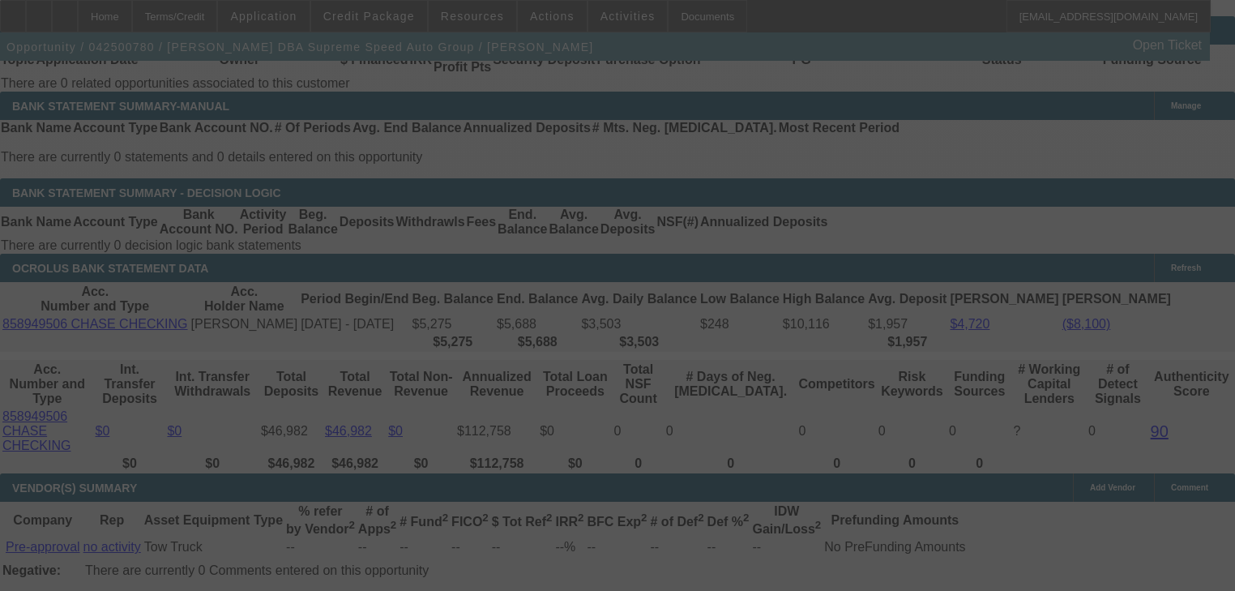
select select "0"
select select "3"
select select "0.1"
select select "4"
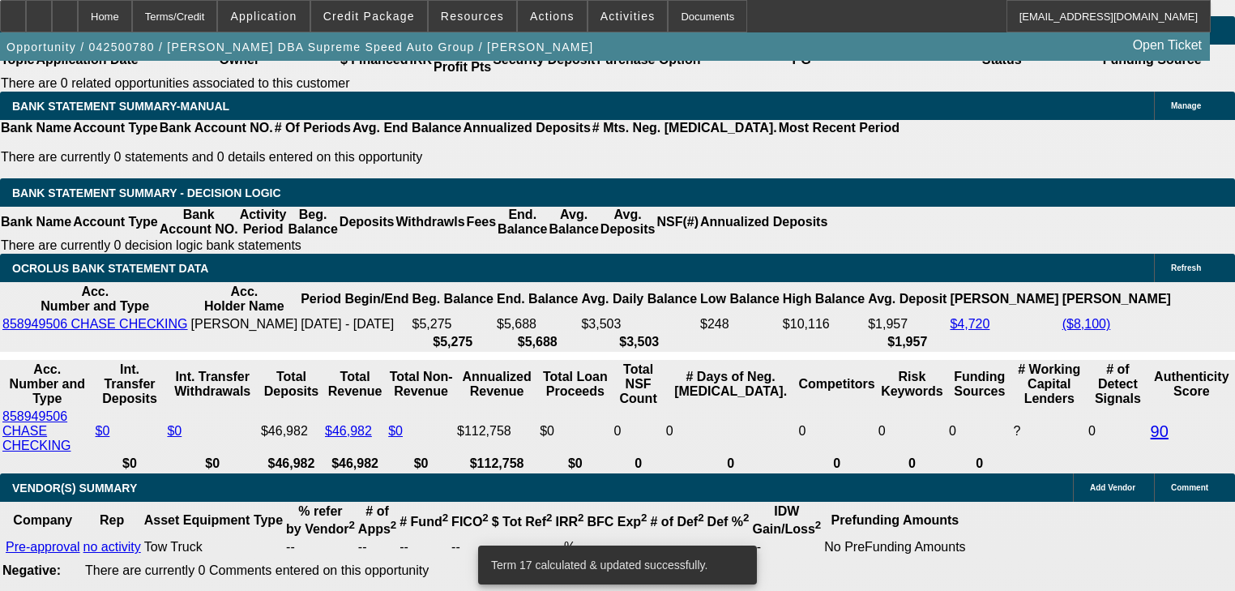
type input "UNKNOWN"
type input "1"
type input "$1,398.68"
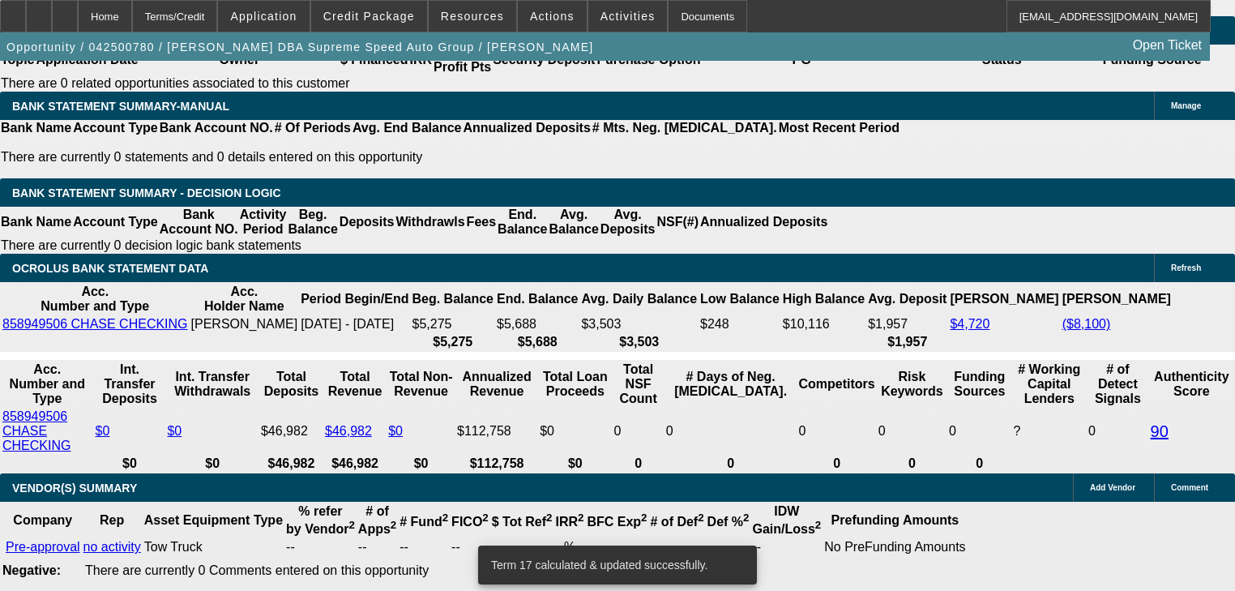
type input "15"
type input "$1,802.49"
type input "15.7"
type input "$1,824.28"
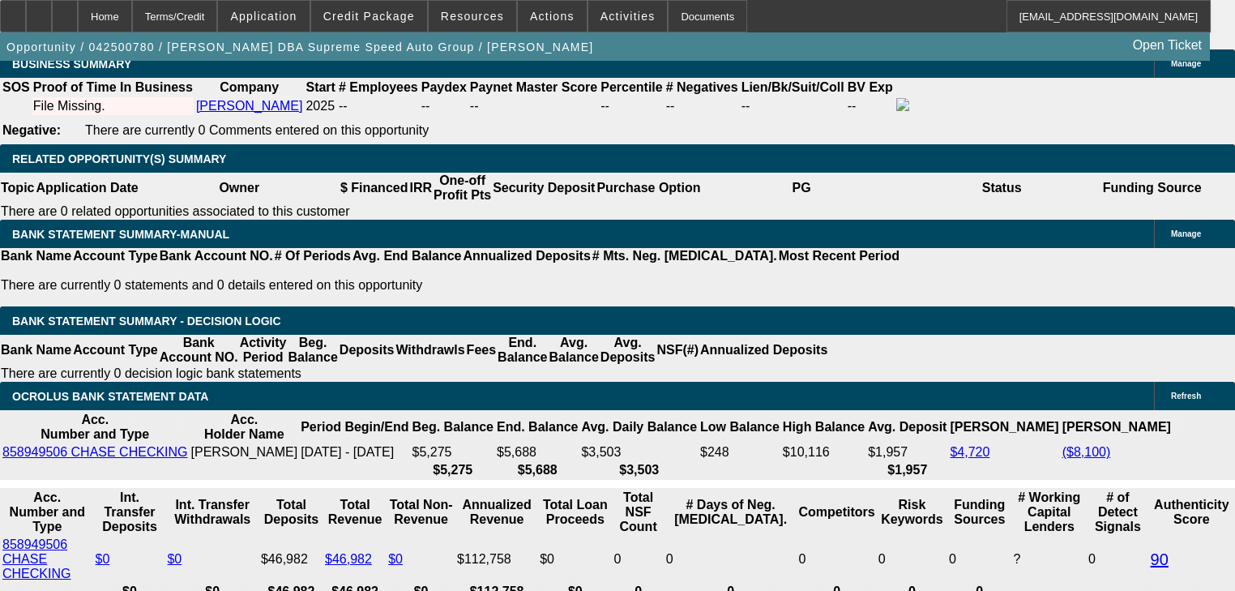
scroll to position [2667, 0]
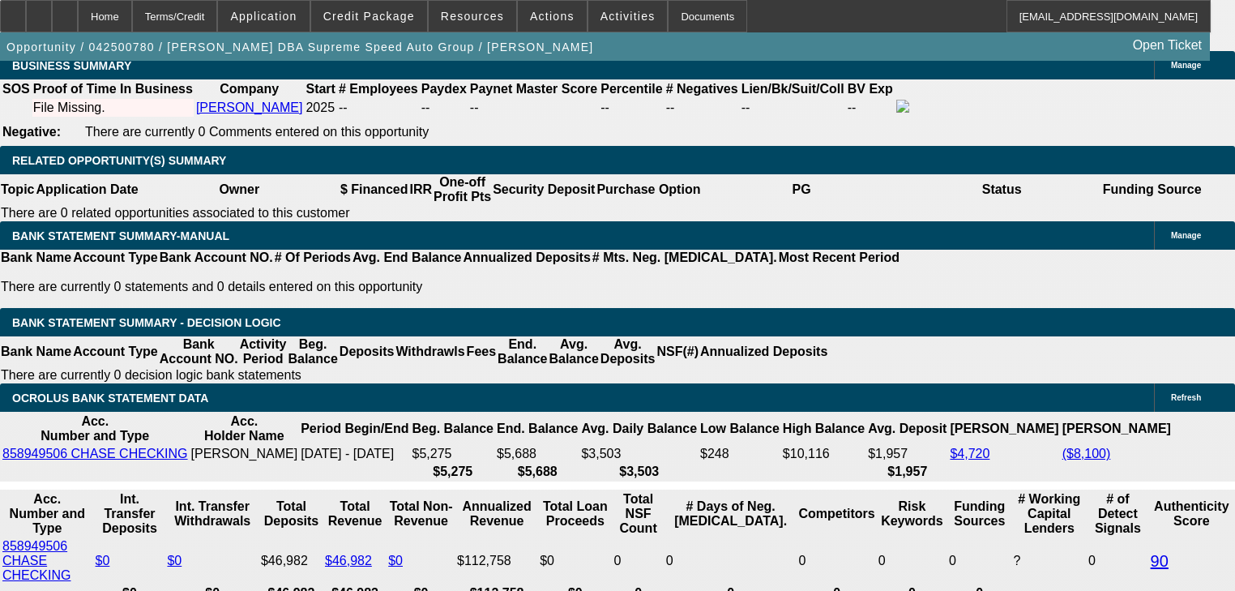
type input "15.7"
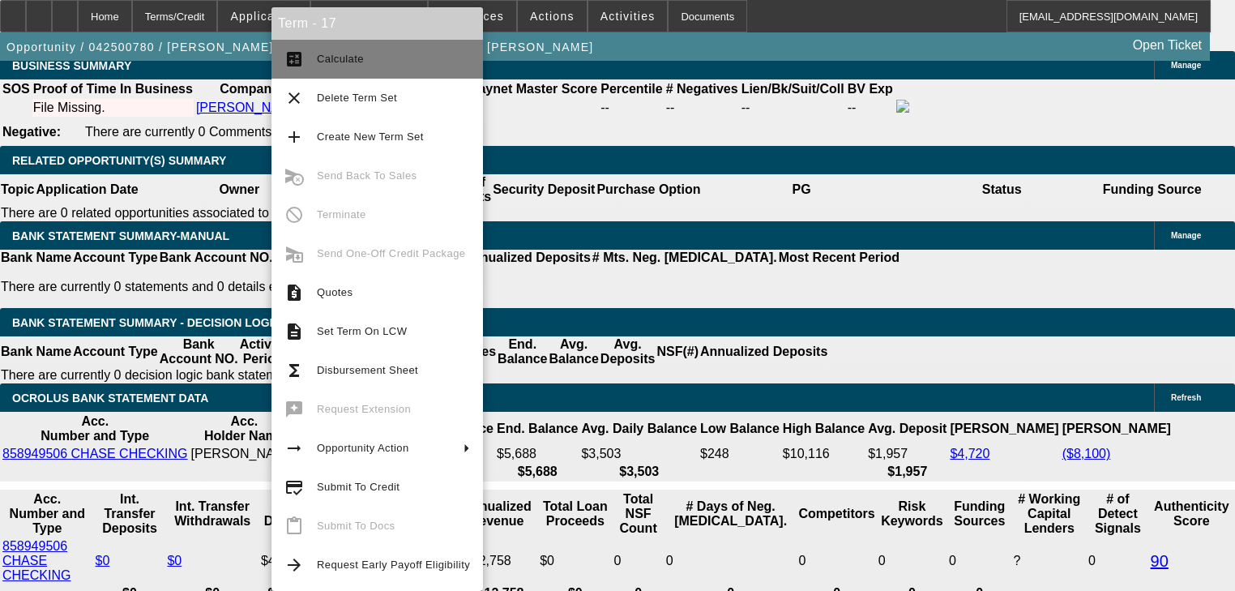
click at [338, 71] on button "calculate Calculate" at bounding box center [378, 59] width 212 height 39
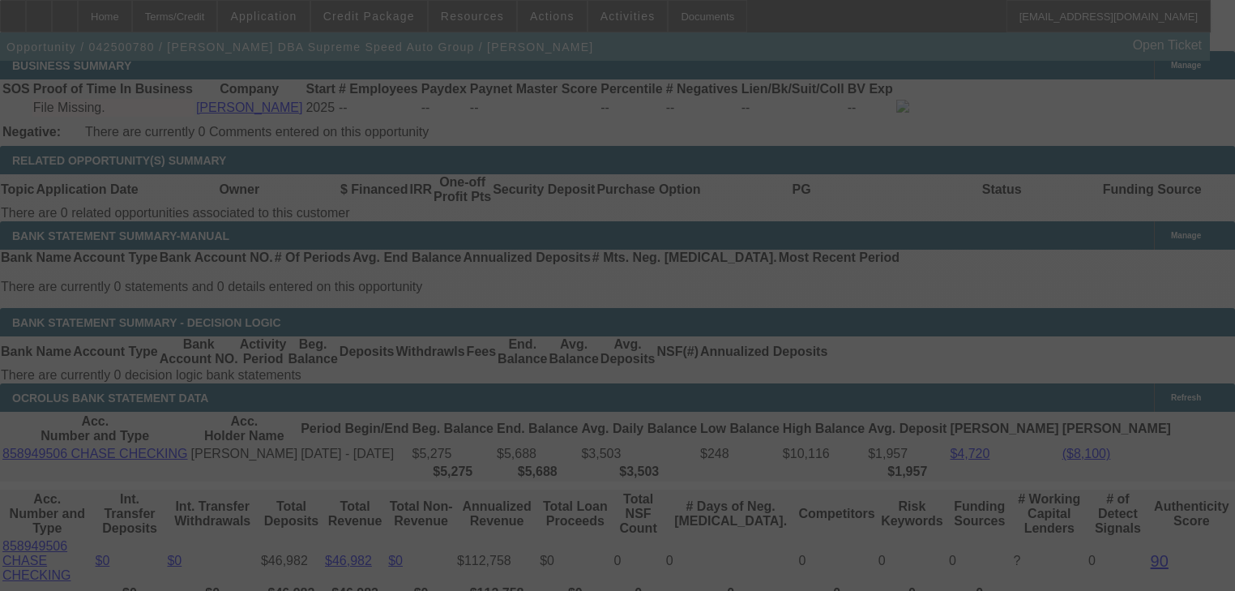
select select "0"
select select "3"
select select "0.1"
select select "4"
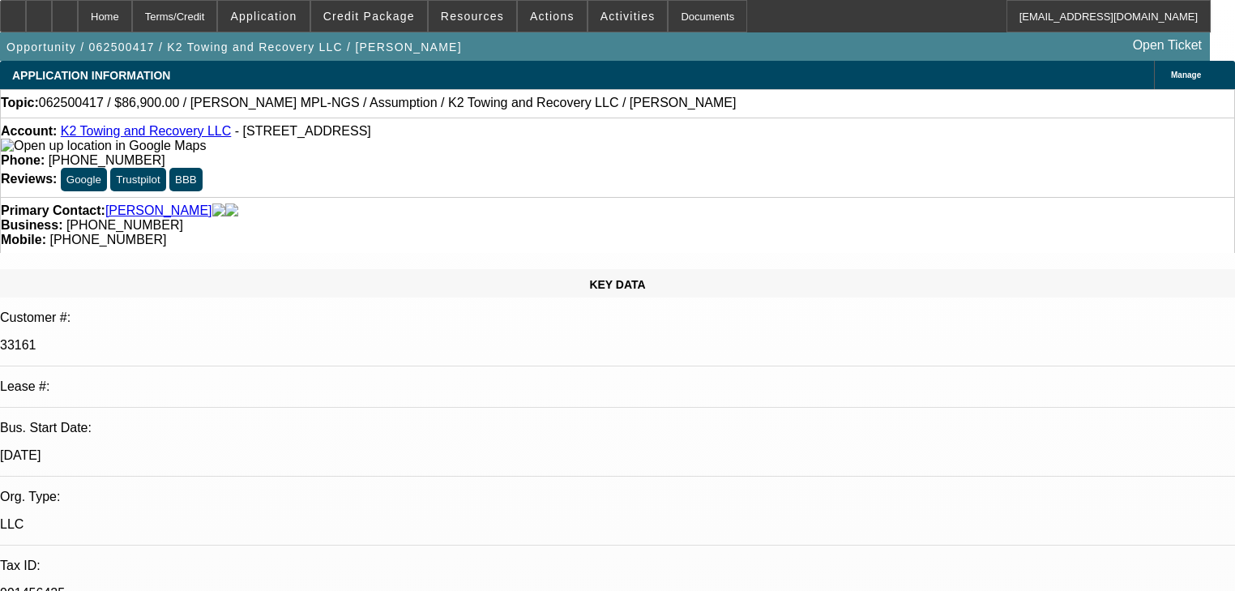
select select "0"
select select "4"
select select "2"
select select "0"
select select "4"
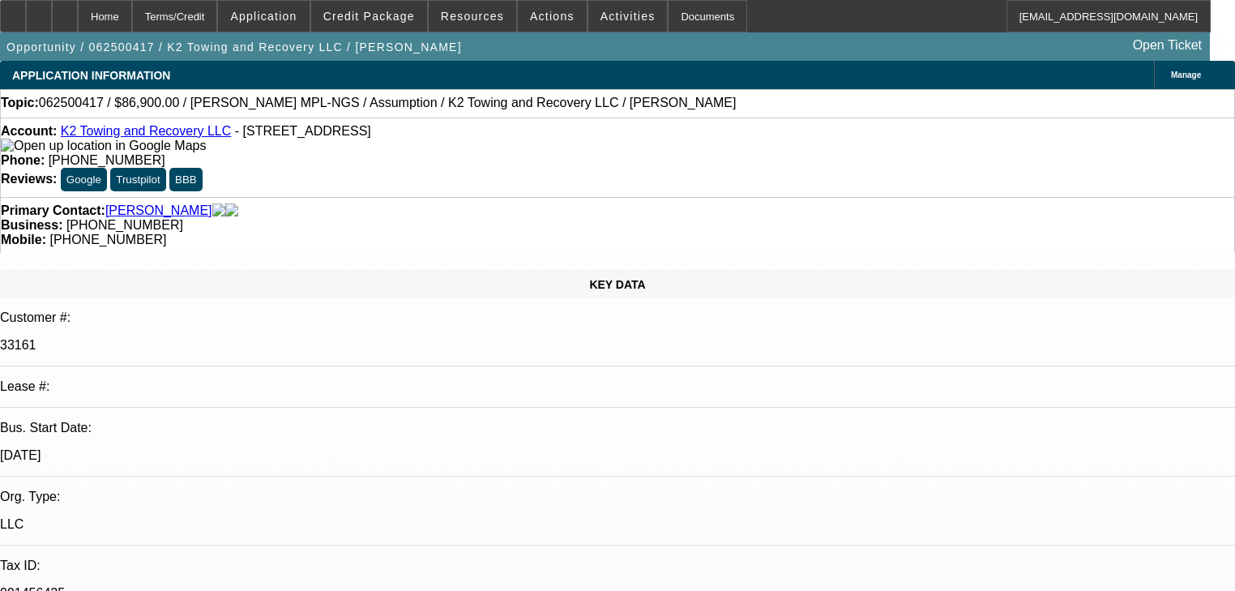
select select "0"
select select "2"
select select "0"
select select "6"
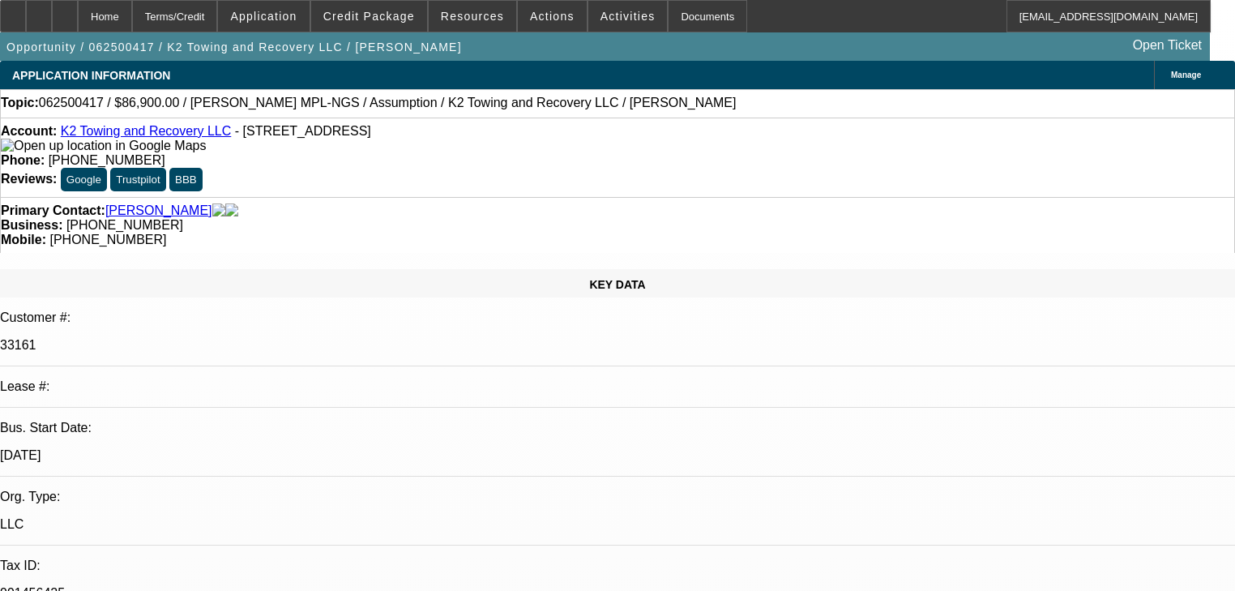
select select "0"
select select "3"
select select "2"
select select "0.1"
select select "4"
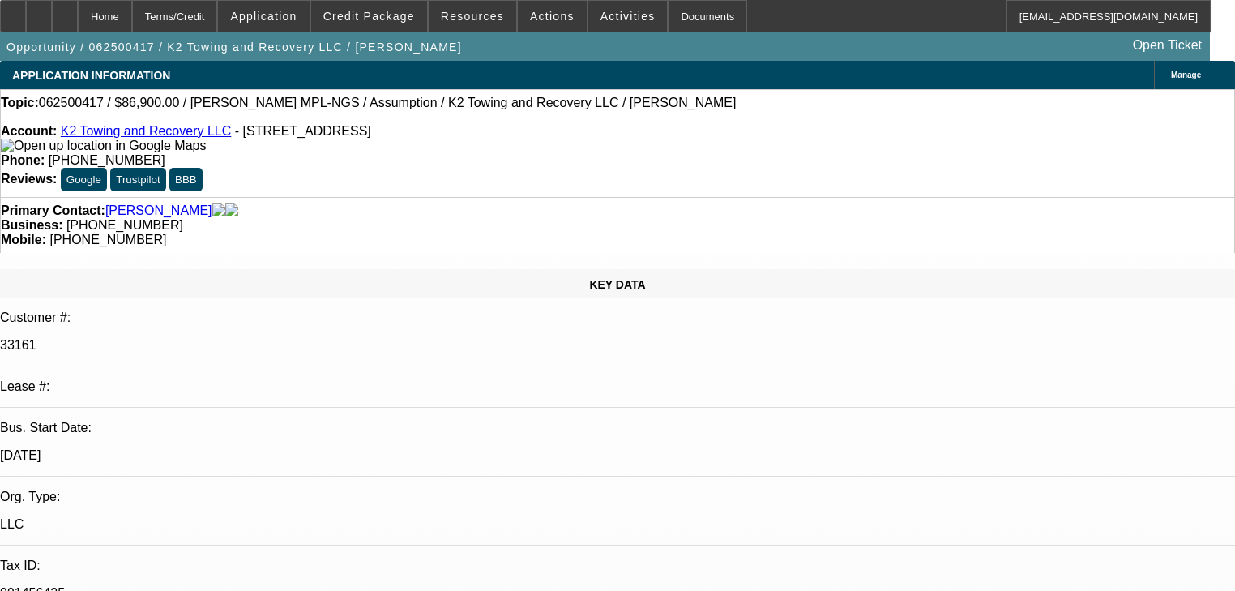
select select "0"
select select "2"
select select "0"
select select "6"
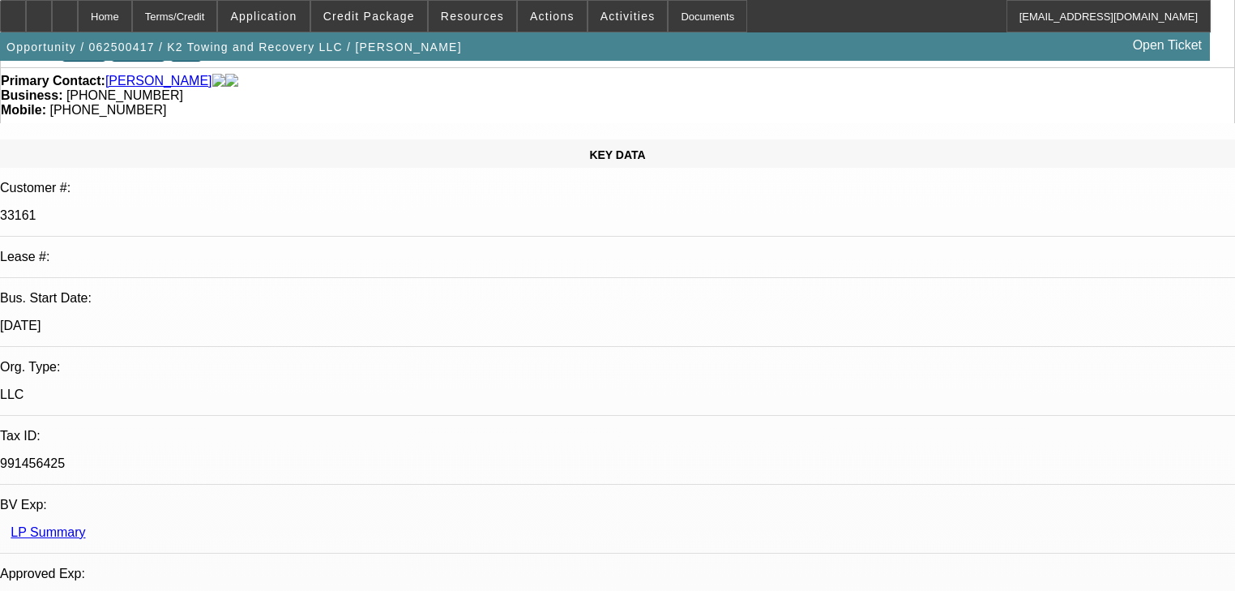
scroll to position [454, 0]
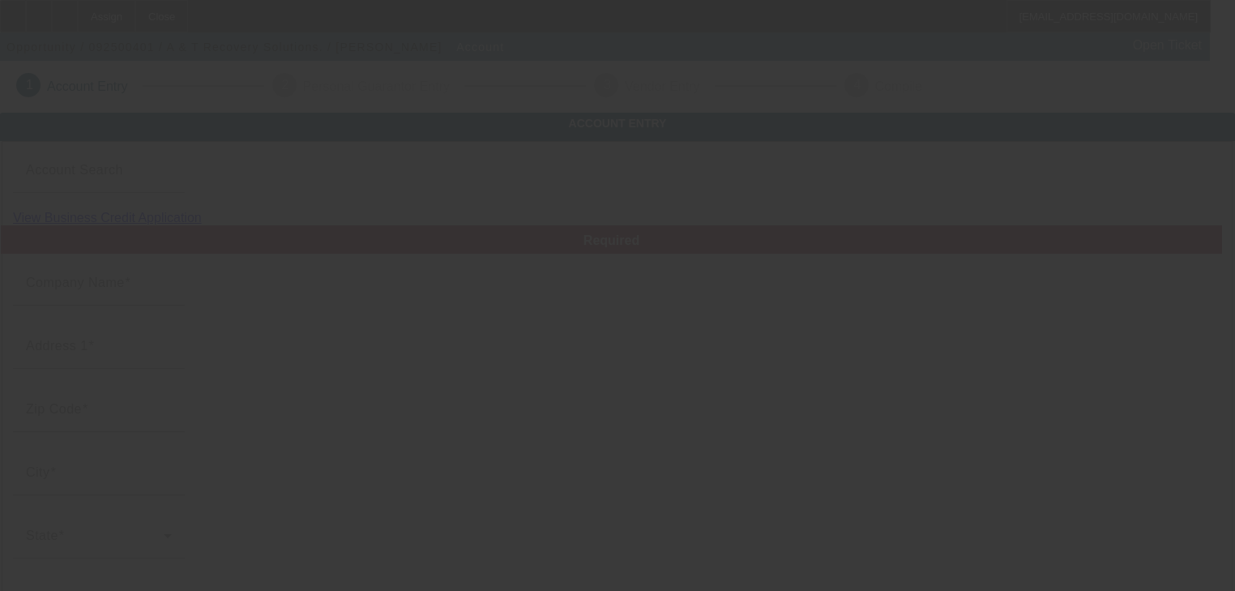
type input "A & T Recovery Solutions."
type input "Na"
type input "90210"
type input "Nampa"
type input "[PHONE_NUMBER]"
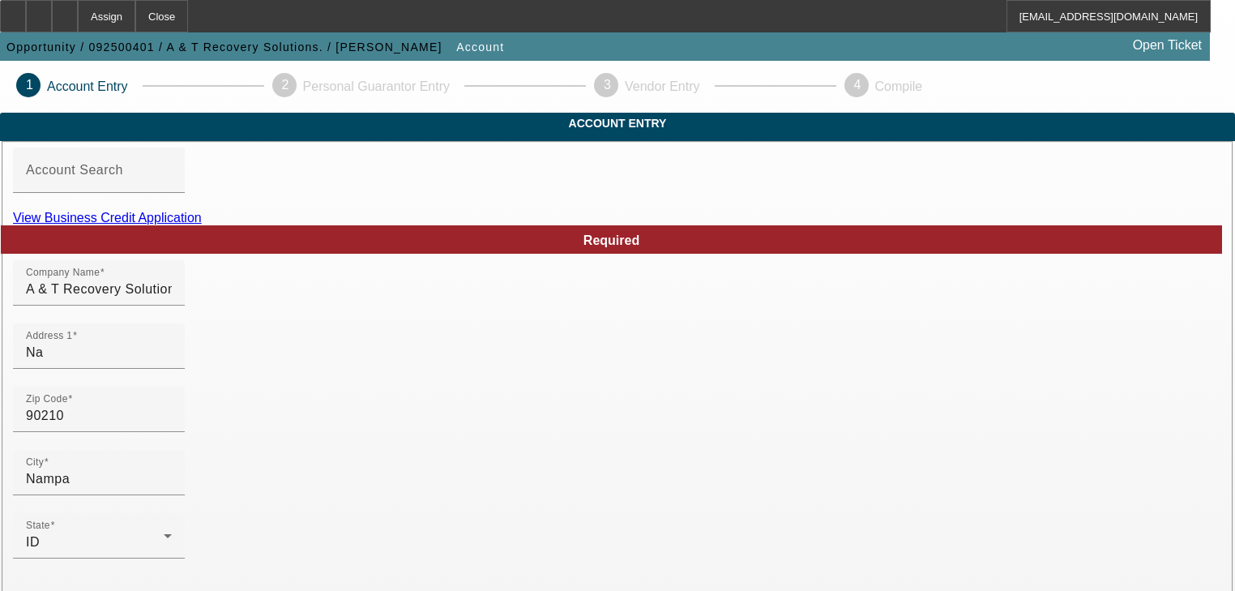
click at [202, 225] on link "View Business Credit Application" at bounding box center [107, 218] width 189 height 14
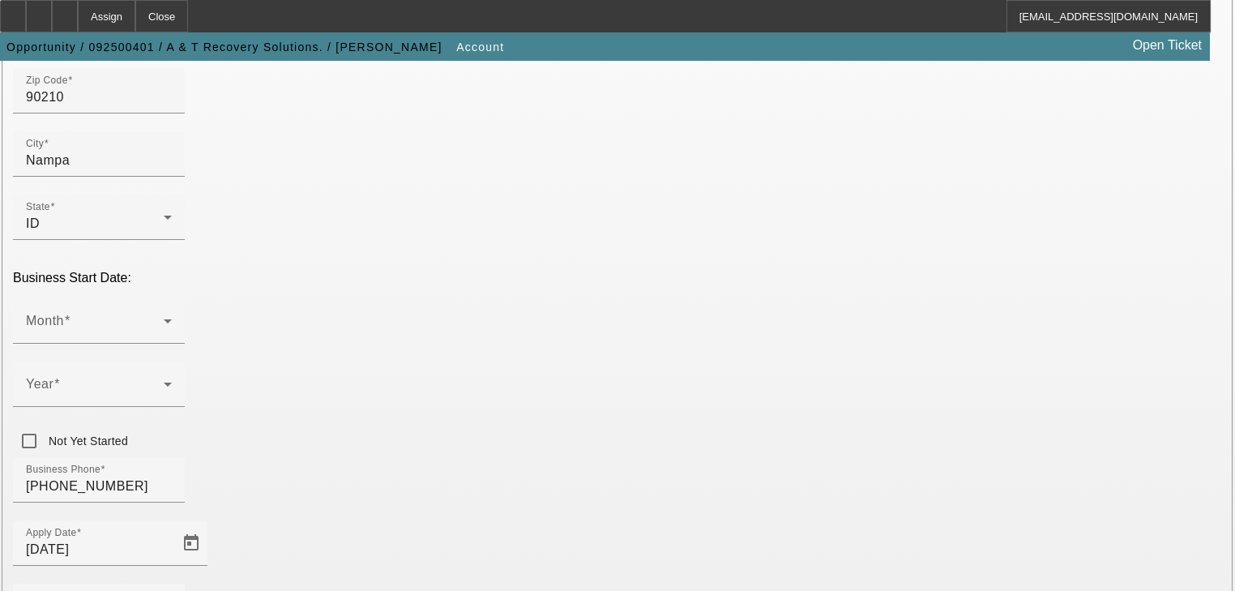
scroll to position [324, 0]
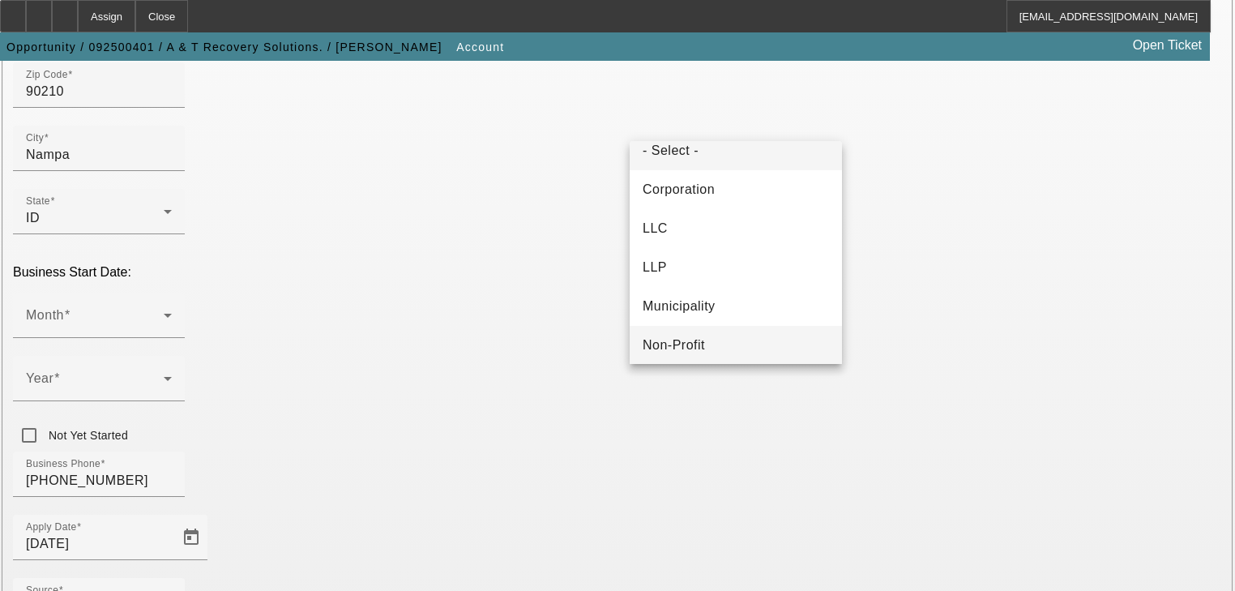
scroll to position [0, 0]
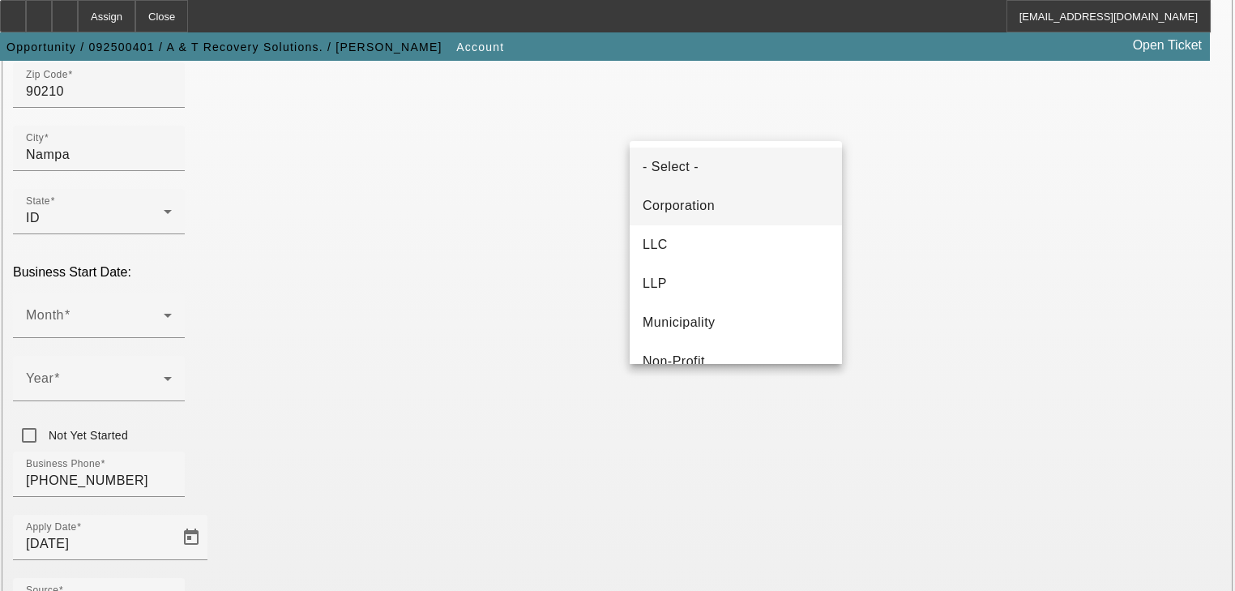
click at [704, 208] on span "Corporation" at bounding box center [679, 205] width 72 height 19
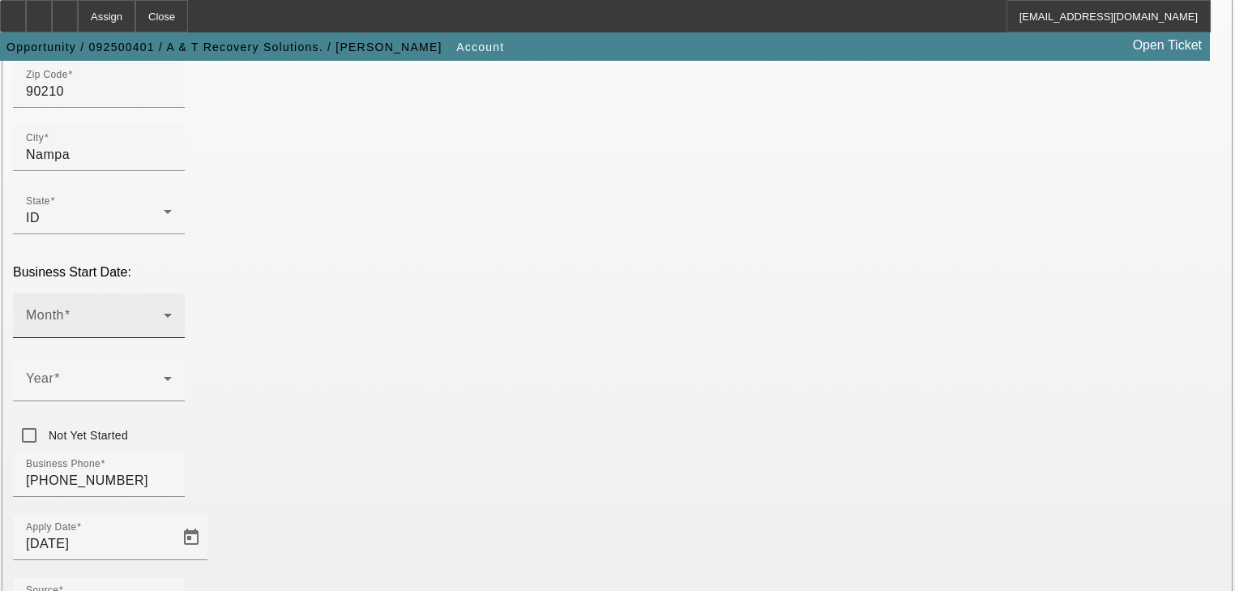
click at [164, 312] on span at bounding box center [95, 321] width 138 height 19
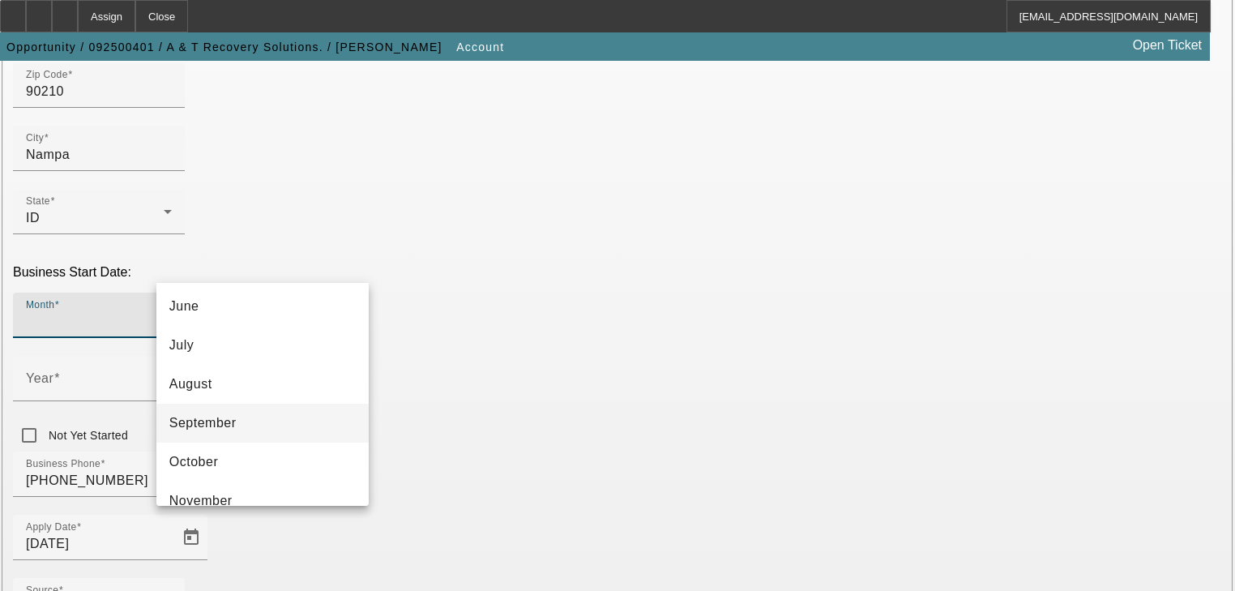
scroll to position [259, 0]
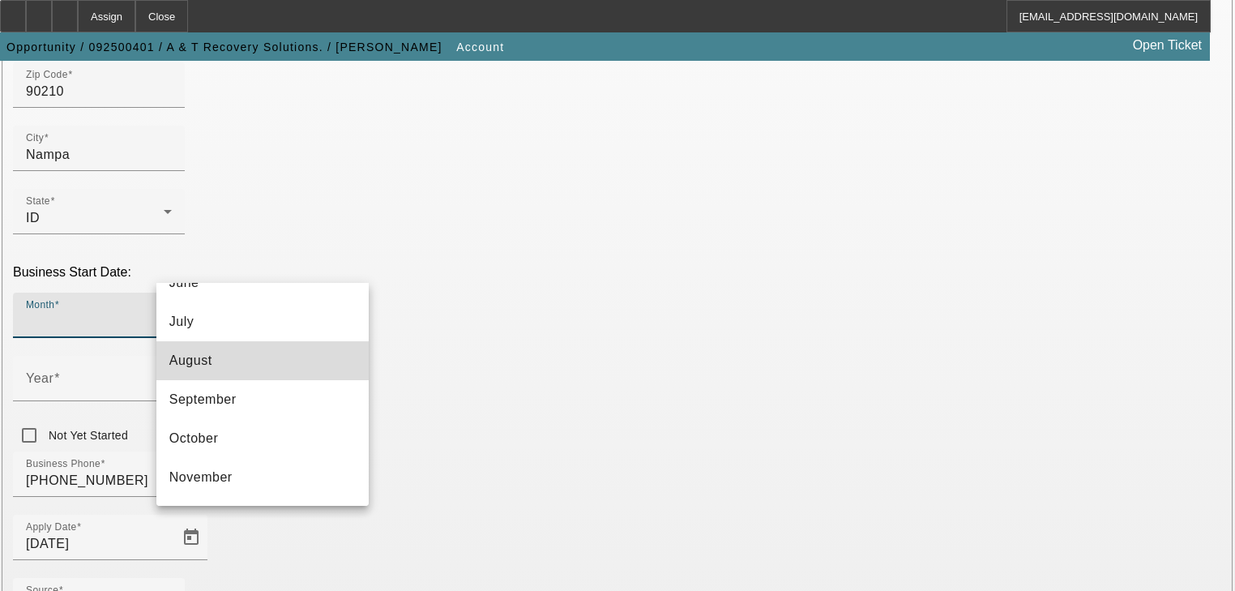
click at [288, 364] on mat-option "August" at bounding box center [262, 360] width 212 height 39
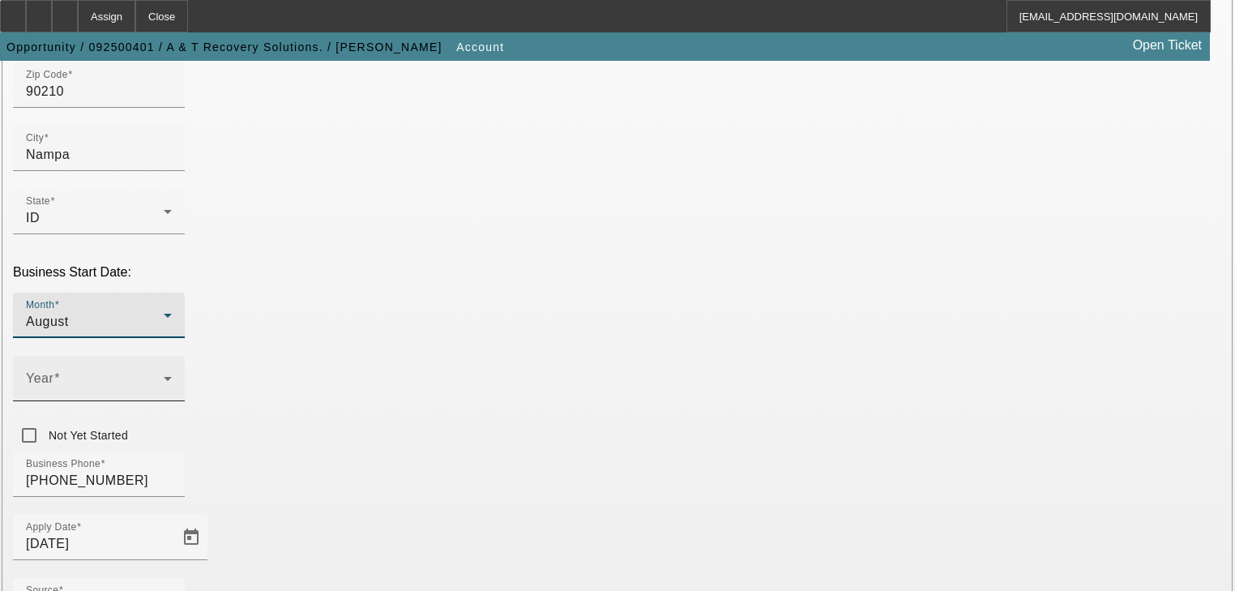
click at [60, 371] on span at bounding box center [57, 378] width 6 height 14
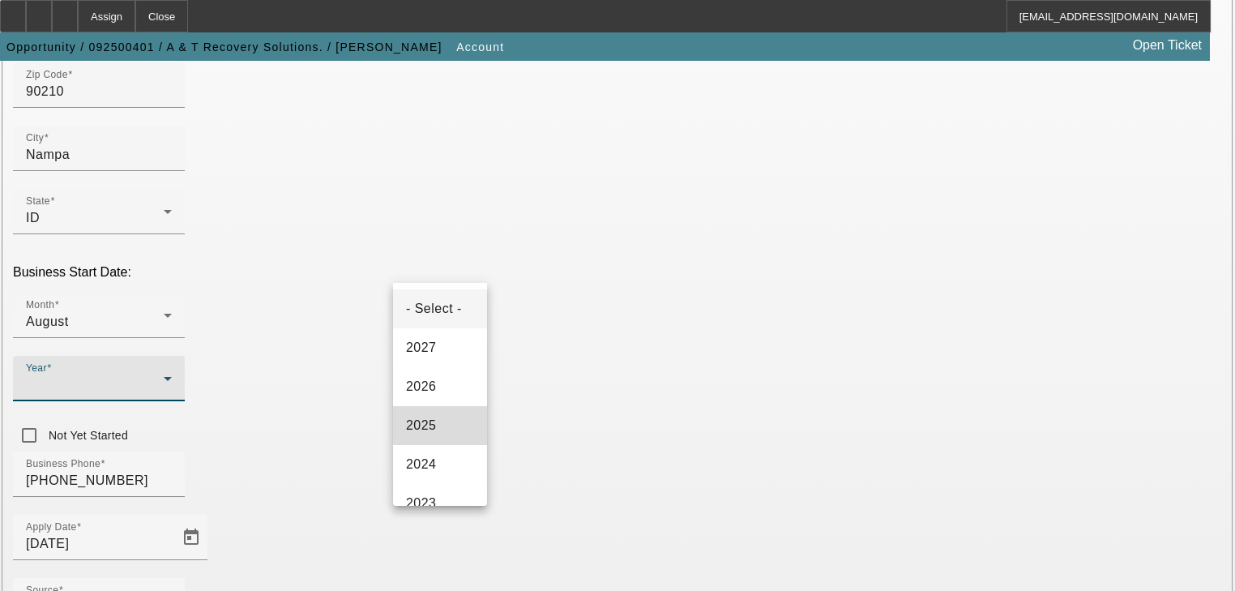
click at [460, 423] on mat-option "2025" at bounding box center [440, 425] width 94 height 39
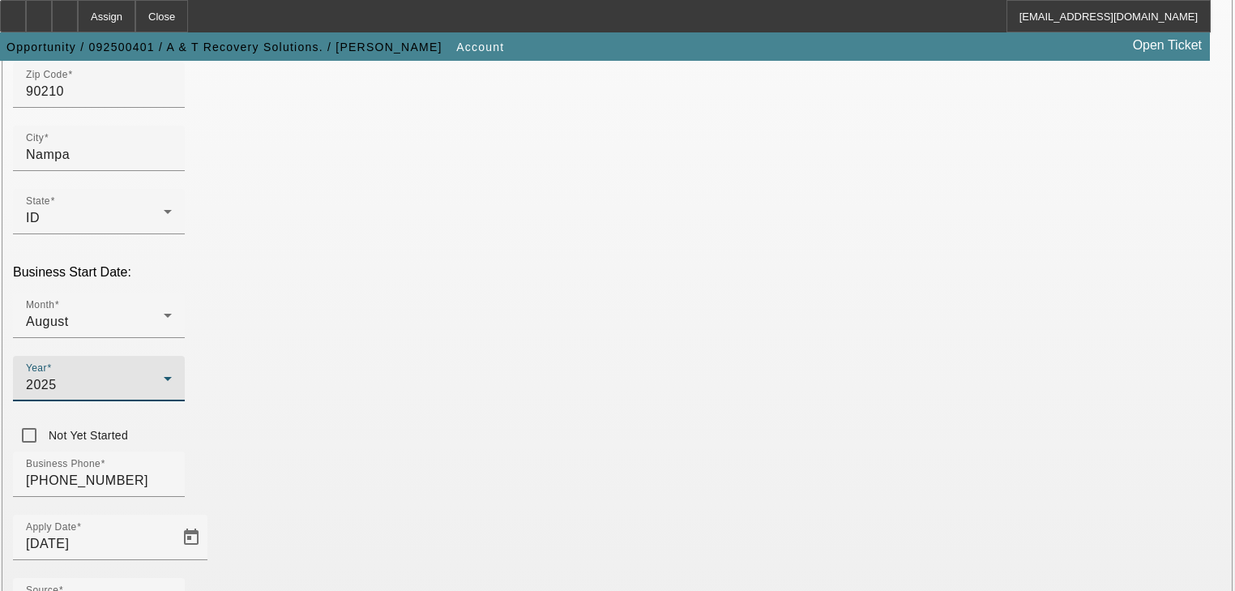
paste input "[US_EMPLOYER_IDENTIFICATION_NUMBER]"
type input "[US_EMPLOYER_IDENTIFICATION_NUMBER]"
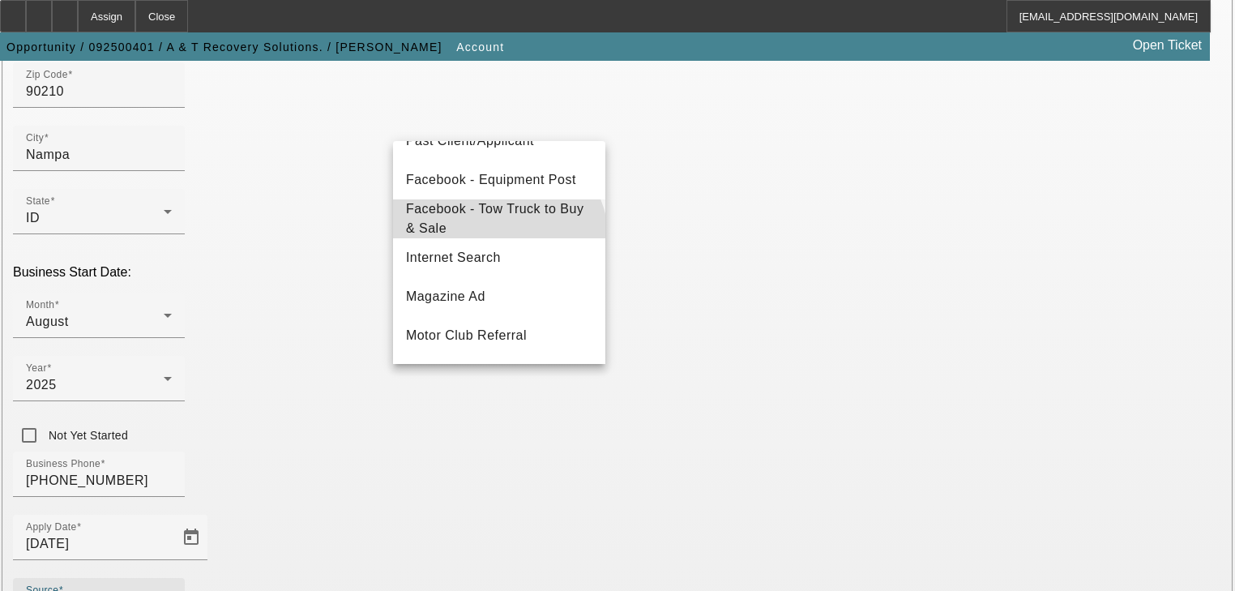
click at [497, 238] on span "Facebook - Tow Truck to Buy & Sale" at bounding box center [499, 218] width 186 height 39
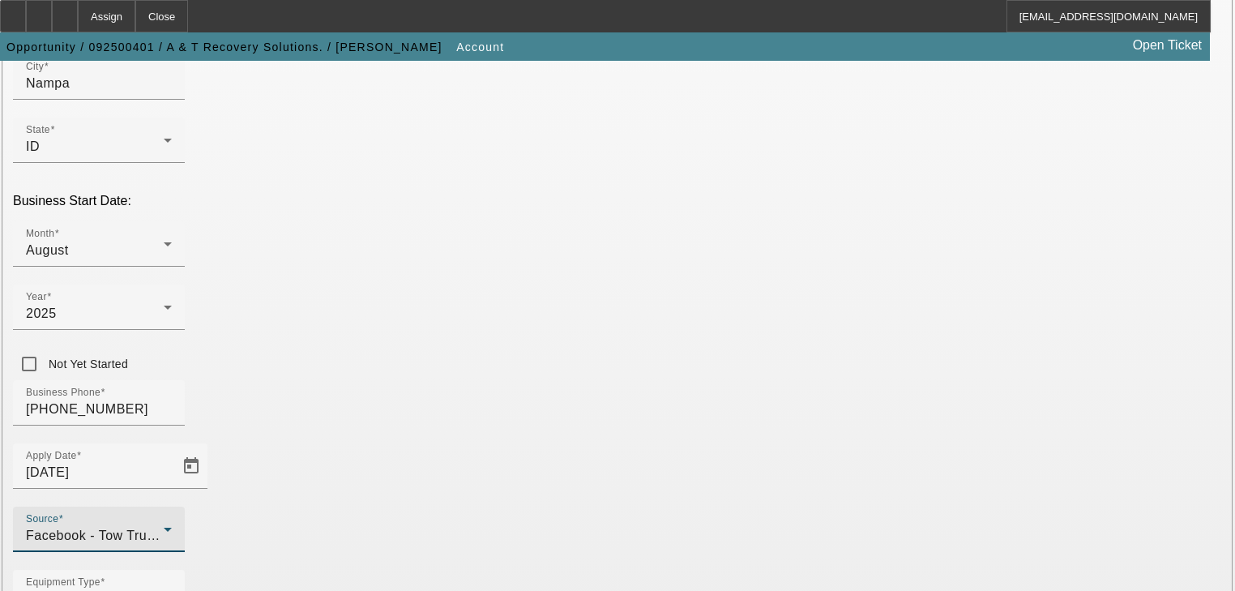
scroll to position [441, 0]
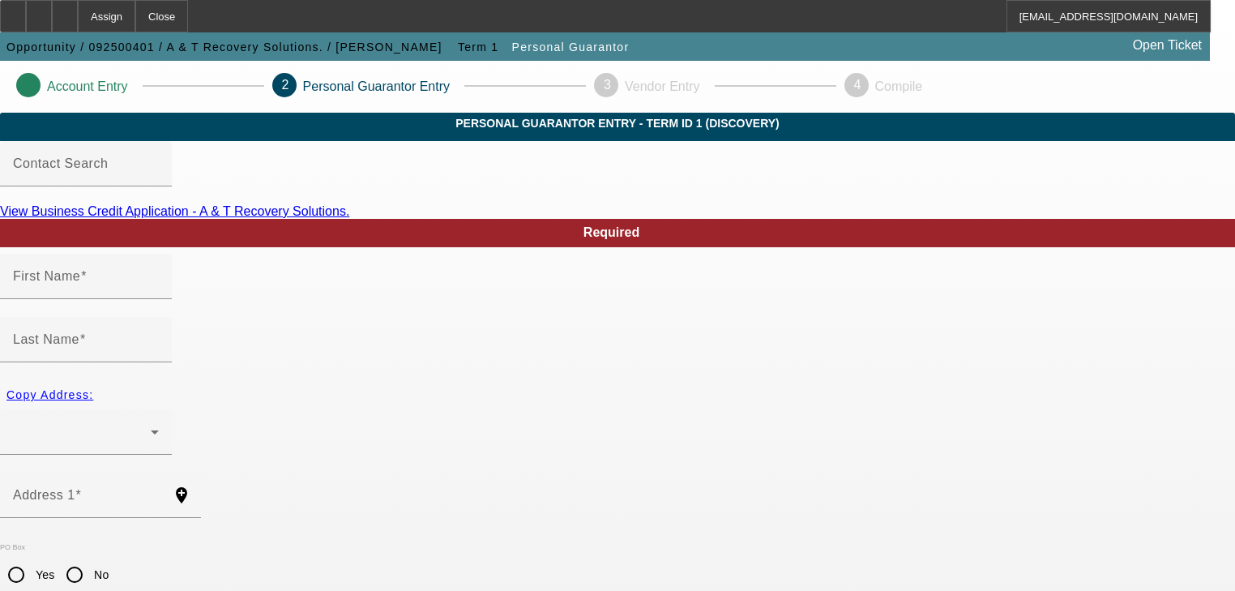
type input "Travis"
type input "Wells"
radio input "true"
type input "[PHONE_NUMBER]"
type input "595-85-8823"
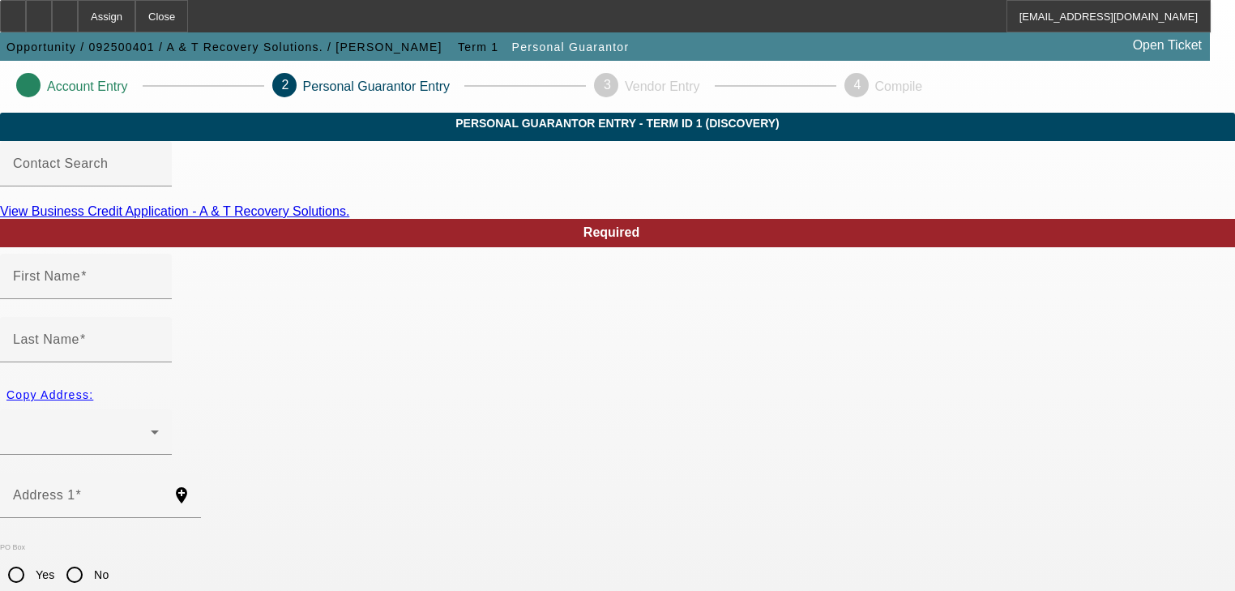
type input "info@atrecoverysolutions.com"
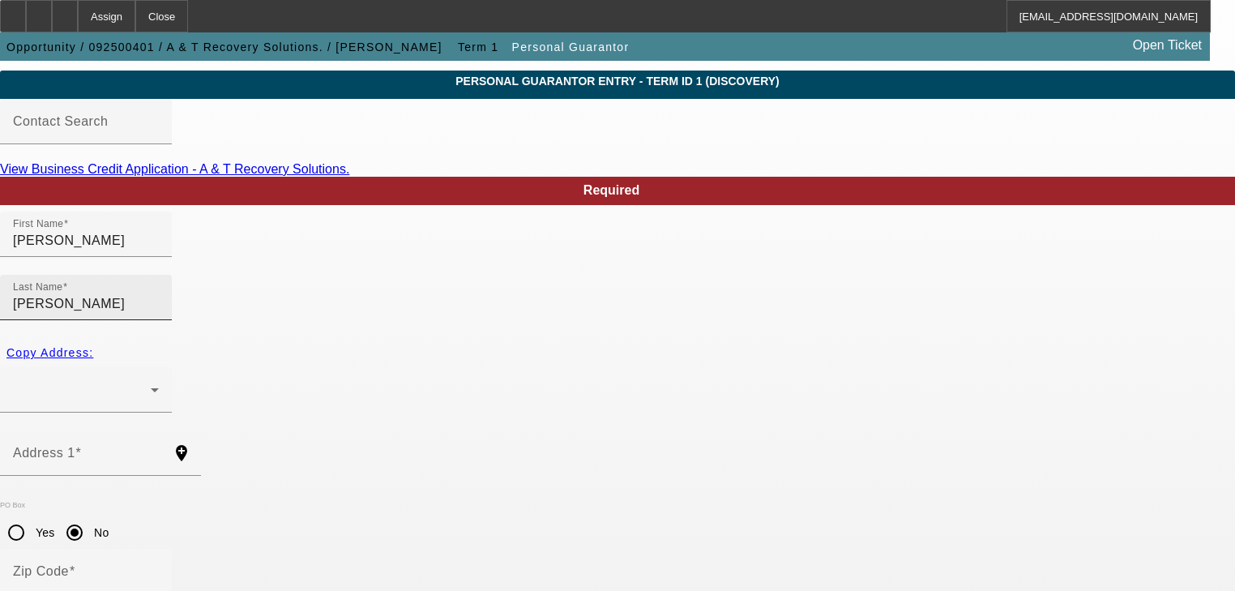
scroll to position [65, 0]
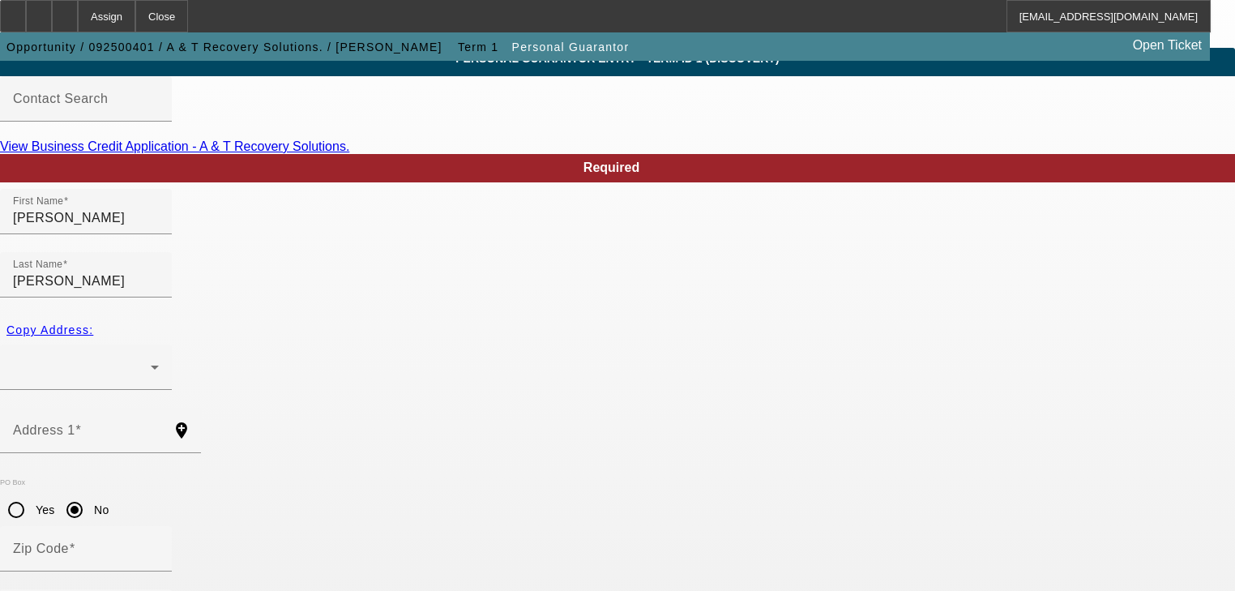
click at [349, 153] on link "View Business Credit Application - A & T Recovery Solutions." at bounding box center [174, 146] width 349 height 14
click at [159, 408] on div "Address 1" at bounding box center [86, 430] width 146 height 45
paste input "[STREET_ADDRESS]"
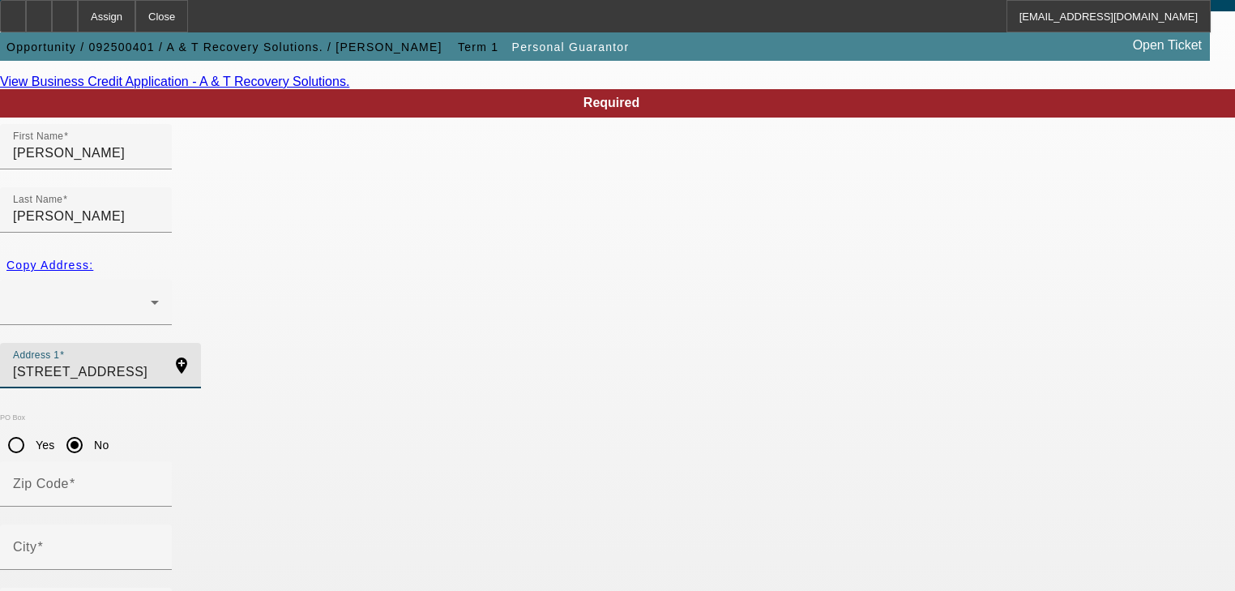
type input "[STREET_ADDRESS]"
type input "34638"
type input "Land O' Lakes"
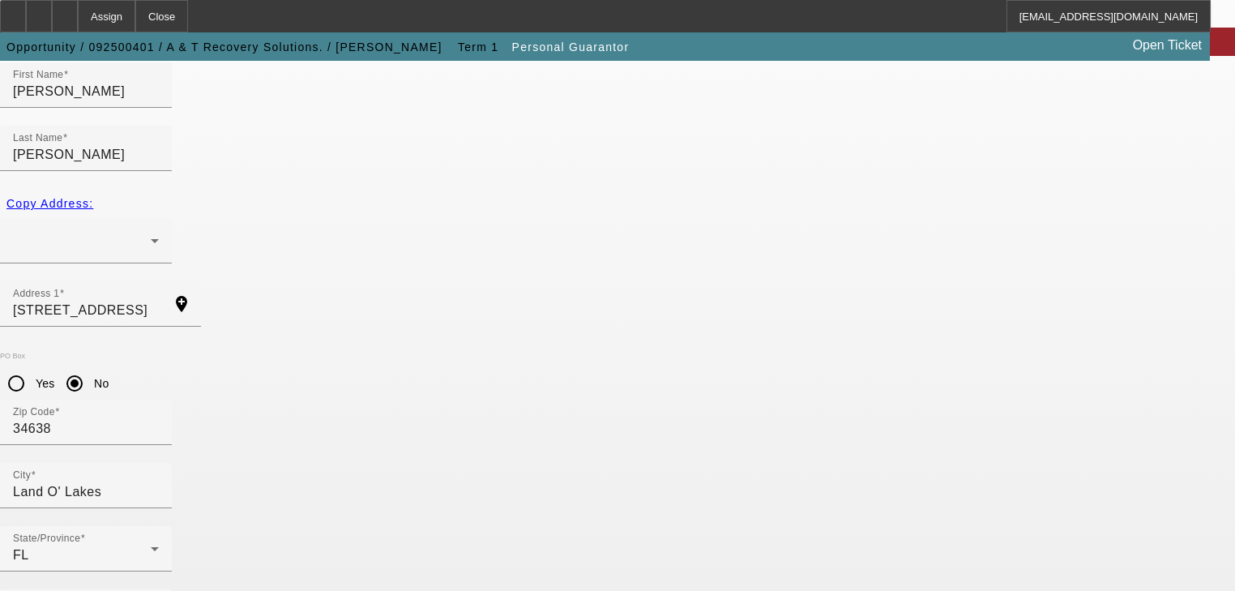
scroll to position [198, 0]
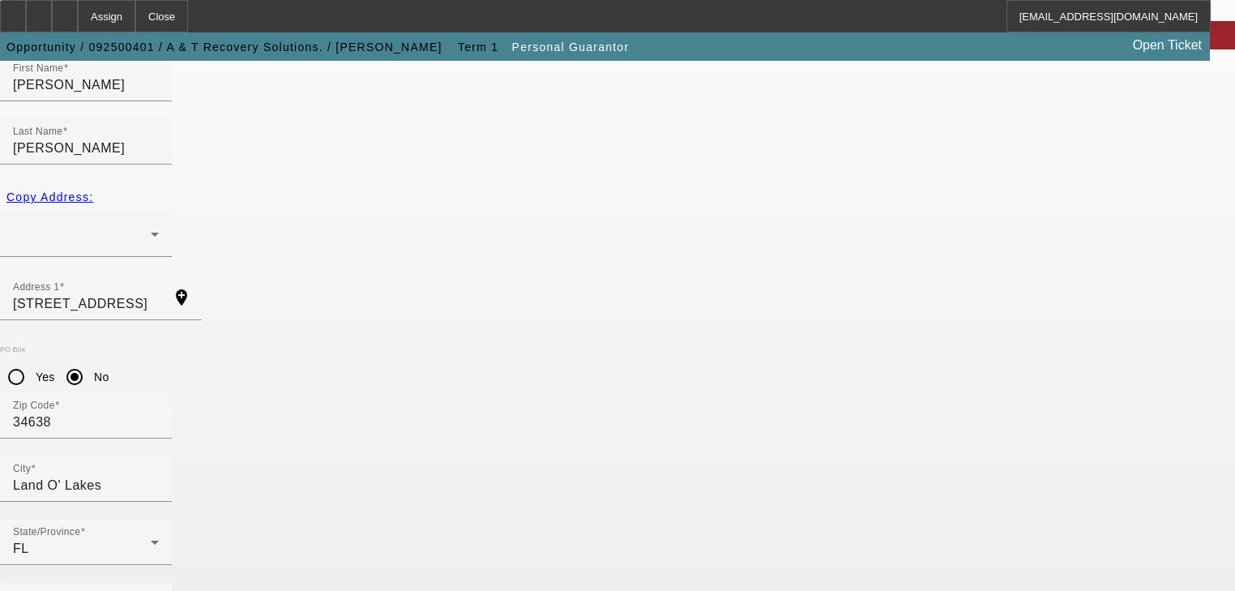
type input "50"
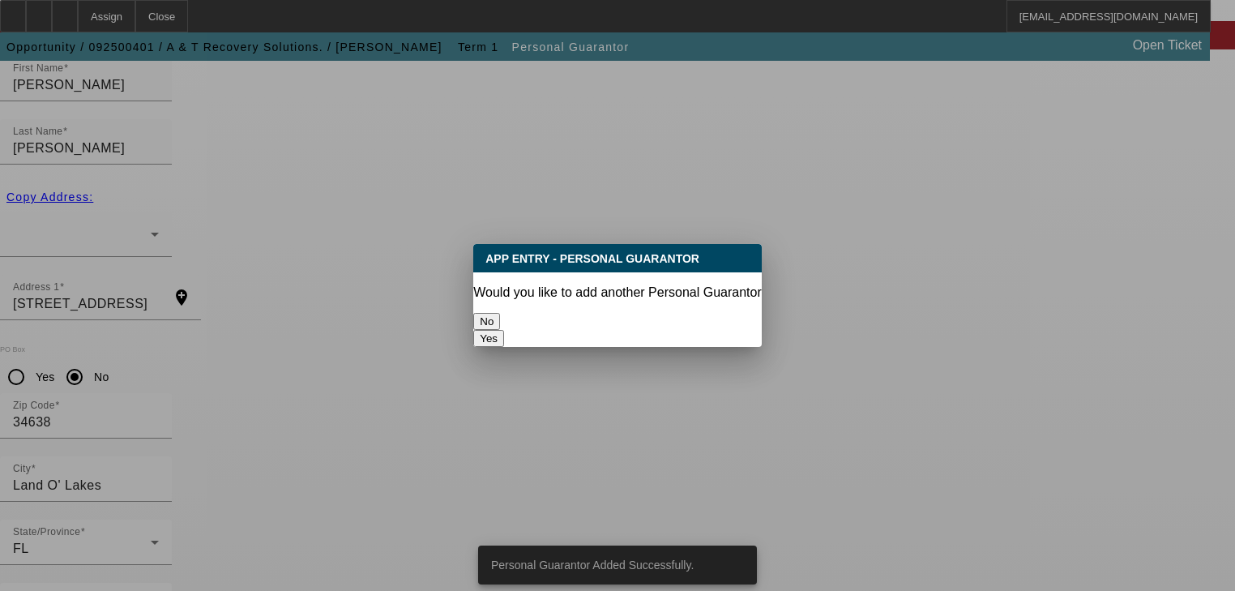
scroll to position [0, 0]
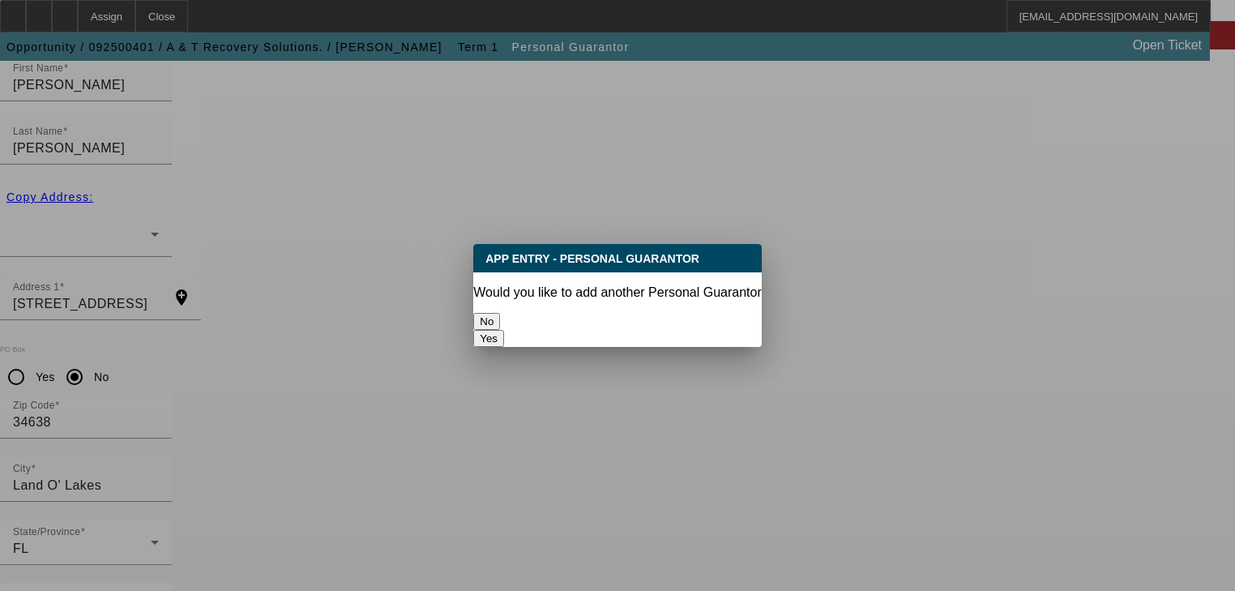
click at [500, 323] on button "No" at bounding box center [486, 321] width 27 height 17
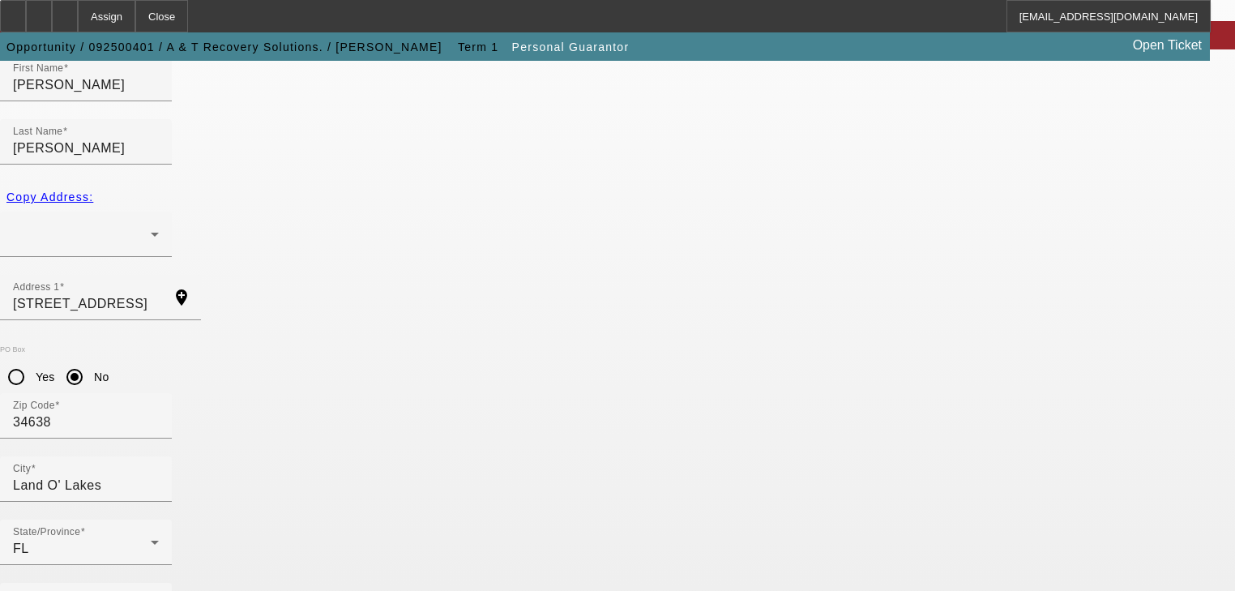
scroll to position [198, 0]
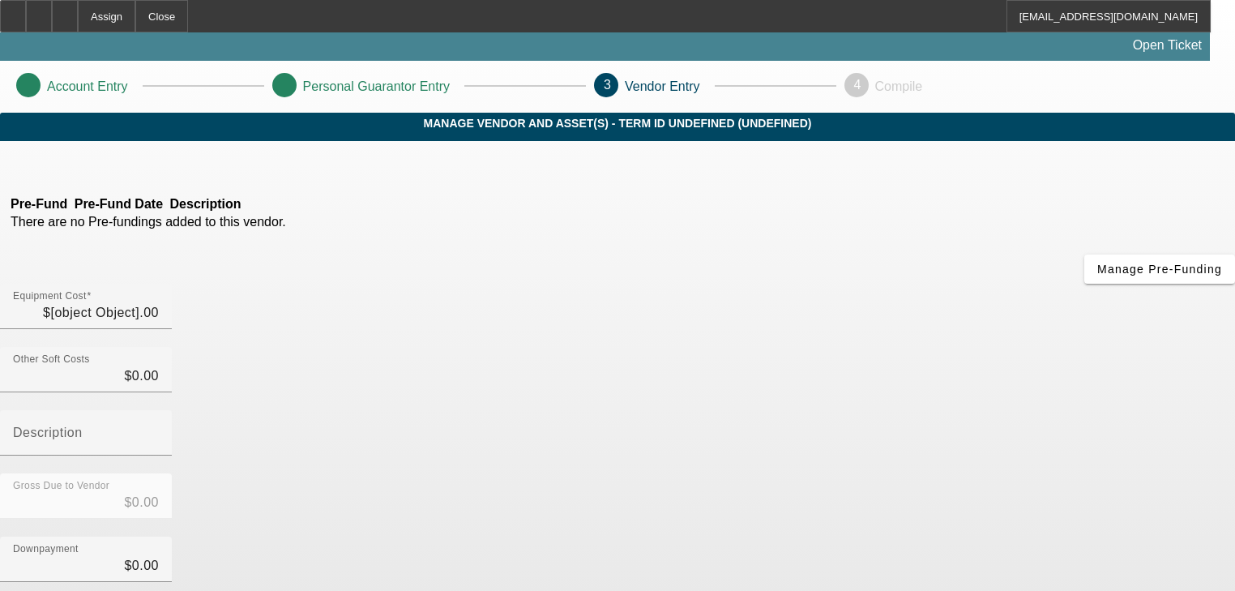
type input "$100,000.00"
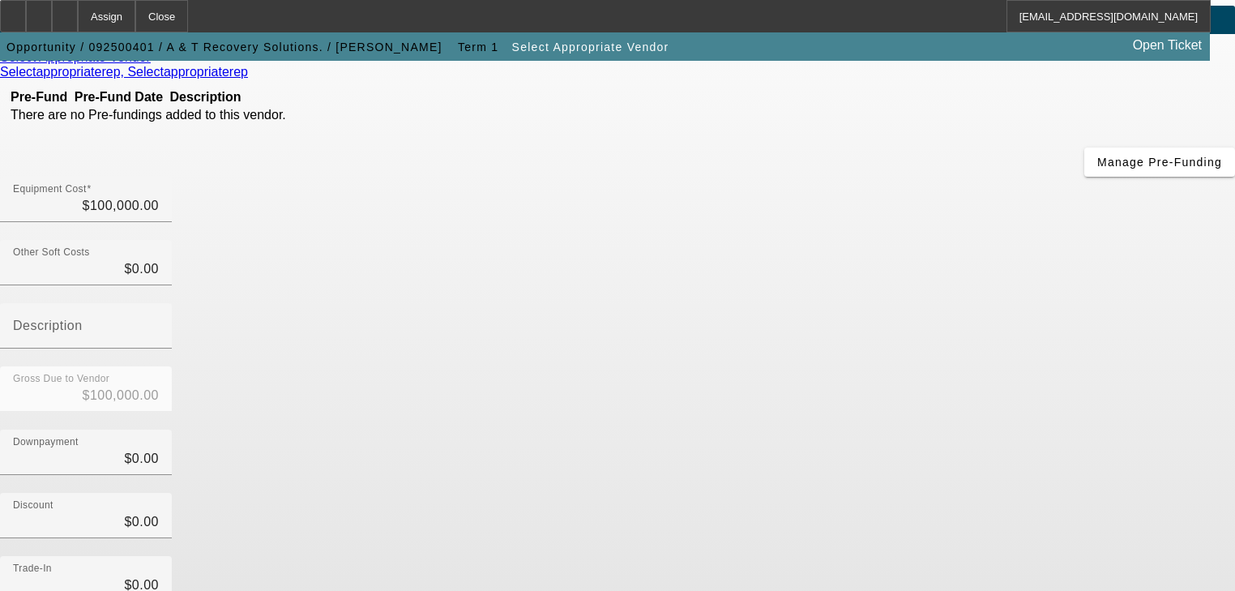
scroll to position [232, 0]
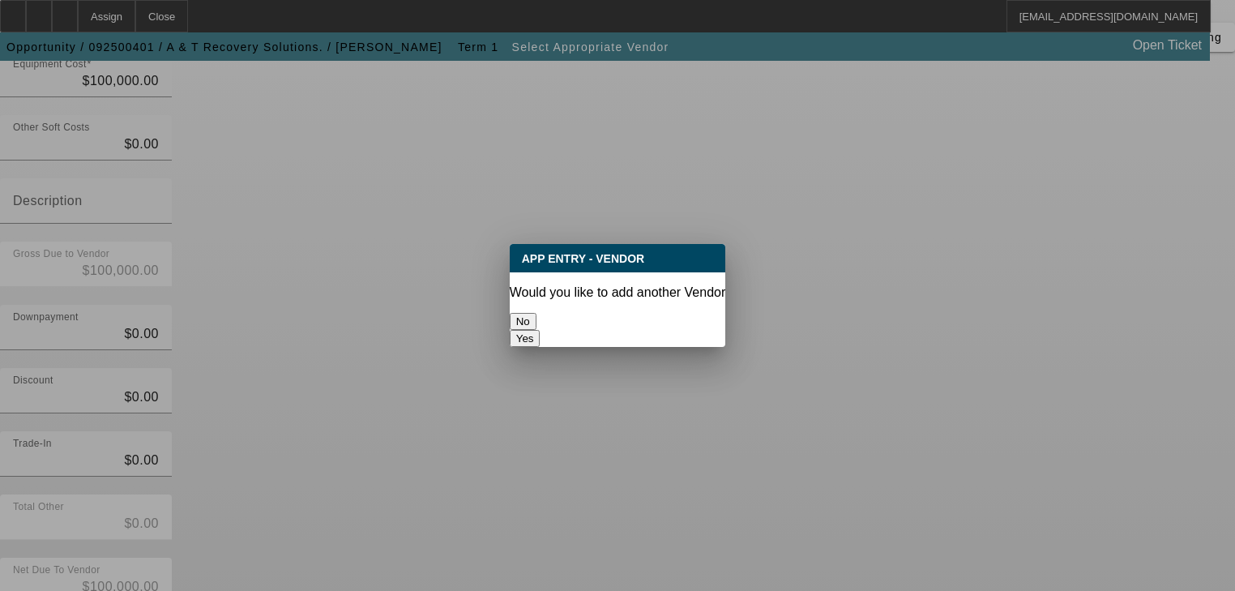
scroll to position [0, 0]
click at [537, 322] on button "No" at bounding box center [523, 321] width 27 height 17
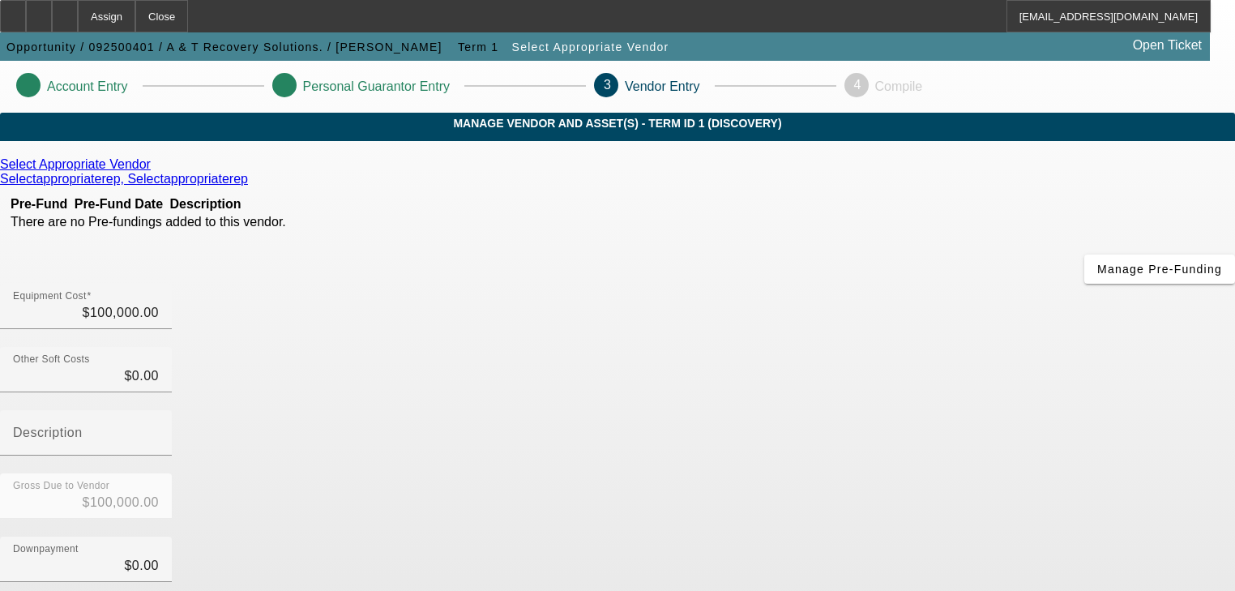
scroll to position [232, 0]
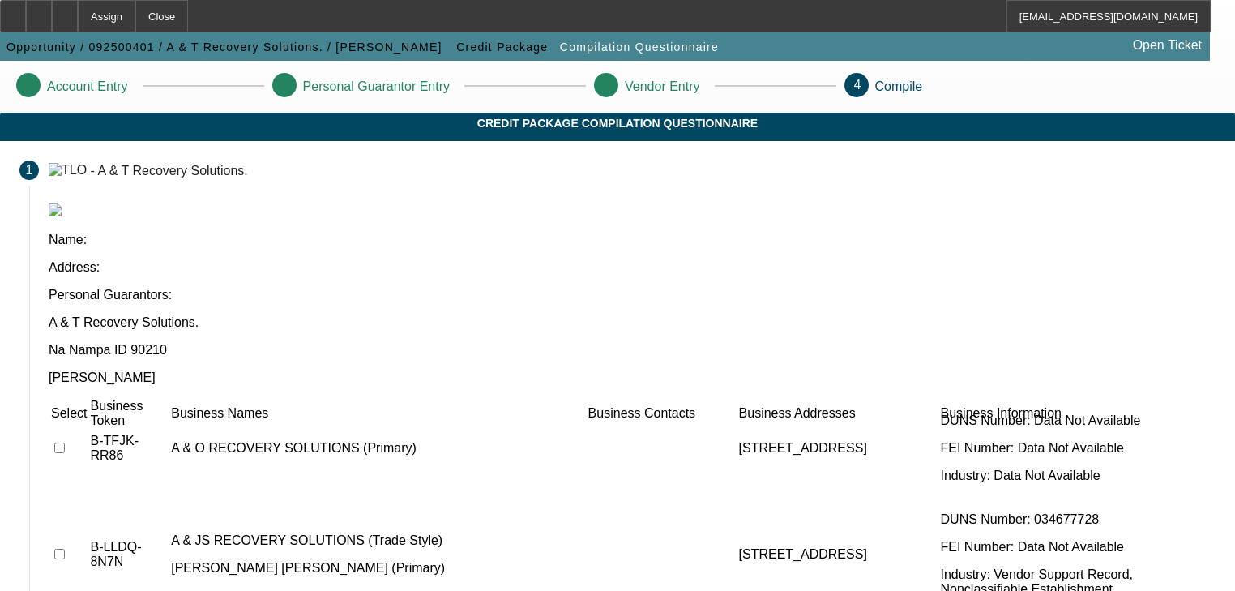
scroll to position [65, 0]
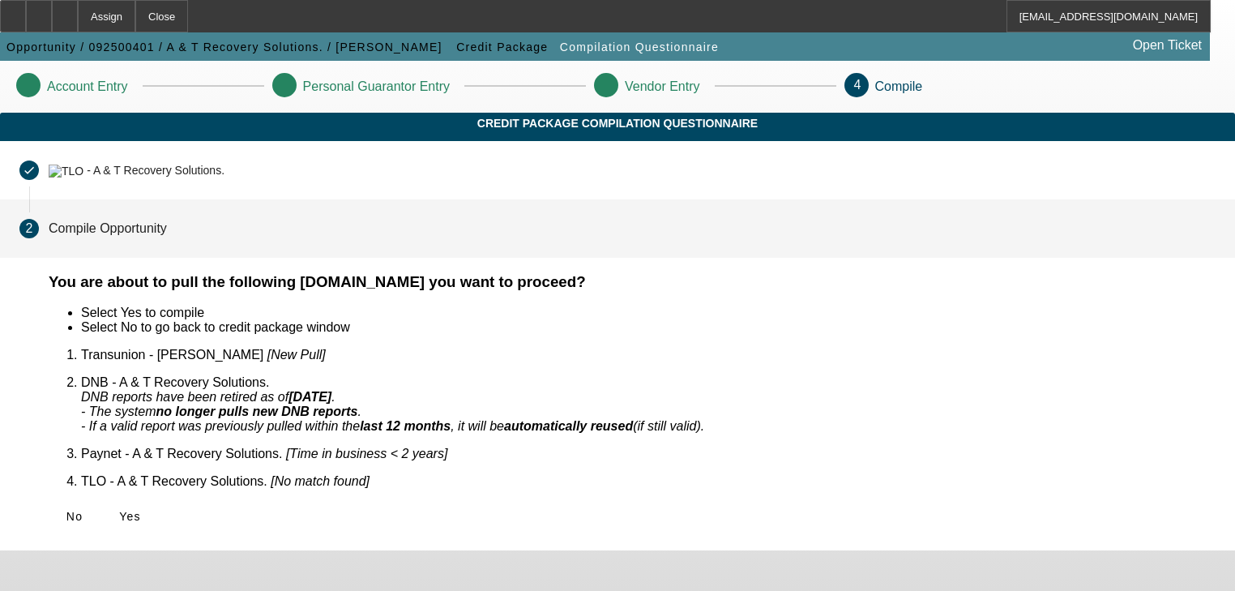
scroll to position [0, 0]
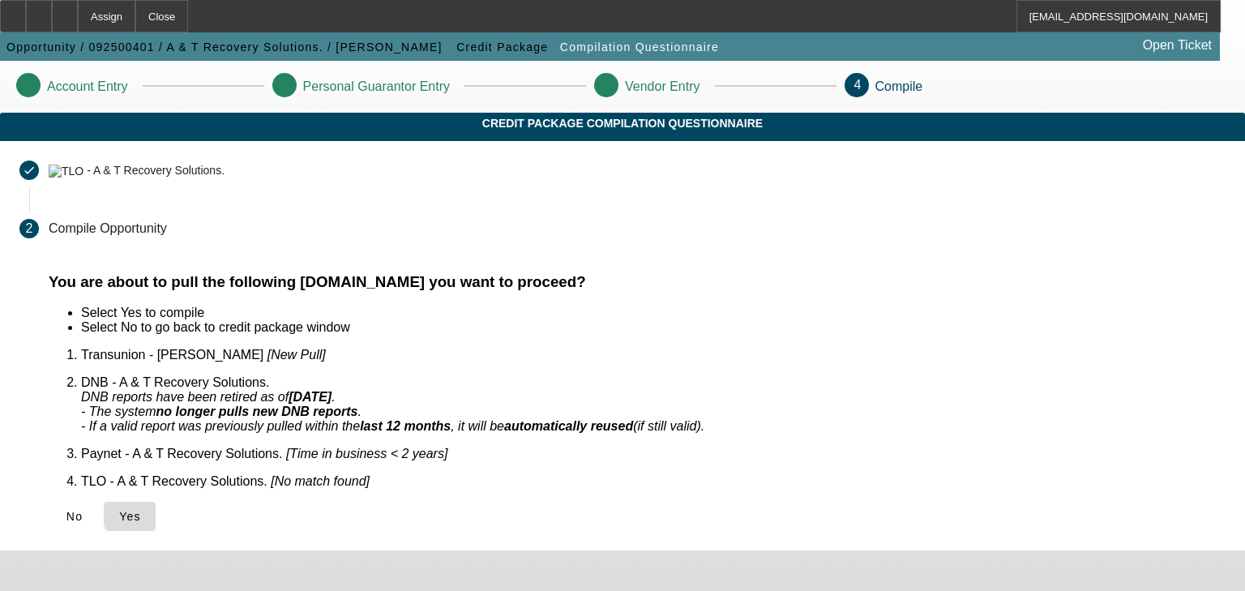
click at [141, 510] on span "Yes" at bounding box center [130, 516] width 22 height 13
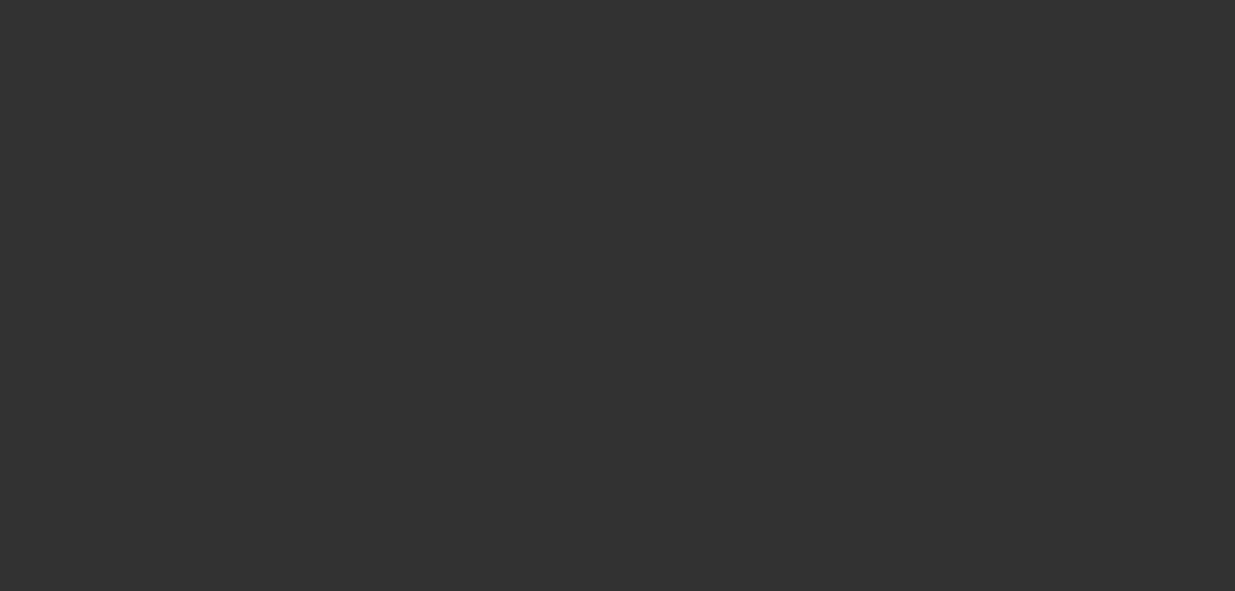
select select "0"
select select "2"
select select "0.1"
select select "4"
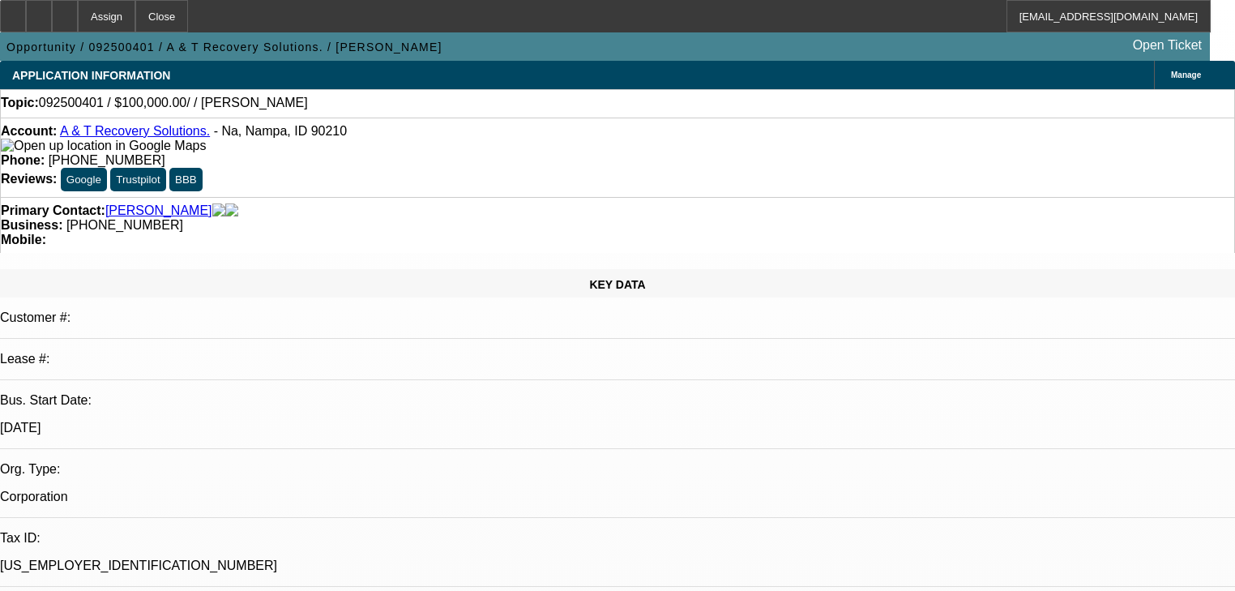
radio input "true"
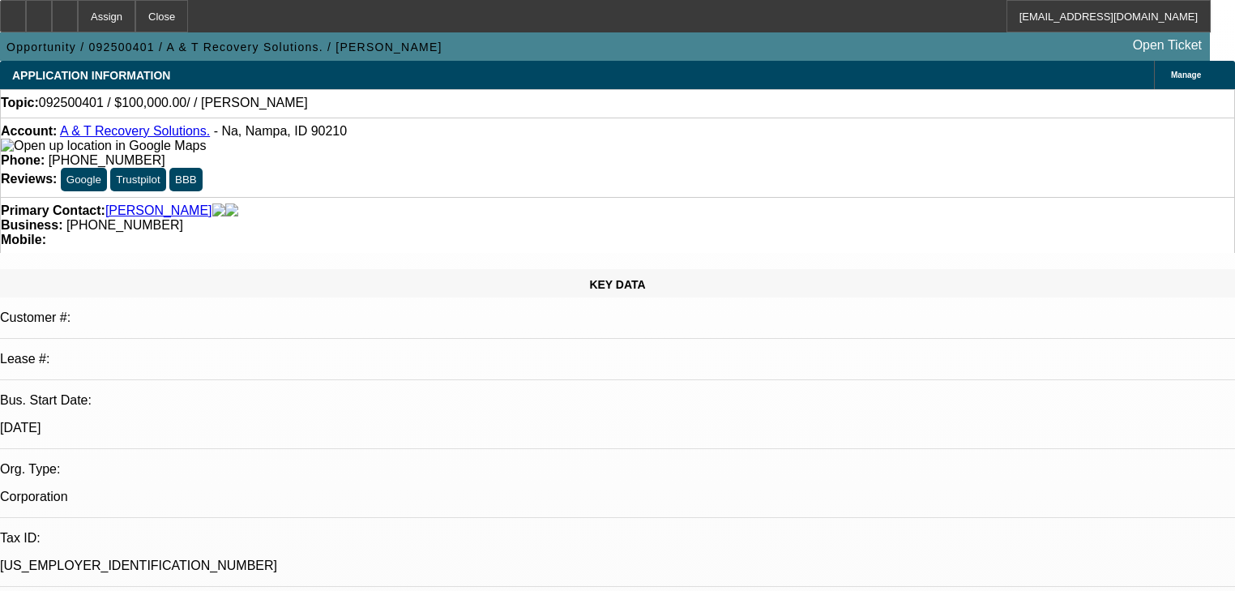
paste textarea "wants a ram with less than 70k miles and [PERSON_NAME] boom"
type textarea "wants a ram with less than 70k miles and [PERSON_NAME] boom"
radio input "true"
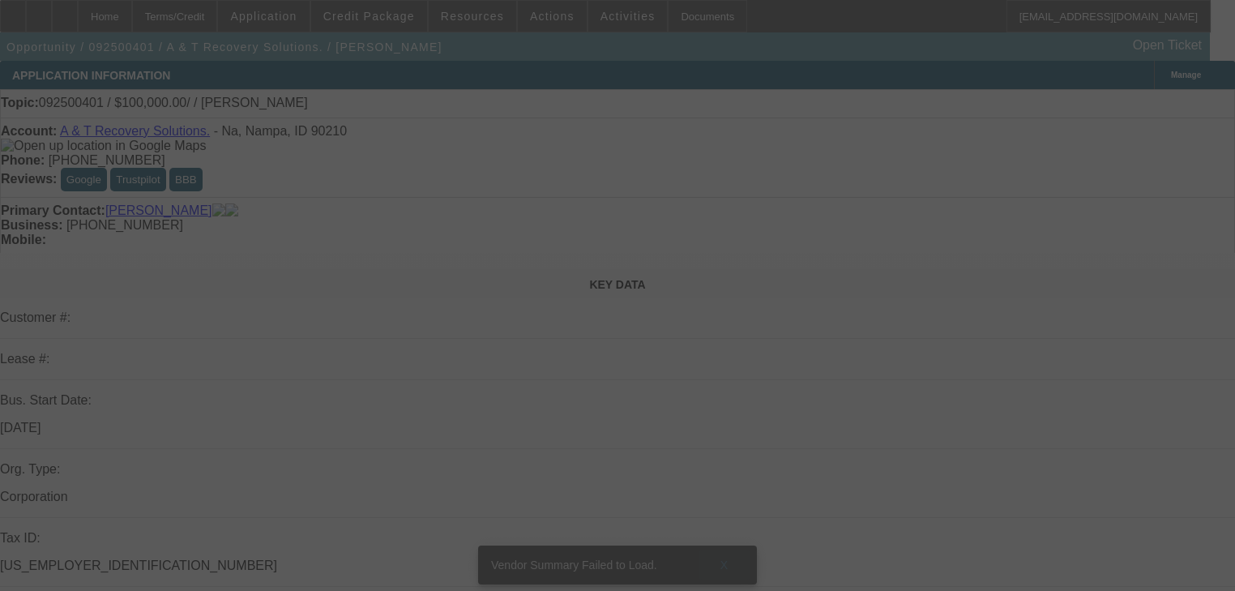
select select "0"
select select "2"
select select "0.1"
select select "4"
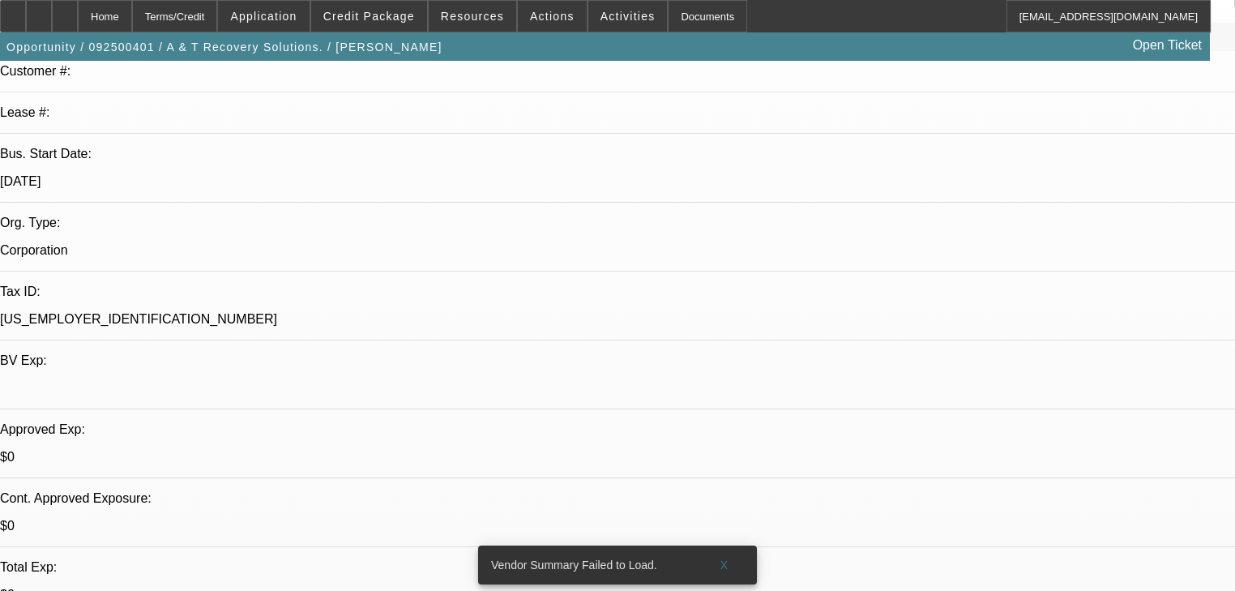
scroll to position [389, 0]
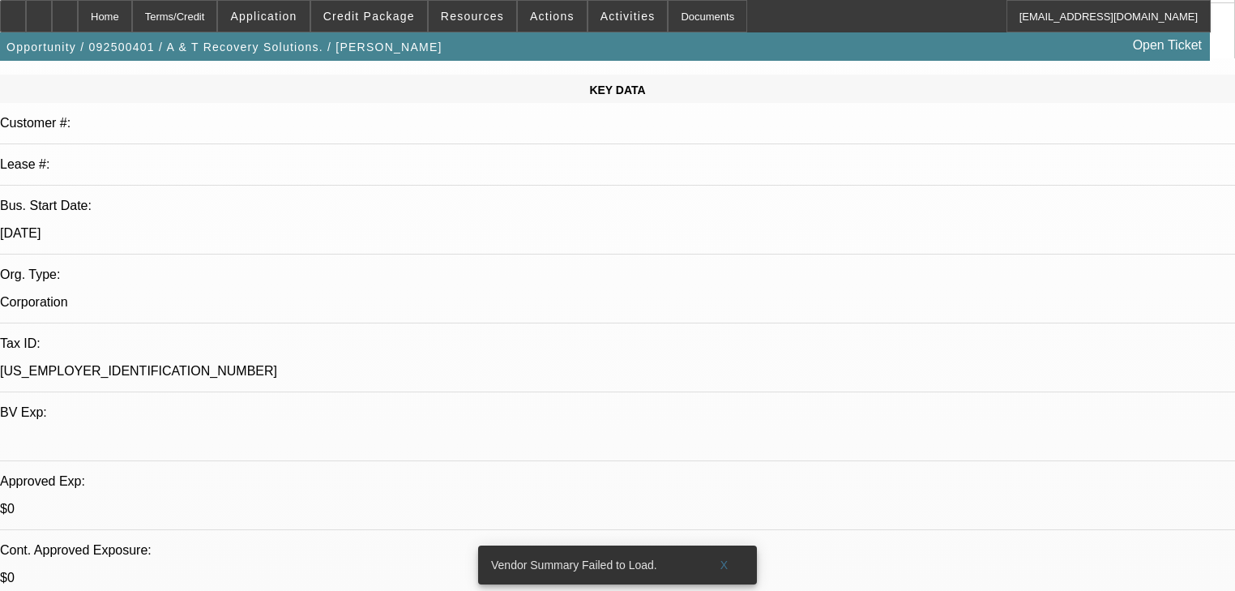
scroll to position [0, 0]
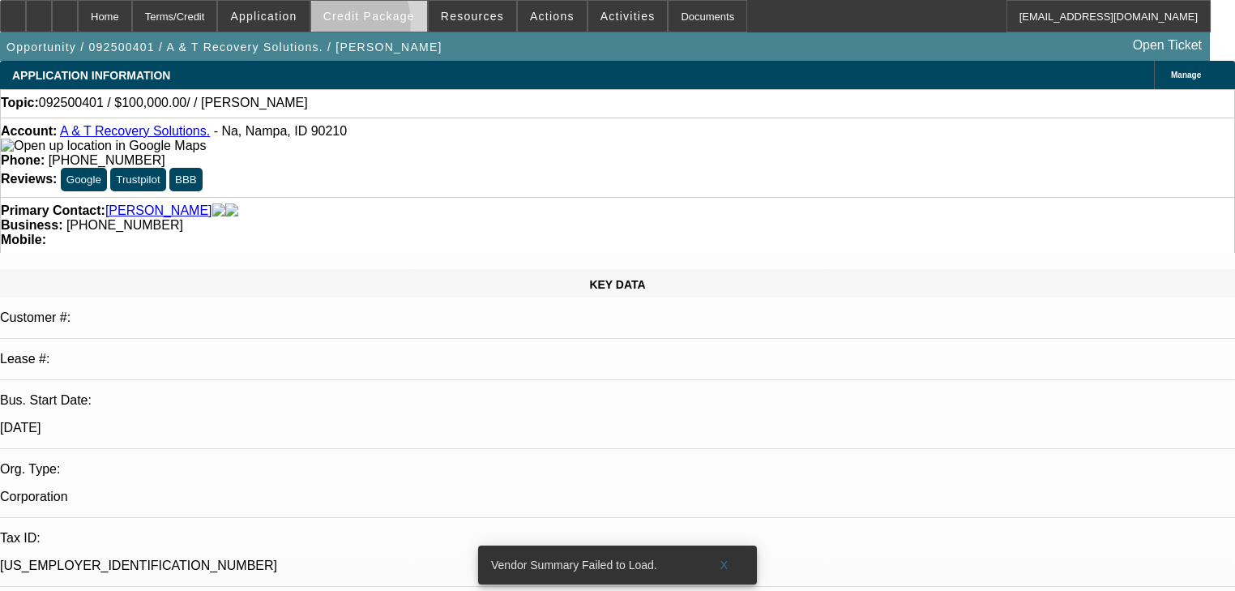
click at [369, 26] on span at bounding box center [369, 16] width 116 height 39
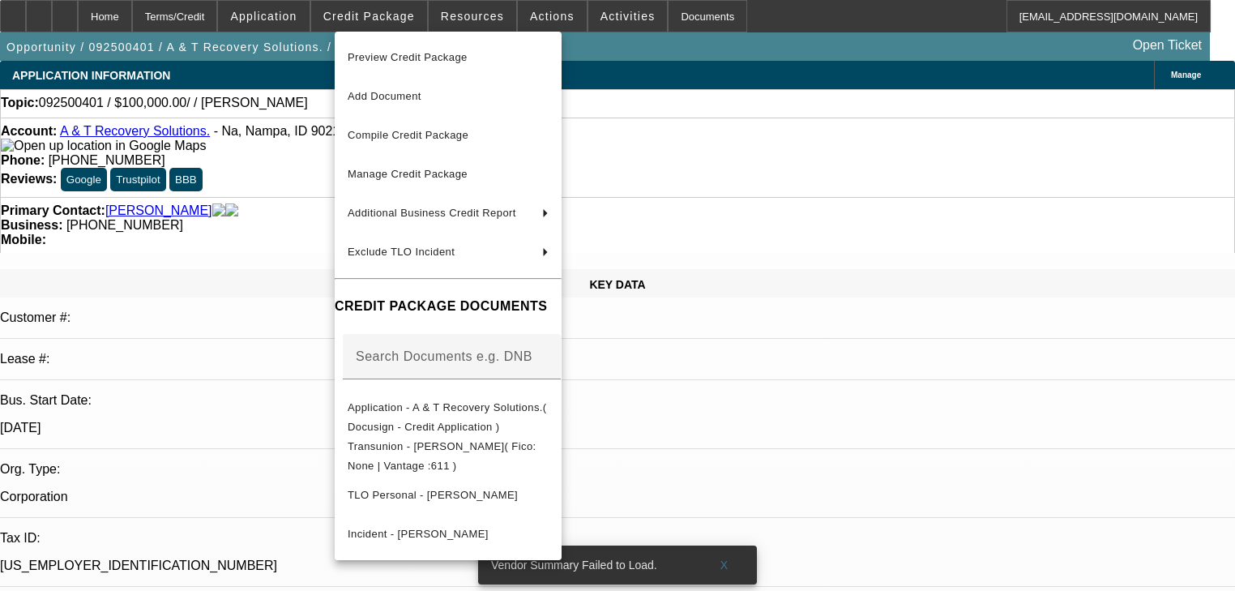
click at [302, 13] on div at bounding box center [617, 295] width 1235 height 591
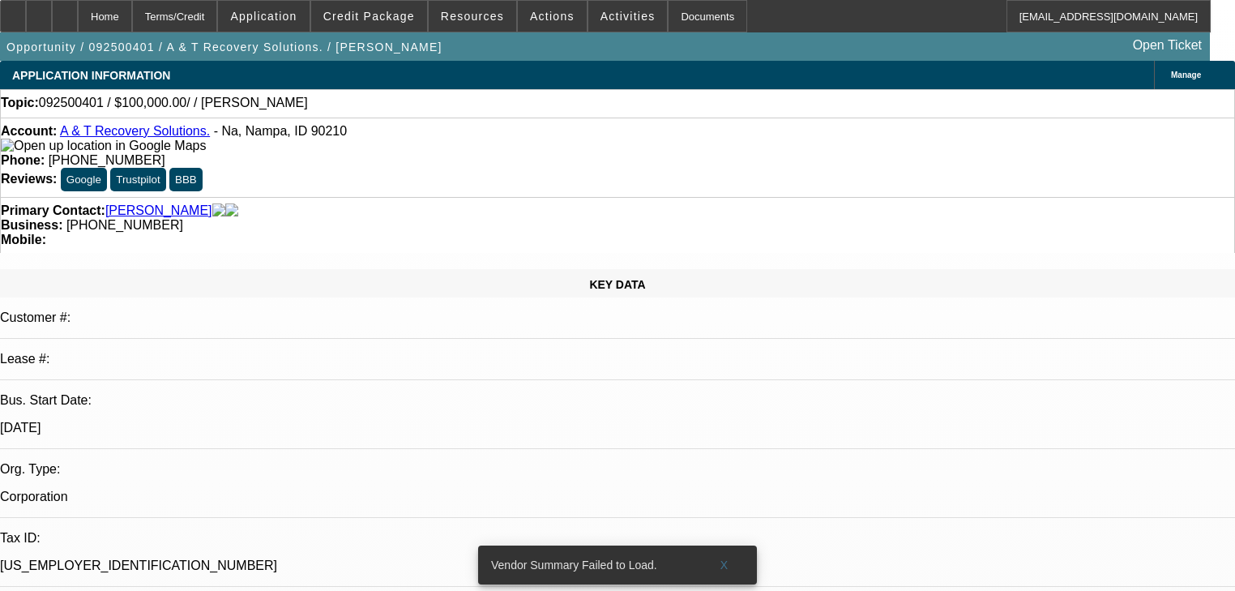
click at [297, 13] on span "Application" at bounding box center [263, 16] width 66 height 13
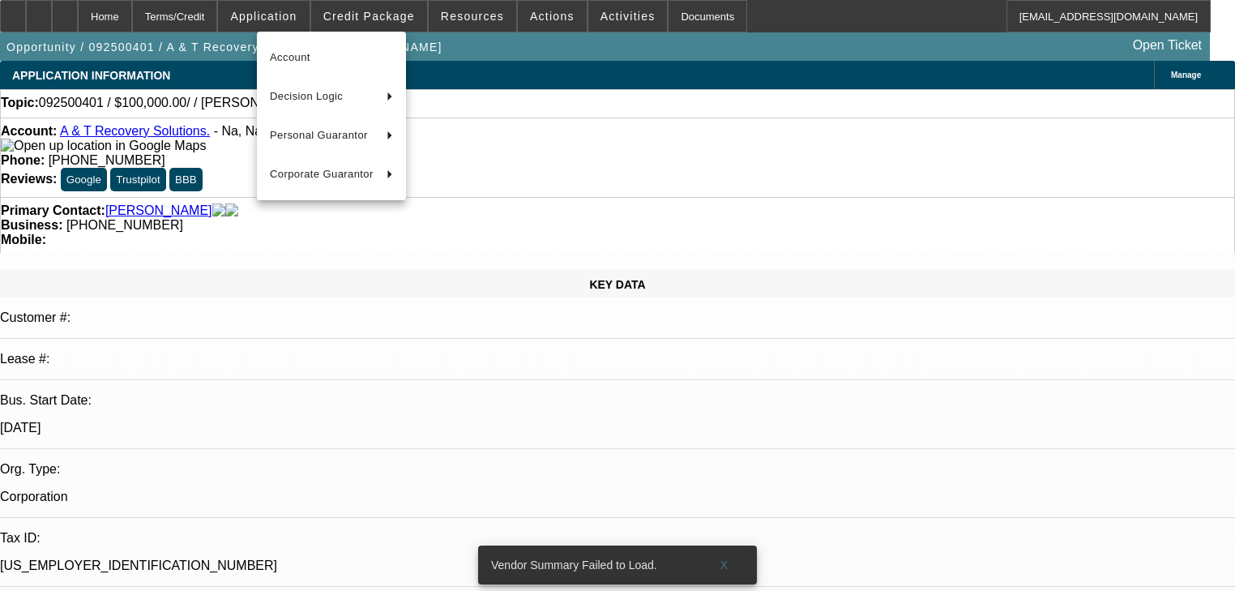
click at [378, 23] on div at bounding box center [617, 295] width 1235 height 591
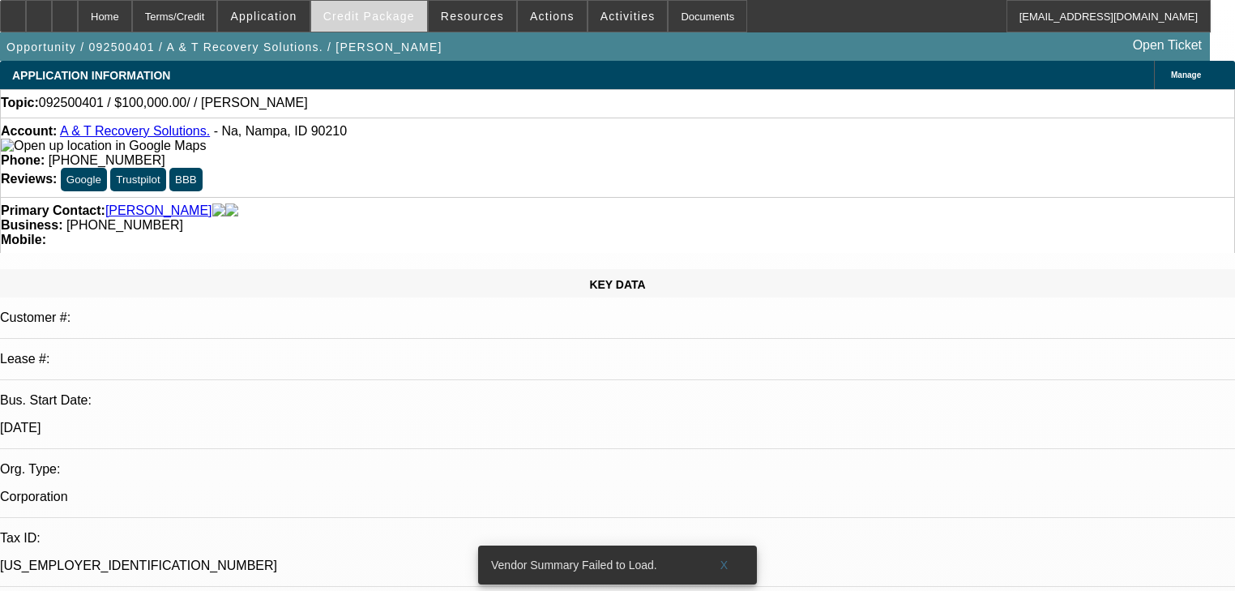
click at [379, 23] on span at bounding box center [369, 16] width 116 height 39
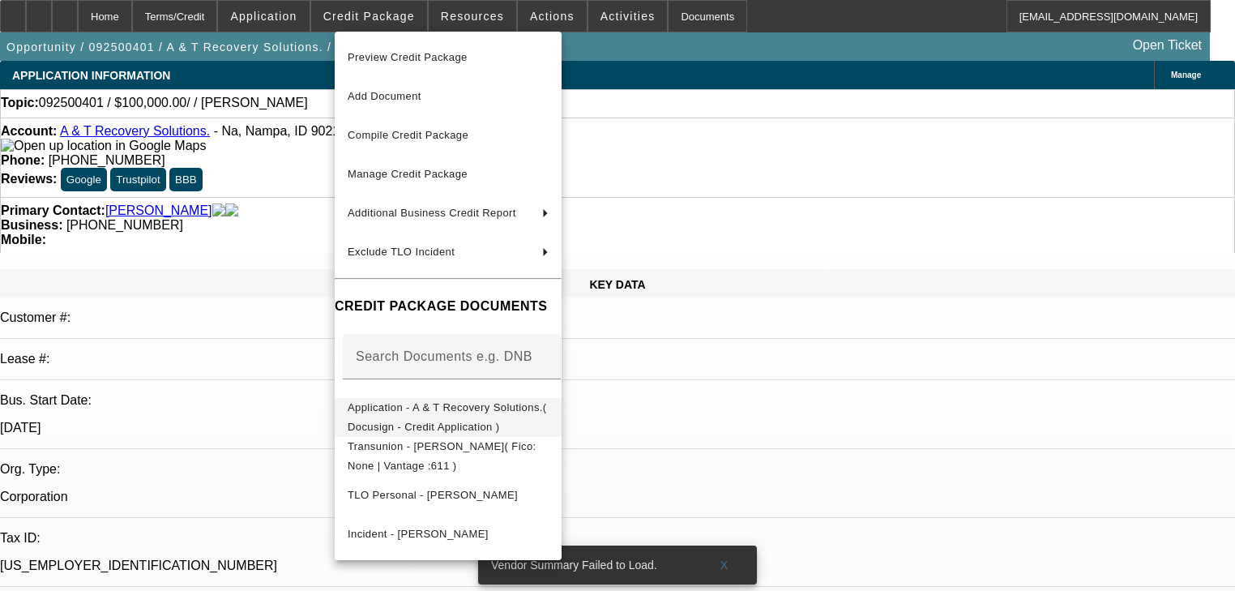
click at [468, 412] on span "Application - A & T Recovery Solutions.( Docusign - Credit Application )" at bounding box center [447, 417] width 199 height 32
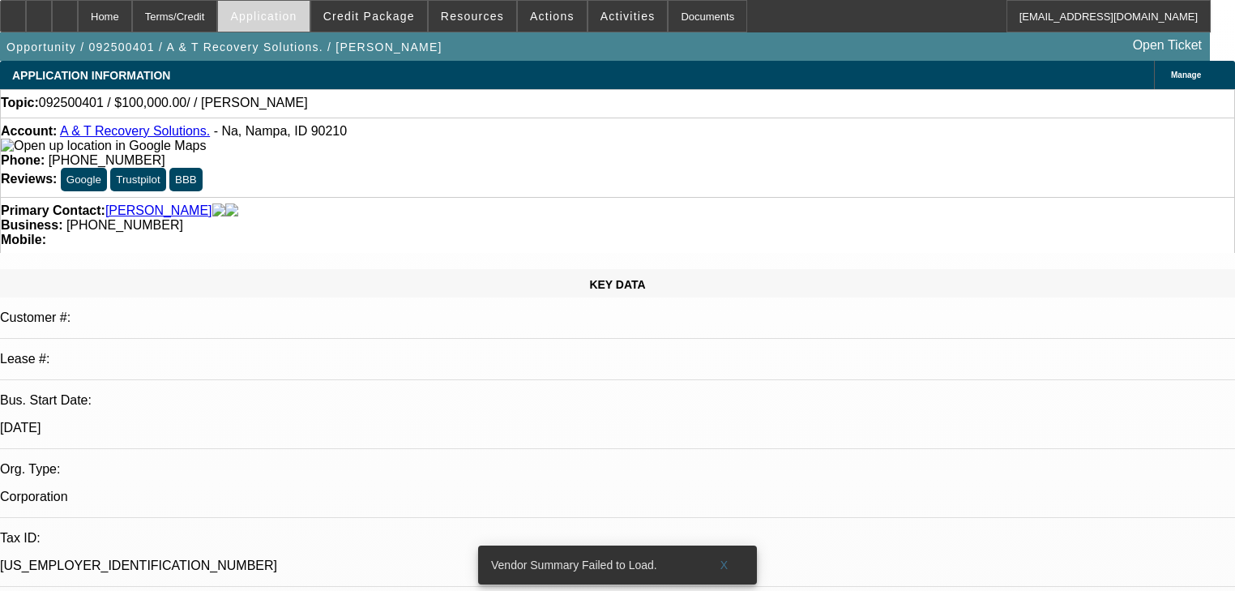
click at [309, 19] on span at bounding box center [263, 16] width 91 height 39
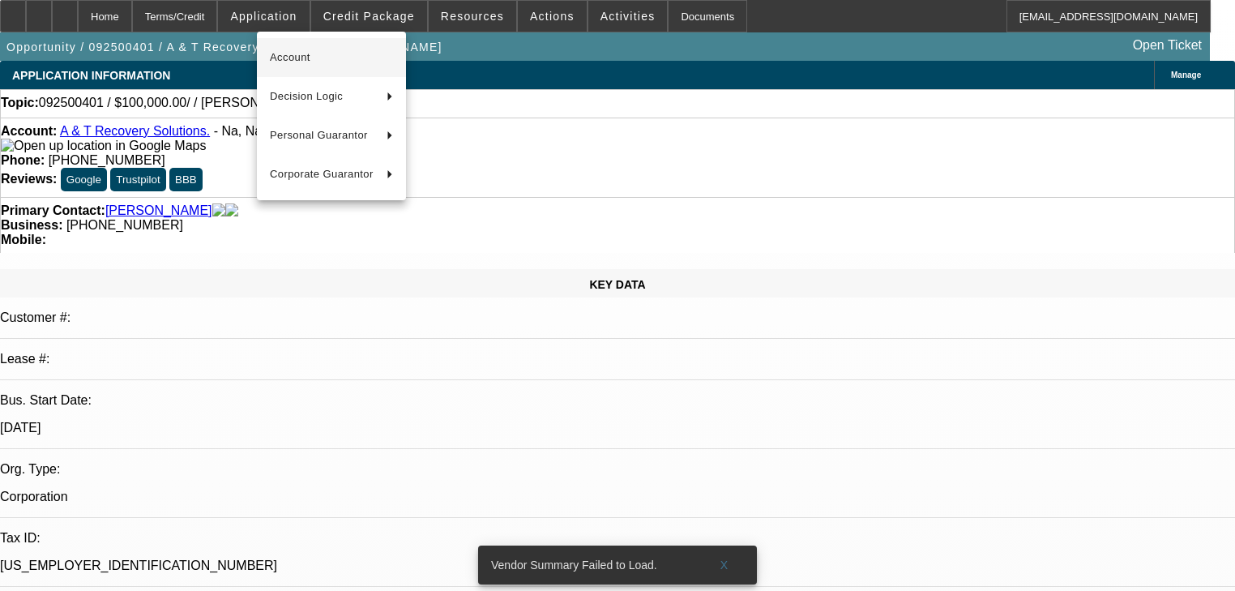
click at [326, 45] on button "Account" at bounding box center [331, 57] width 149 height 39
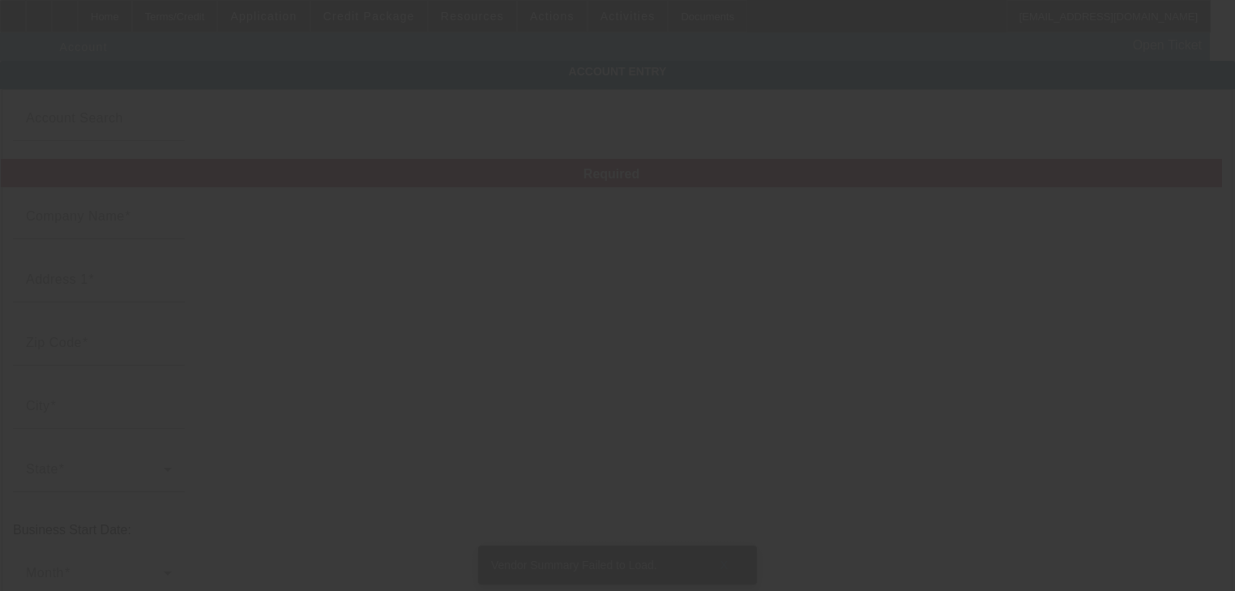
type input "A & T Recovery Solutions."
type input "Na"
type input "90210"
type input "Nampa"
type input "(813) 522-0843"
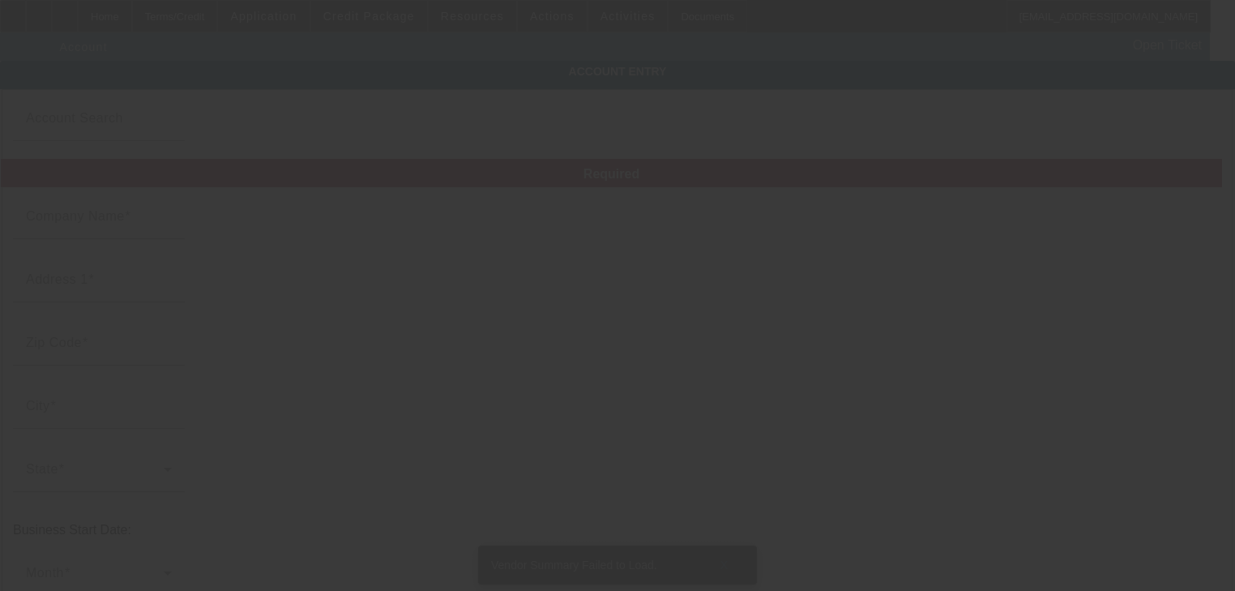
type input "39-3803613"
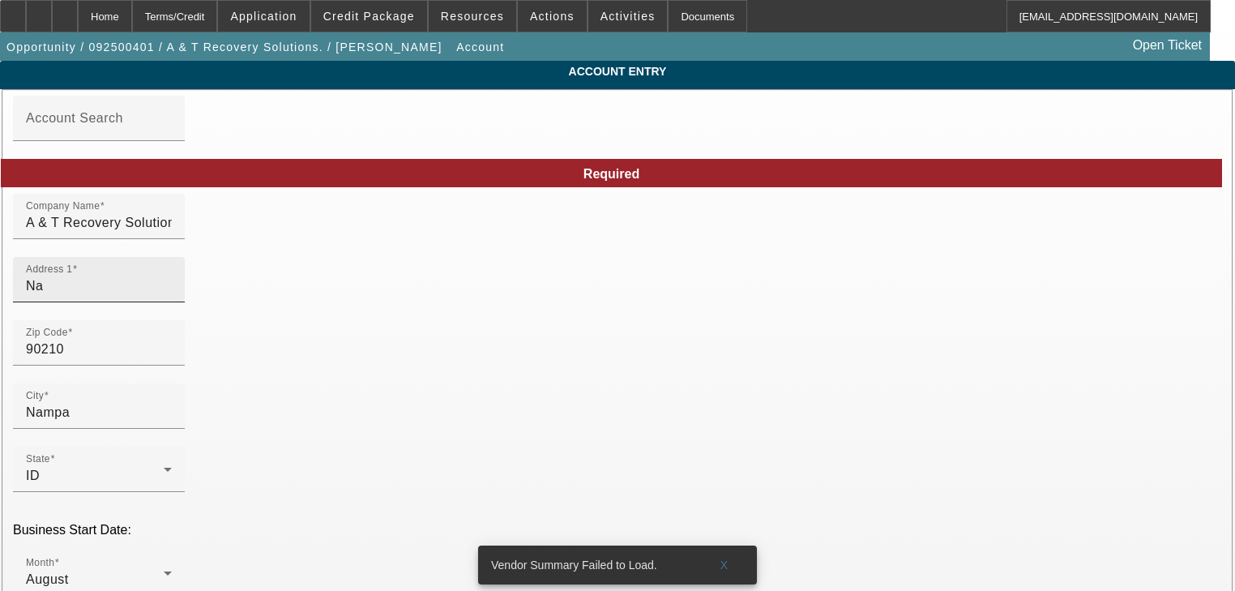
click at [172, 293] on input "Na" at bounding box center [99, 285] width 146 height 19
paste input "17038 Torvest Court"
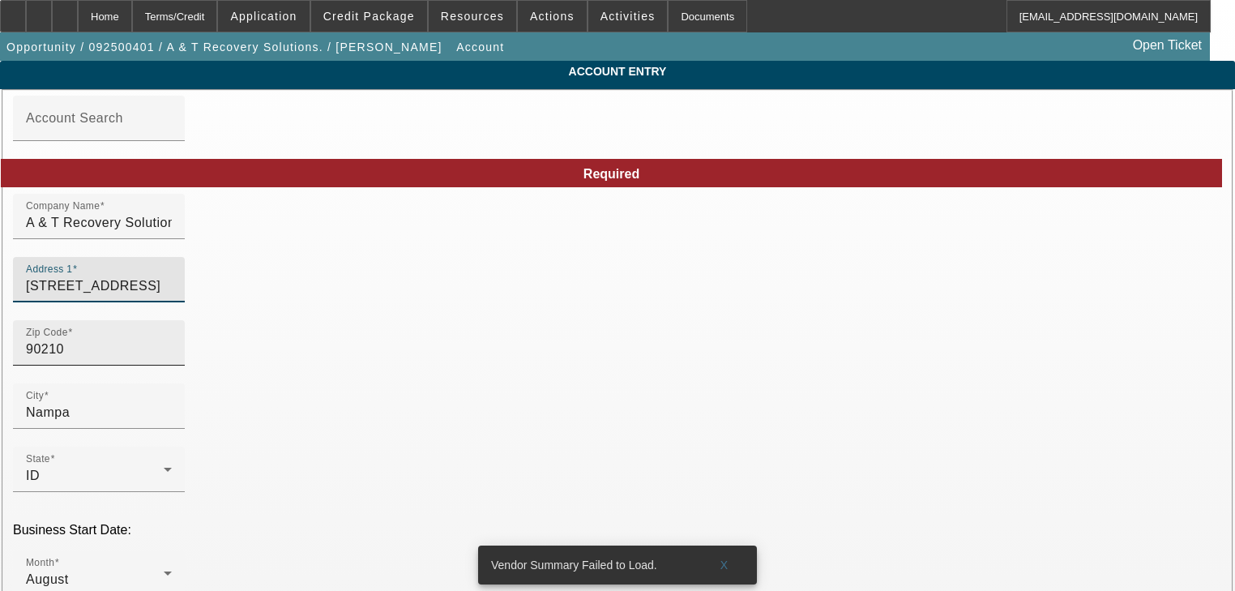
type input "17038 Torvest Court"
click at [172, 357] on input "90210" at bounding box center [99, 349] width 146 height 19
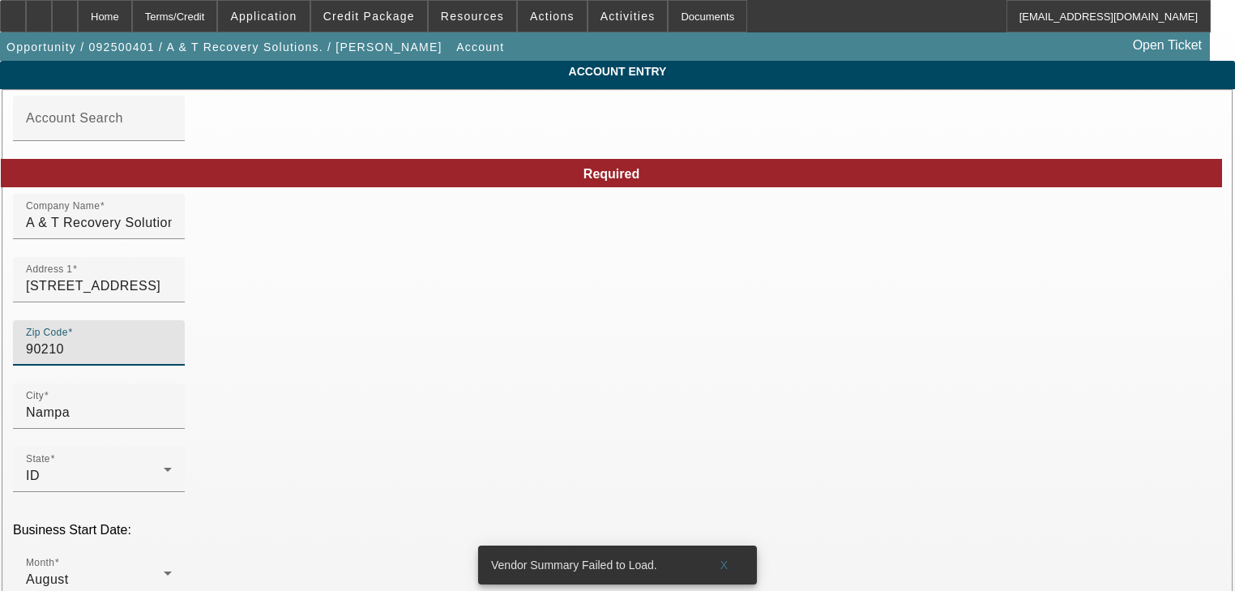
click at [172, 357] on input "90210" at bounding box center [99, 349] width 146 height 19
click at [172, 296] on input "17038 Torvest Court" at bounding box center [99, 285] width 146 height 19
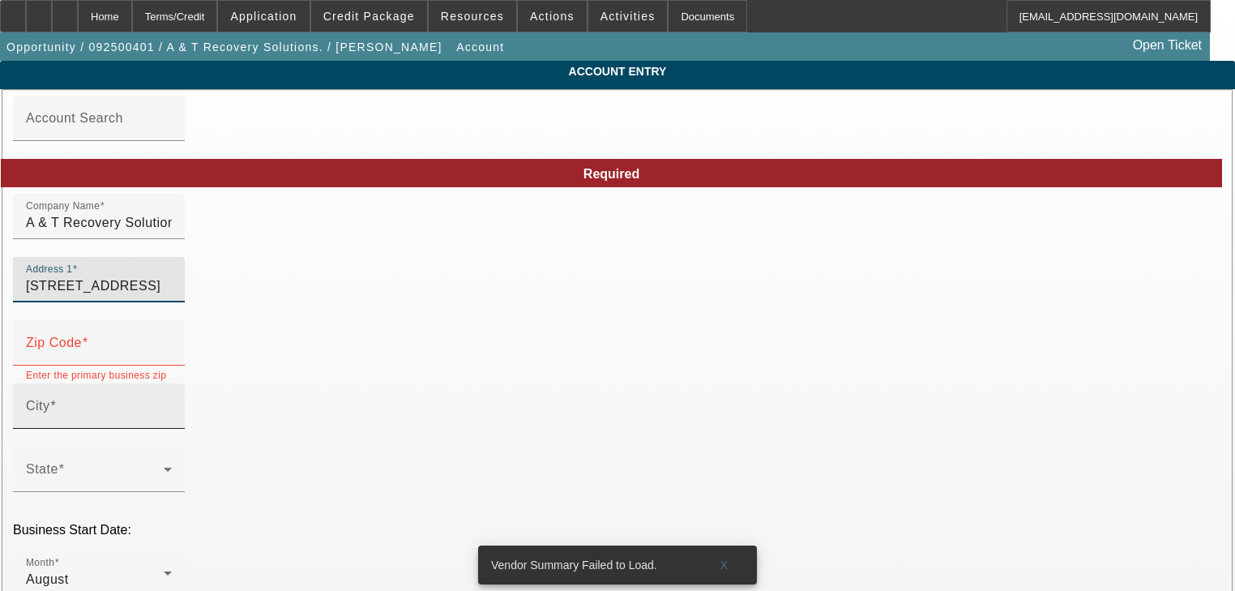
click at [172, 415] on input "City" at bounding box center [99, 412] width 146 height 19
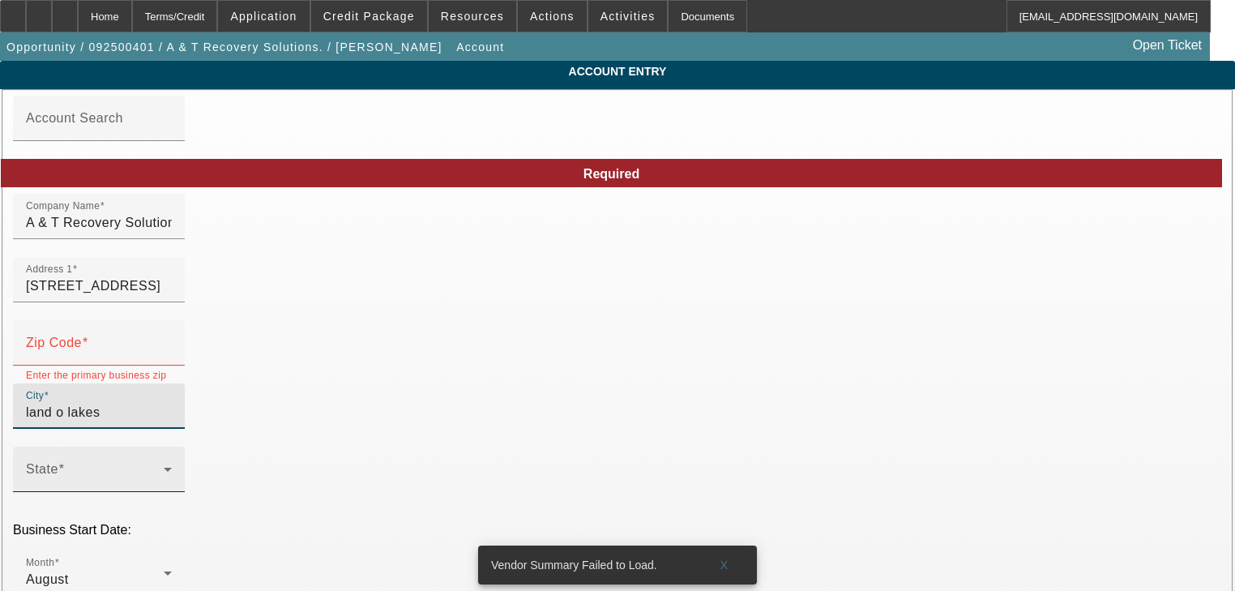
type input "land o lakes"
click at [172, 447] on div "State" at bounding box center [99, 469] width 146 height 45
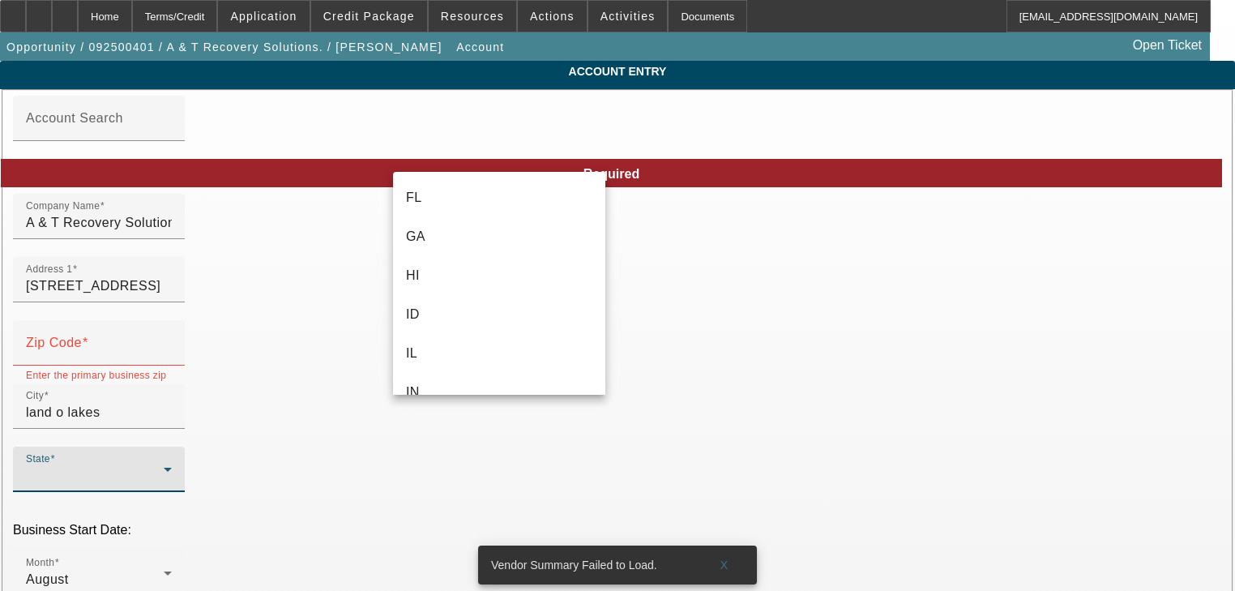
scroll to position [259, 0]
click at [486, 323] on mat-option "FL" at bounding box center [499, 327] width 212 height 39
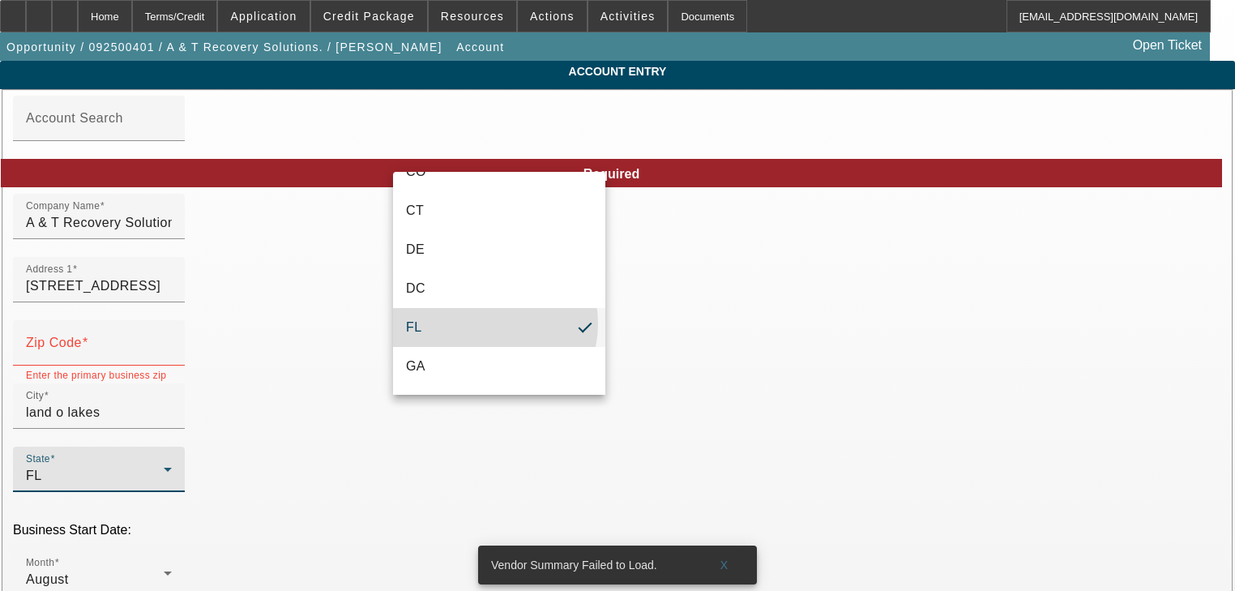
type input "Pasco"
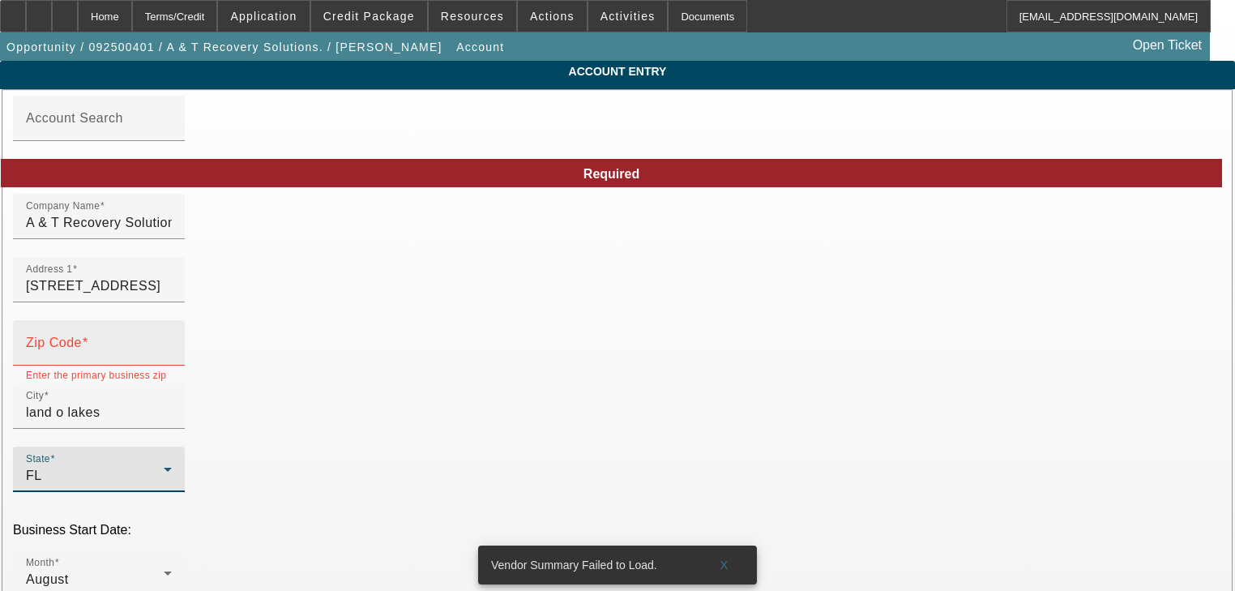
click at [172, 357] on input "Zip Code" at bounding box center [99, 349] width 146 height 19
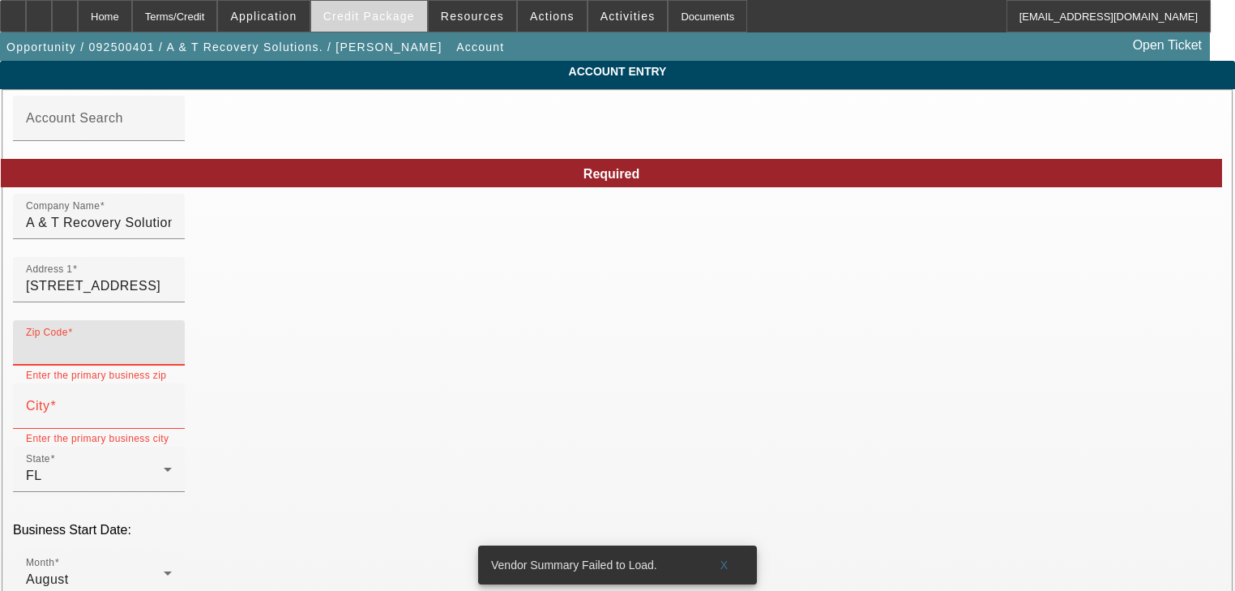
click at [427, 16] on span at bounding box center [369, 16] width 116 height 39
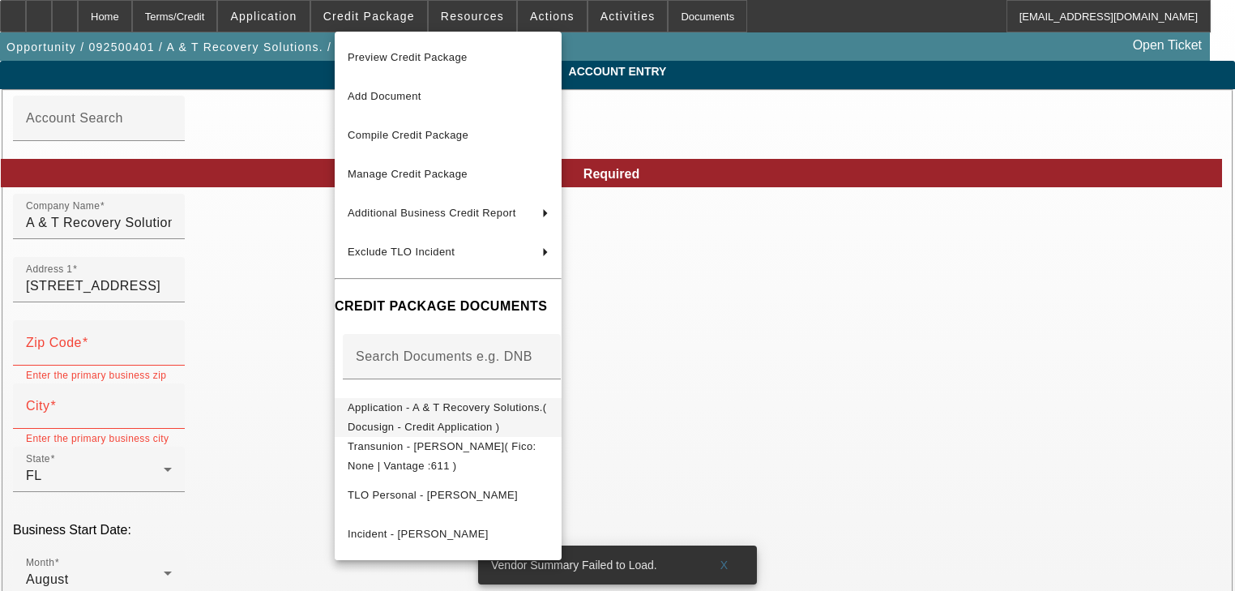
click at [524, 399] on button "Application - A & T Recovery Solutions.( Docusign - Credit Application )" at bounding box center [448, 417] width 227 height 39
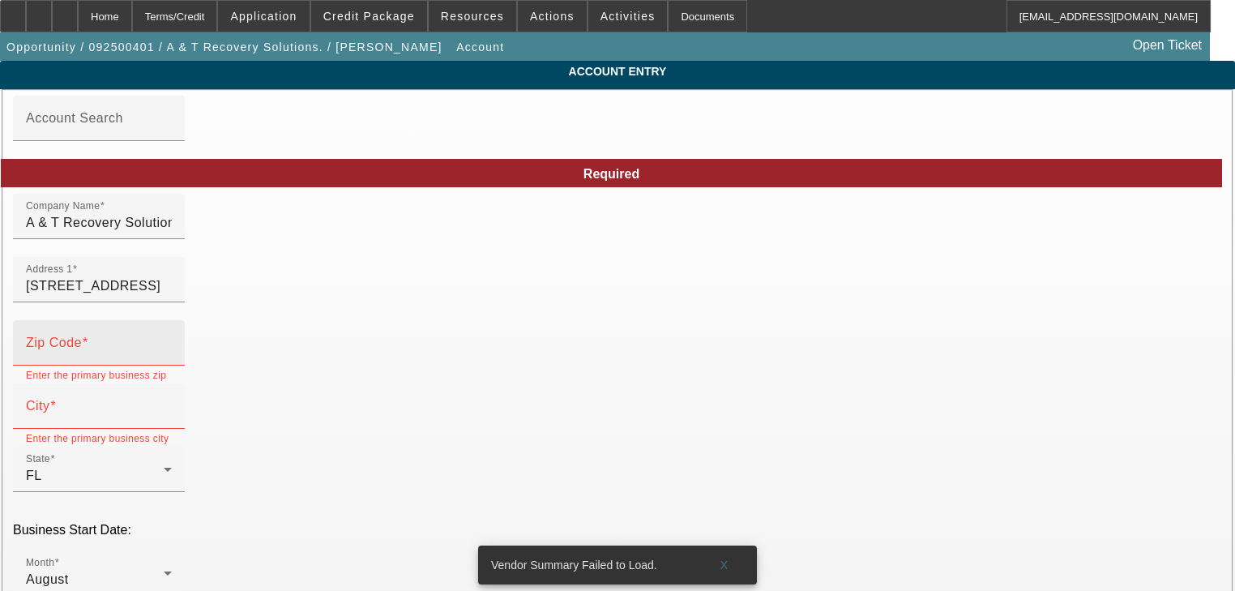
click at [82, 349] on mat-label "Zip Code" at bounding box center [54, 343] width 56 height 14
click at [172, 357] on input "Zip Code" at bounding box center [99, 349] width 146 height 19
paste input "34638"
type input "34638"
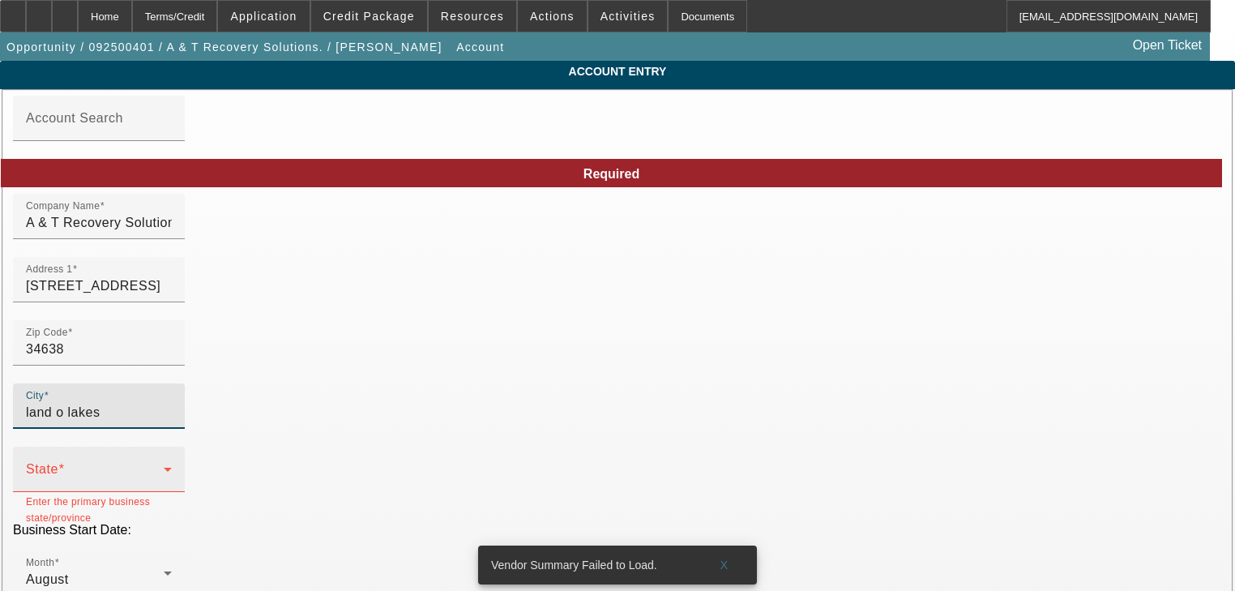
type input "land o lakes"
click at [164, 466] on span at bounding box center [95, 475] width 138 height 19
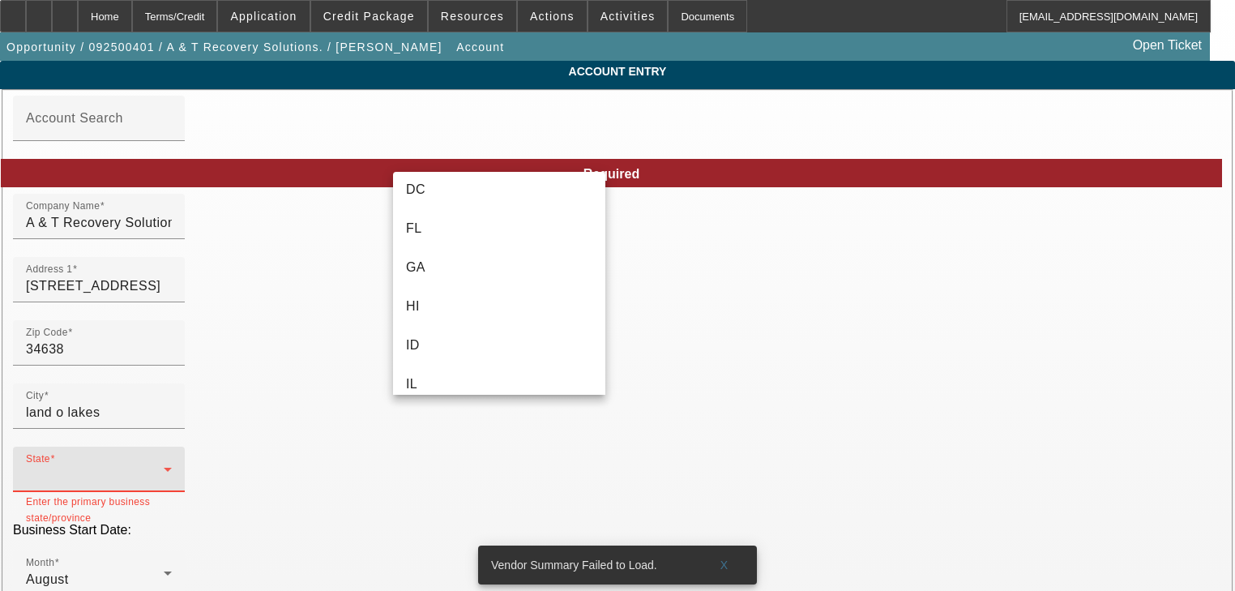
scroll to position [324, 0]
click at [495, 268] on mat-option "FL" at bounding box center [499, 262] width 212 height 39
type input "Pasco"
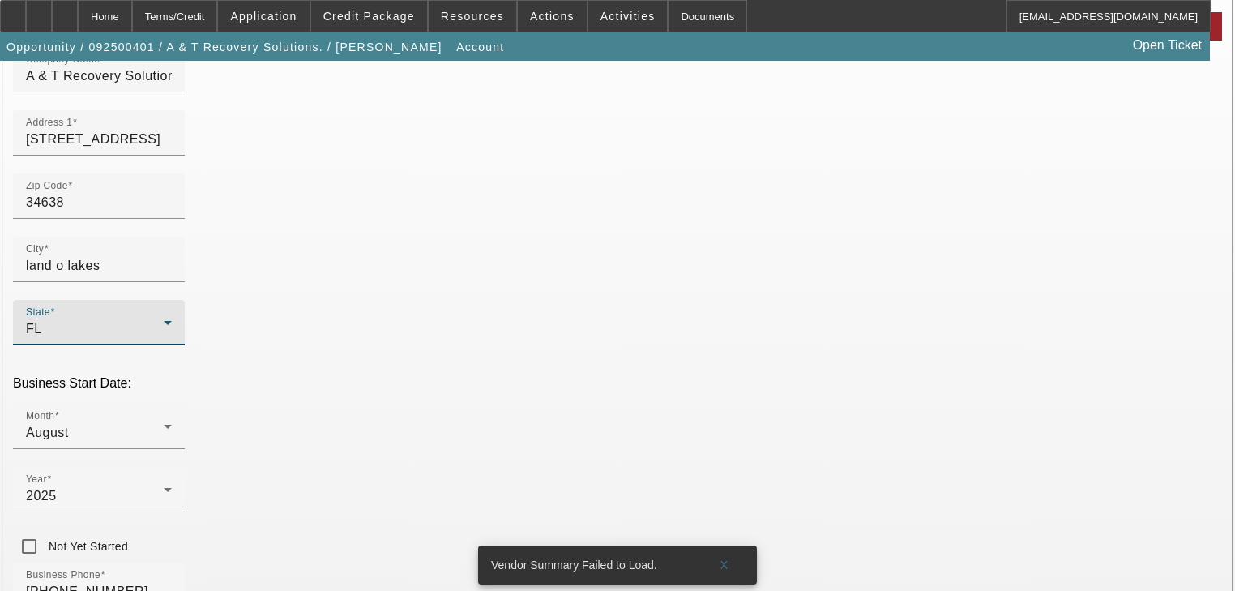
scroll to position [360, 0]
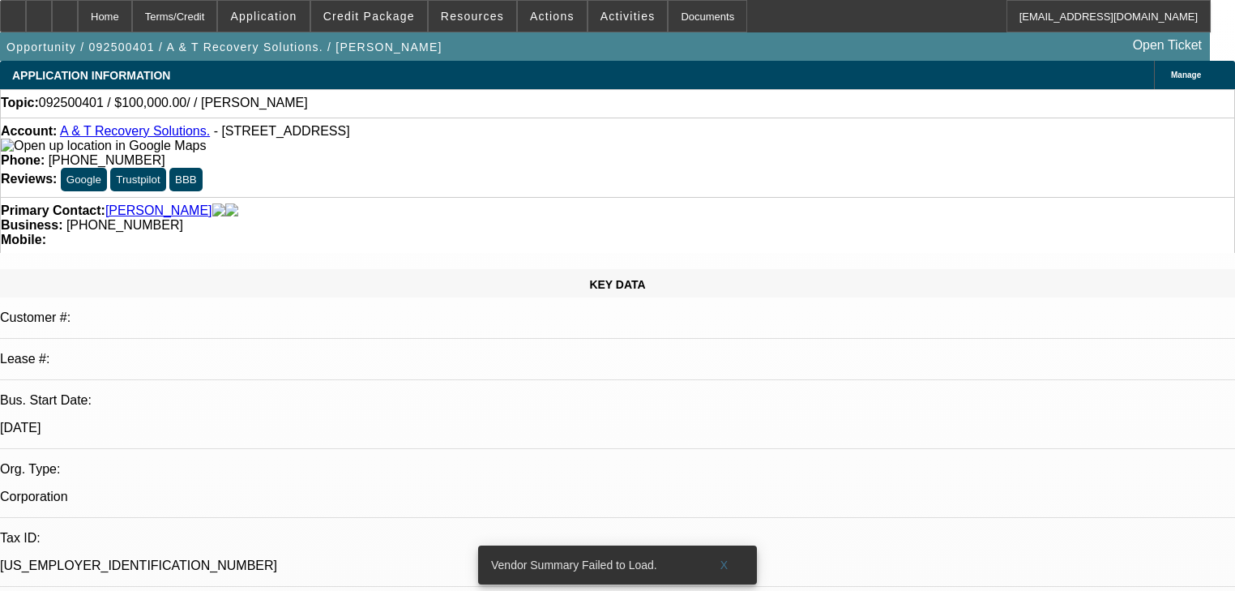
select select "0"
select select "2"
select select "0.1"
select select "4"
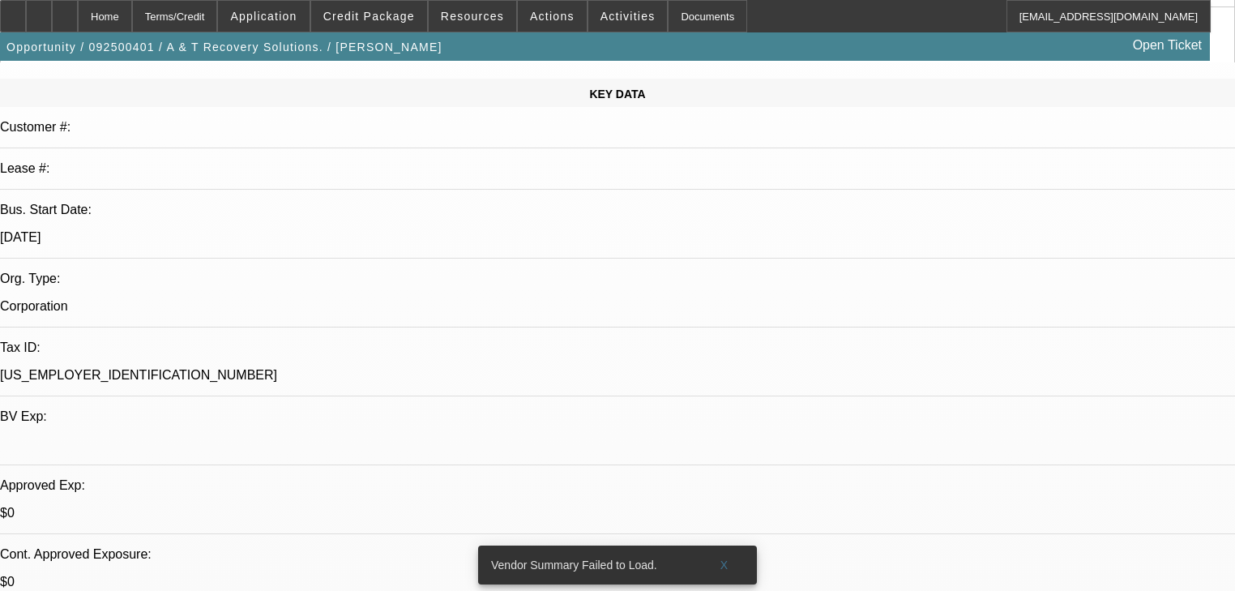
scroll to position [454, 0]
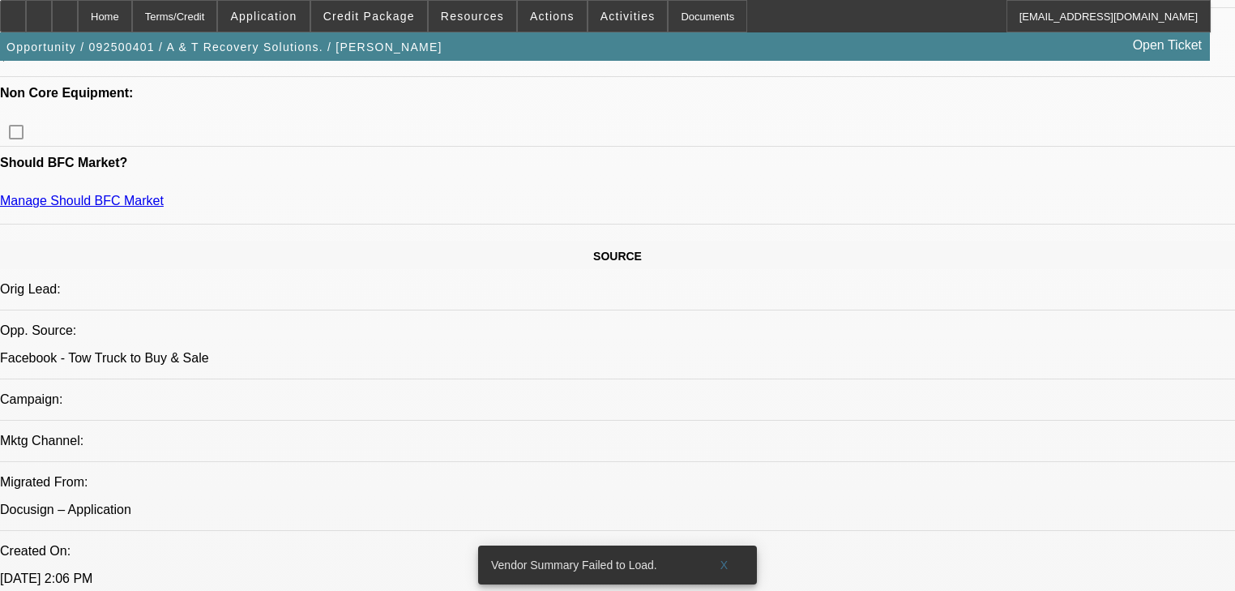
scroll to position [584, 0]
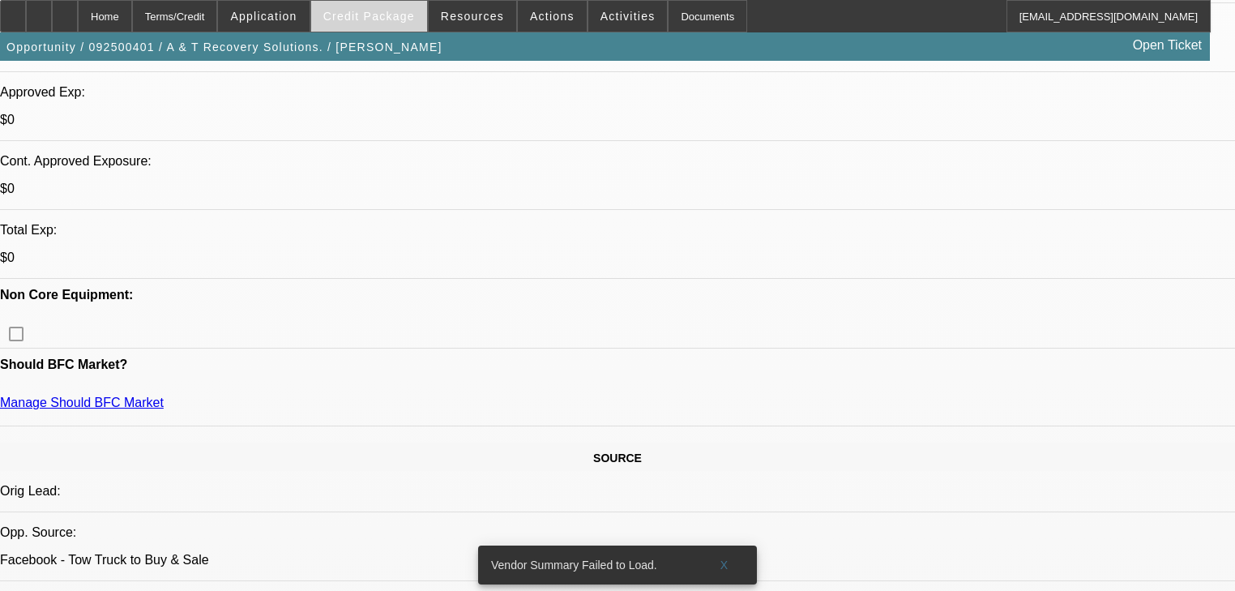
click at [393, 16] on span "Credit Package" at bounding box center [369, 16] width 92 height 13
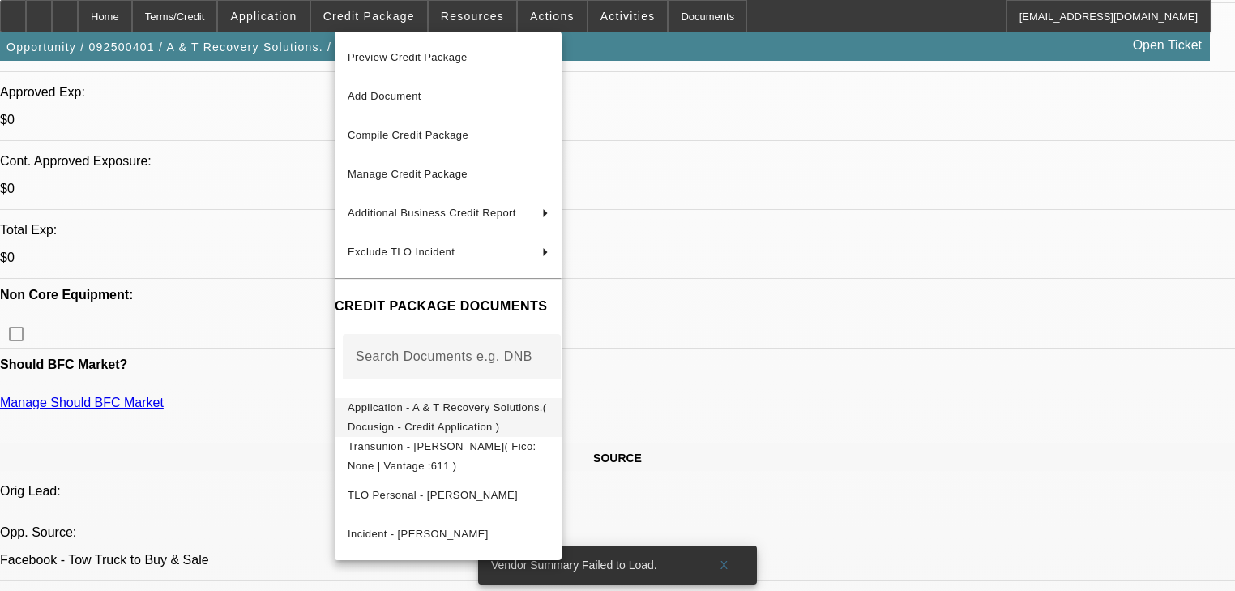
click at [463, 403] on span "Application - A & T Recovery Solutions.( Docusign - Credit Application )" at bounding box center [448, 417] width 201 height 39
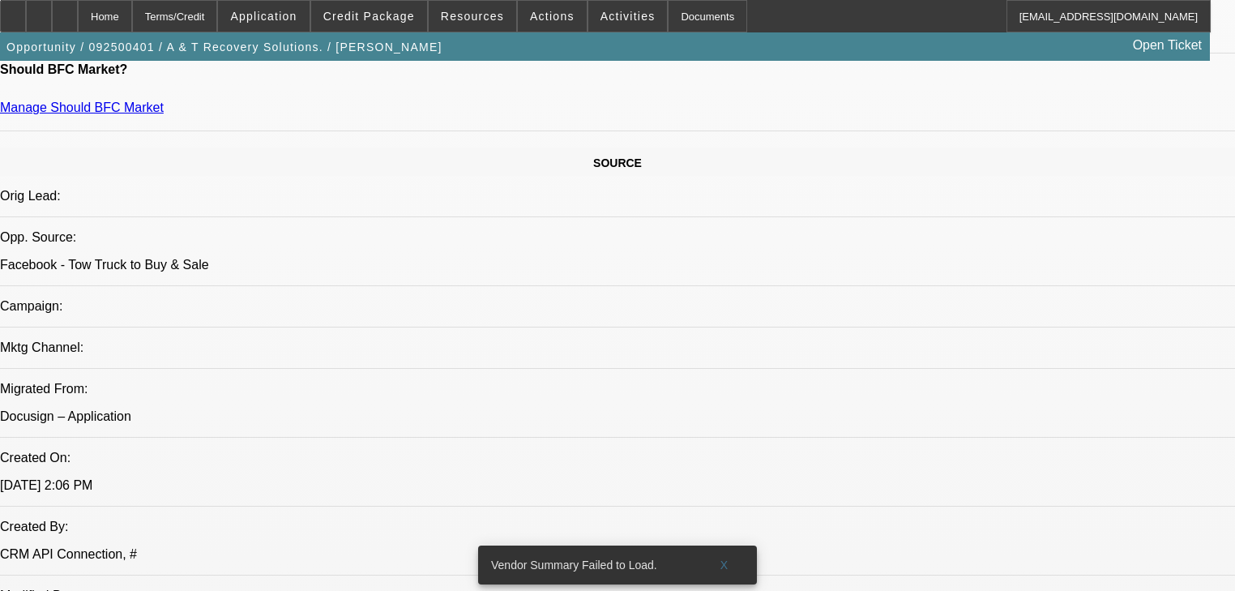
scroll to position [649, 0]
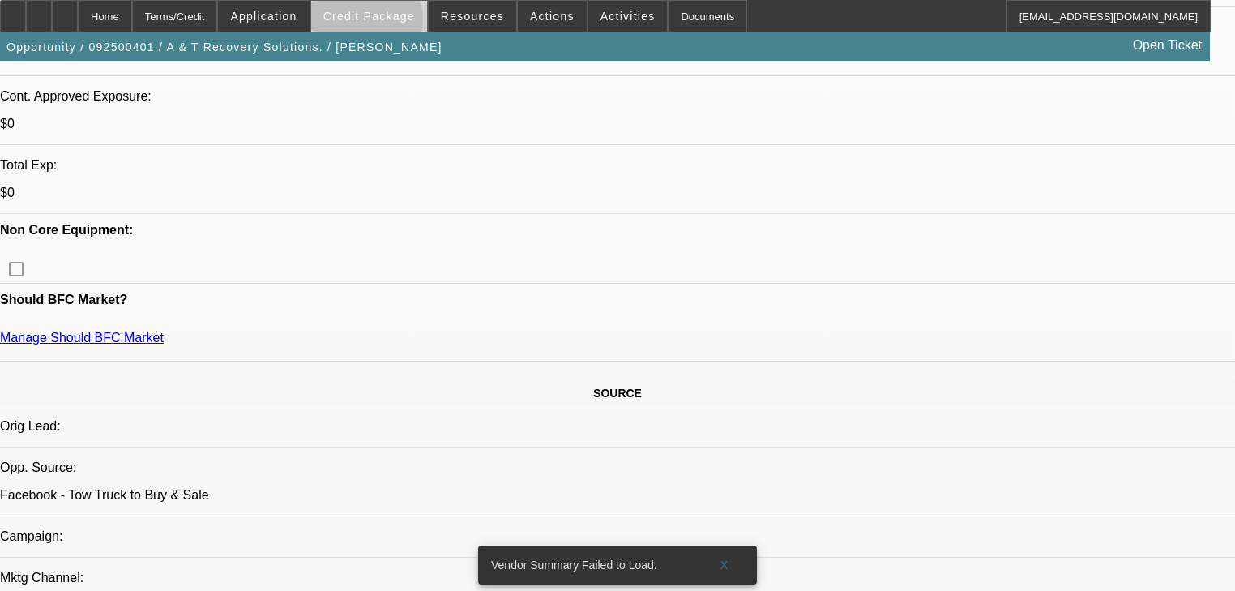
click at [389, 23] on span at bounding box center [369, 16] width 116 height 39
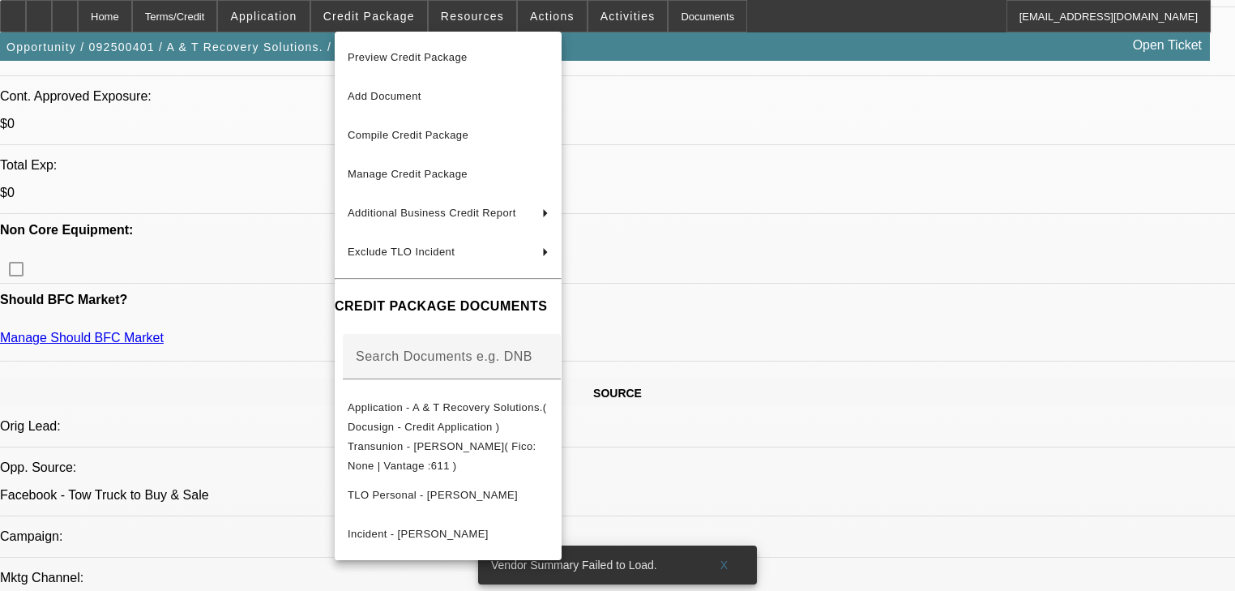
click at [313, 23] on div at bounding box center [617, 295] width 1235 height 591
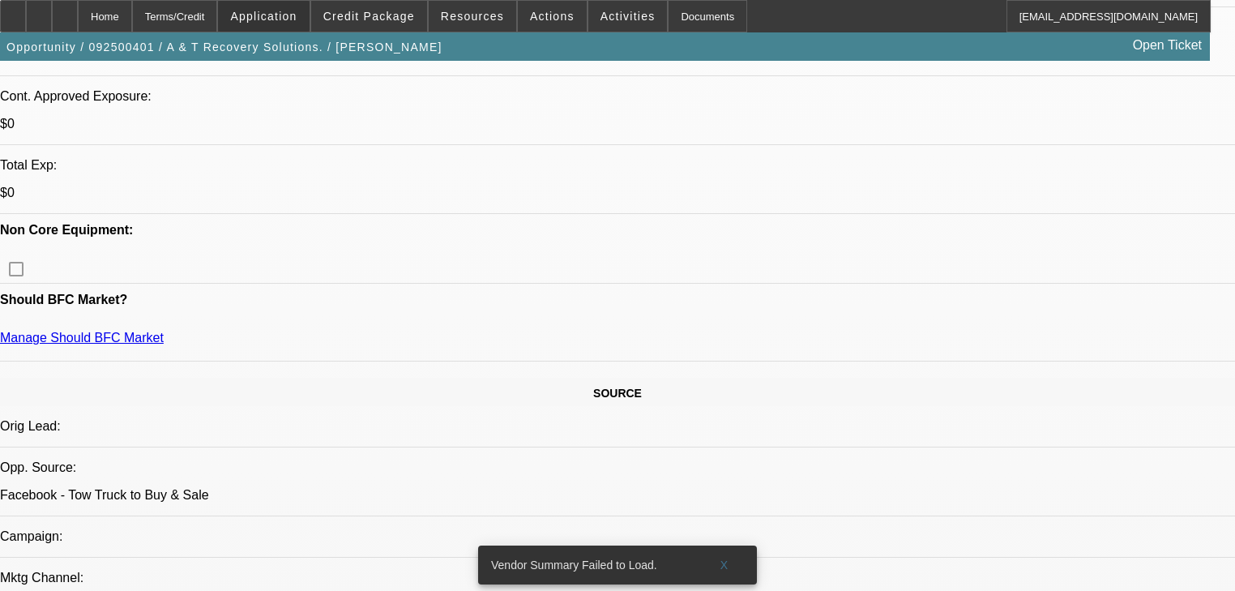
click at [309, 23] on span at bounding box center [263, 16] width 91 height 39
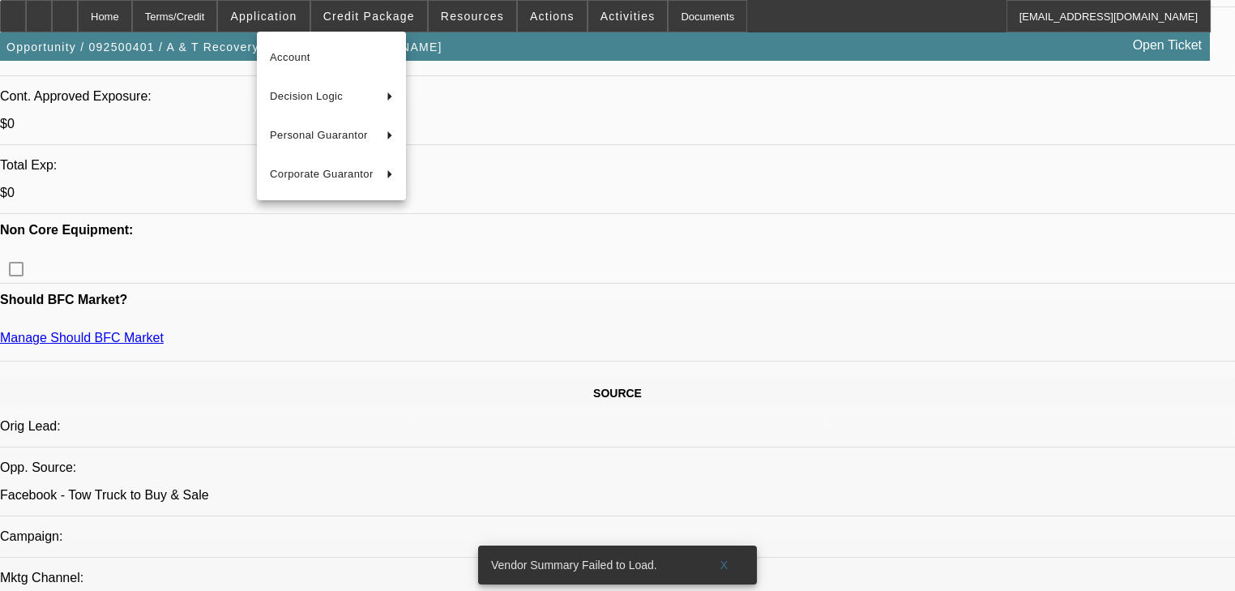
click at [460, 23] on div at bounding box center [617, 295] width 1235 height 591
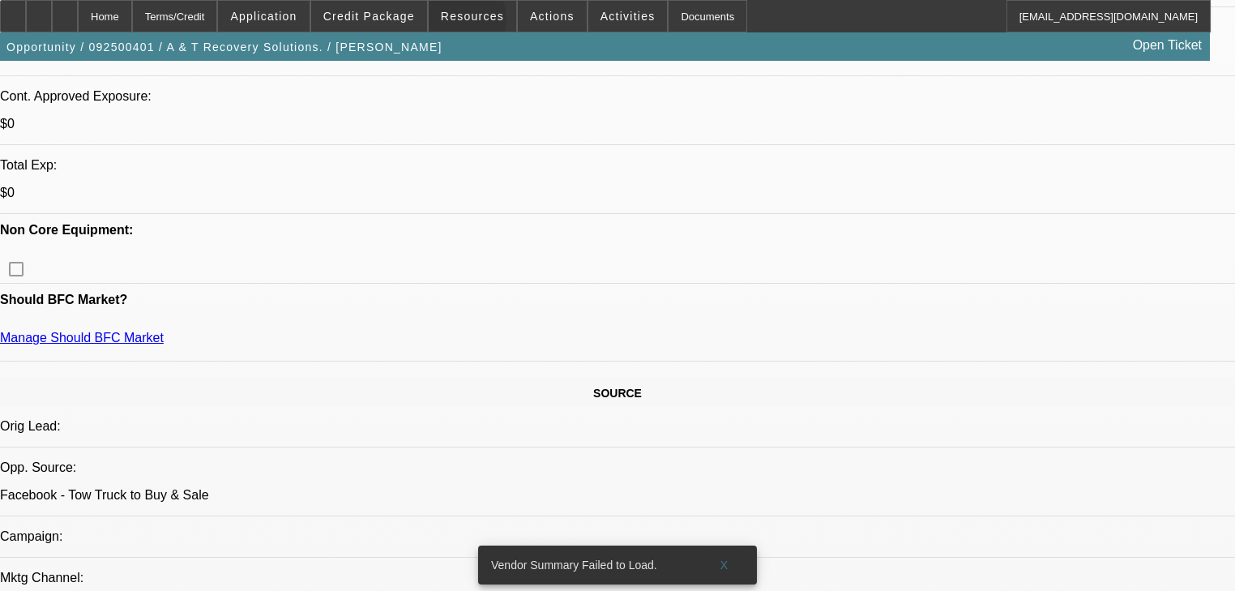
click at [460, 23] on span at bounding box center [473, 16] width 88 height 39
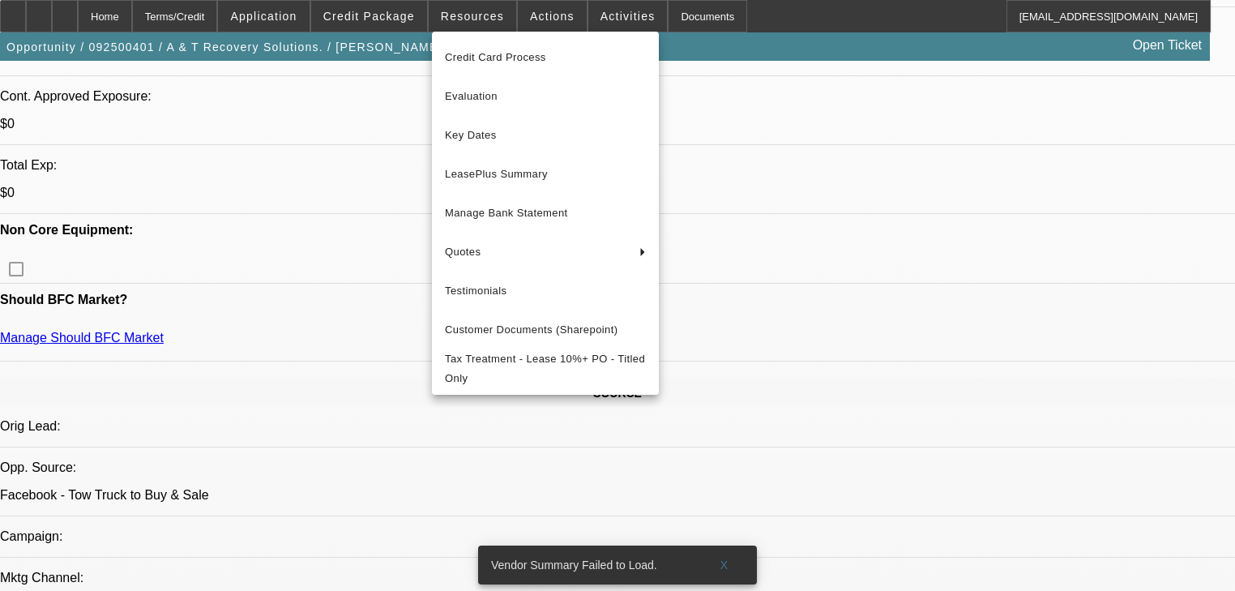
click at [504, 23] on div at bounding box center [617, 295] width 1235 height 591
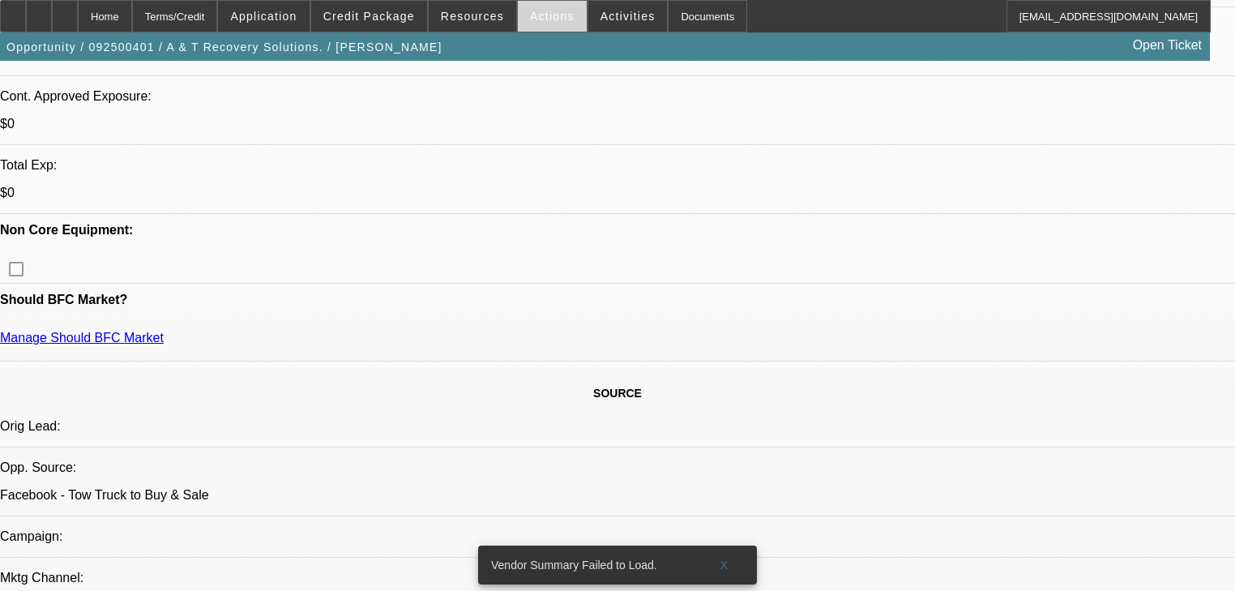
click at [530, 19] on span "Actions" at bounding box center [552, 16] width 45 height 13
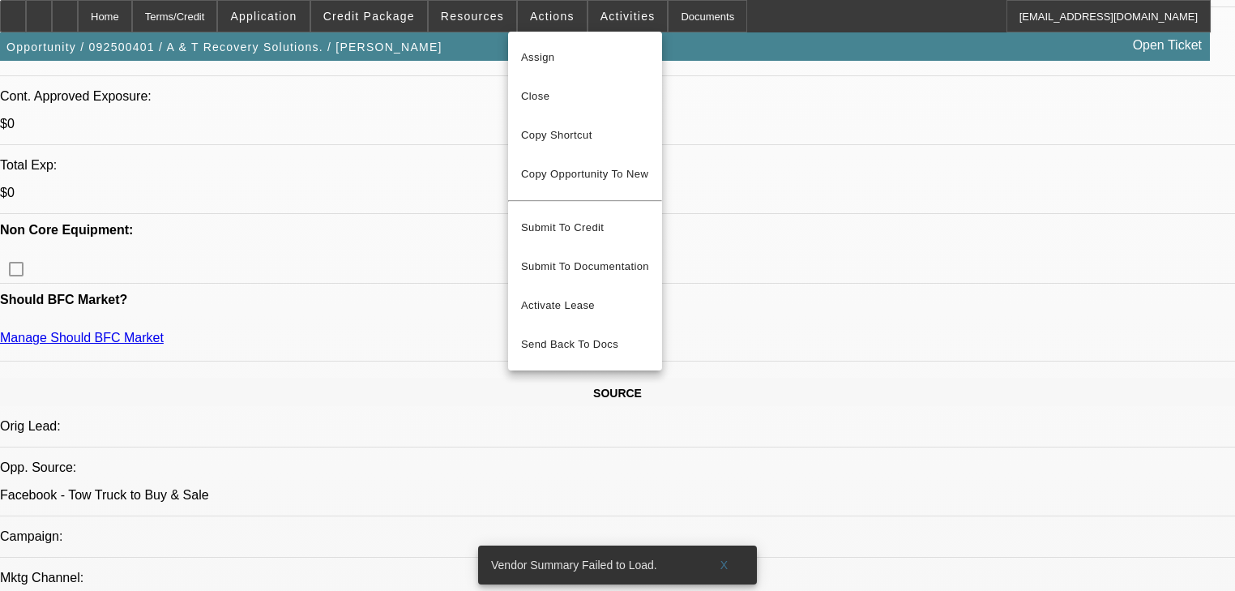
click at [387, 19] on div at bounding box center [617, 295] width 1235 height 591
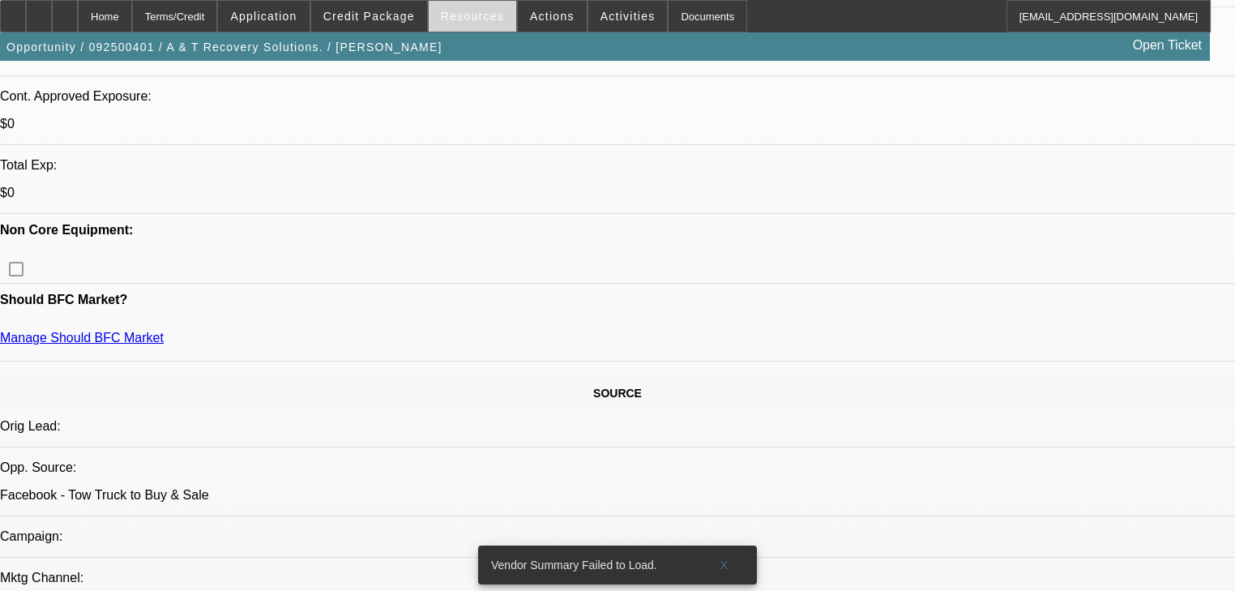
click at [468, 20] on span "Resources" at bounding box center [472, 16] width 63 height 13
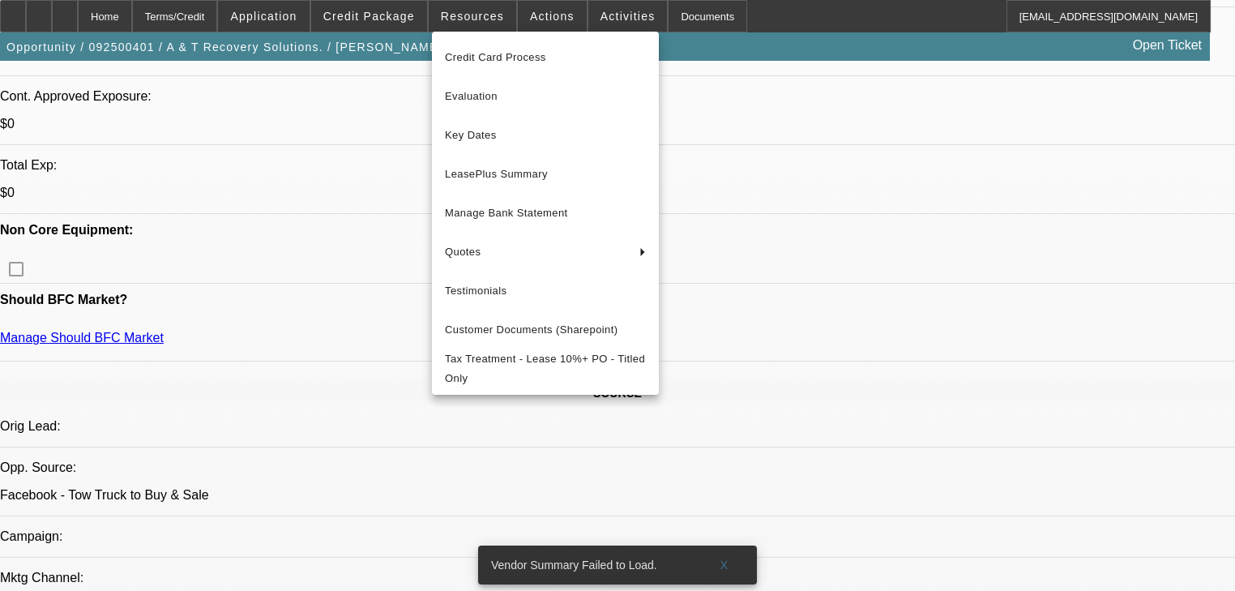
click at [581, 22] on div at bounding box center [617, 295] width 1235 height 591
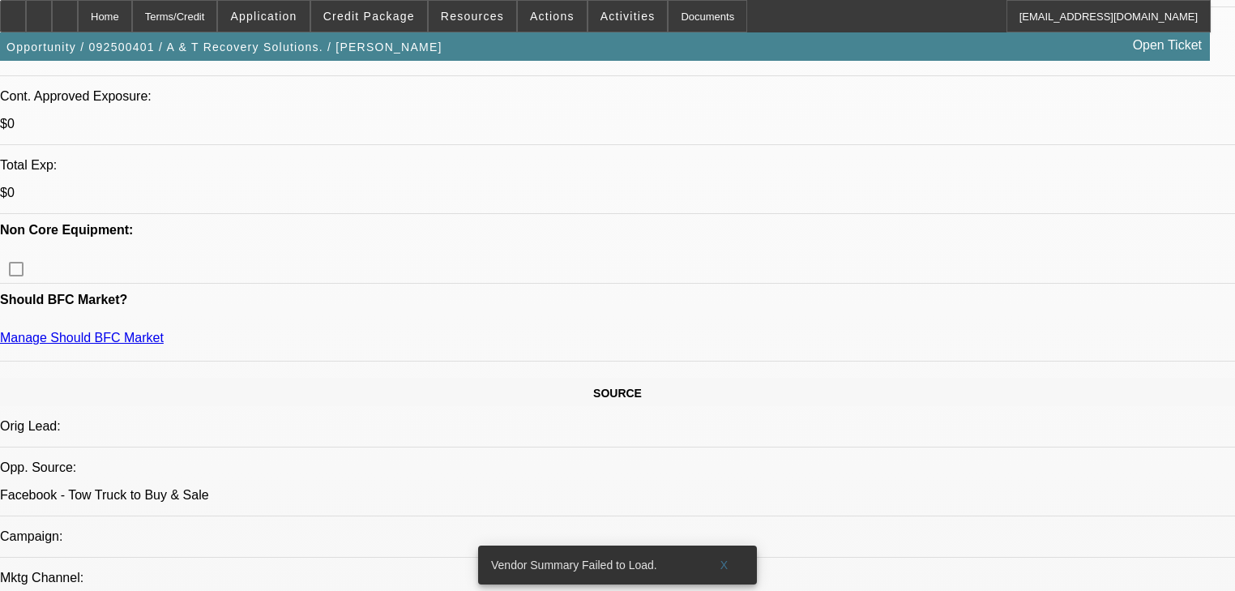
click at [601, 22] on span "Activities" at bounding box center [628, 16] width 55 height 13
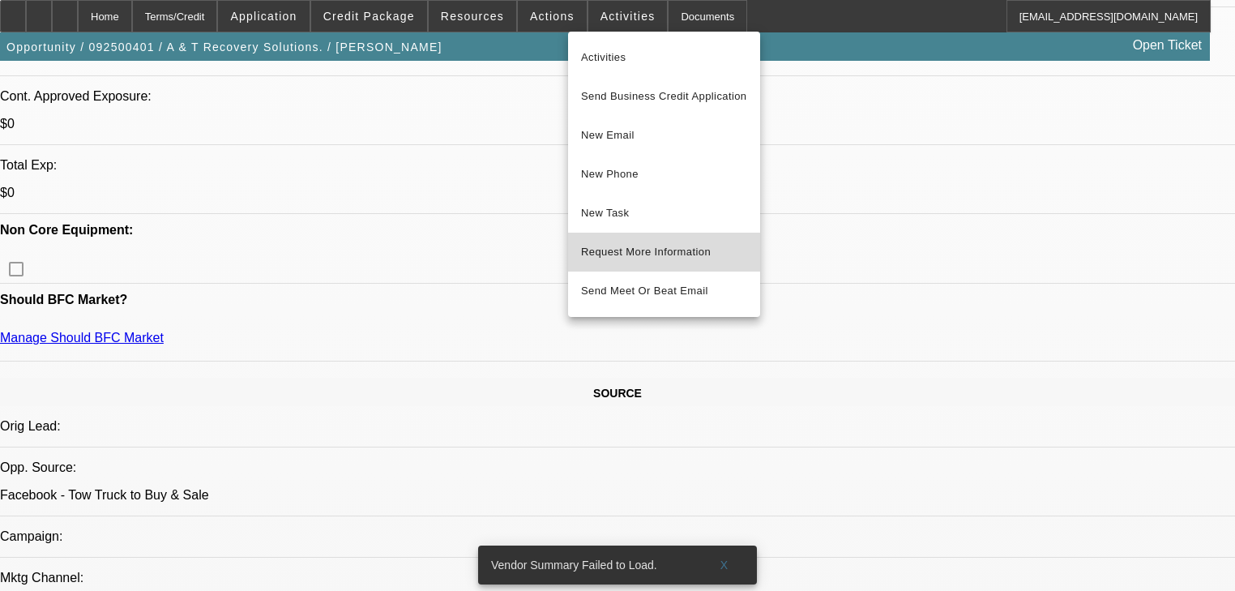
click at [680, 259] on span "Request More Information" at bounding box center [664, 251] width 166 height 19
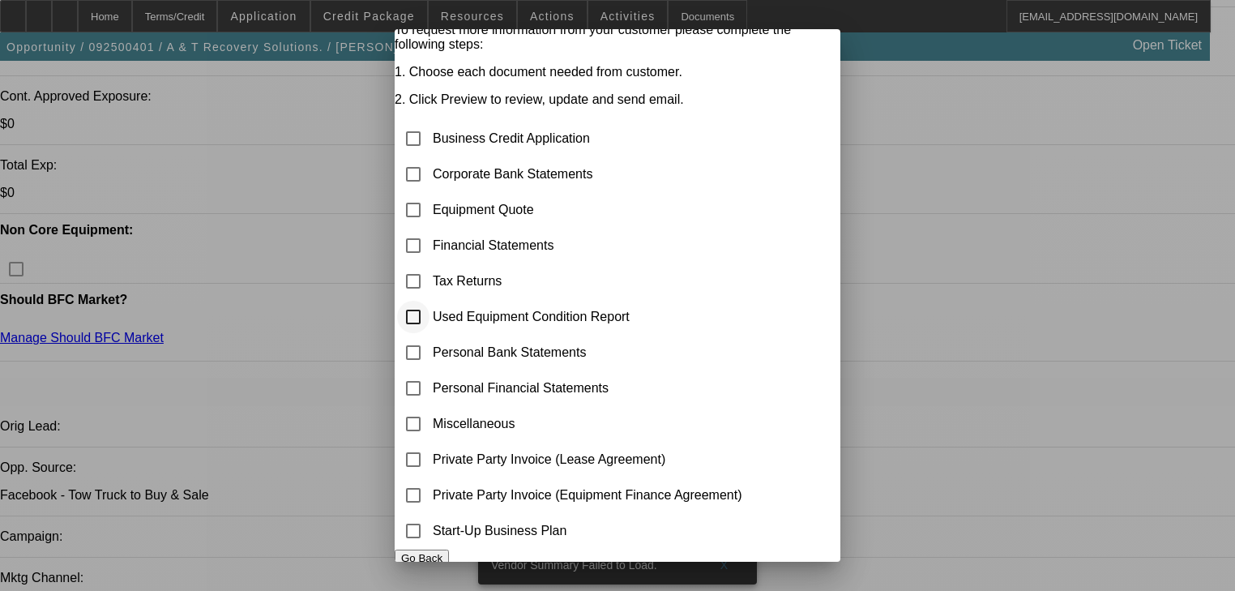
scroll to position [93, 0]
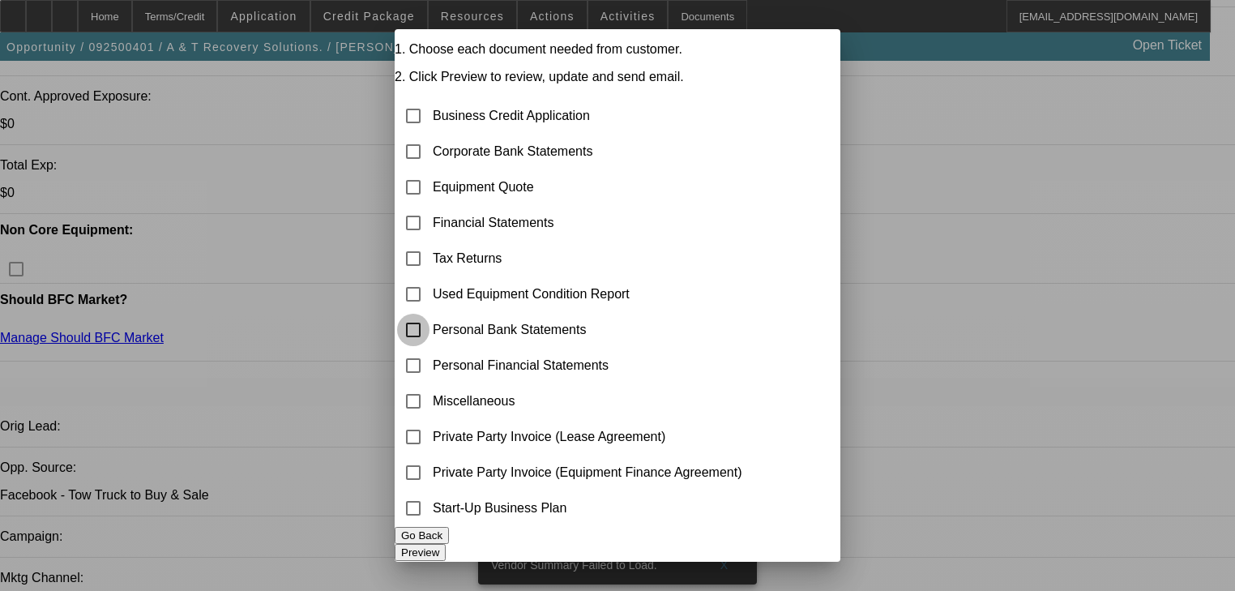
click at [430, 314] on input "checkbox" at bounding box center [413, 330] width 32 height 32
checkbox input "true"
click at [446, 544] on button "Preview" at bounding box center [420, 552] width 51 height 17
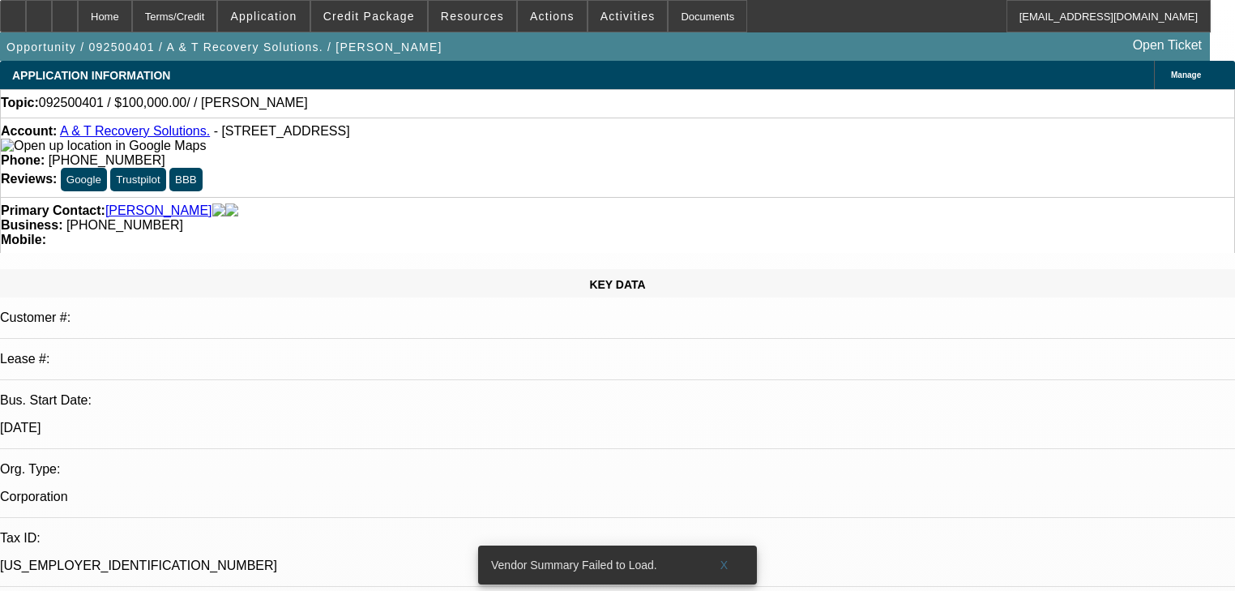
scroll to position [649, 0]
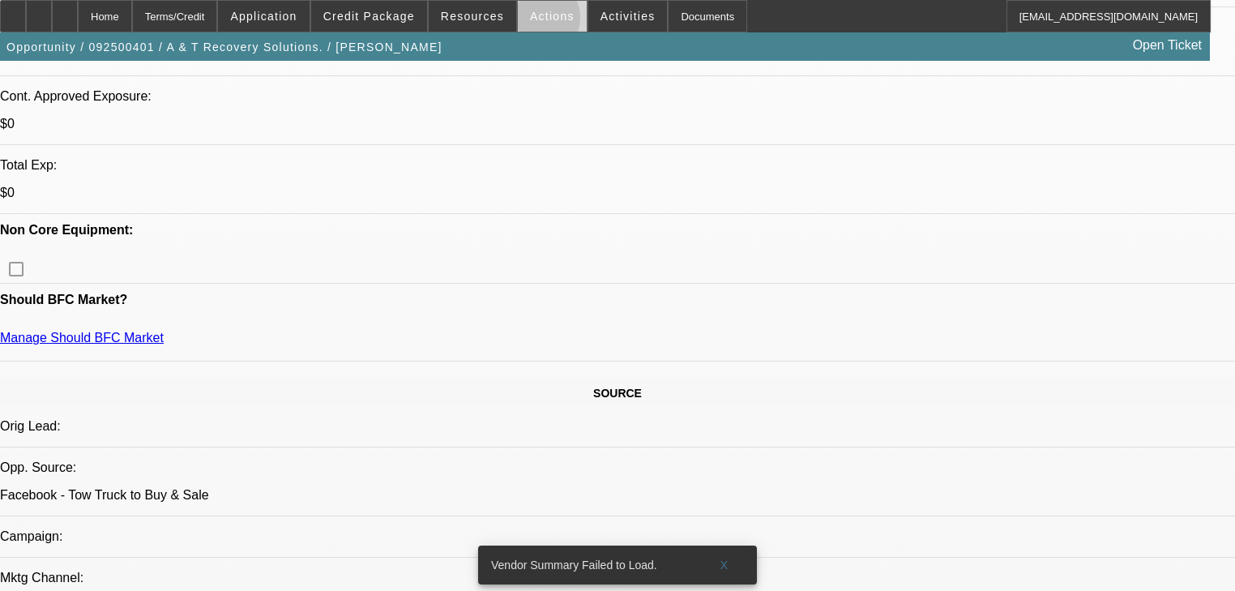
click at [530, 21] on span "Actions" at bounding box center [552, 16] width 45 height 13
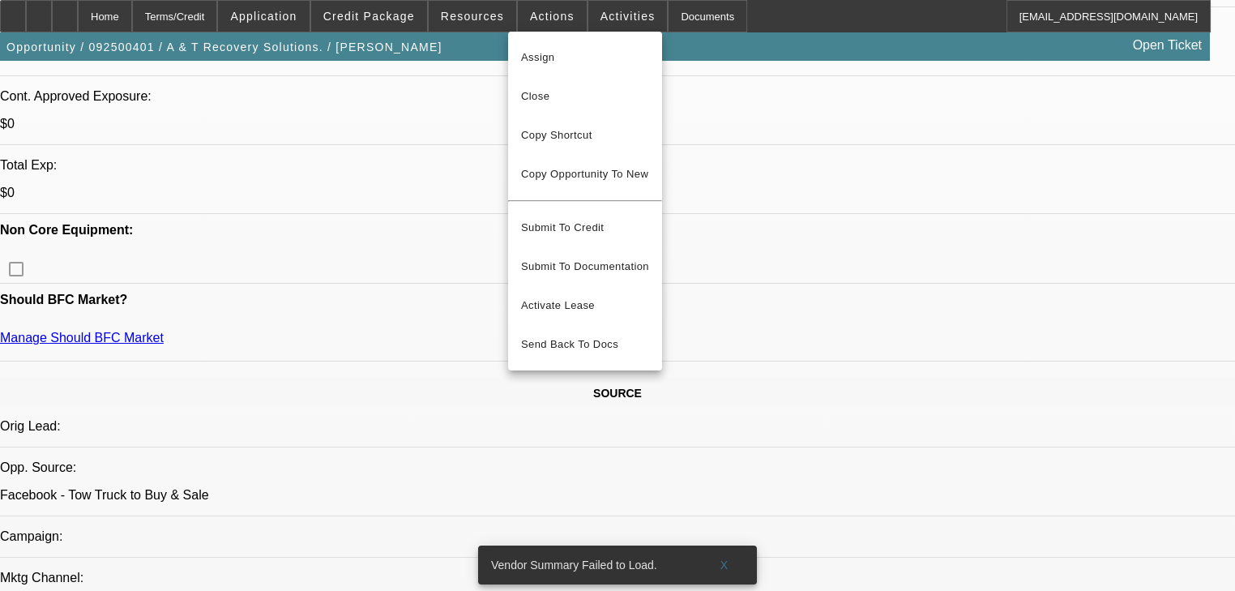
click at [451, 10] on div at bounding box center [617, 295] width 1235 height 591
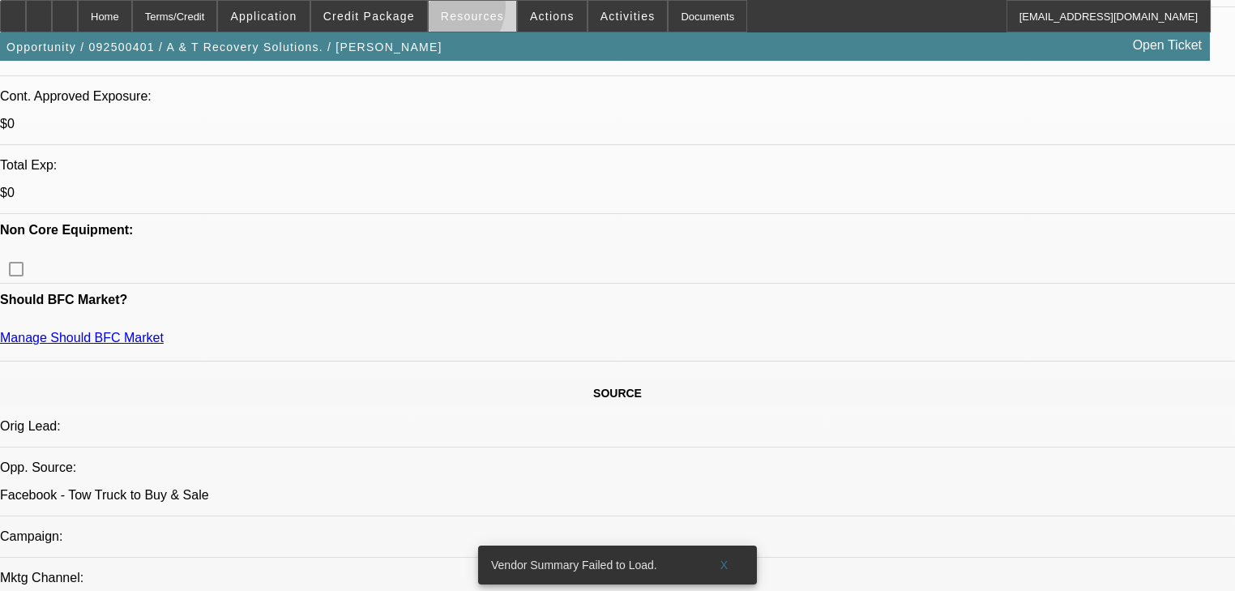
click at [449, 10] on span "Resources" at bounding box center [472, 16] width 63 height 13
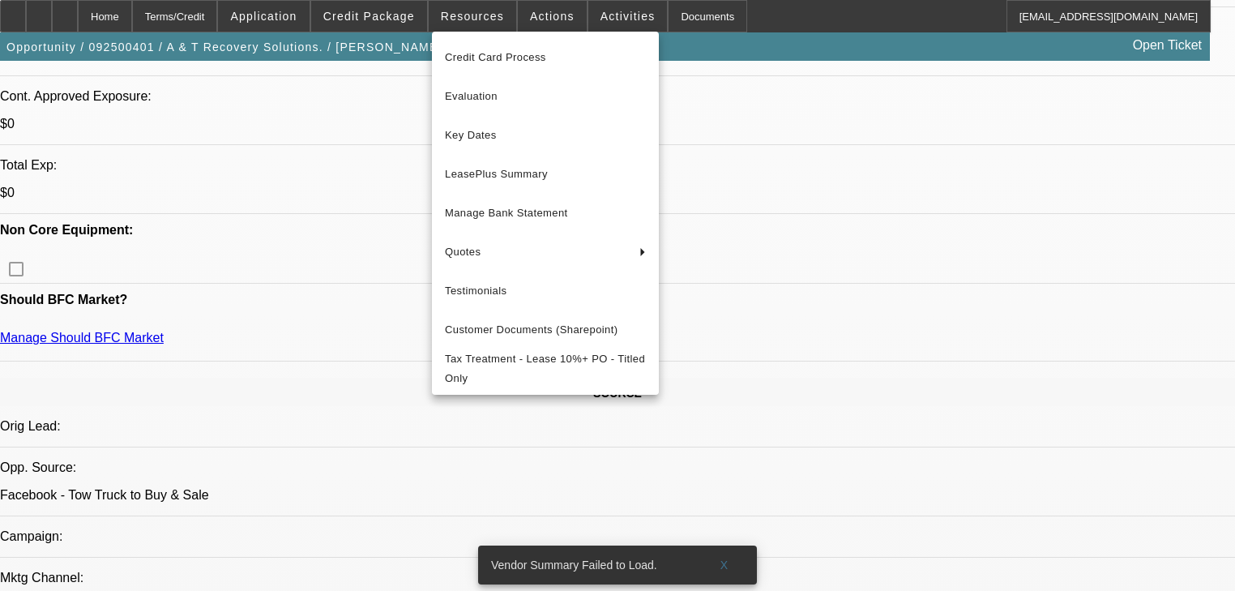
click at [409, 20] on div at bounding box center [617, 295] width 1235 height 591
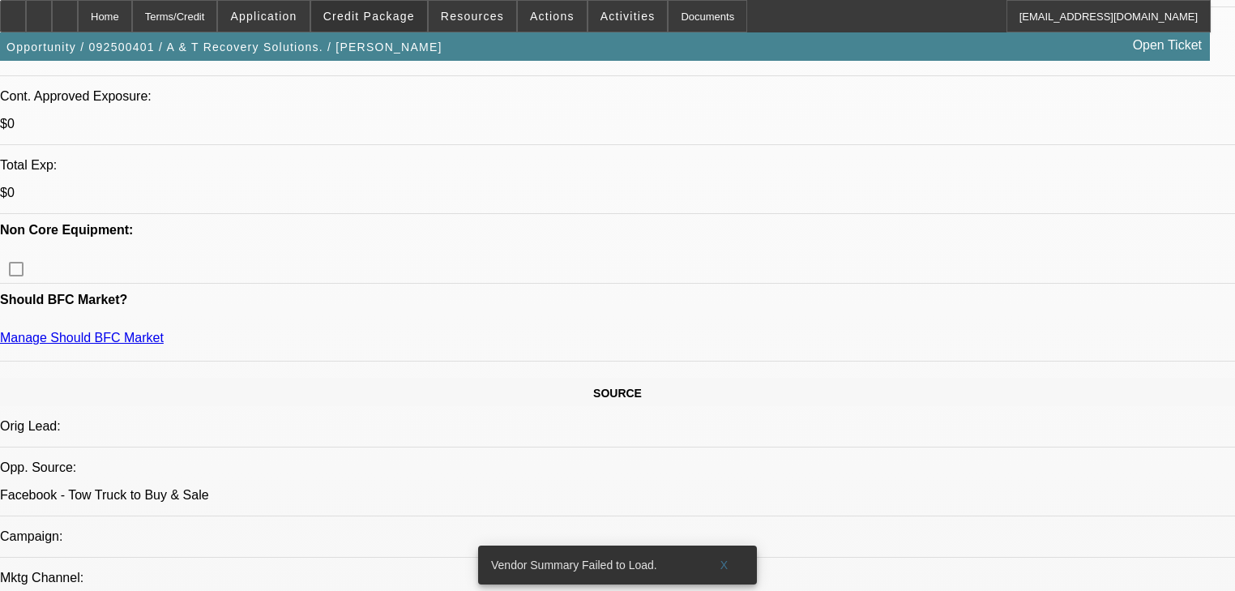
click at [408, 20] on span "Credit Package" at bounding box center [369, 16] width 92 height 13
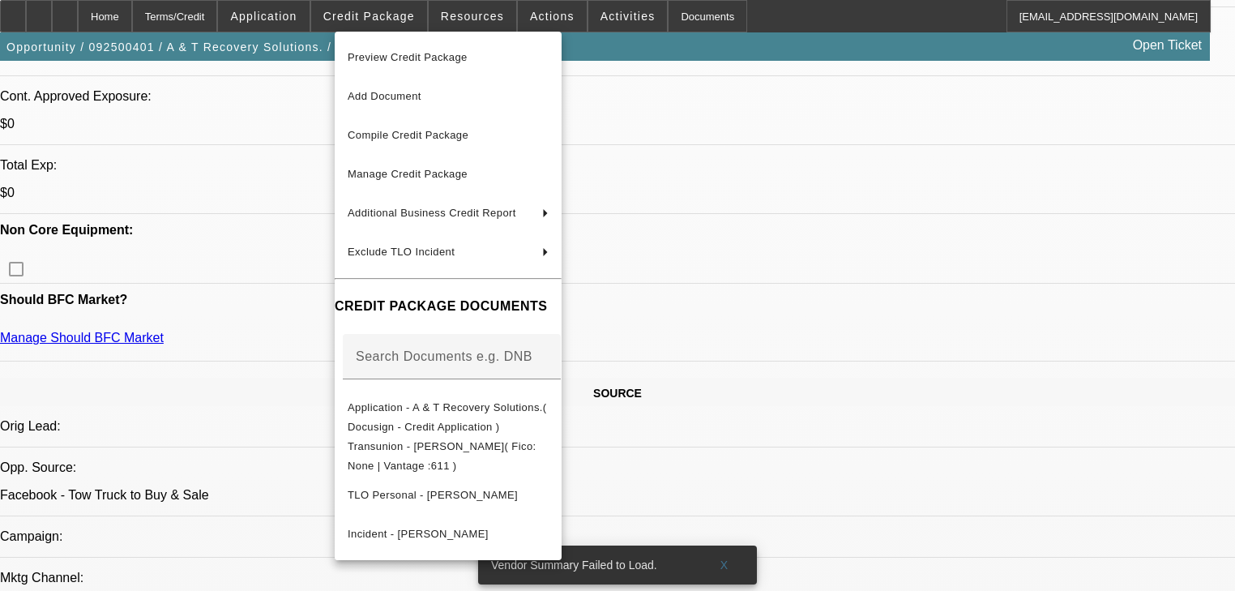
click at [327, 18] on div at bounding box center [617, 295] width 1235 height 591
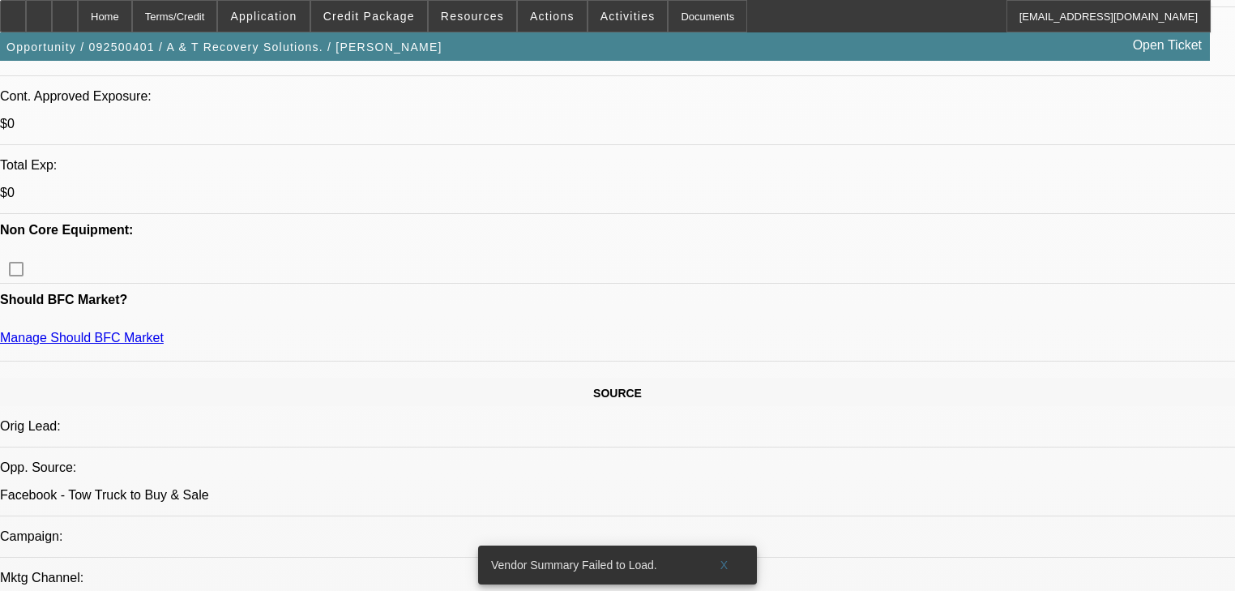
click at [309, 17] on span at bounding box center [263, 16] width 91 height 39
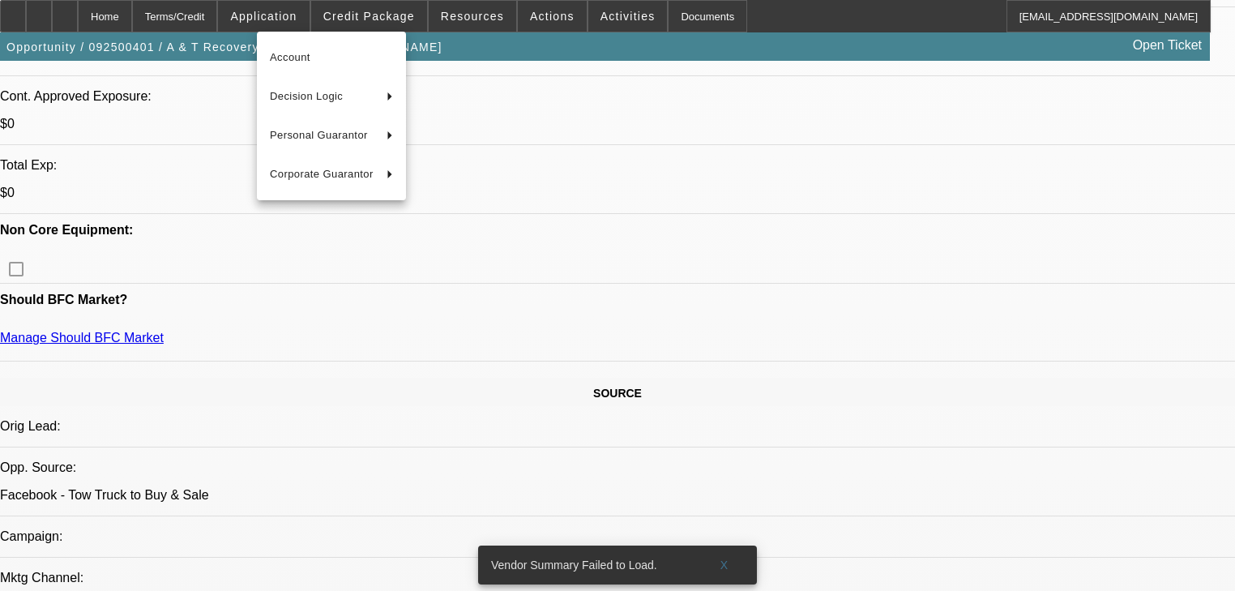
click at [254, 26] on div at bounding box center [617, 295] width 1235 height 591
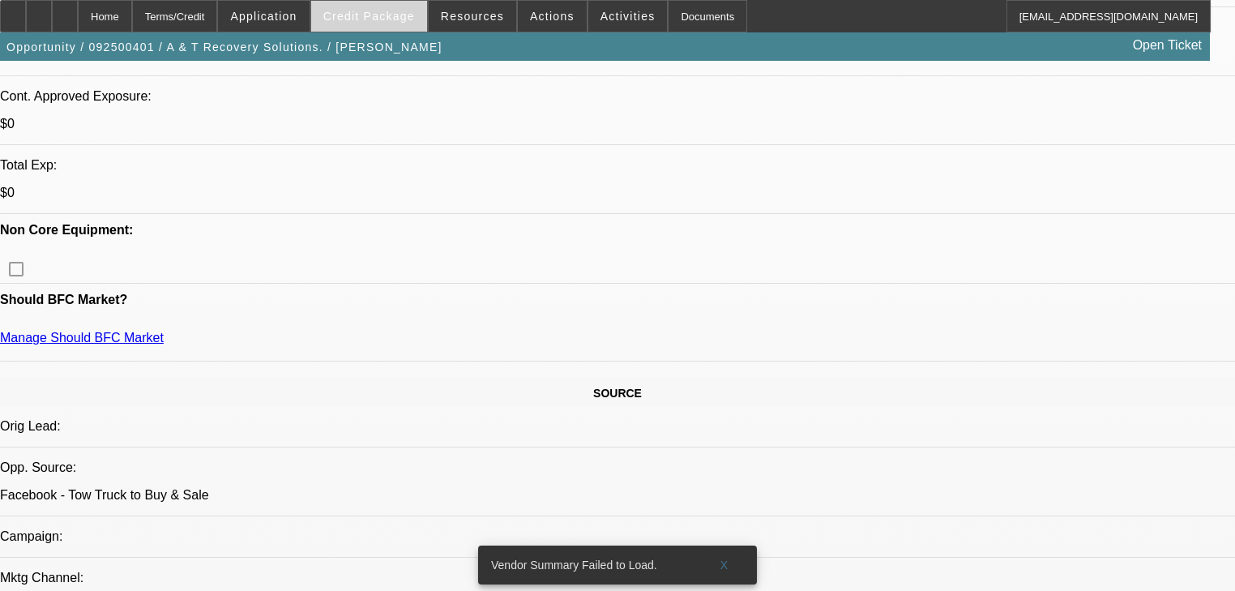
click at [340, 19] on span at bounding box center [369, 16] width 116 height 39
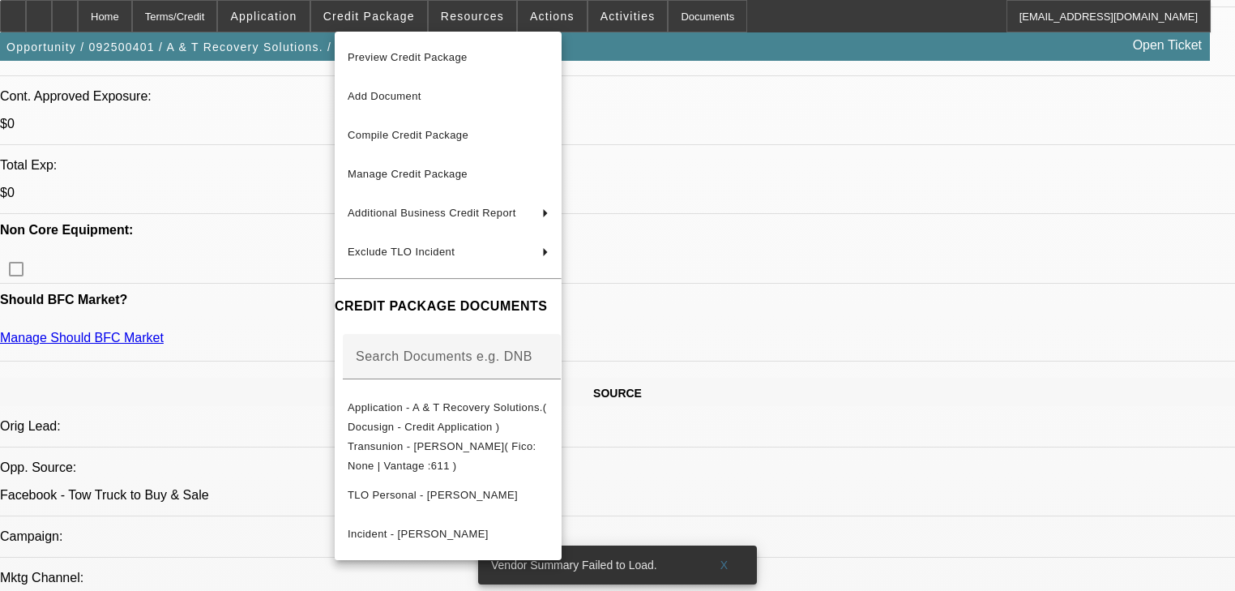
click at [447, 14] on div at bounding box center [617, 295] width 1235 height 591
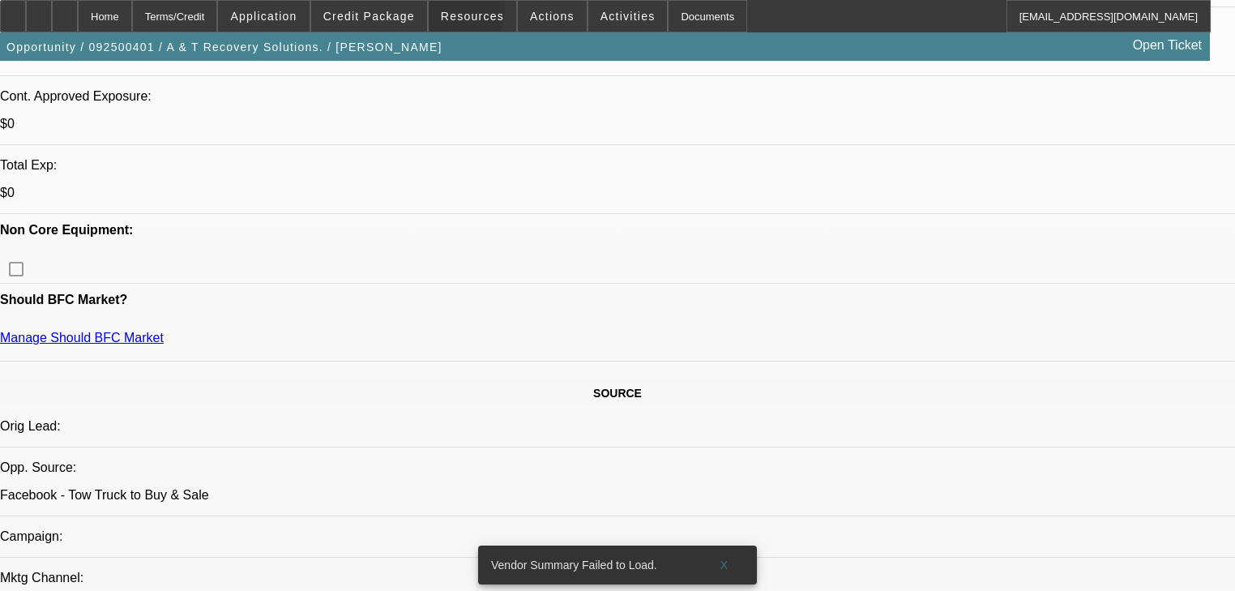
click at [447, 14] on span "Resources" at bounding box center [472, 16] width 63 height 13
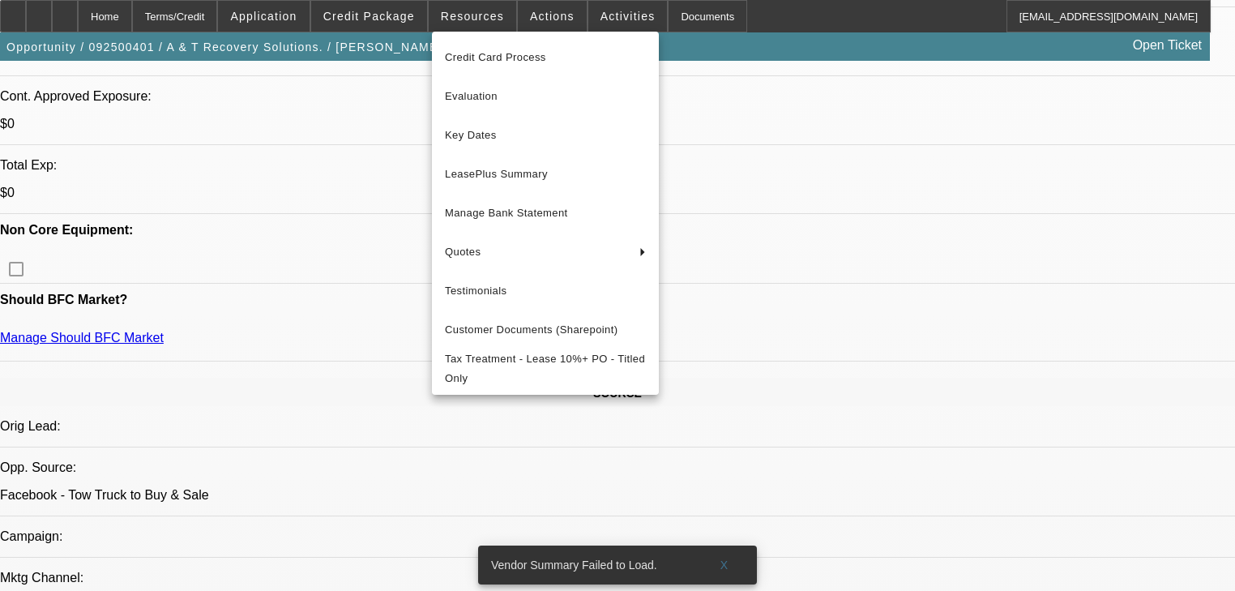
click at [368, 12] on div at bounding box center [617, 295] width 1235 height 591
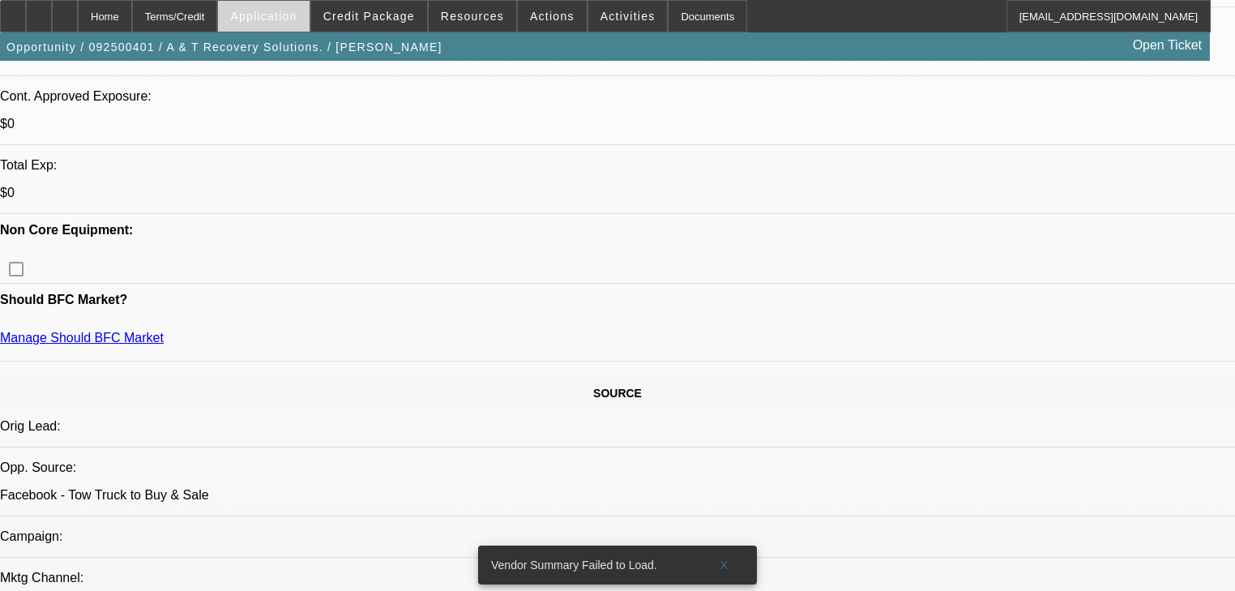
click at [297, 12] on span "Application" at bounding box center [263, 16] width 66 height 13
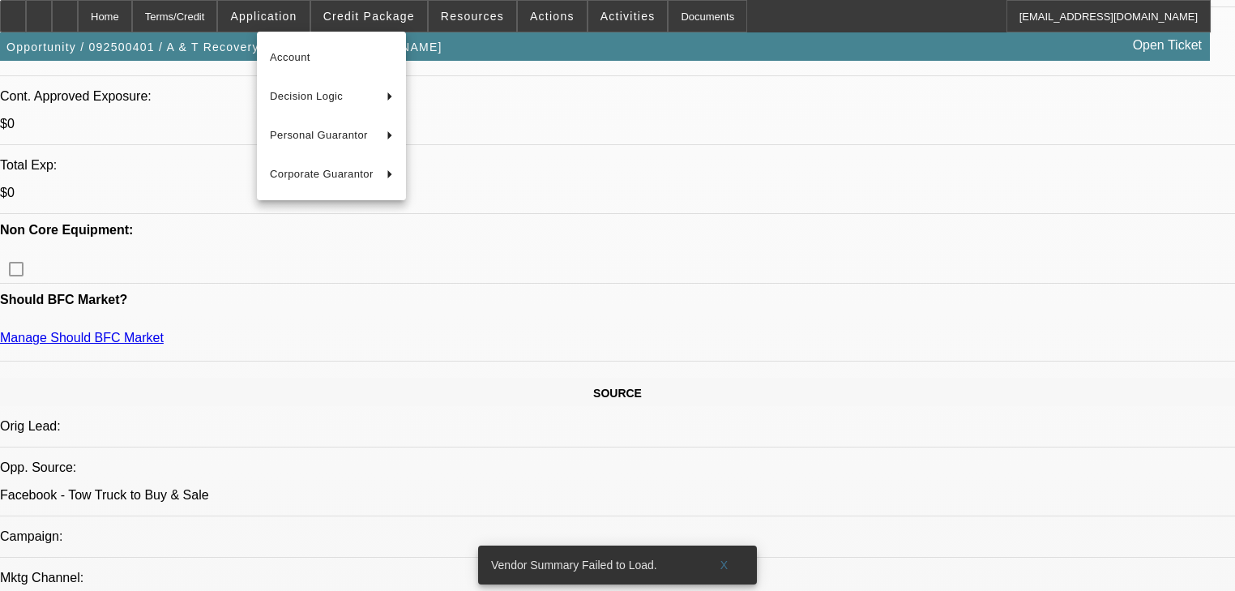
click at [366, 16] on div at bounding box center [617, 295] width 1235 height 591
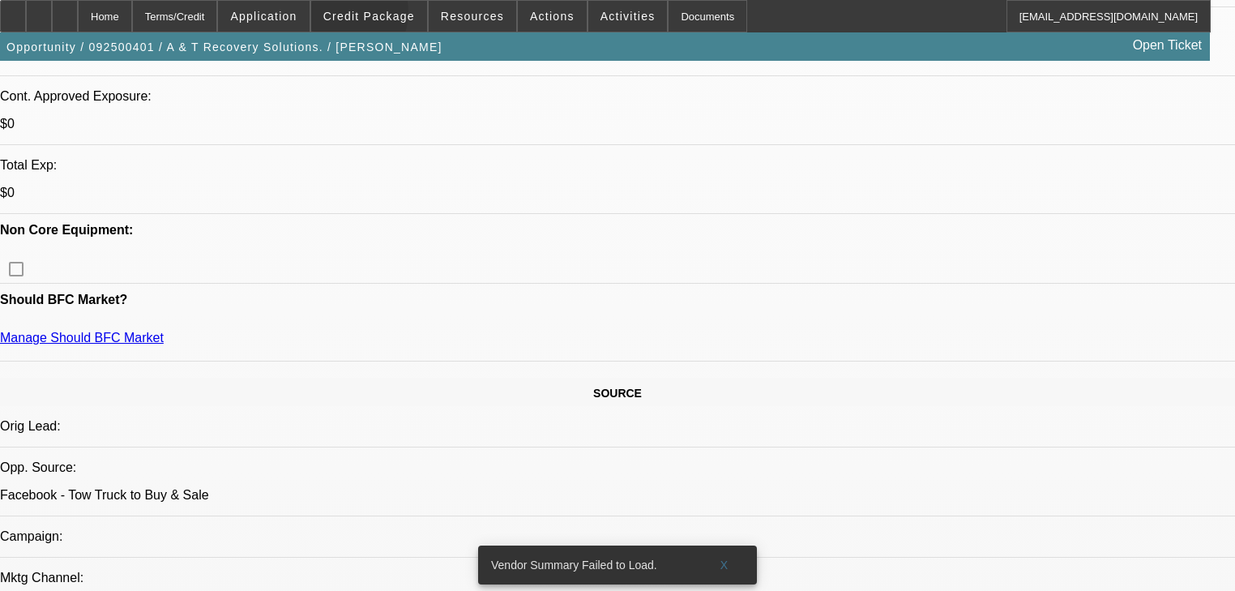
click at [366, 16] on span "Credit Package" at bounding box center [369, 16] width 92 height 13
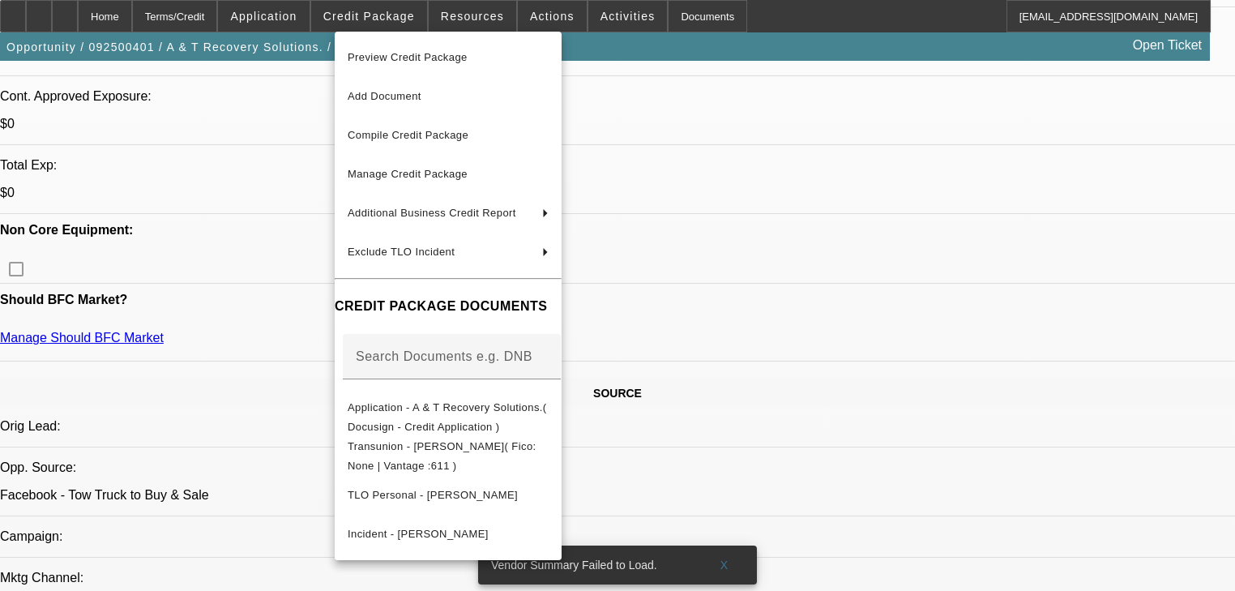
click at [235, 10] on div at bounding box center [617, 295] width 1235 height 591
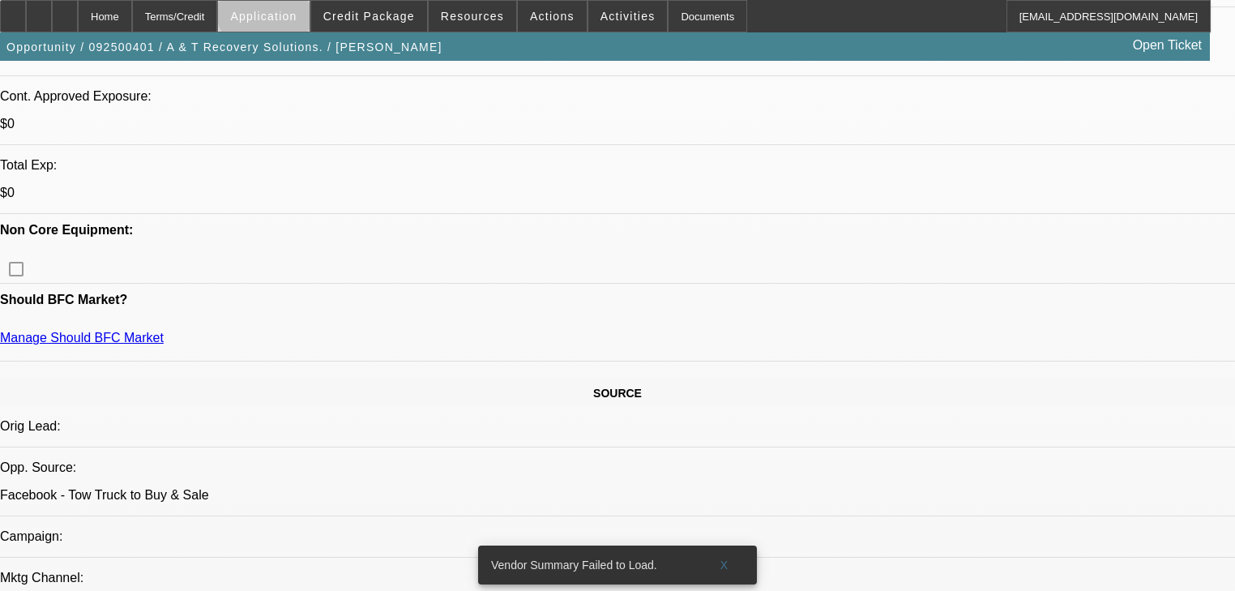
click at [297, 12] on span "Application" at bounding box center [263, 16] width 66 height 13
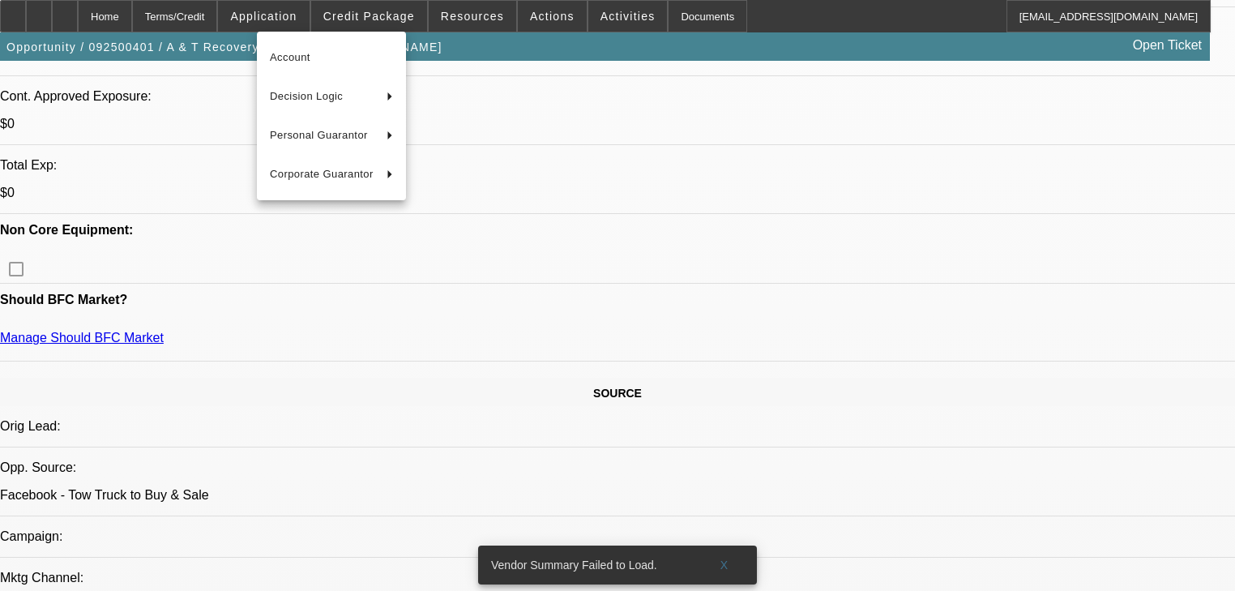
click at [445, 19] on div at bounding box center [617, 295] width 1235 height 591
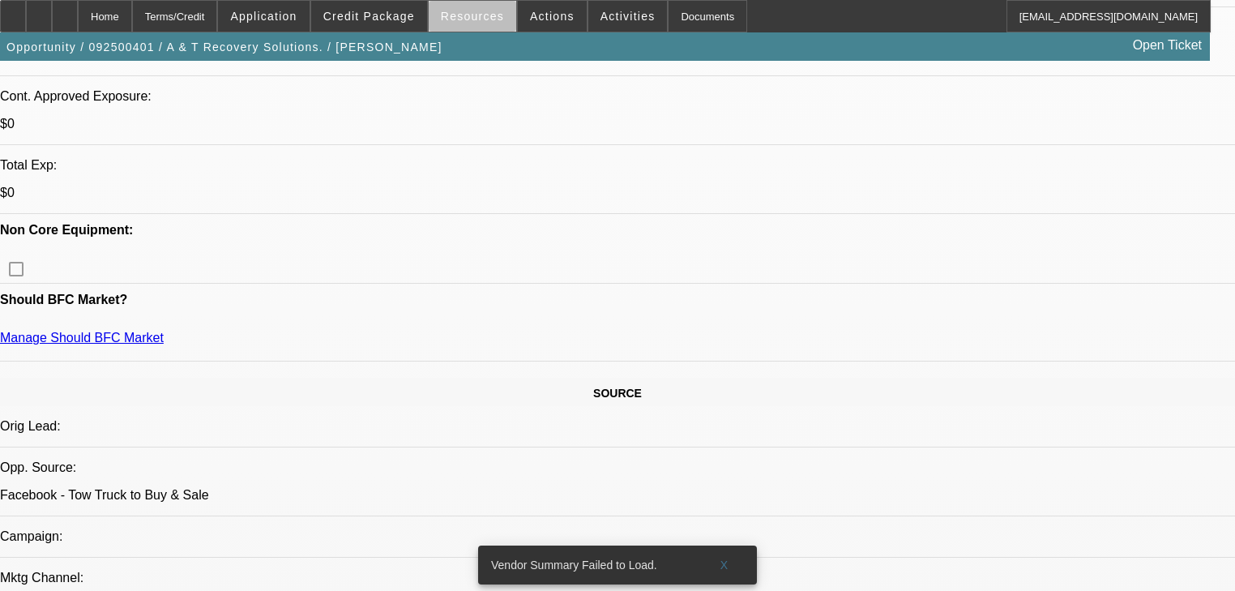
click at [496, 19] on span at bounding box center [473, 16] width 88 height 39
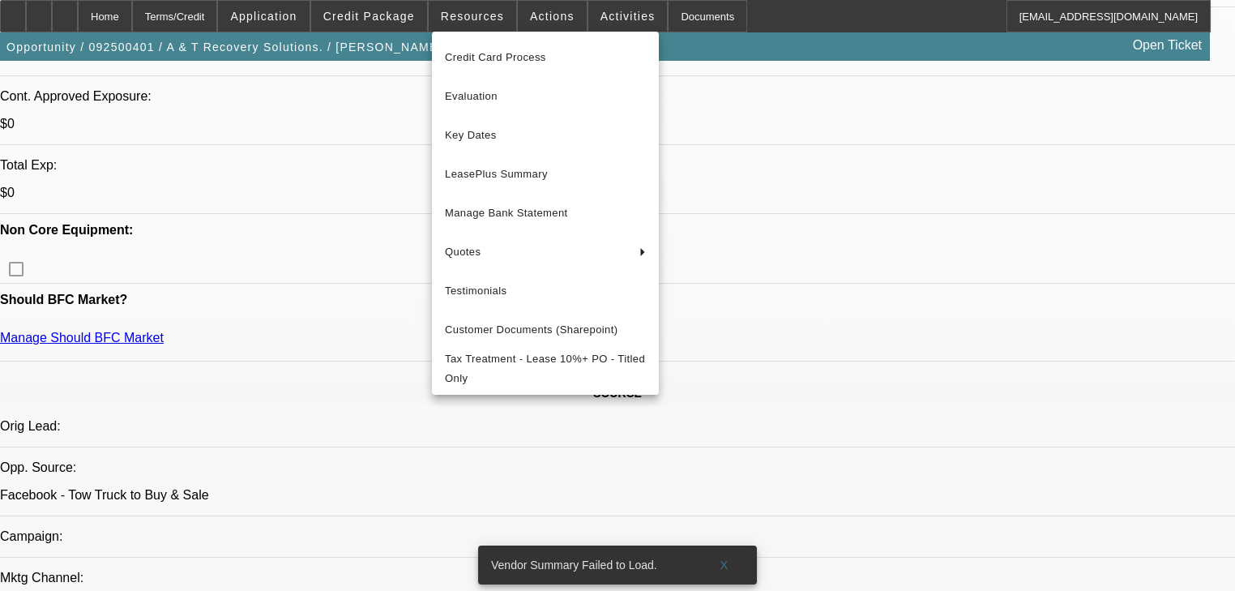
click at [539, 26] on div at bounding box center [617, 295] width 1235 height 591
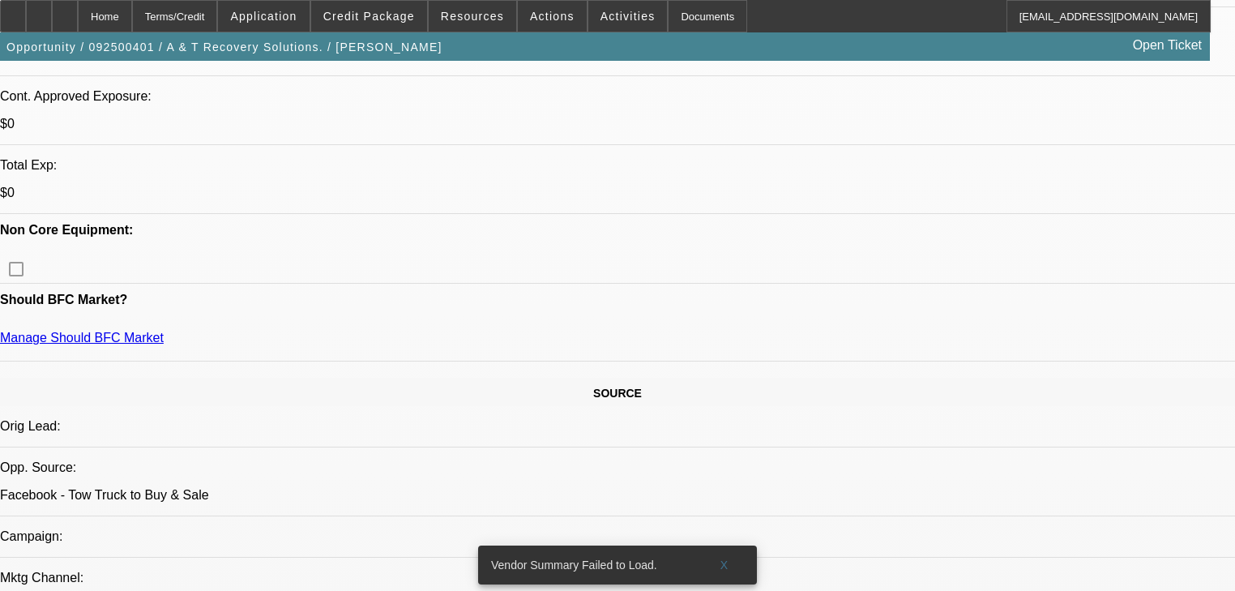
click at [538, 23] on span at bounding box center [552, 16] width 69 height 39
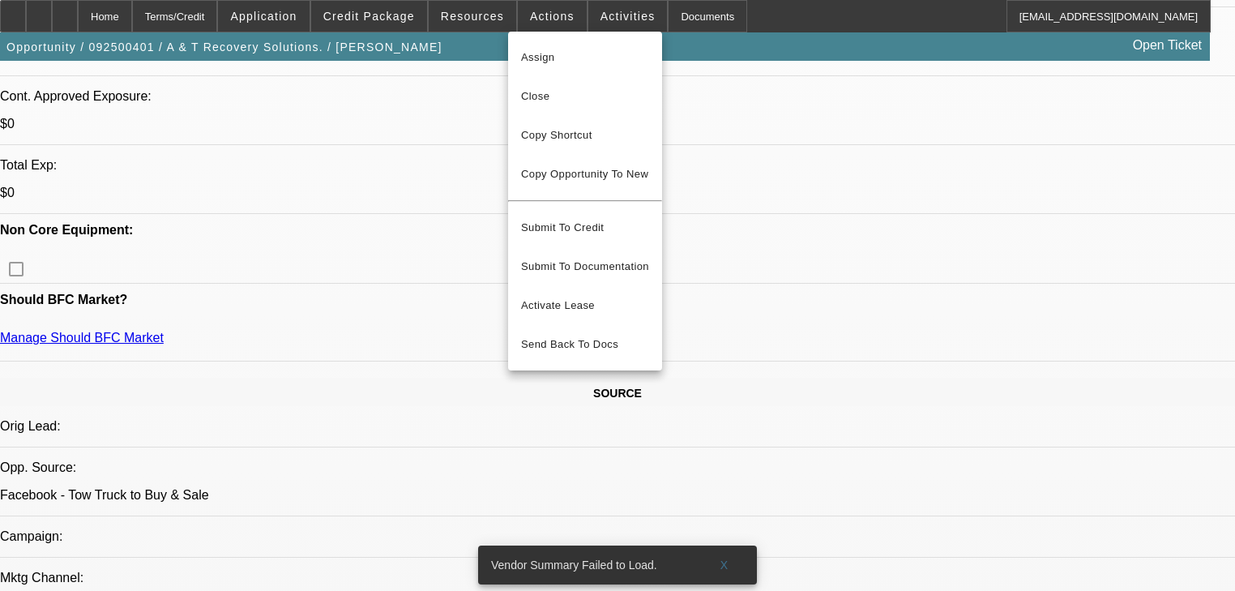
click at [593, 12] on div at bounding box center [617, 295] width 1235 height 591
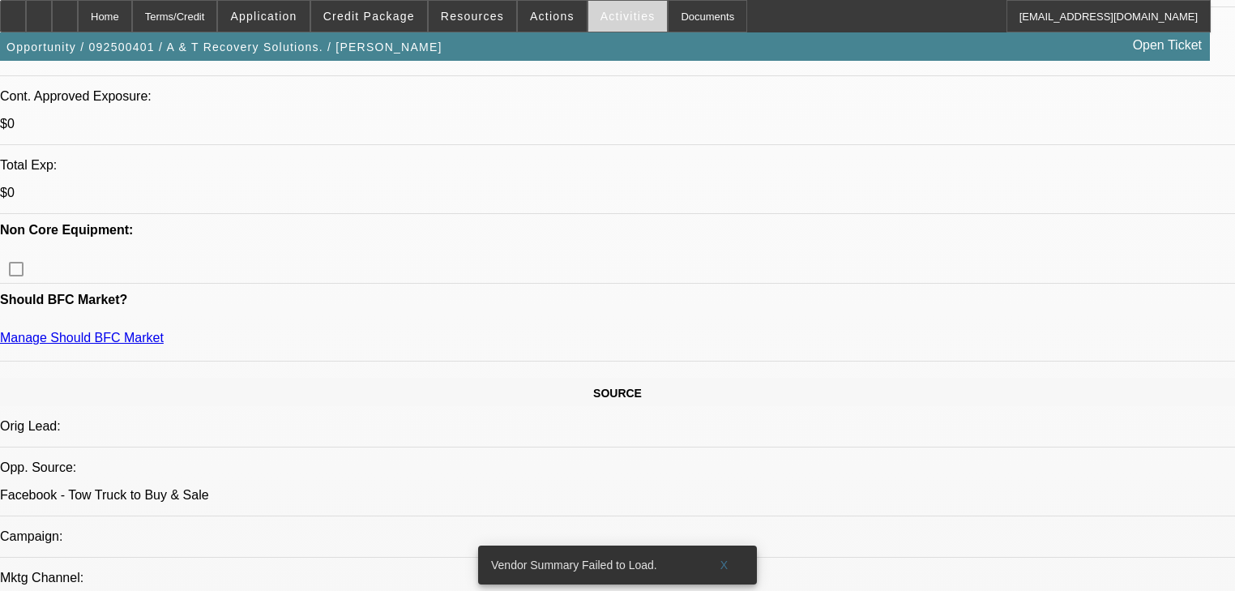
click at [601, 12] on span "Activities" at bounding box center [628, 16] width 55 height 13
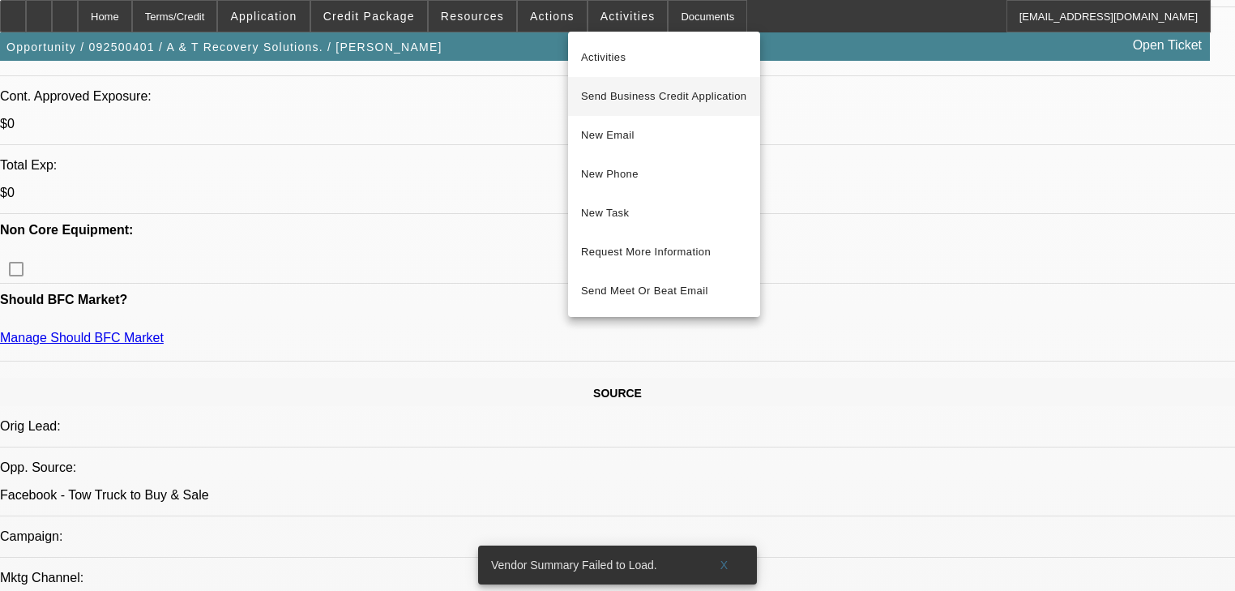
click at [603, 100] on span "Send Business Credit Application" at bounding box center [664, 96] width 166 height 19
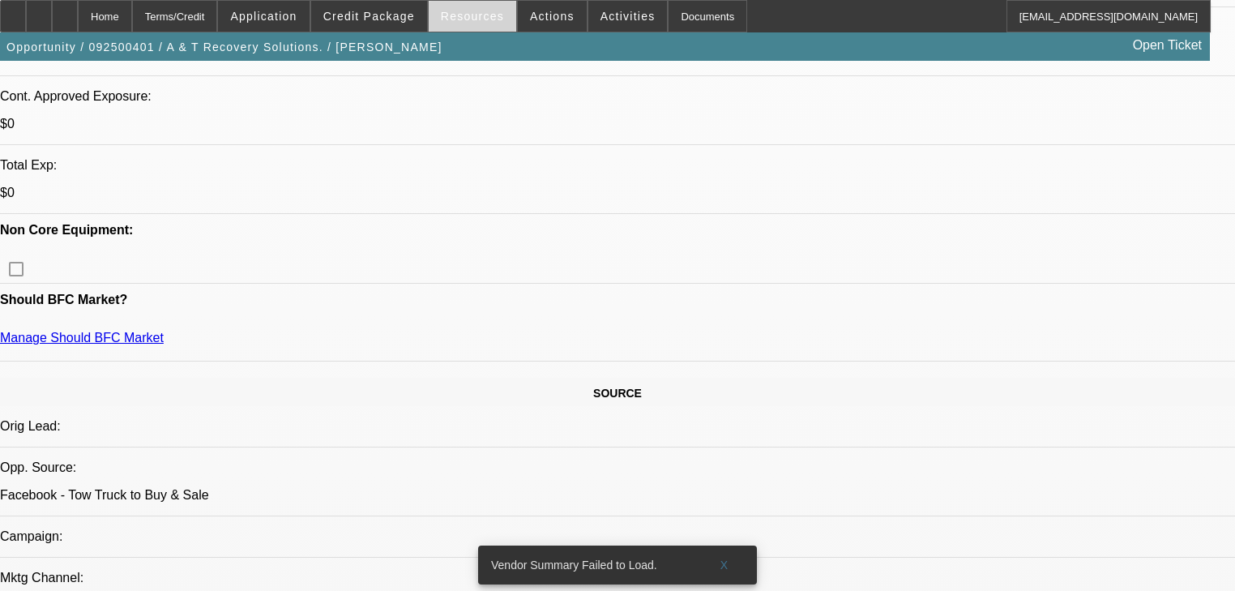
click at [506, 15] on span at bounding box center [473, 16] width 88 height 39
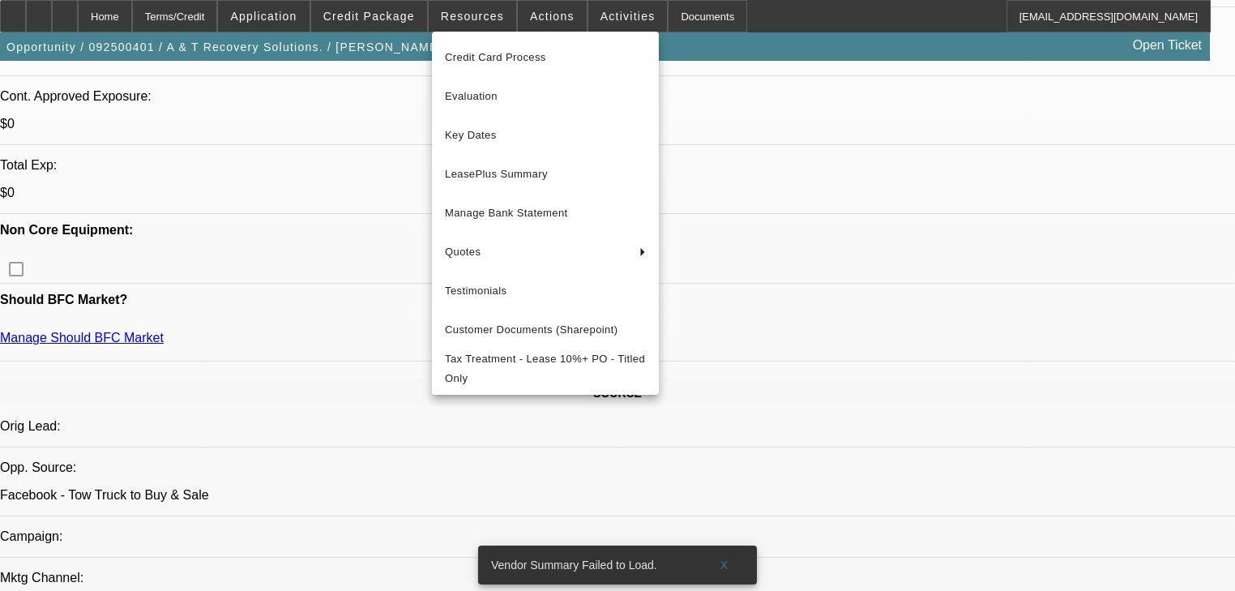
click at [519, 16] on div at bounding box center [617, 295] width 1235 height 591
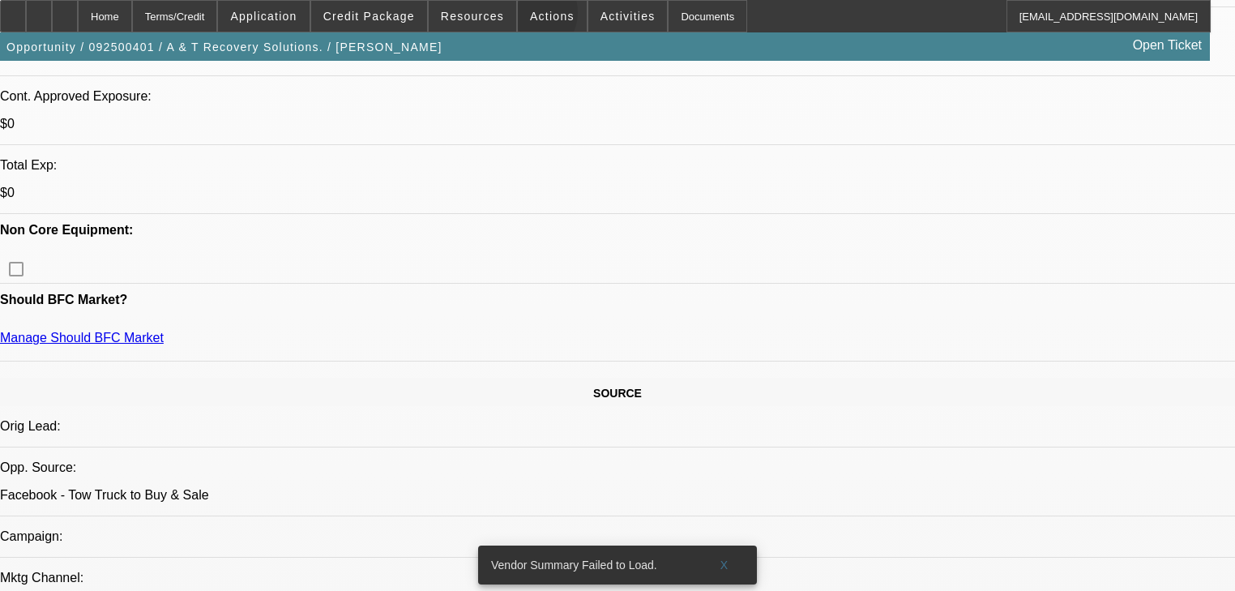
click at [519, 16] on span at bounding box center [552, 16] width 69 height 39
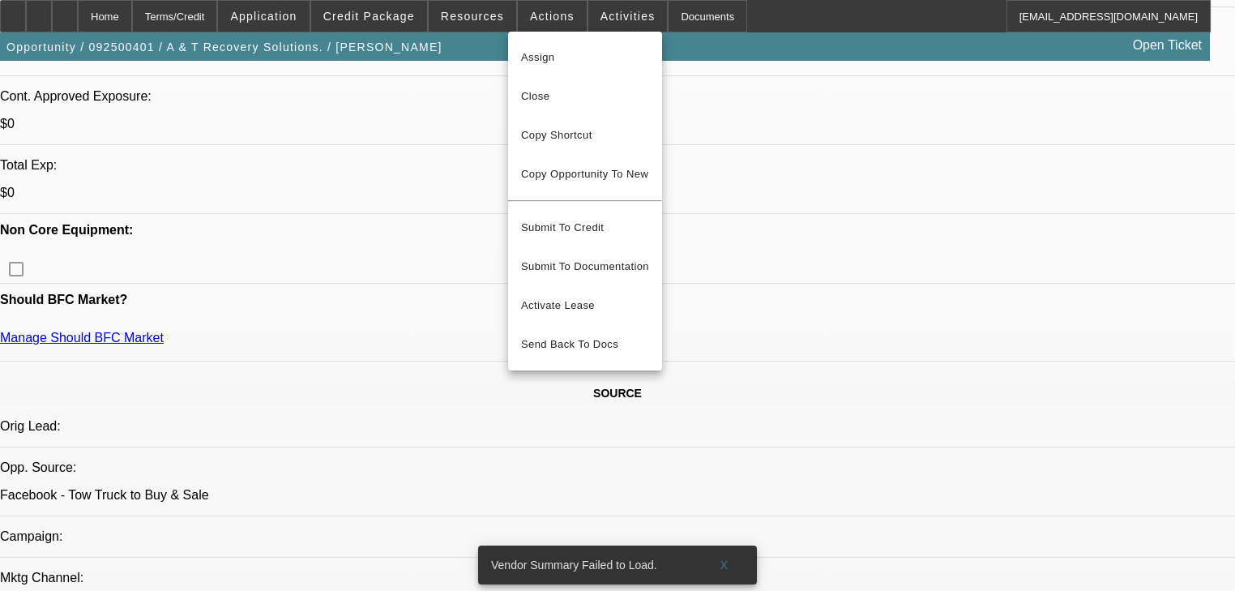
click at [519, 16] on div at bounding box center [617, 295] width 1235 height 591
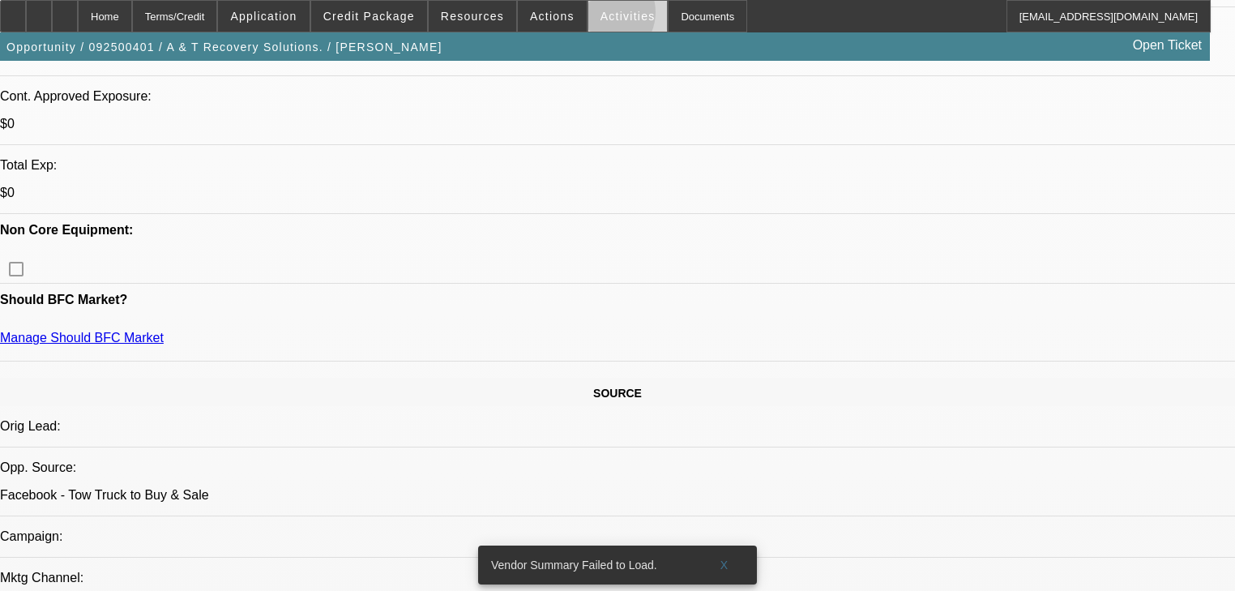
click at [601, 16] on span "Activities" at bounding box center [628, 16] width 55 height 13
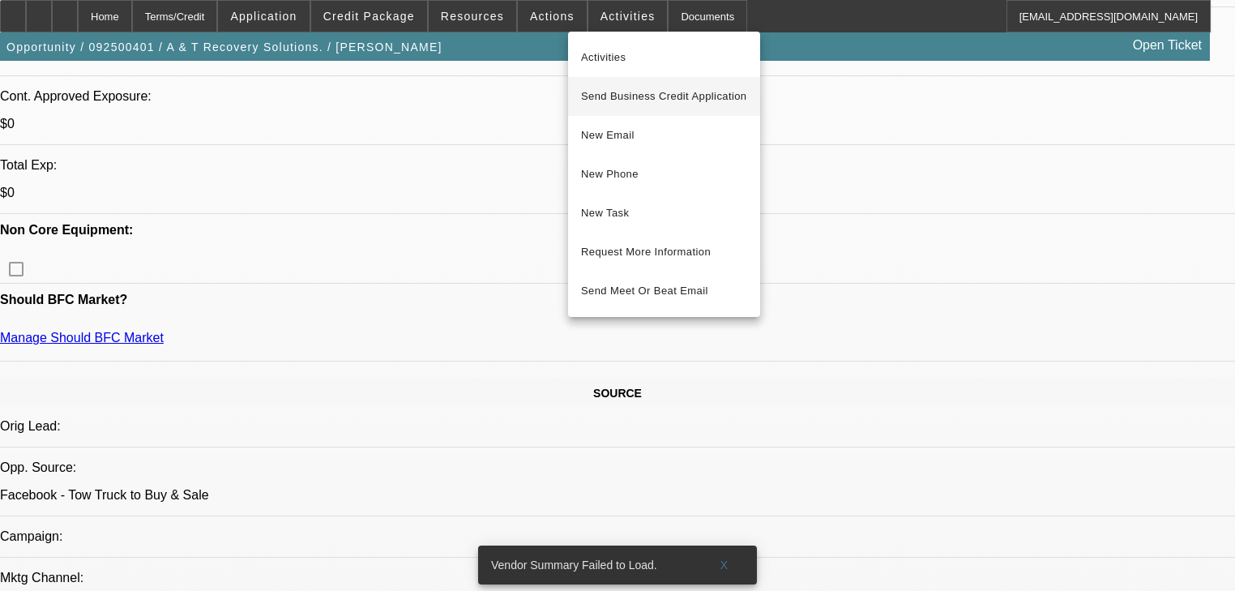
click at [613, 99] on span "Send Business Credit Application" at bounding box center [664, 96] width 166 height 19
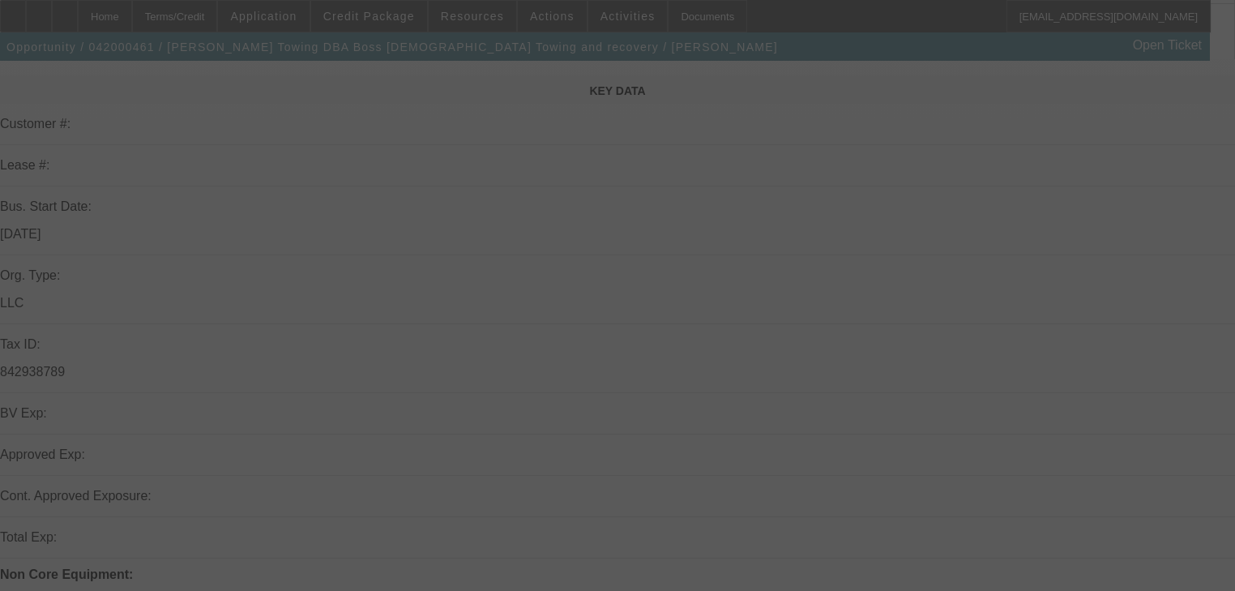
scroll to position [195, 0]
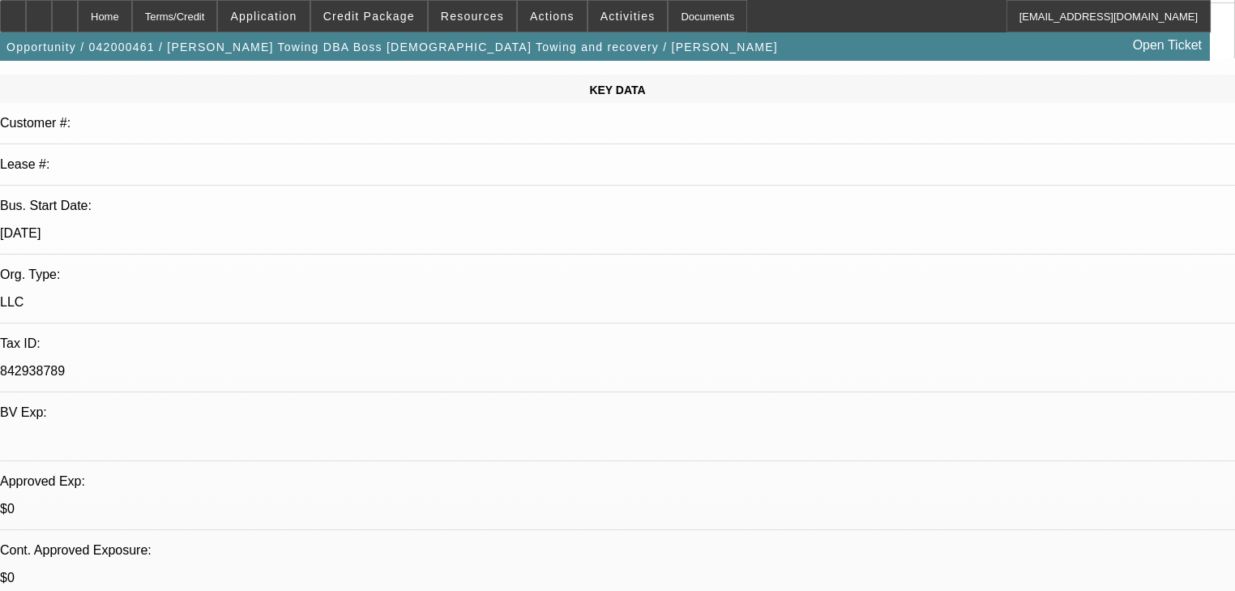
select select "0"
select select "2"
select select "0.1"
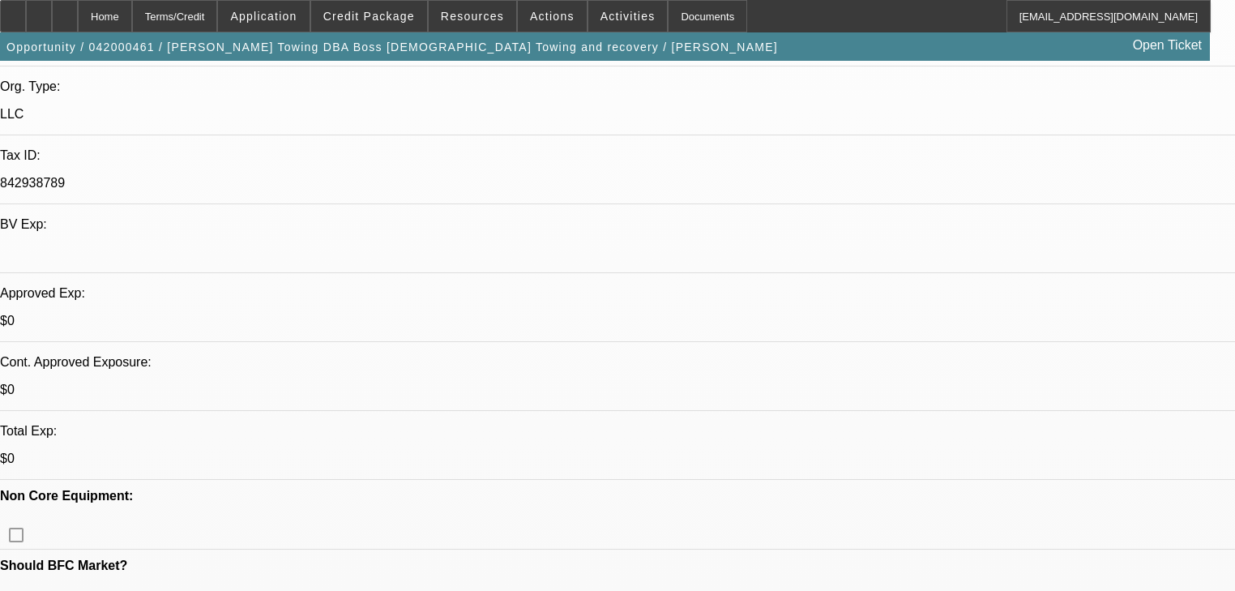
scroll to position [389, 0]
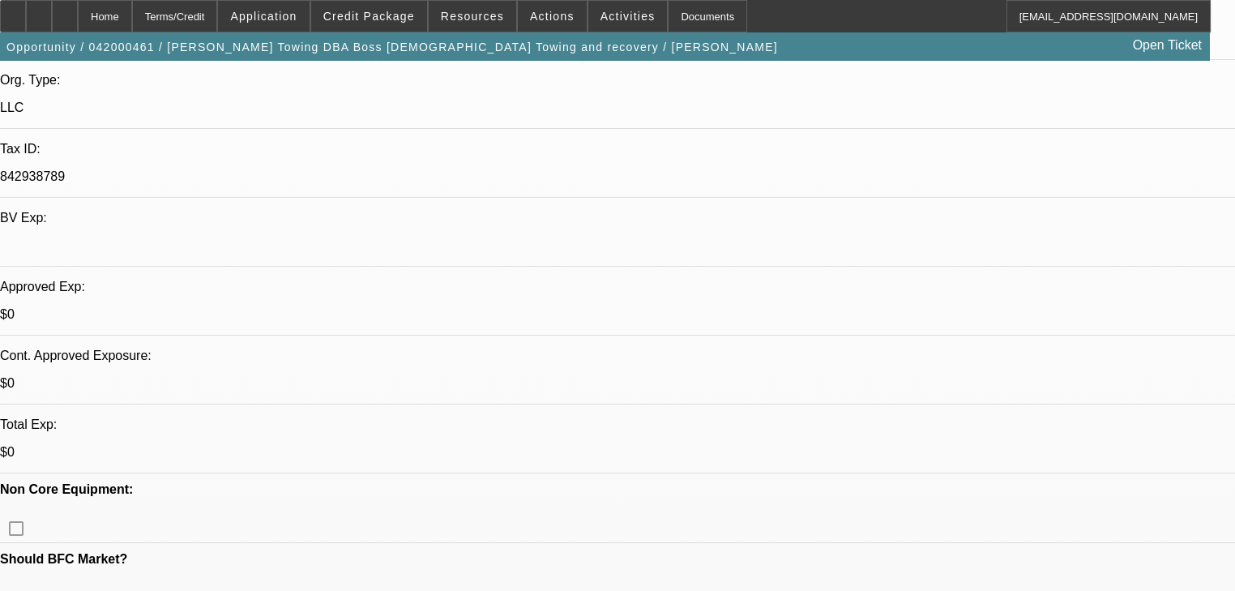
click at [364, 19] on span "Credit Package" at bounding box center [369, 16] width 92 height 13
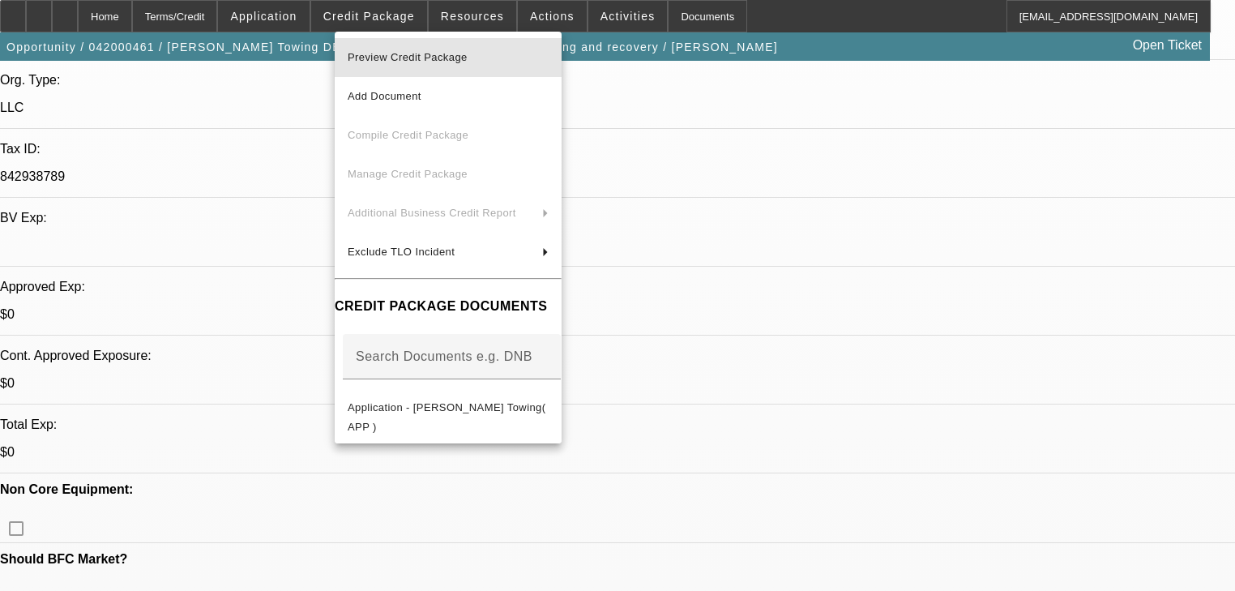
click at [390, 63] on span "Preview Credit Package" at bounding box center [448, 57] width 201 height 19
